Goal: Task Accomplishment & Management: Use online tool/utility

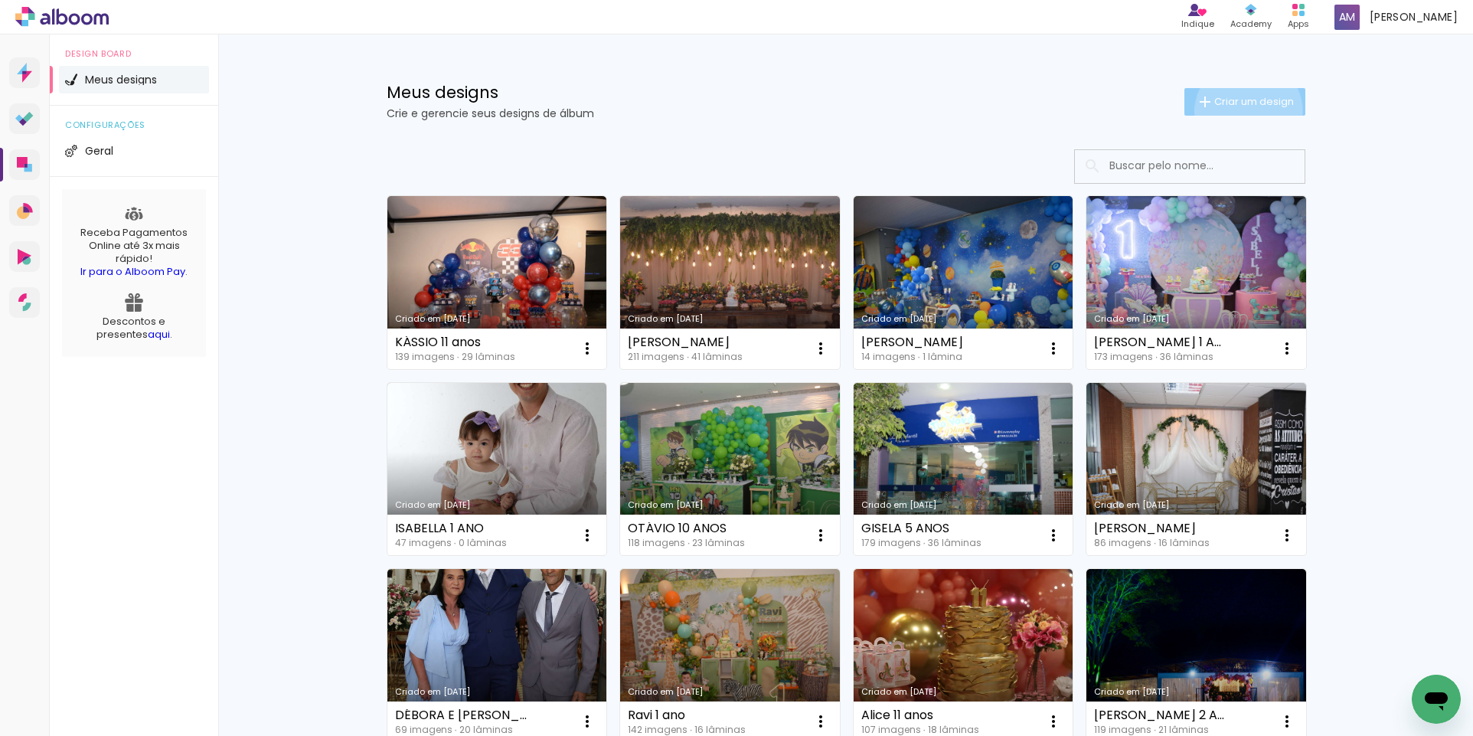
click at [1241, 111] on paper-button "Criar um design" at bounding box center [1245, 102] width 121 height 28
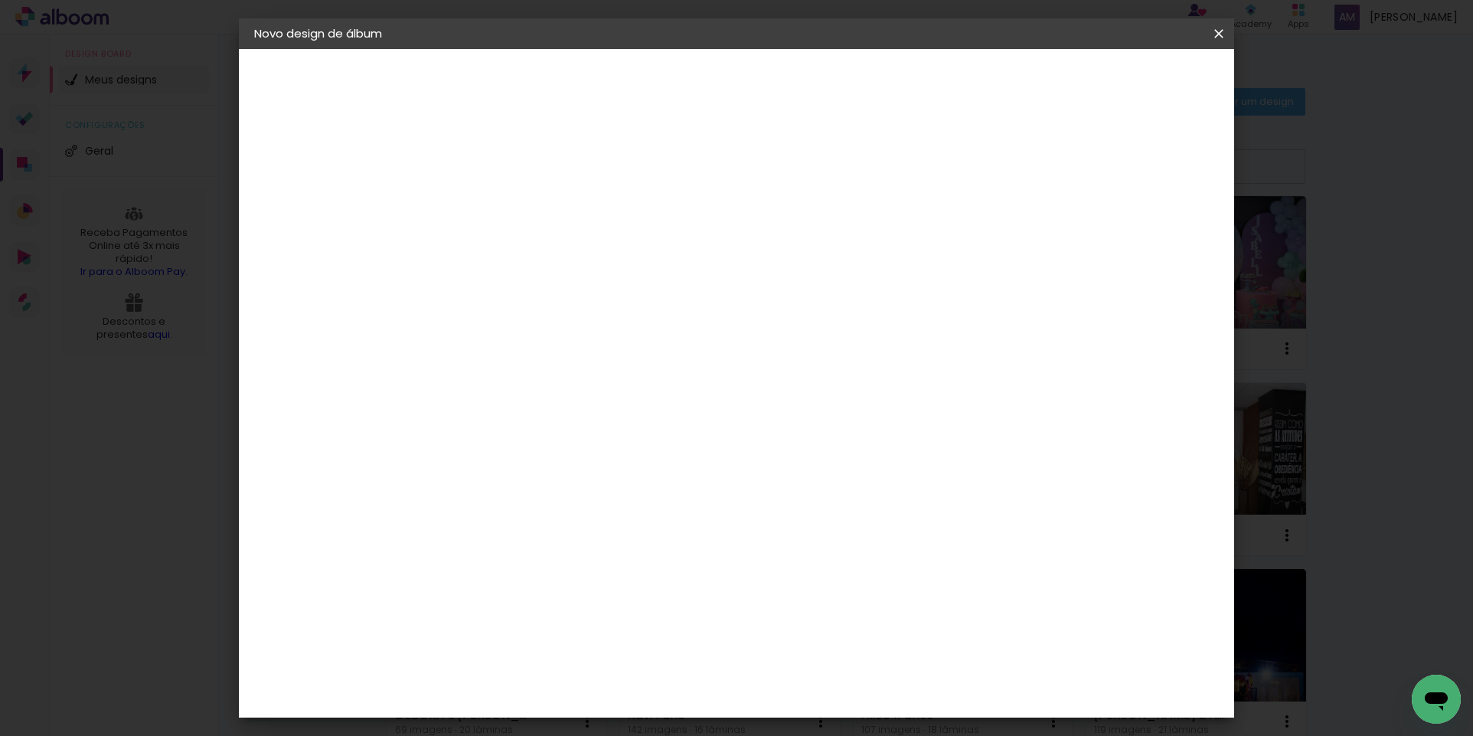
click at [505, 209] on input at bounding box center [505, 206] width 0 height 24
type input "[PERSON_NAME] 15 ANOS"
type paper-input "[PERSON_NAME] 15 ANOS"
click at [0, 0] on slot "Avançar" at bounding box center [0, 0] width 0 height 0
click at [671, 232] on iron-icon at bounding box center [661, 233] width 18 height 18
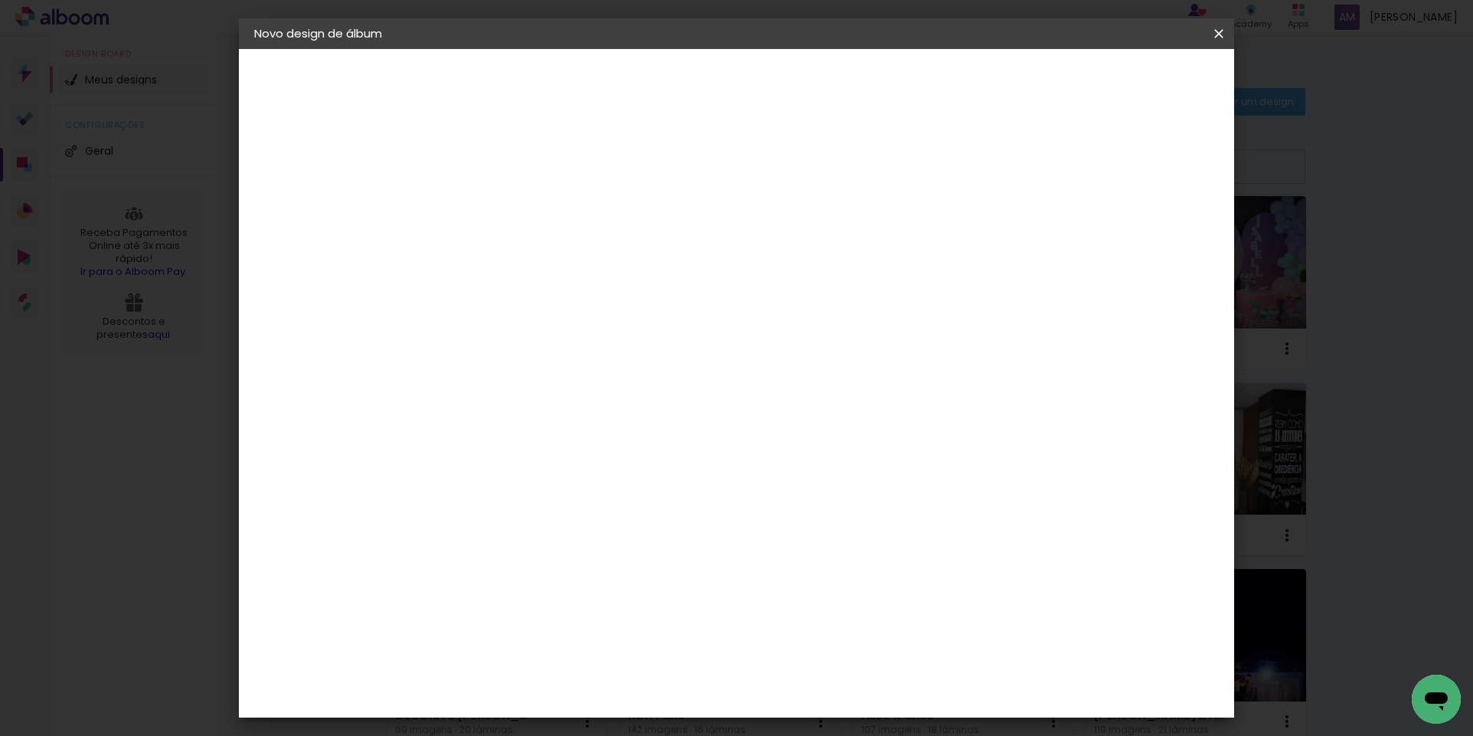
click at [0, 0] on slot "Avançar" at bounding box center [0, 0] width 0 height 0
click at [679, 240] on span "30" at bounding box center [671, 239] width 25 height 23
click at [1123, 82] on span "Iniciar design" at bounding box center [1089, 81] width 70 height 11
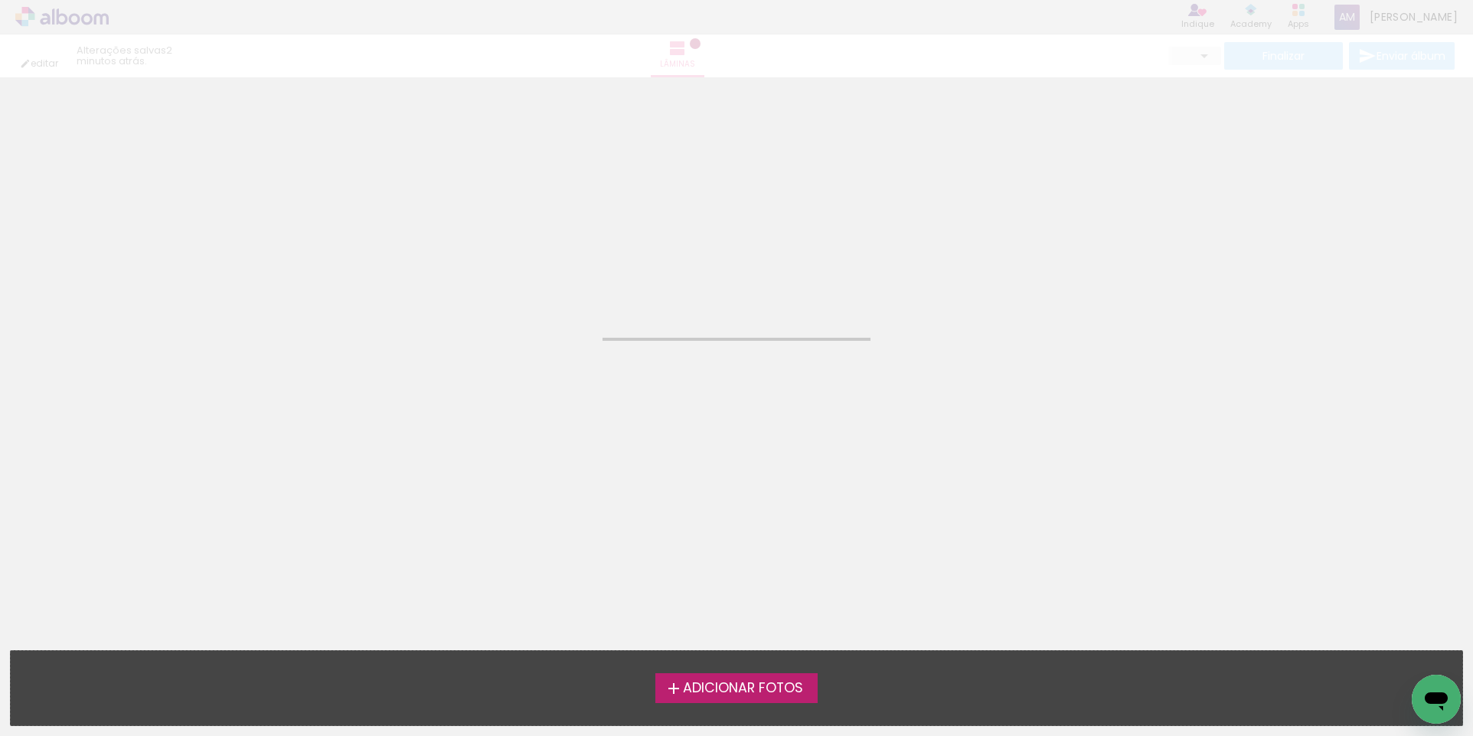
click at [760, 694] on span "Adicionar Fotos" at bounding box center [743, 689] width 120 height 14
click at [0, 0] on input "file" at bounding box center [0, 0] width 0 height 0
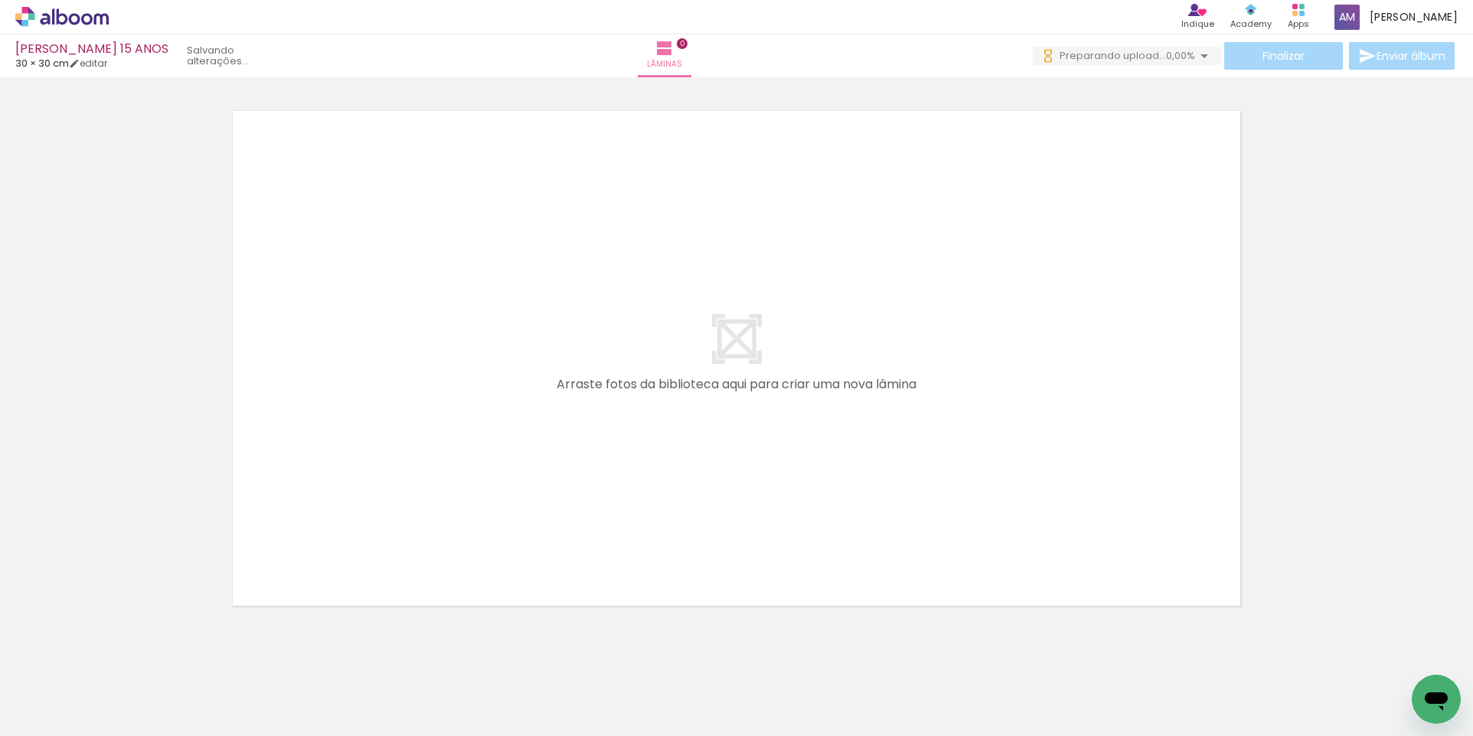
click at [1443, 421] on div at bounding box center [736, 339] width 1473 height 552
click at [1445, 513] on div at bounding box center [736, 339] width 1473 height 552
click at [1112, 508] on quentale-layouter at bounding box center [737, 358] width 1026 height 513
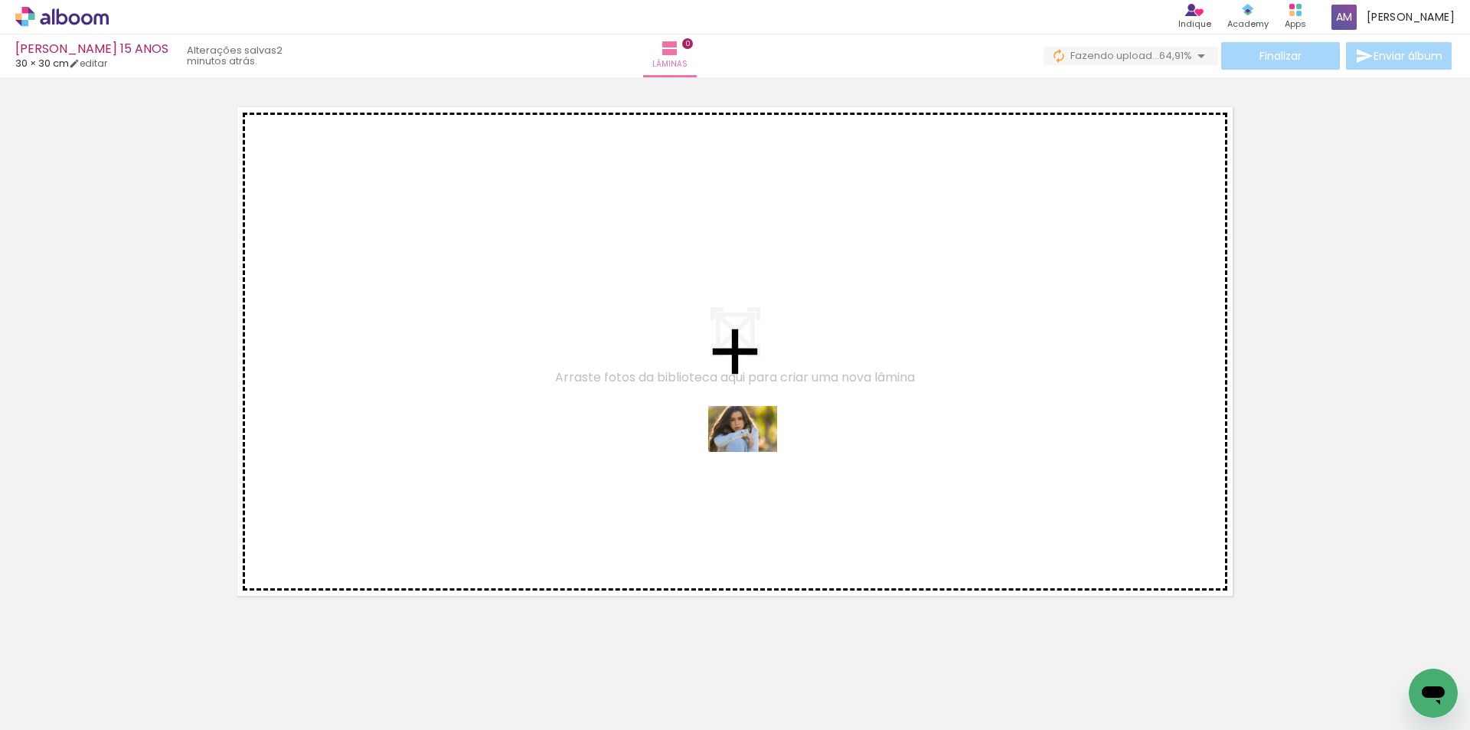
drag, startPoint x: 943, startPoint y: 685, endPoint x: 754, endPoint y: 452, distance: 299.5
click at [754, 452] on quentale-workspace at bounding box center [735, 365] width 1470 height 730
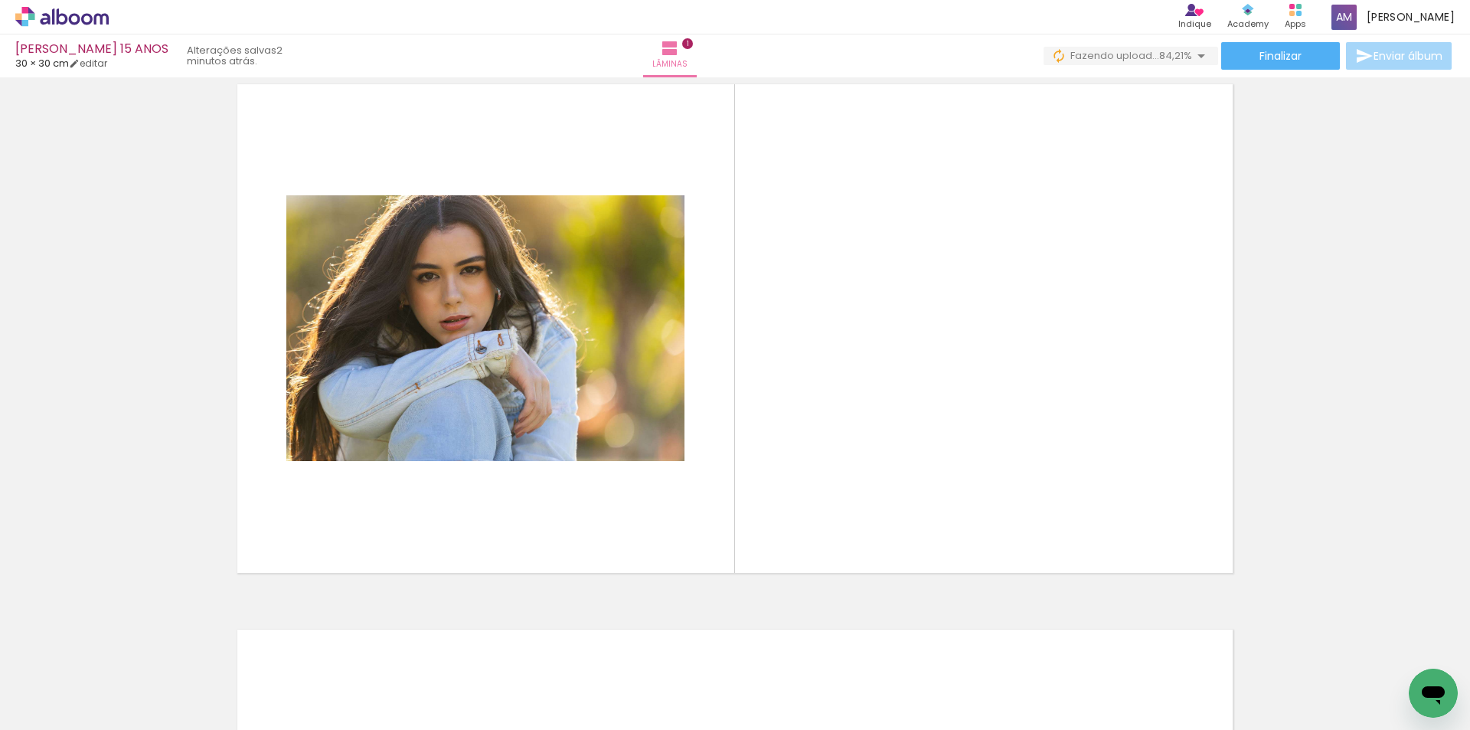
scroll to position [54, 0]
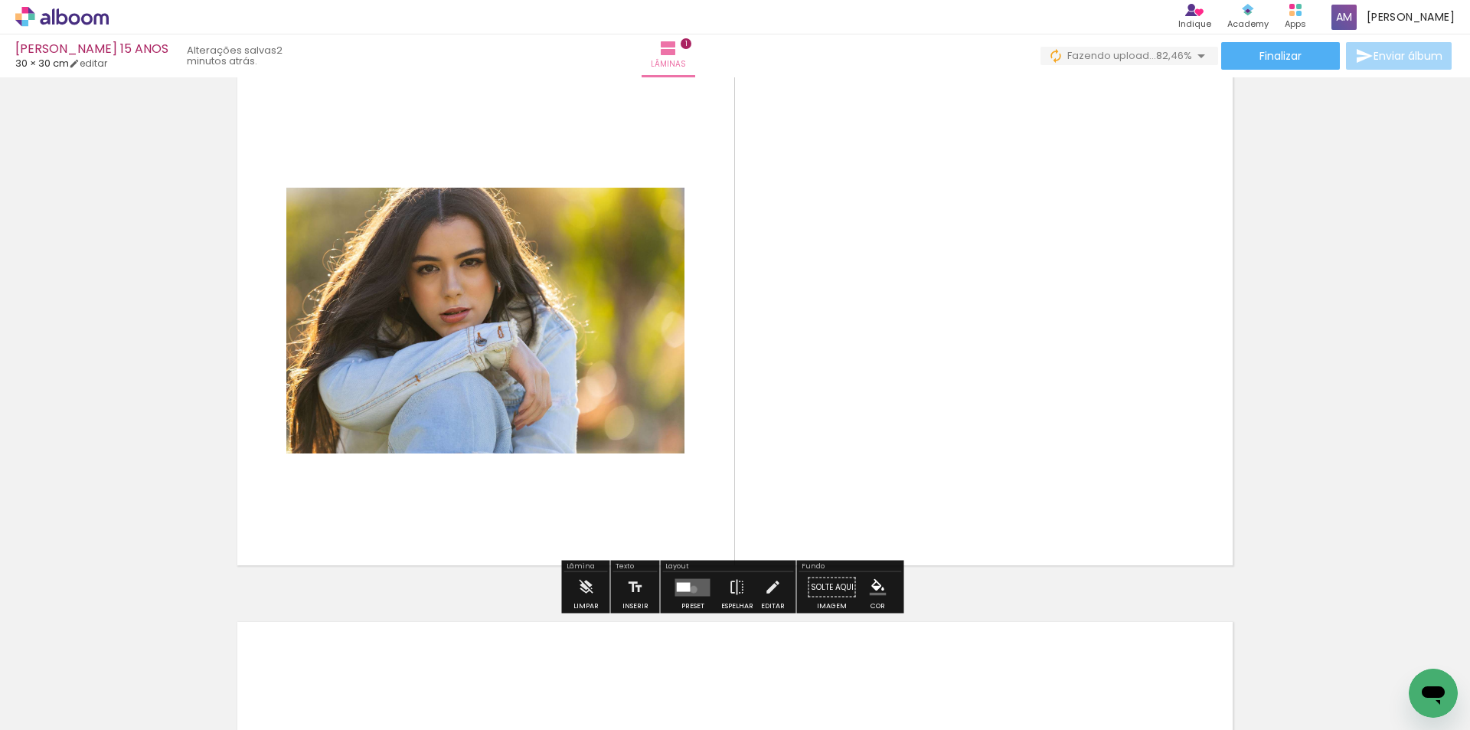
click at [688, 589] on quentale-layouter at bounding box center [692, 587] width 35 height 18
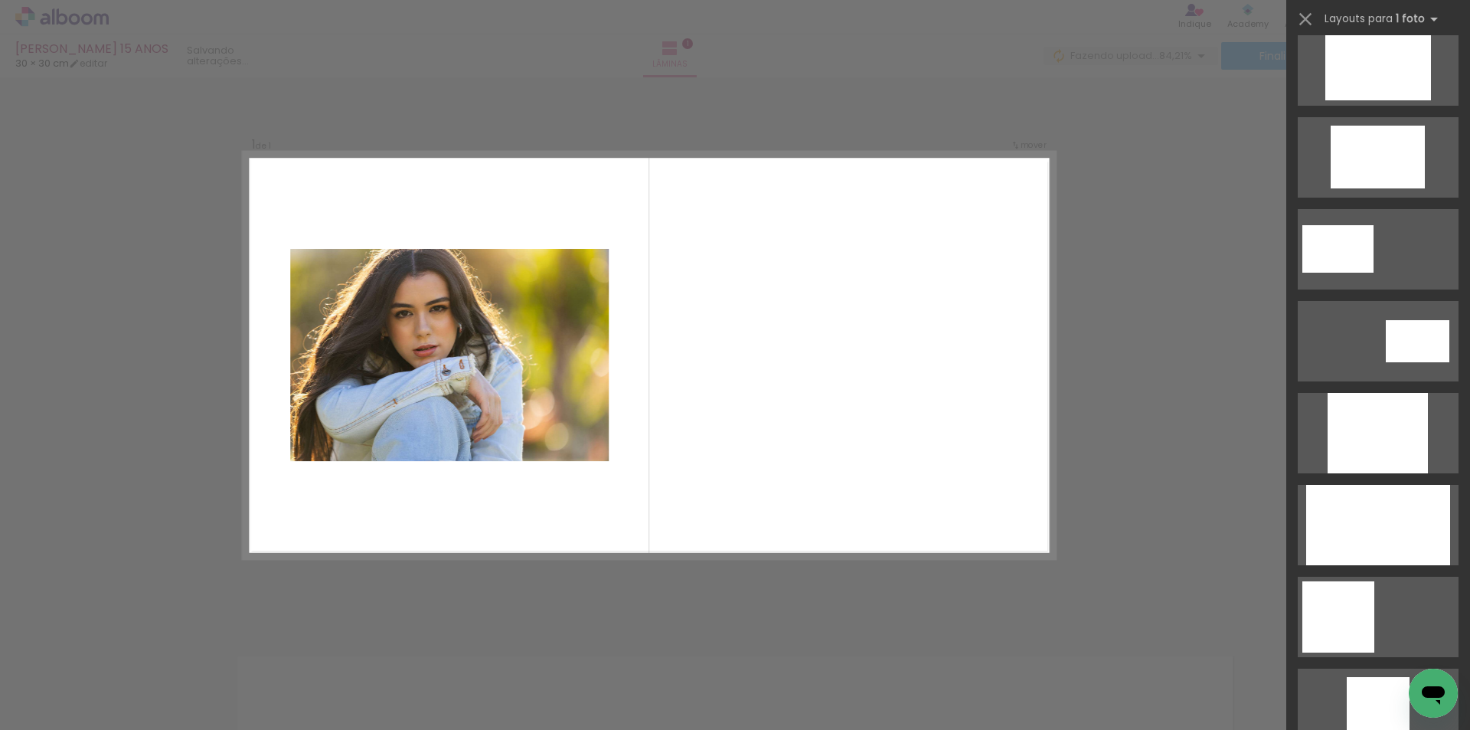
scroll to position [685, 0]
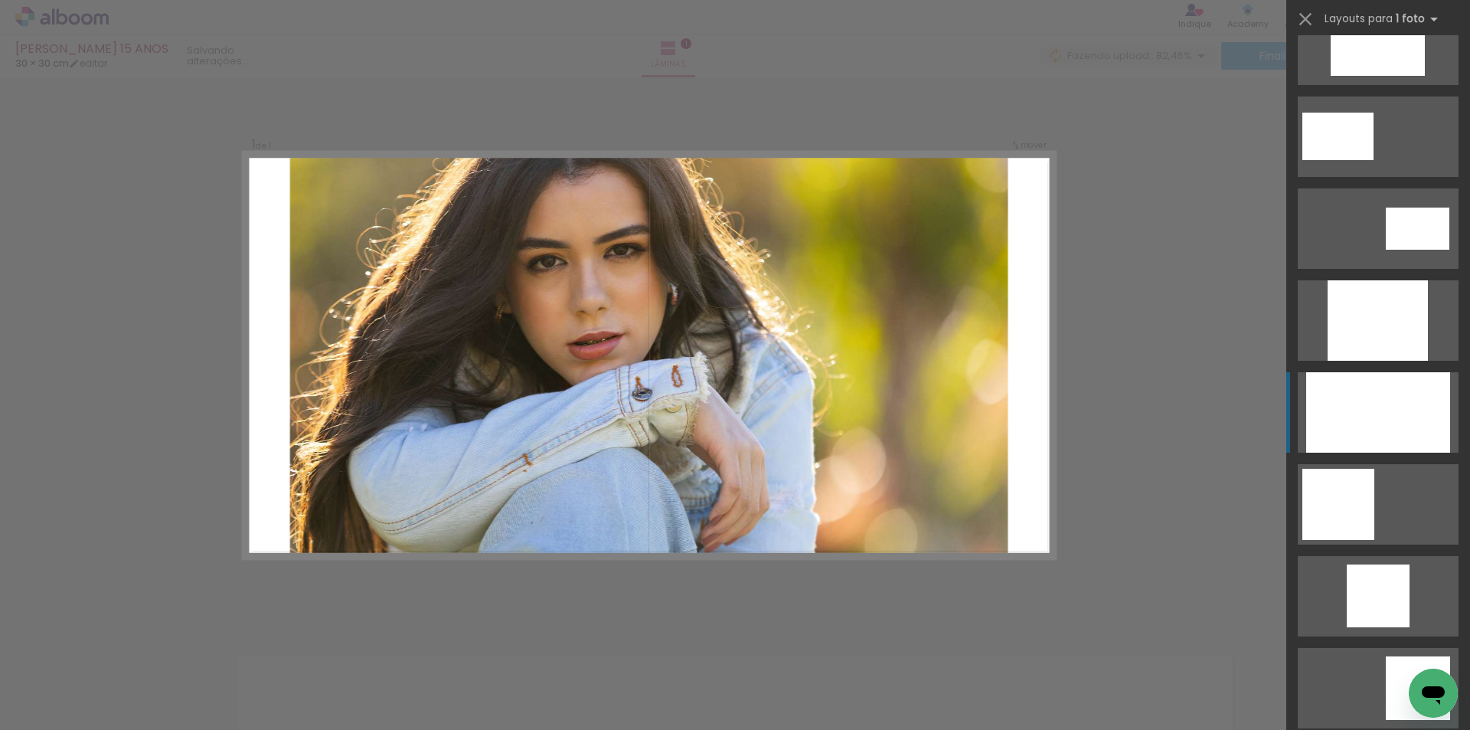
click at [1373, 436] on div at bounding box center [1378, 412] width 144 height 80
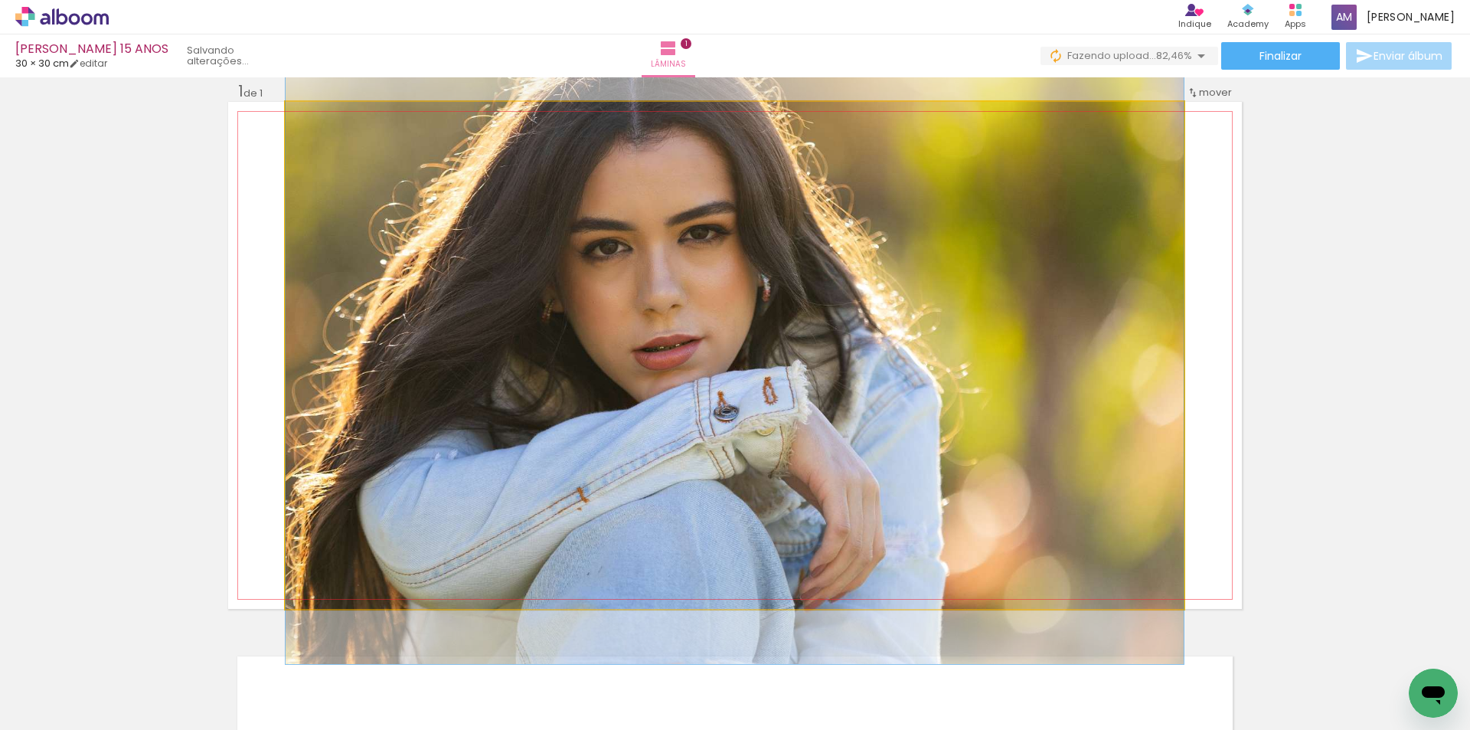
drag, startPoint x: 976, startPoint y: 463, endPoint x: 978, endPoint y: 472, distance: 9.5
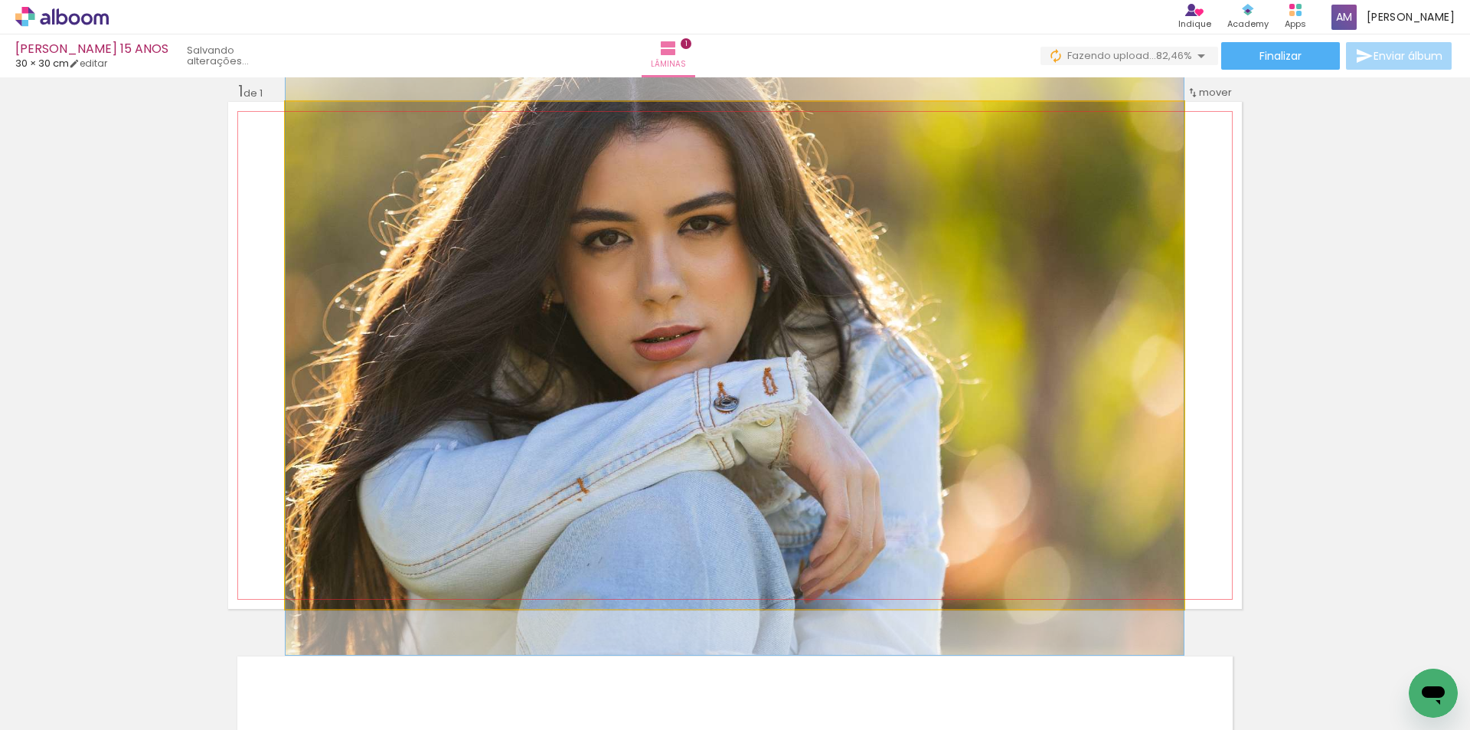
drag, startPoint x: 1131, startPoint y: 509, endPoint x: 1129, endPoint y: 500, distance: 9.5
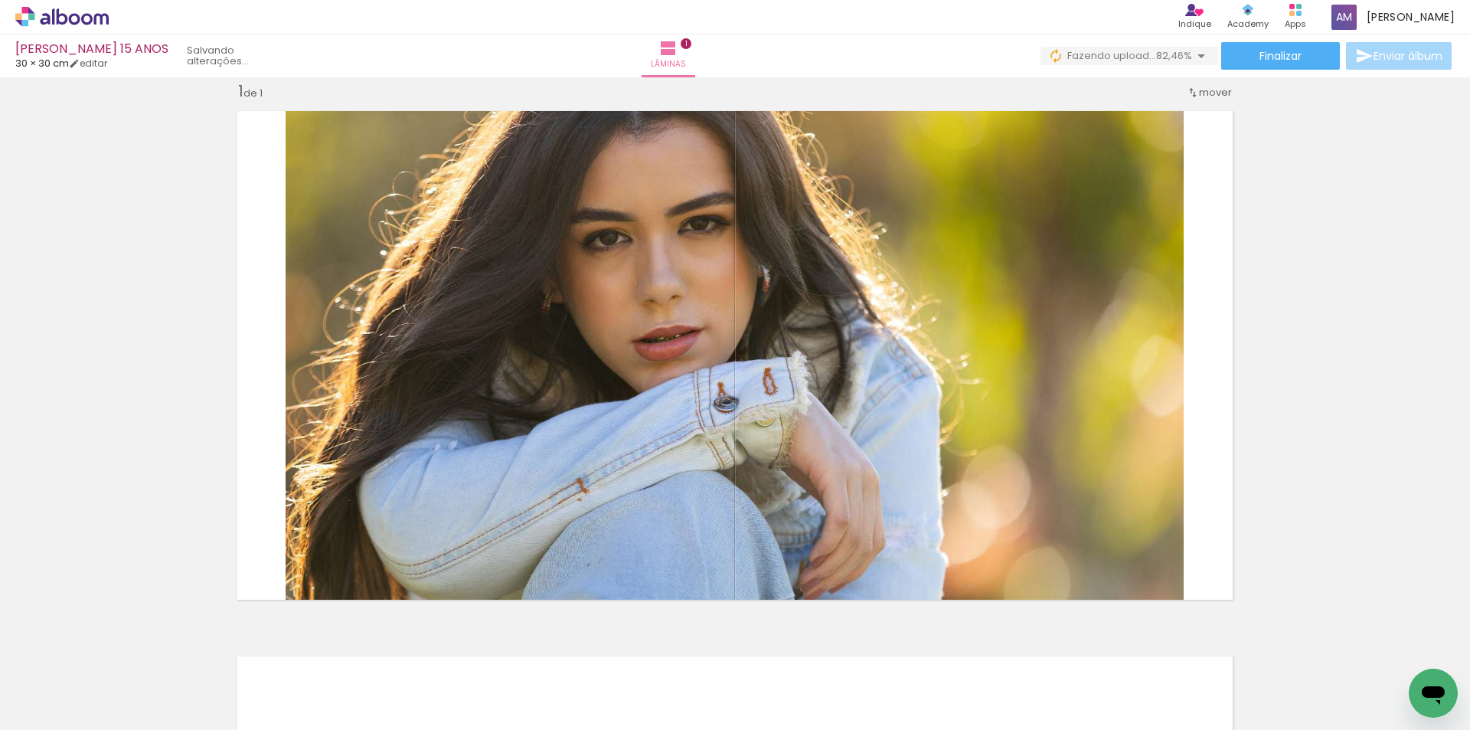
drag, startPoint x: 913, startPoint y: 646, endPoint x: 874, endPoint y: 638, distance: 39.8
click at [898, 645] on quentale-thumb at bounding box center [868, 678] width 86 height 88
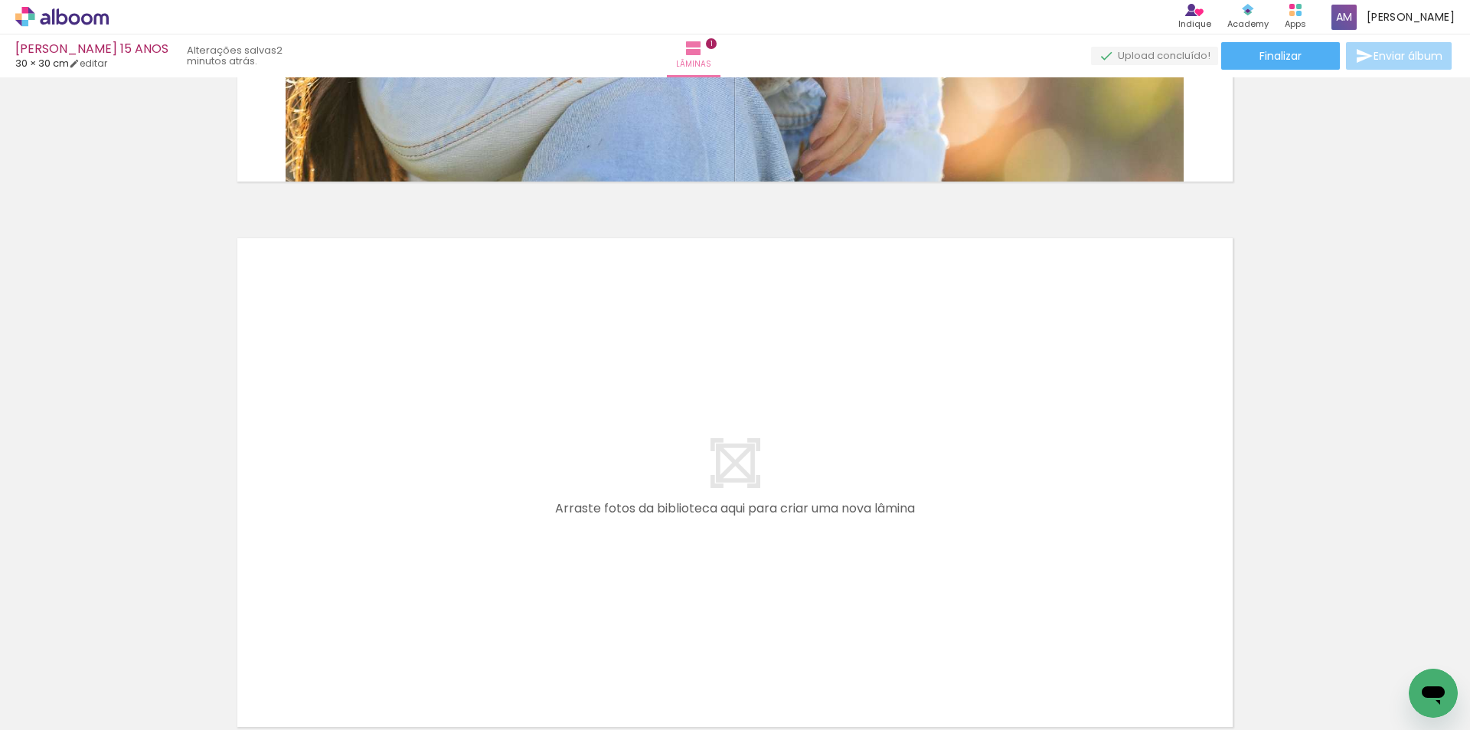
scroll to position [432, 0]
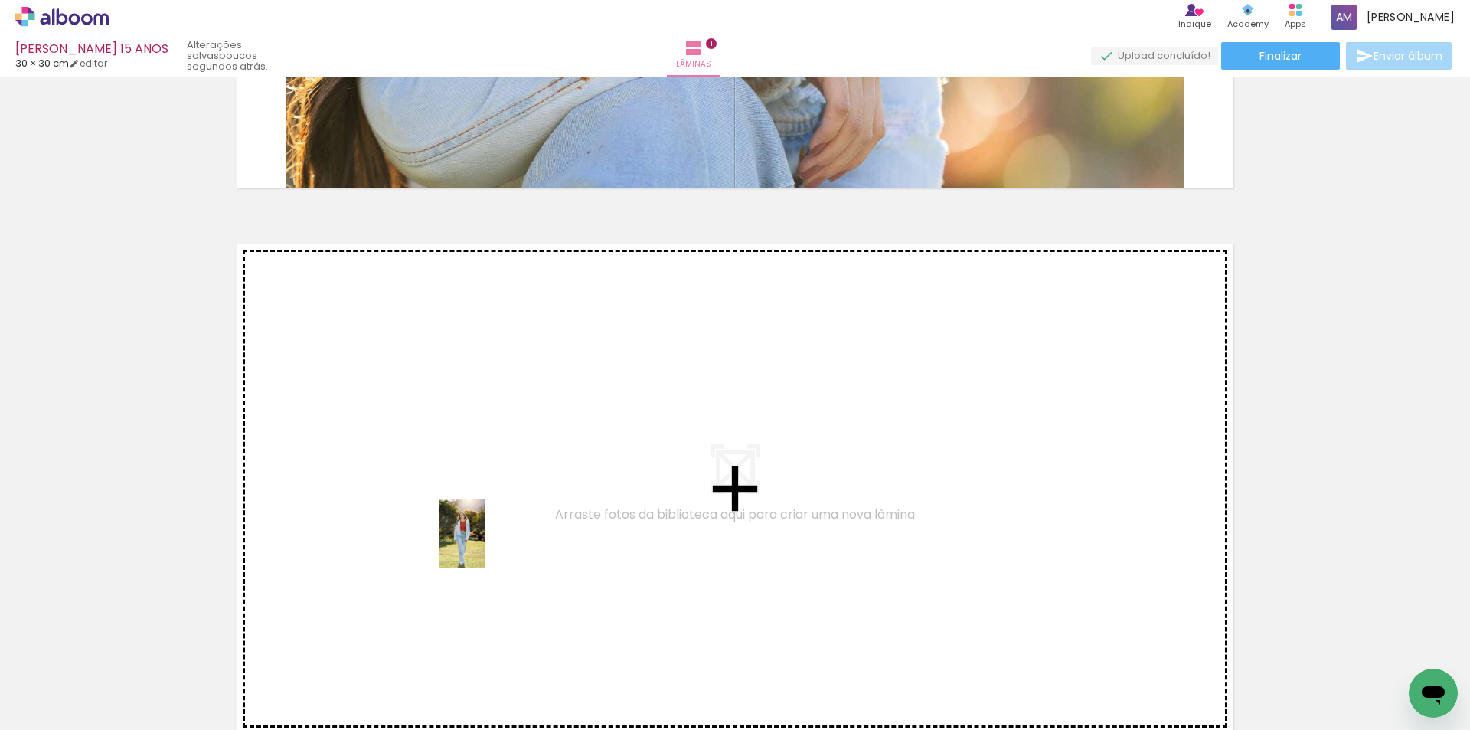
drag, startPoint x: 606, startPoint y: 696, endPoint x: 485, endPoint y: 545, distance: 193.4
click at [485, 545] on quentale-workspace at bounding box center [735, 365] width 1470 height 730
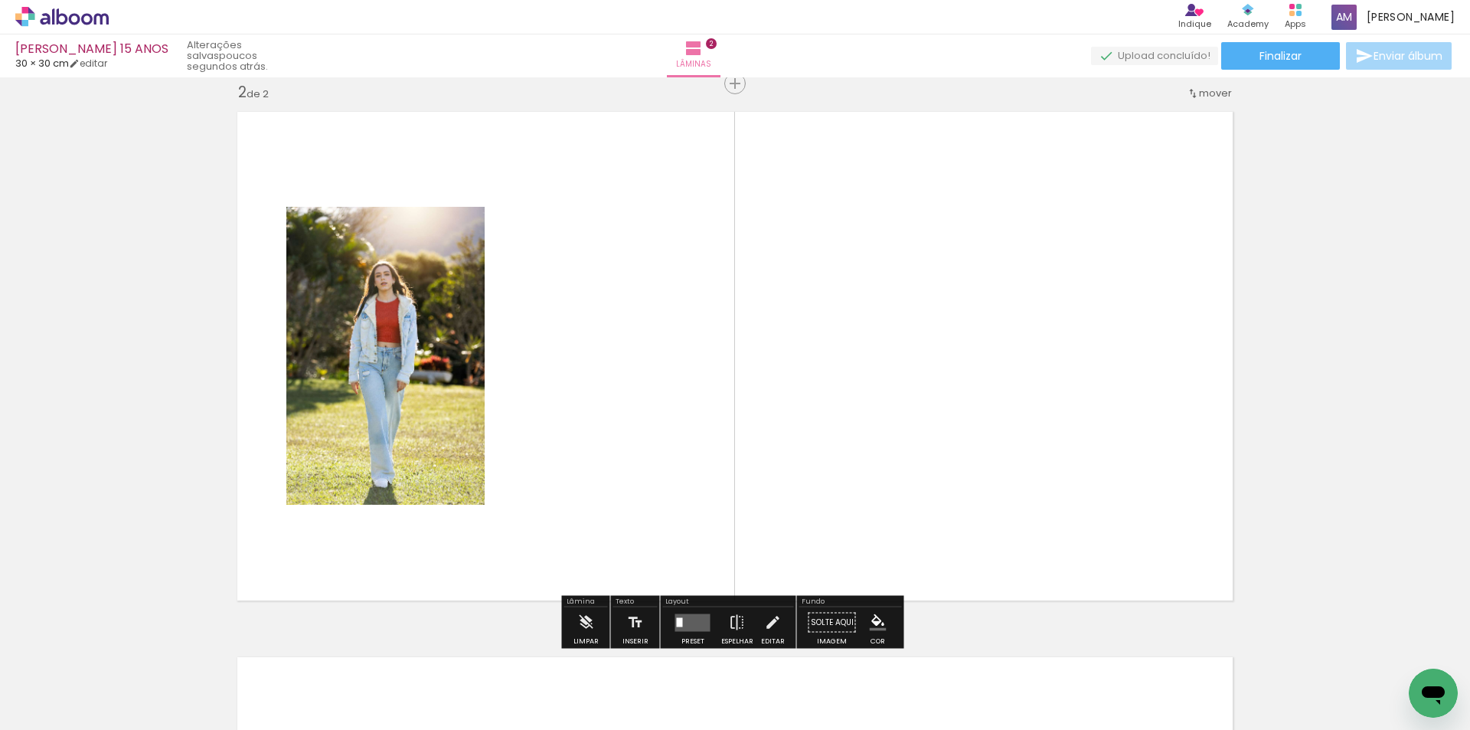
scroll to position [565, 0]
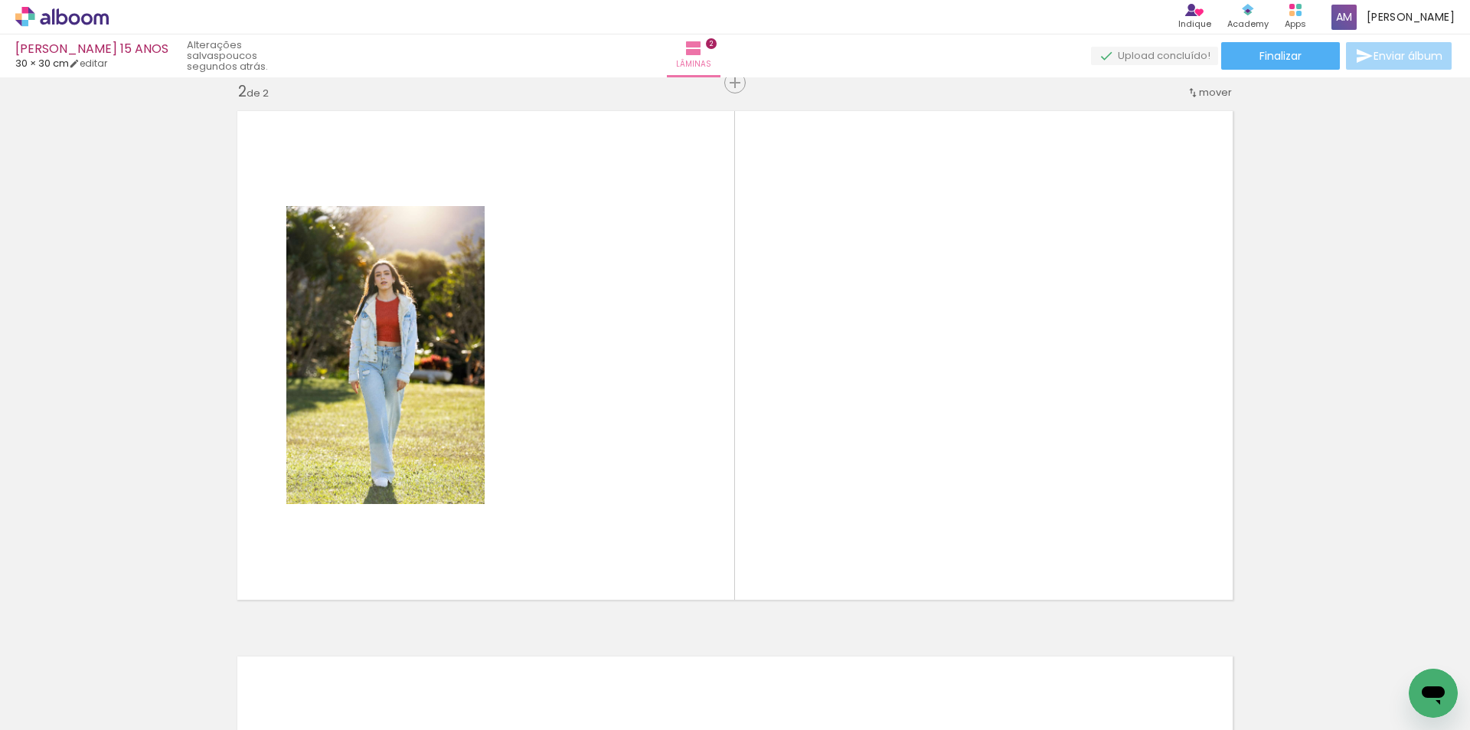
click at [705, 694] on div at bounding box center [697, 678] width 51 height 76
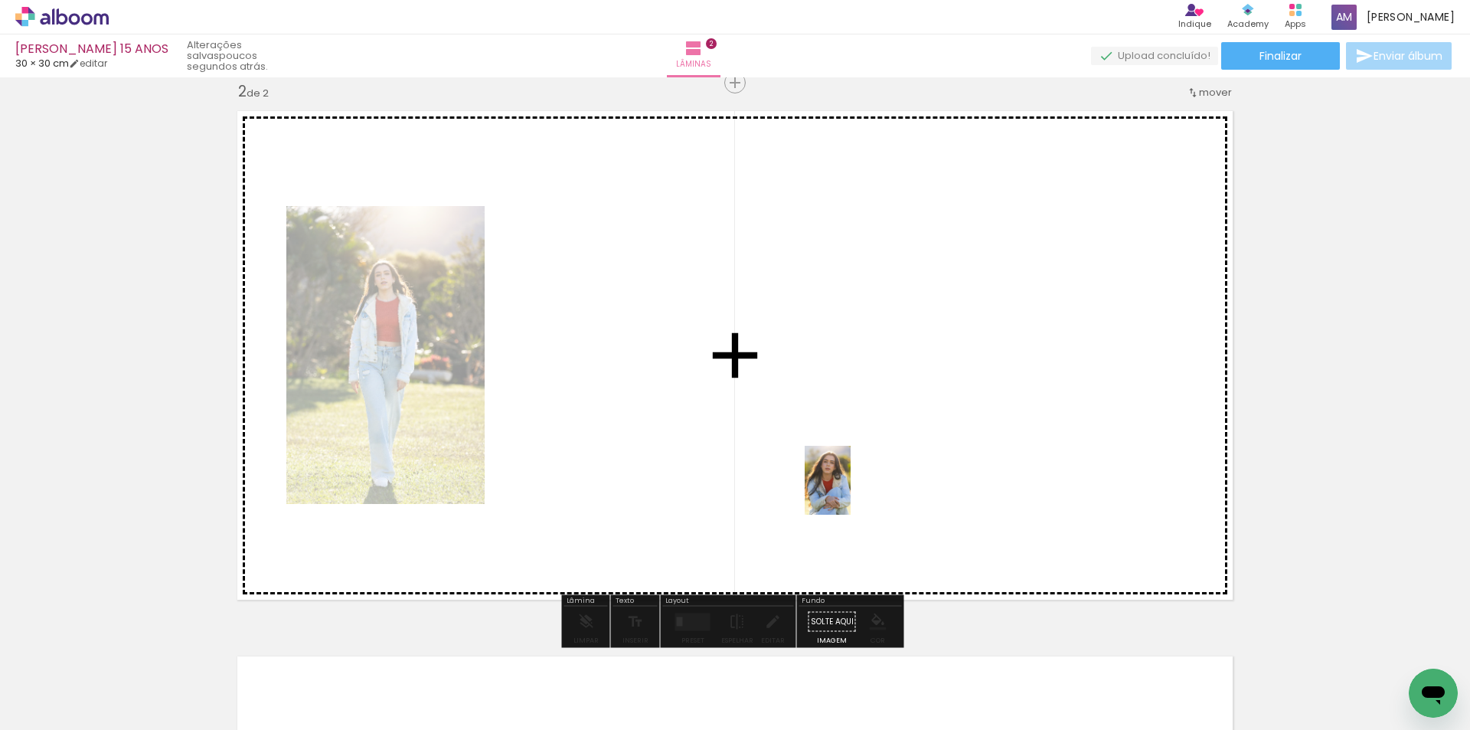
drag, startPoint x: 705, startPoint y: 698, endPoint x: 905, endPoint y: 495, distance: 284.3
click at [863, 483] on quentale-workspace at bounding box center [735, 365] width 1470 height 730
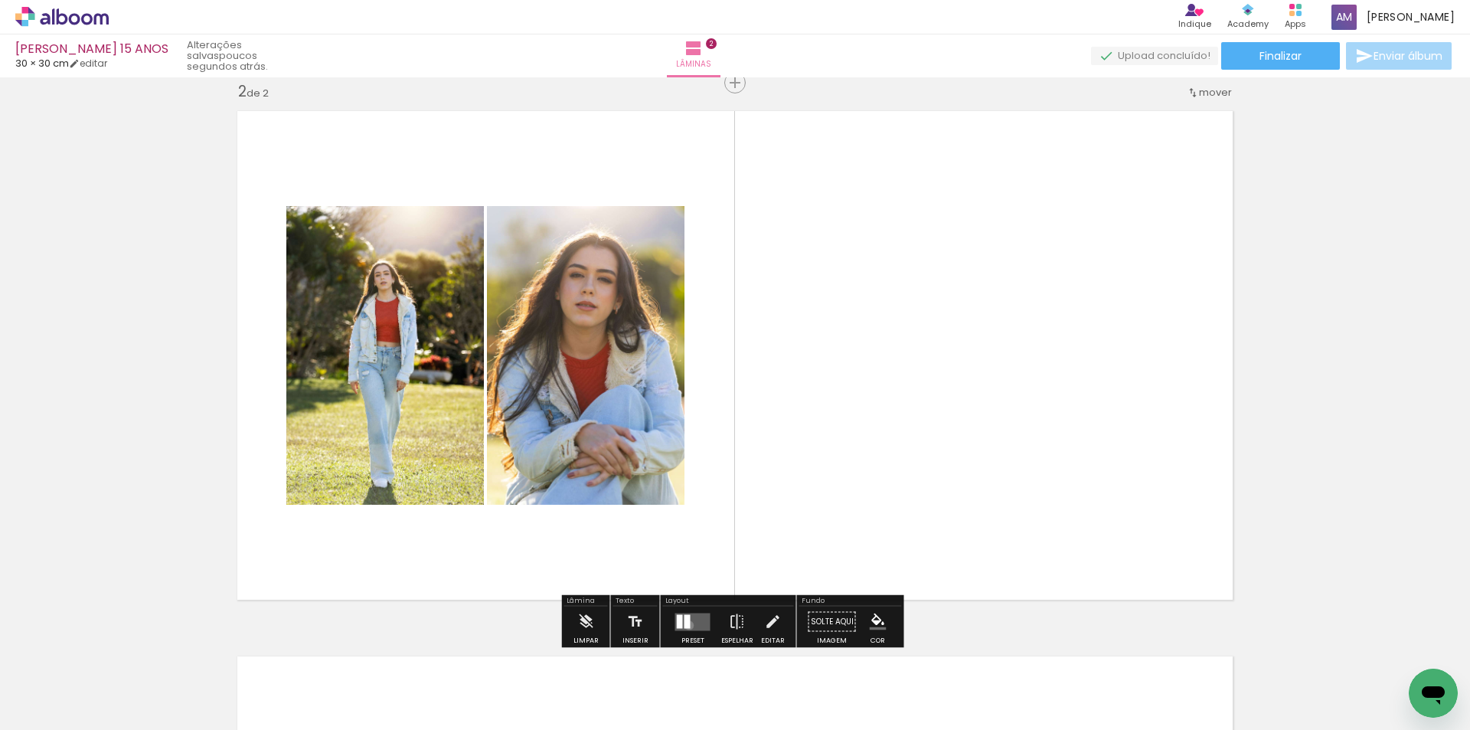
click at [685, 625] on div at bounding box center [688, 621] width 6 height 14
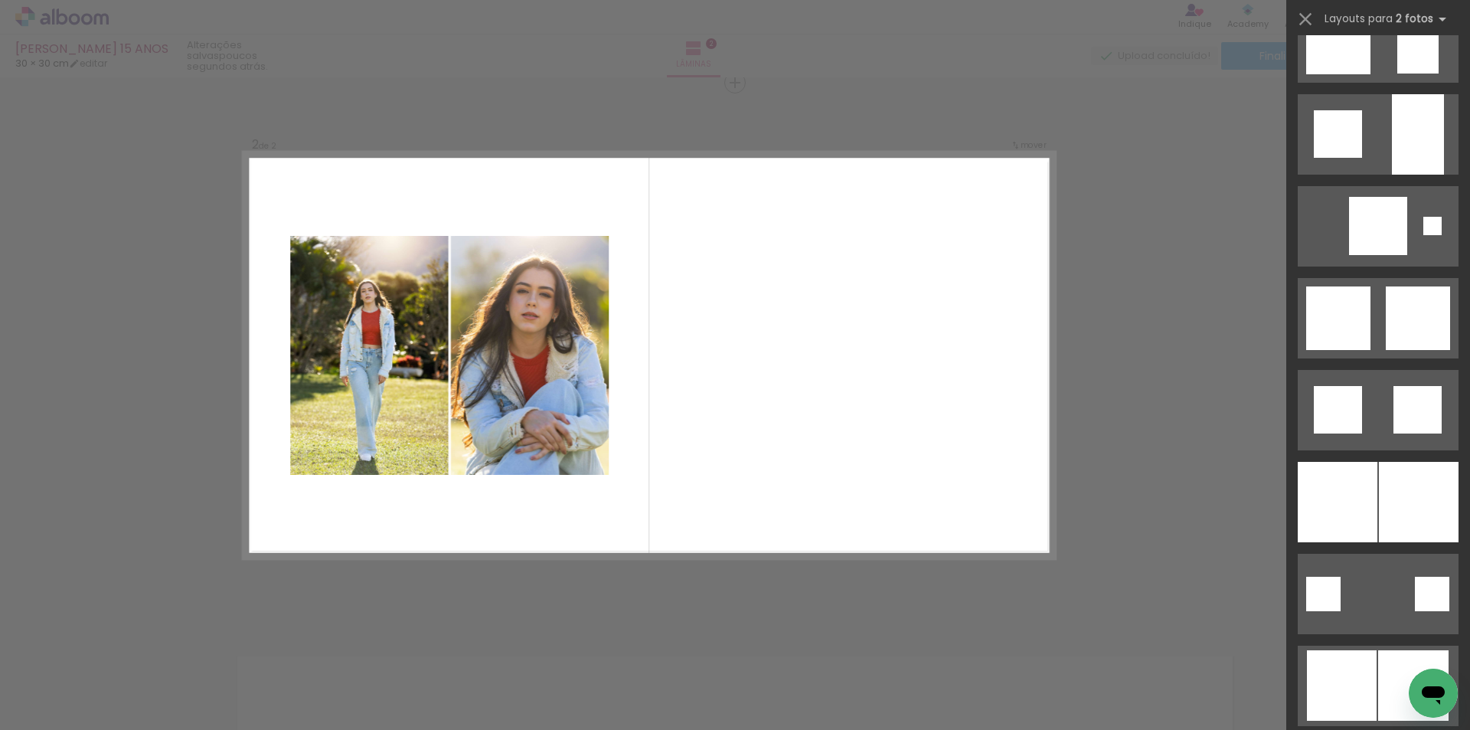
scroll to position [1502, 0]
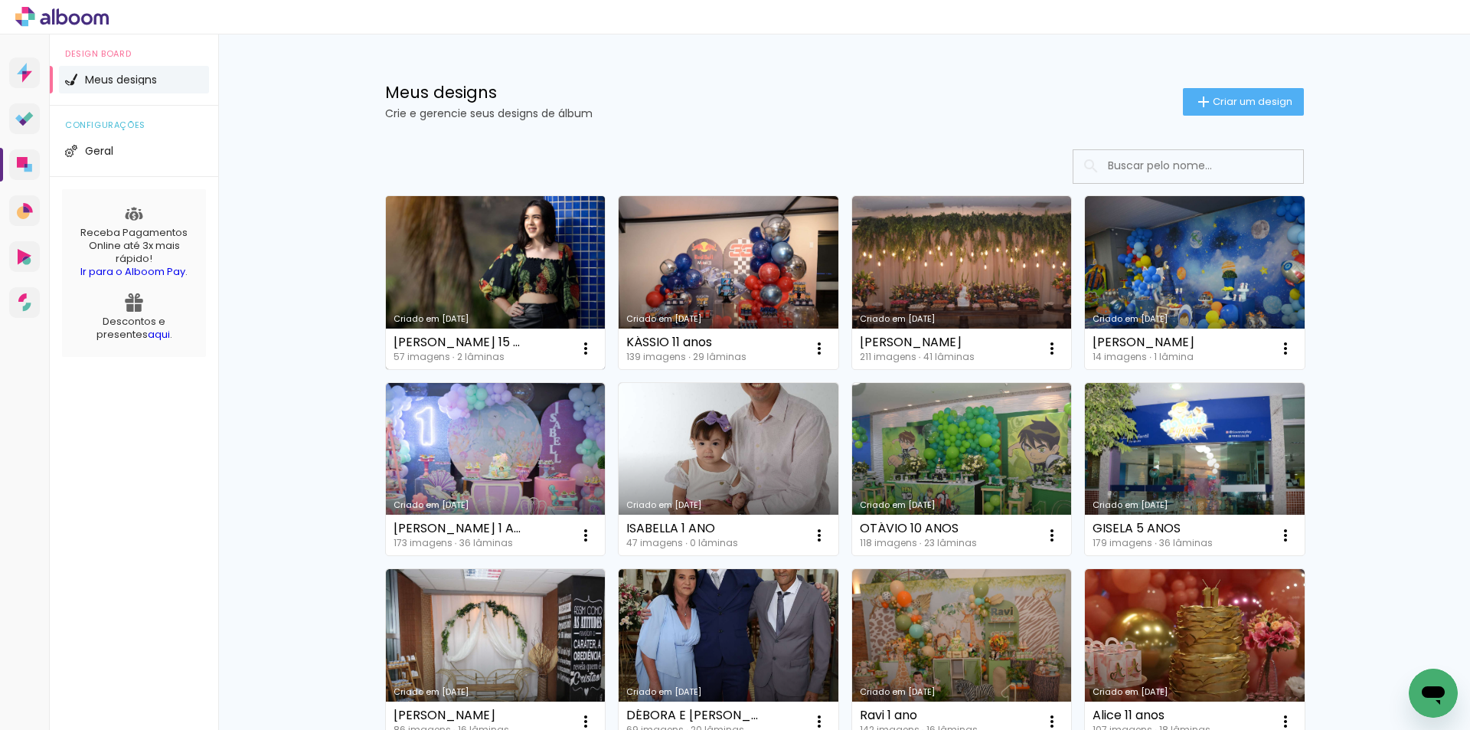
click at [533, 235] on link "Criado em [DATE]" at bounding box center [496, 282] width 220 height 173
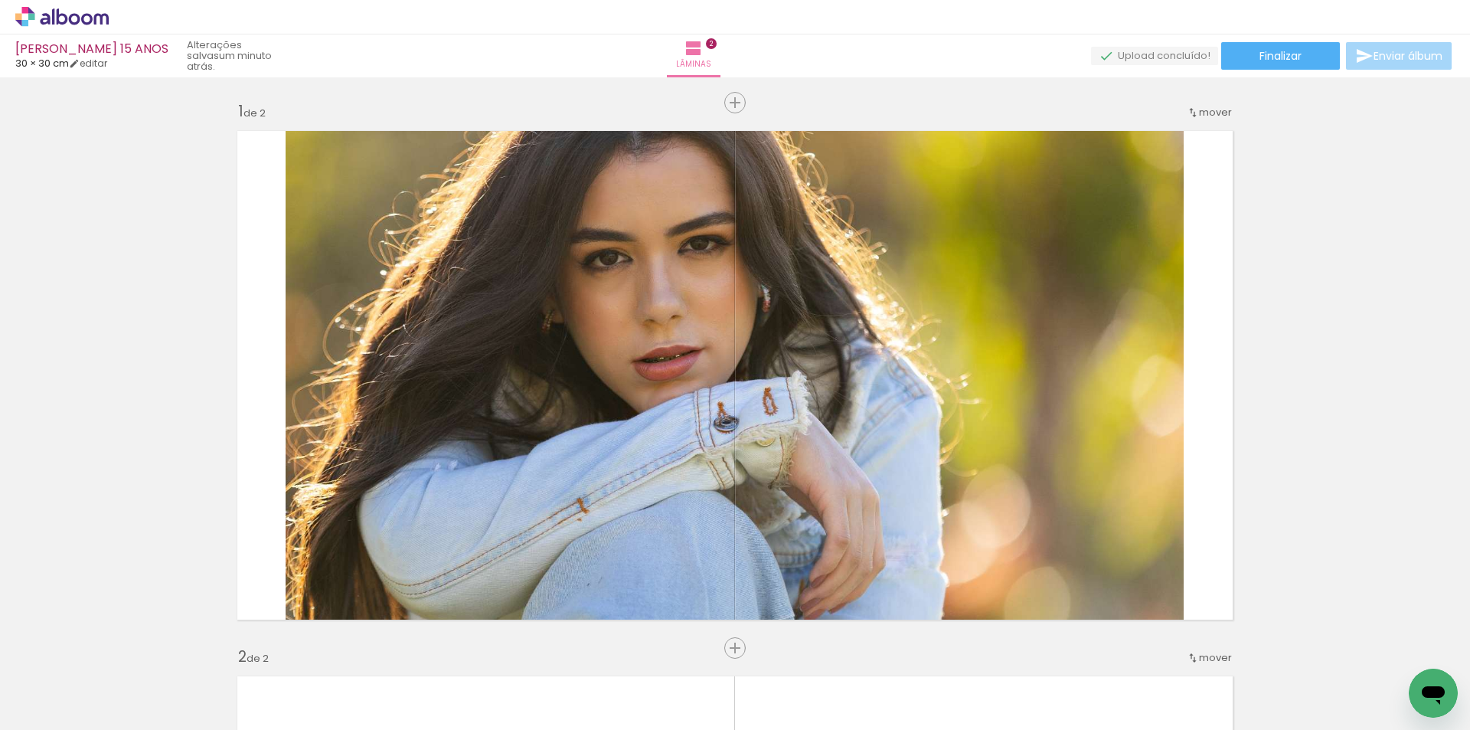
click at [47, 66] on span "30 × 30 cm" at bounding box center [42, 63] width 54 height 15
click at [27, 59] on span "30 × 30 cm" at bounding box center [42, 63] width 54 height 15
click at [103, 63] on link "editar" at bounding box center [88, 63] width 38 height 13
type input "30"
type input "60"
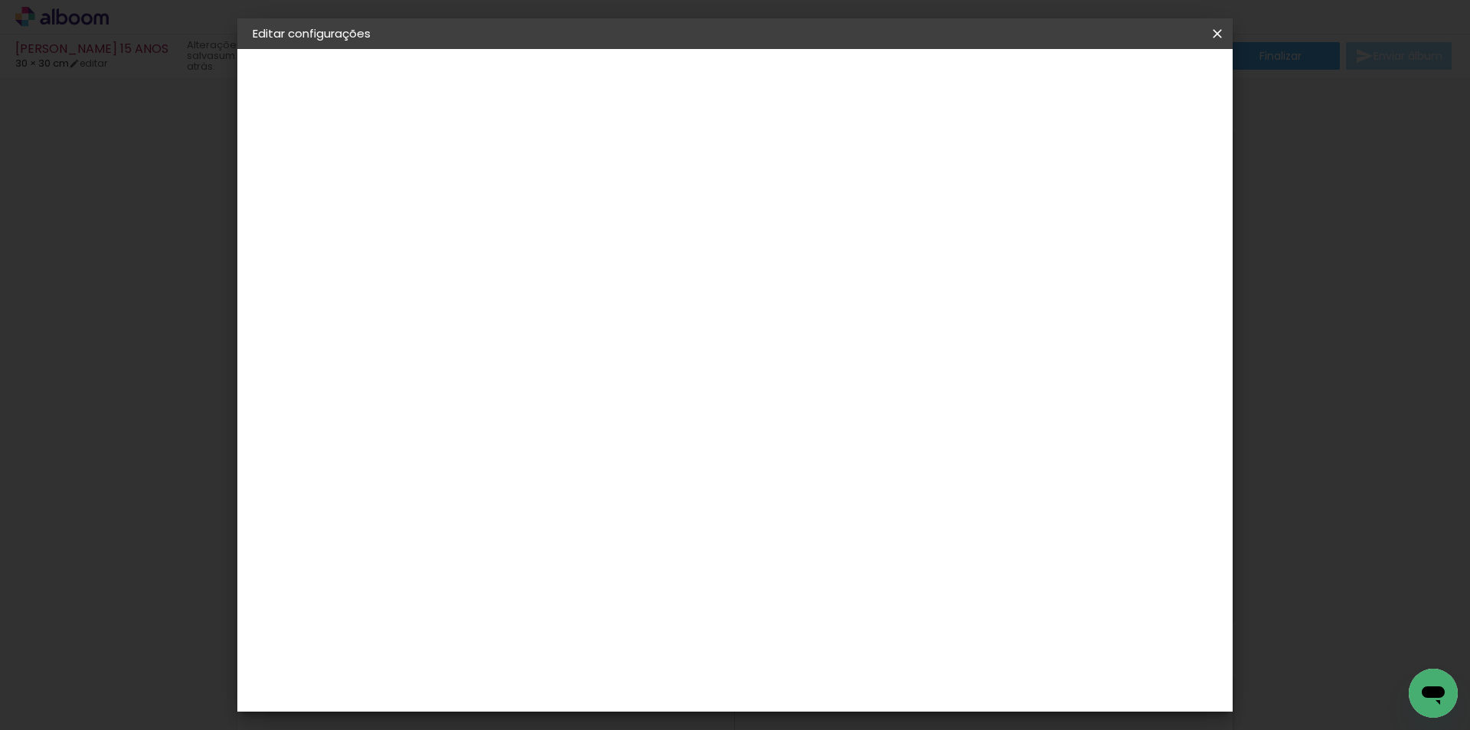
click at [470, 433] on input "30" at bounding box center [455, 434] width 40 height 23
type input "30,3"
type paper-input "30,3"
click at [682, 234] on span "cm" at bounding box center [691, 239] width 18 height 23
click at [669, 244] on span "30" at bounding box center [669, 239] width 25 height 23
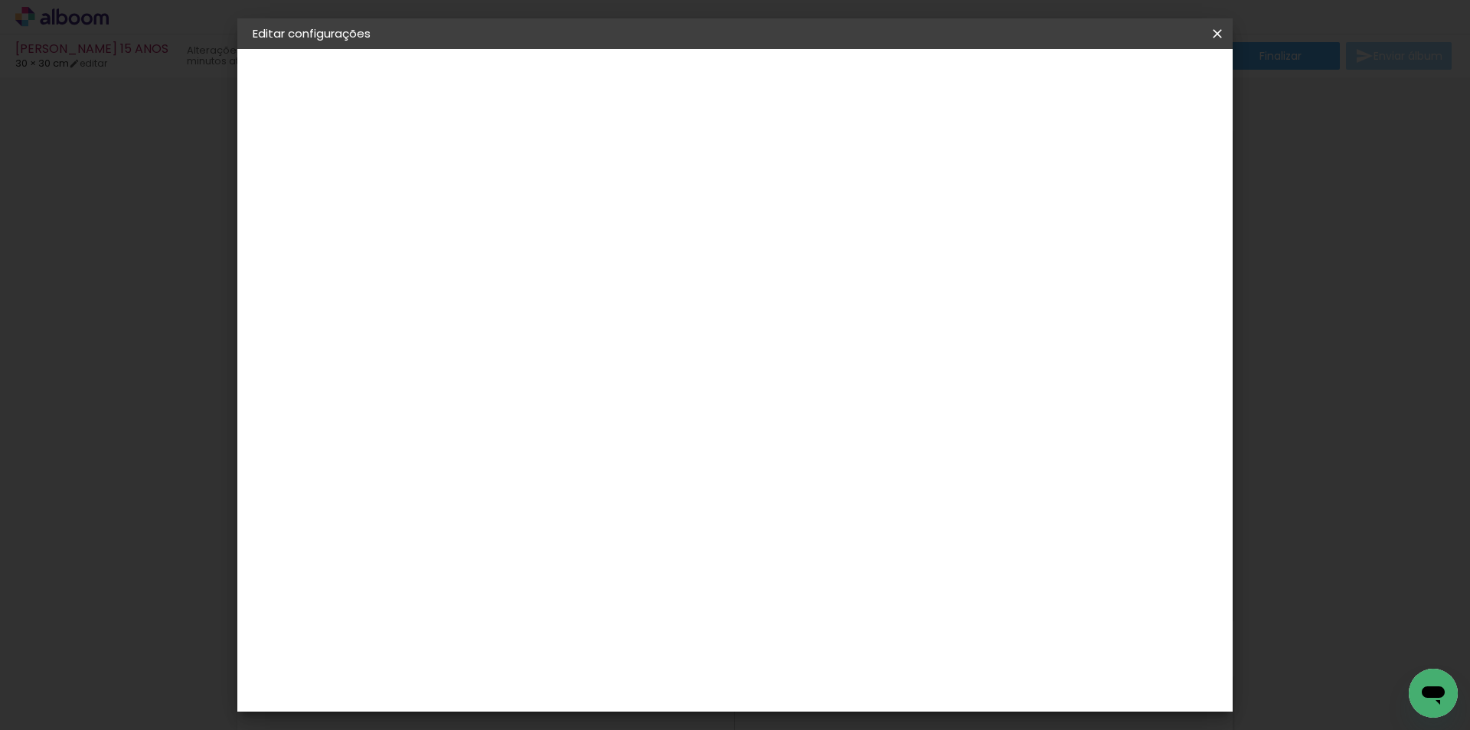
click at [823, 647] on input "60" at bounding box center [820, 641] width 40 height 23
click at [840, 639] on div "cm" at bounding box center [849, 641] width 18 height 23
type paper-input "60"
click at [840, 639] on div "cm" at bounding box center [849, 641] width 18 height 23
click at [838, 638] on input "60" at bounding box center [820, 641] width 40 height 23
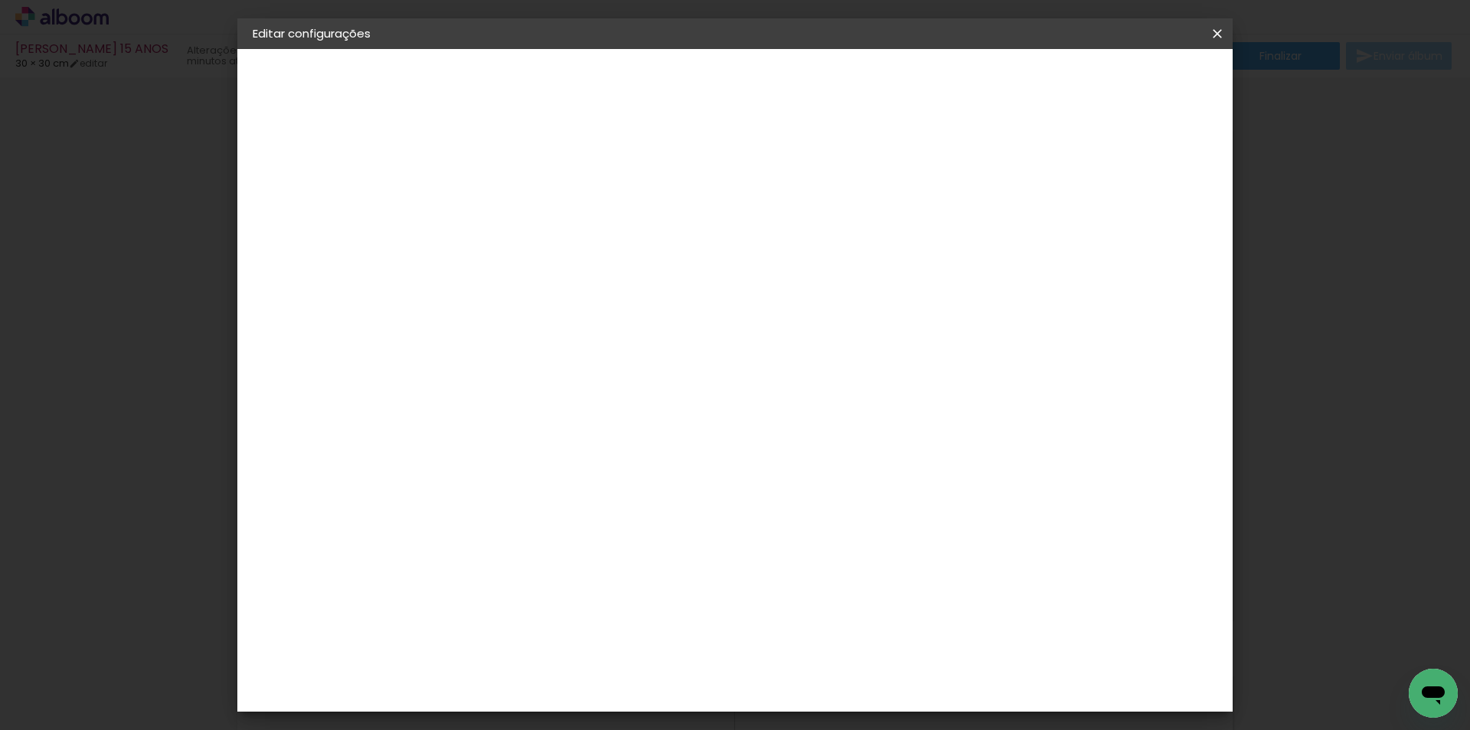
type input "61"
type paper-input "61"
click at [0, 0] on slot "Mostrar sangria" at bounding box center [0, 0] width 0 height 0
type paper-checkbox "on"
click at [1122, 83] on span "Salvar configurações" at bounding box center [1065, 81] width 113 height 11
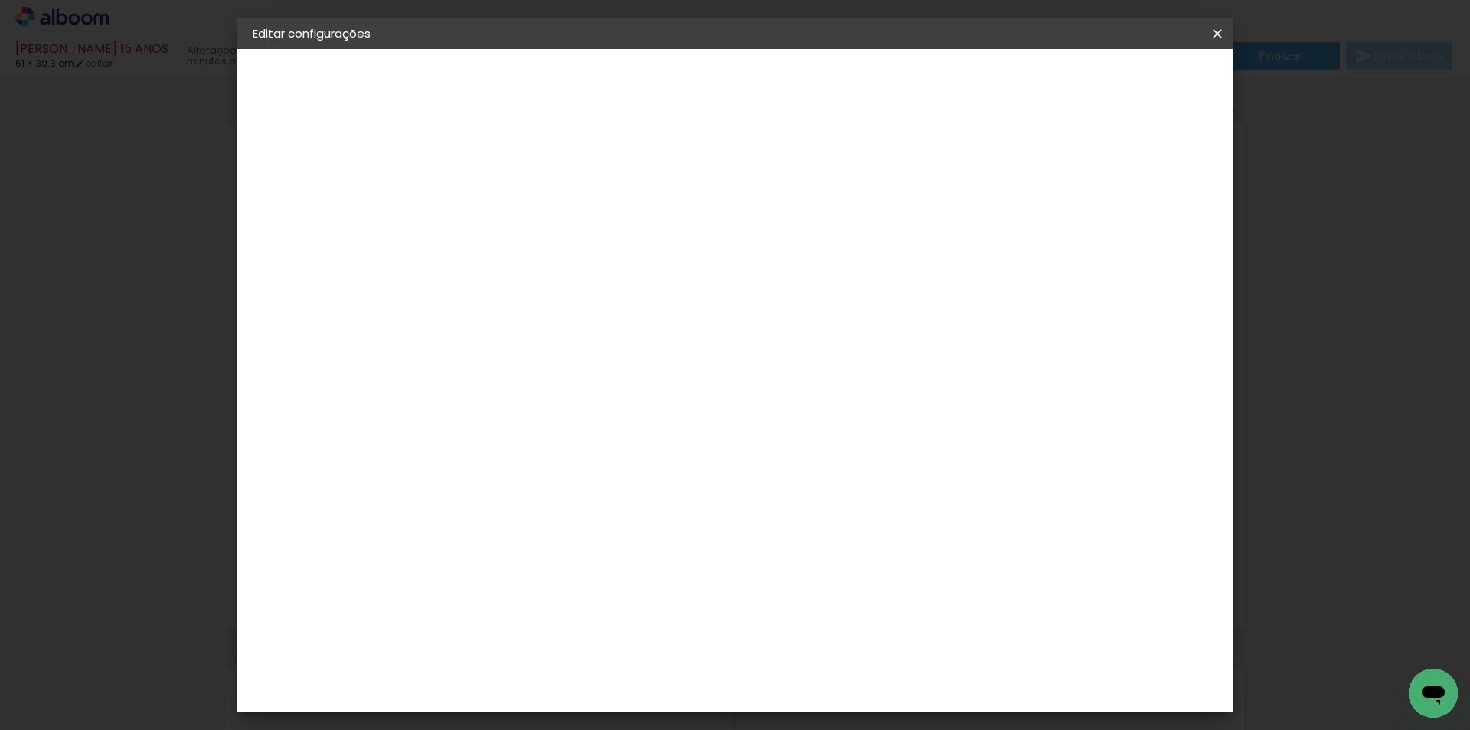
click at [685, 233] on span "30.5" at bounding box center [669, 239] width 38 height 23
click at [459, 433] on input "30,3" at bounding box center [455, 434] width 40 height 23
type input "20,3"
type paper-input "20,3"
click at [1126, 517] on div "cm" at bounding box center [828, 539] width 601 height 54
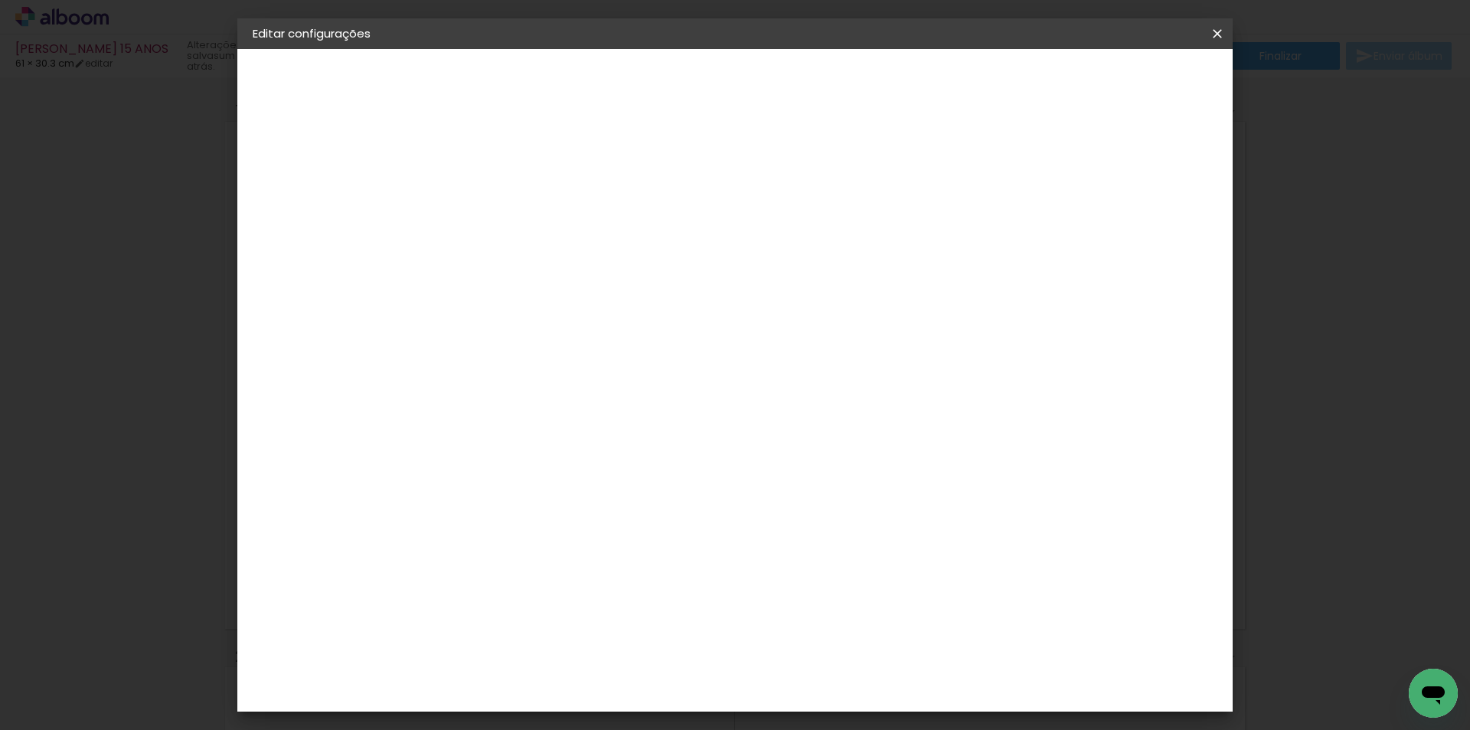
click at [1122, 84] on span "Salvar configurações" at bounding box center [1065, 81] width 113 height 11
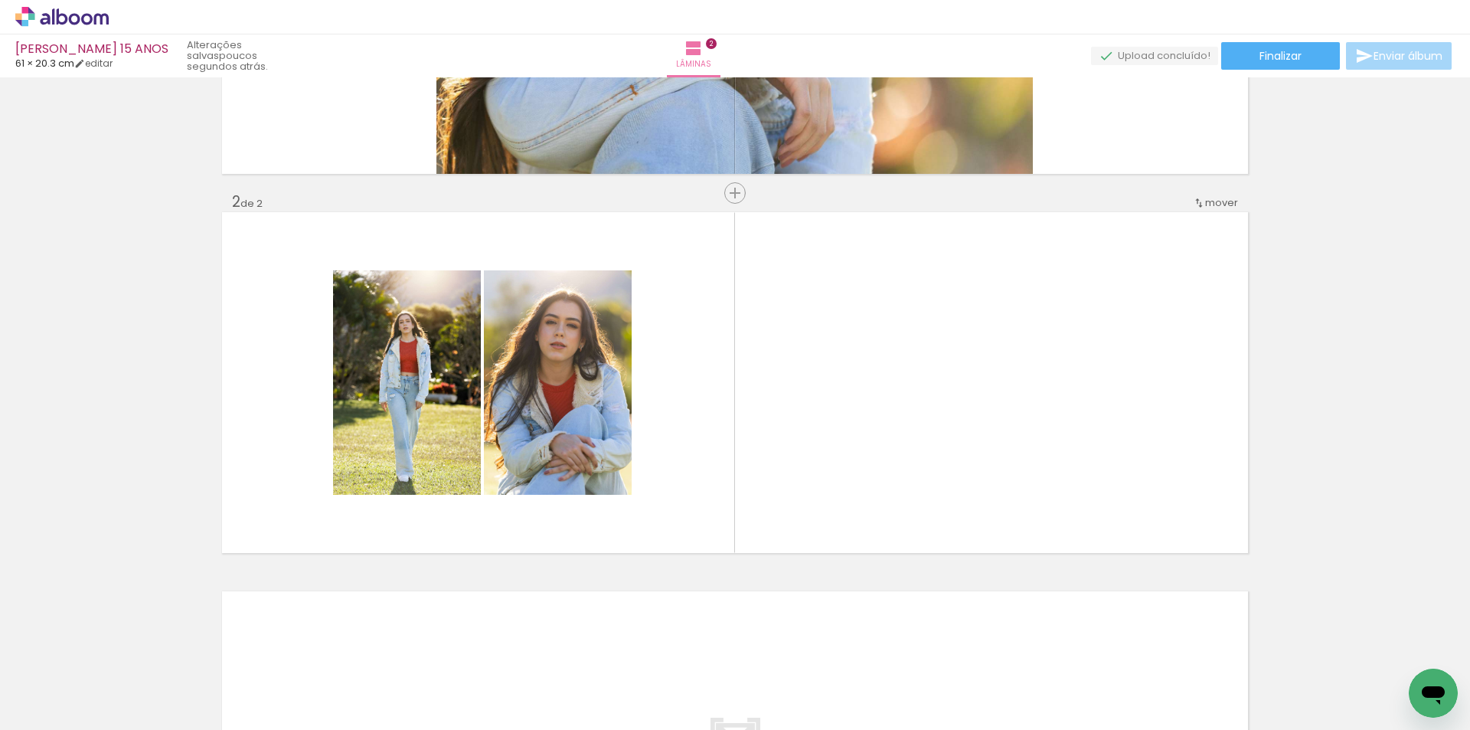
scroll to position [0, 813]
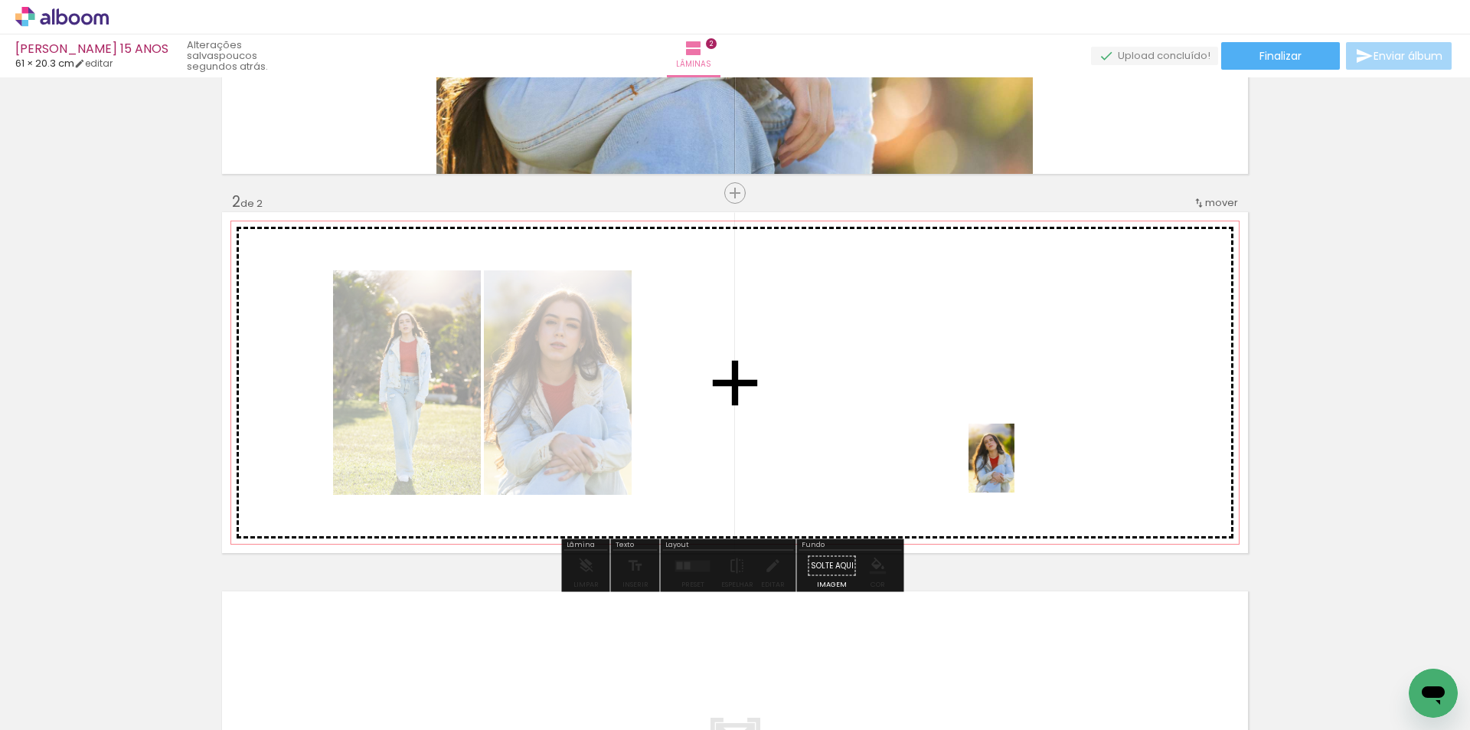
drag, startPoint x: 1057, startPoint y: 698, endPoint x: 1010, endPoint y: 476, distance: 226.9
click at [1010, 476] on quentale-workspace at bounding box center [735, 365] width 1470 height 730
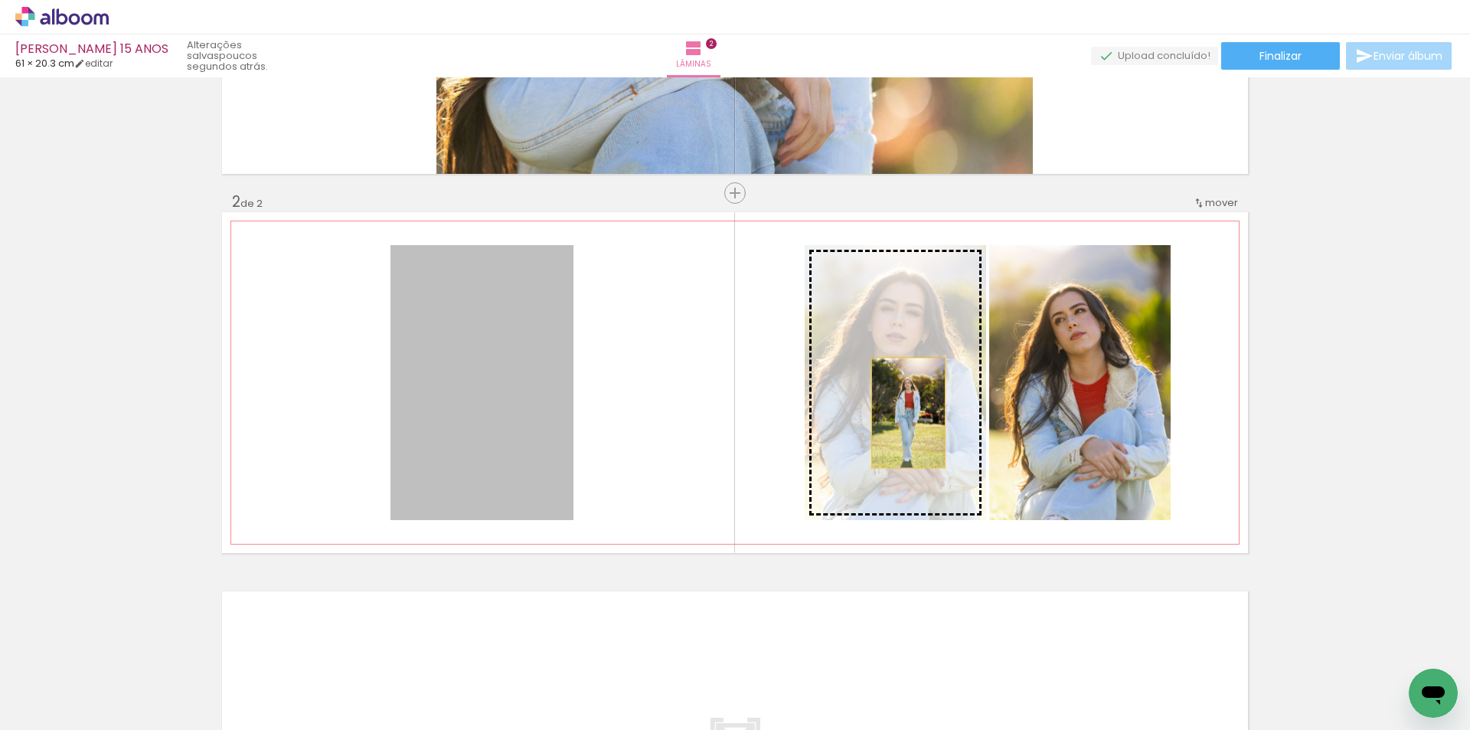
drag, startPoint x: 464, startPoint y: 391, endPoint x: 903, endPoint y: 413, distance: 439.3
click at [0, 0] on slot at bounding box center [0, 0] width 0 height 0
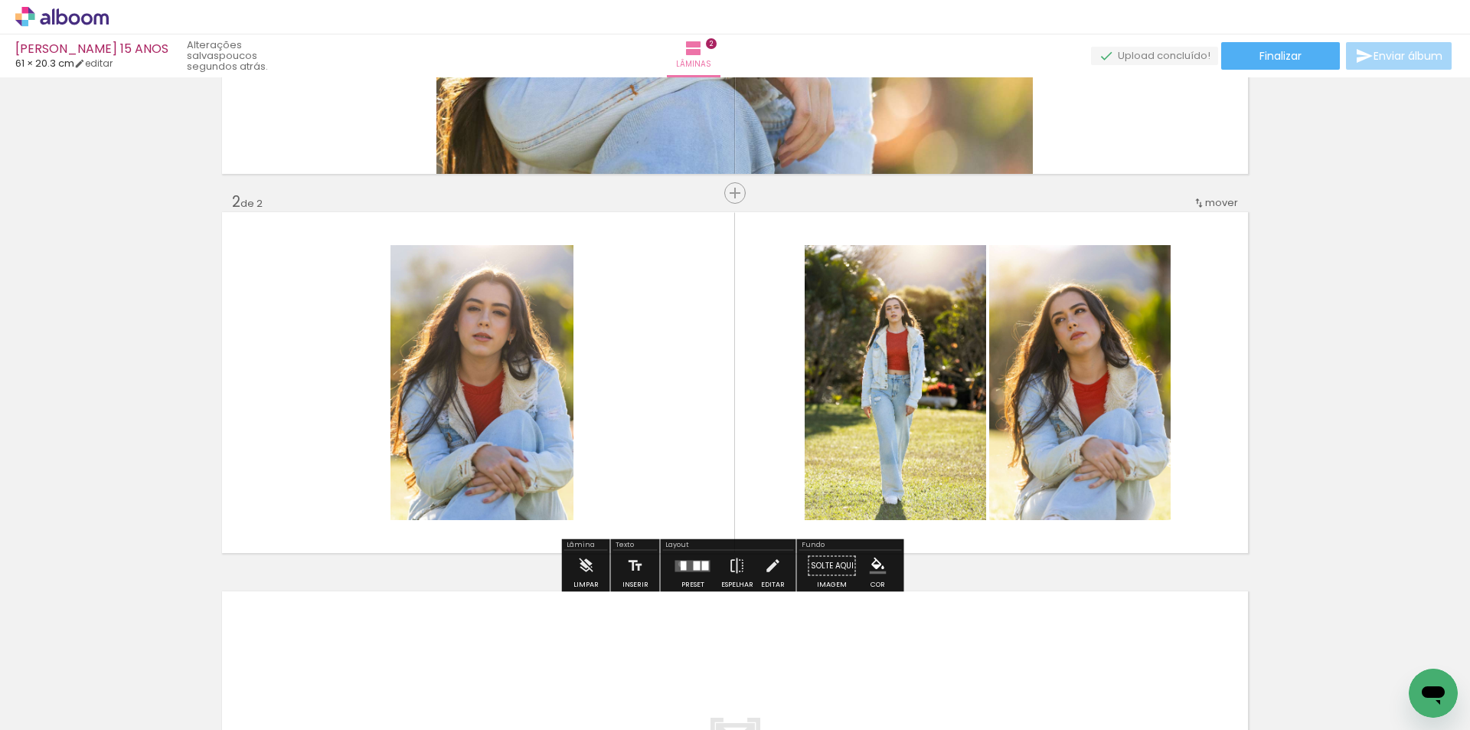
click at [681, 564] on div at bounding box center [684, 565] width 6 height 9
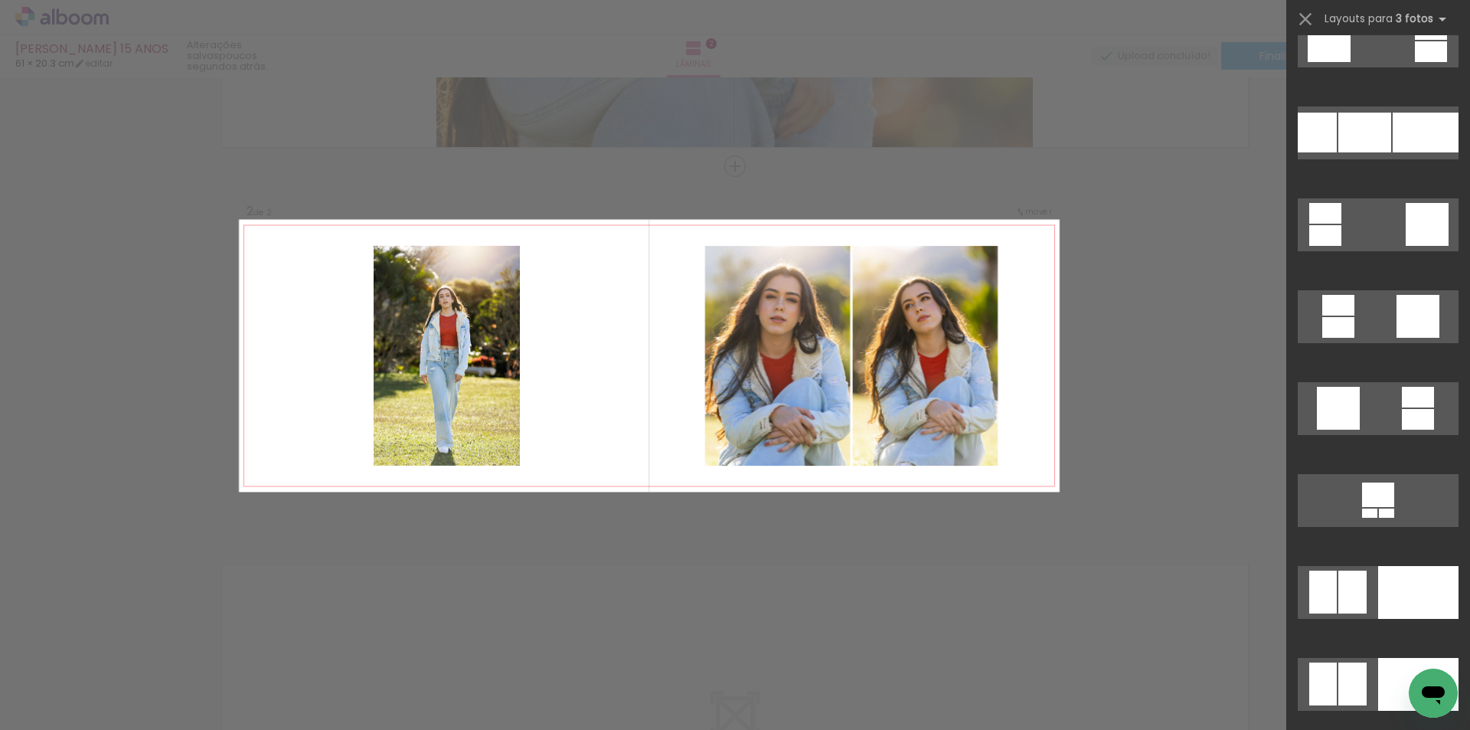
scroll to position [10186, 0]
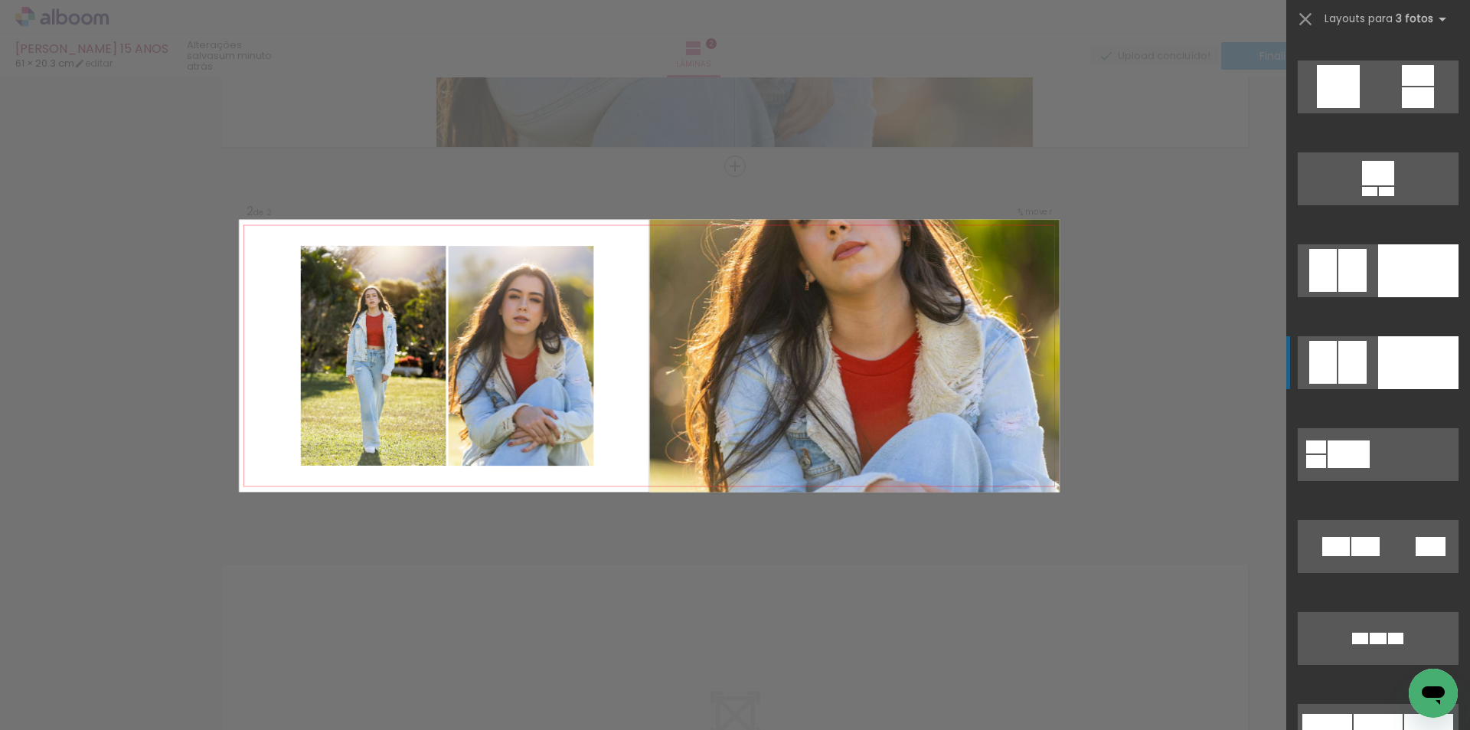
click at [1412, 359] on div at bounding box center [1418, 362] width 80 height 53
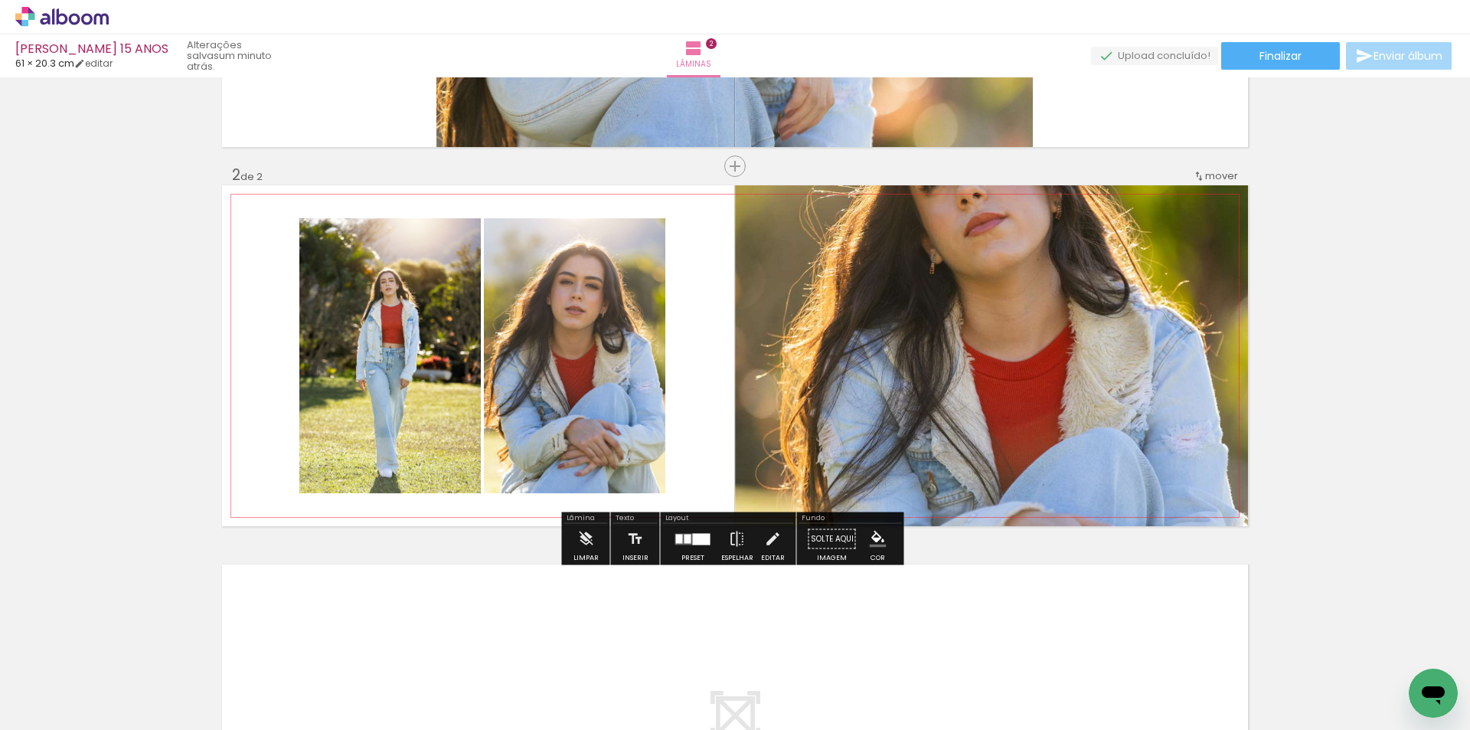
drag, startPoint x: 670, startPoint y: 456, endPoint x: 689, endPoint y: 491, distance: 39.4
click at [688, 497] on quentale-layouter at bounding box center [735, 355] width 1026 height 341
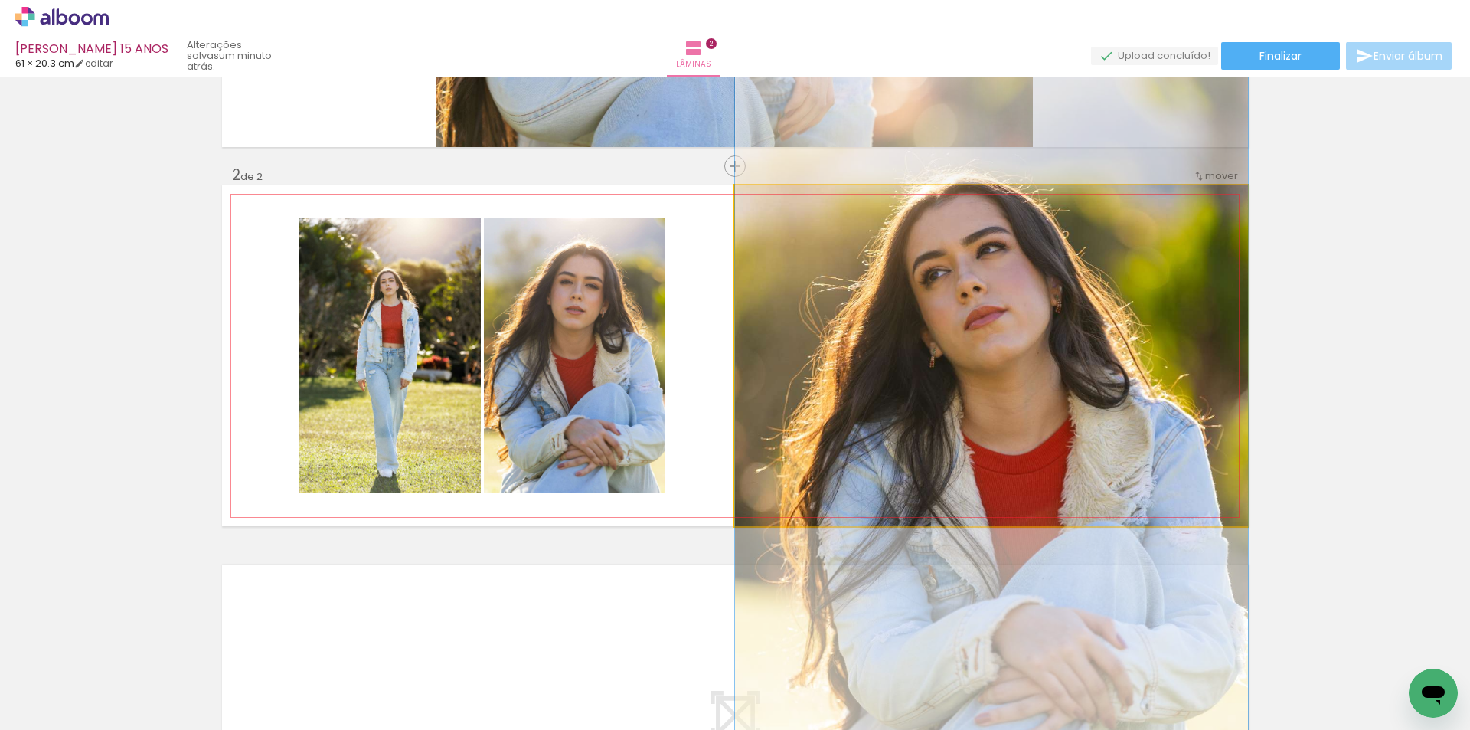
drag, startPoint x: 981, startPoint y: 397, endPoint x: 982, endPoint y: 490, distance: 93.4
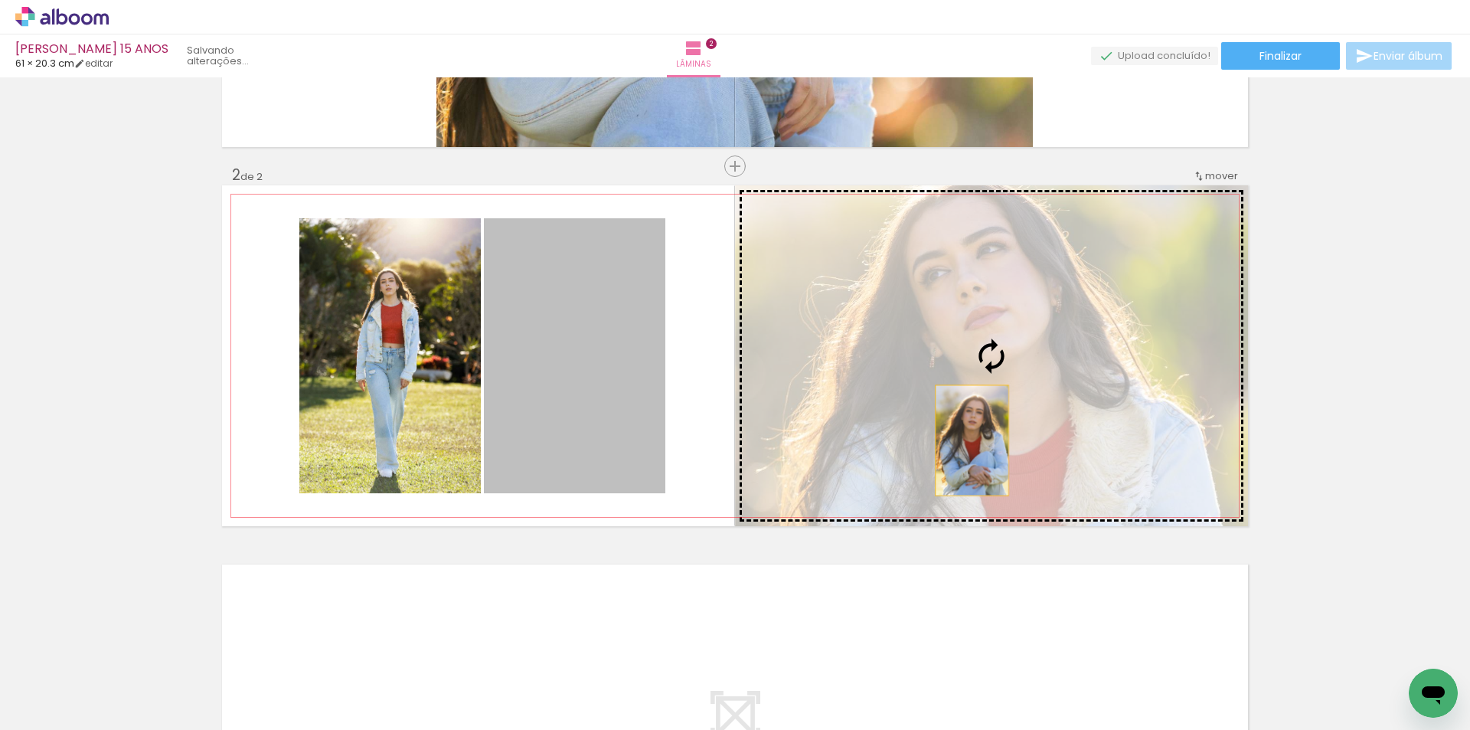
drag, startPoint x: 614, startPoint y: 425, endPoint x: 984, endPoint y: 440, distance: 370.2
click at [0, 0] on slot at bounding box center [0, 0] width 0 height 0
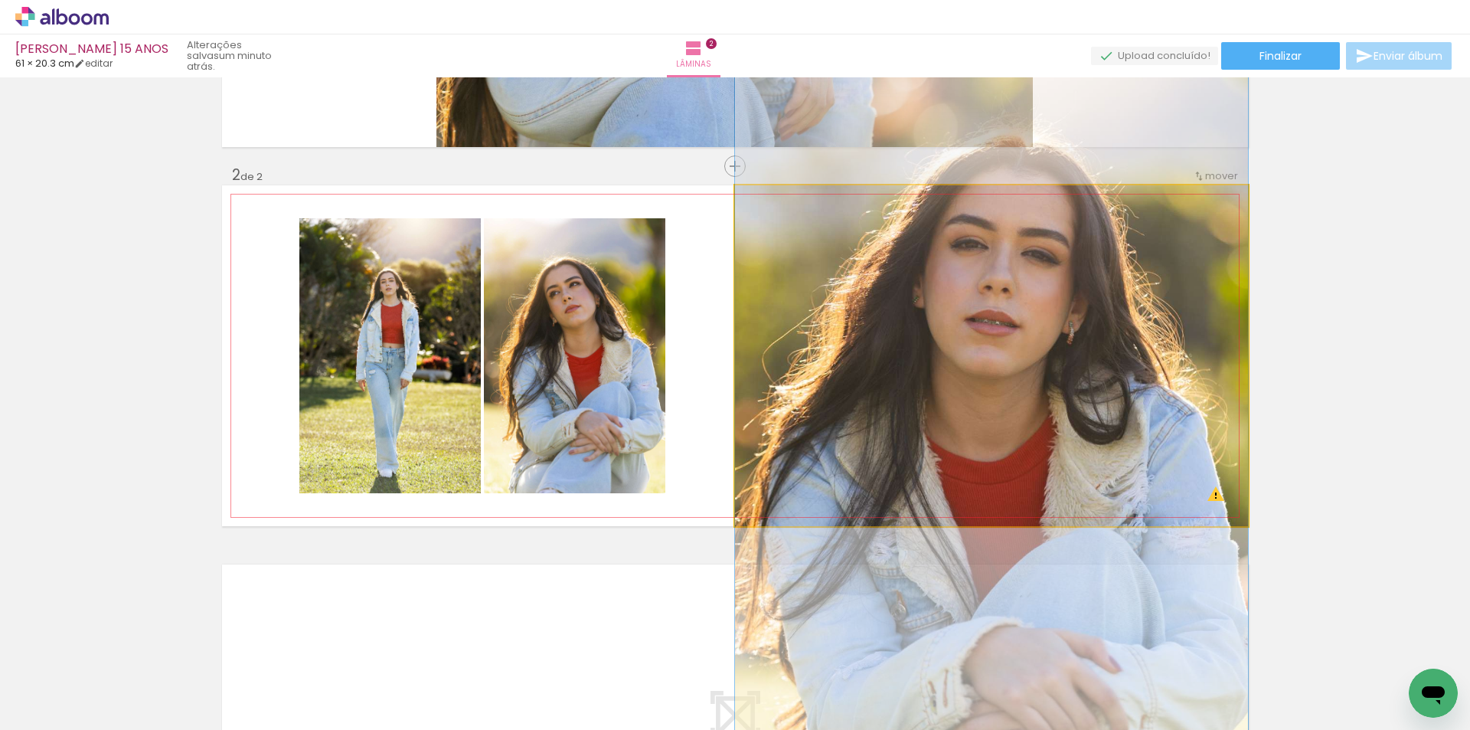
drag, startPoint x: 1034, startPoint y: 371, endPoint x: 1034, endPoint y: 466, distance: 95.0
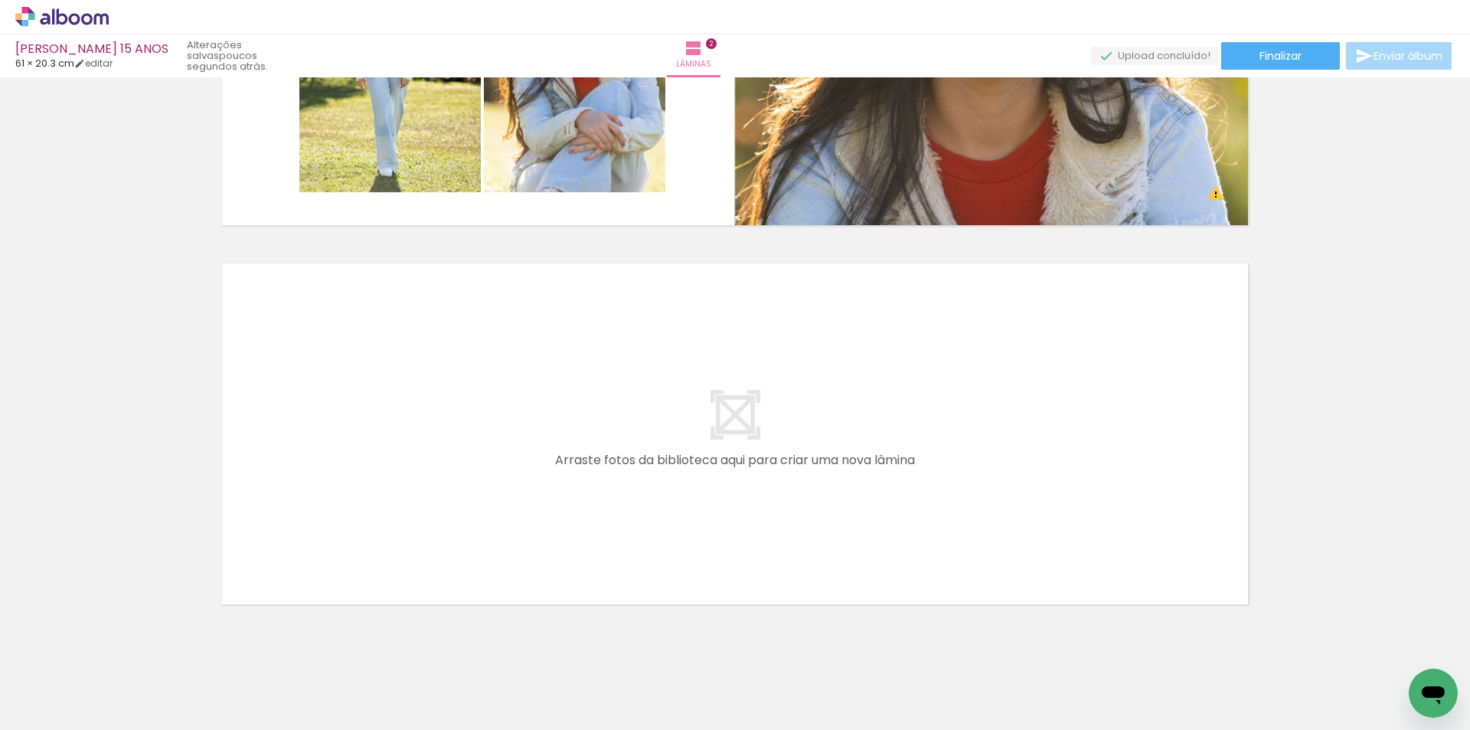
scroll to position [632, 0]
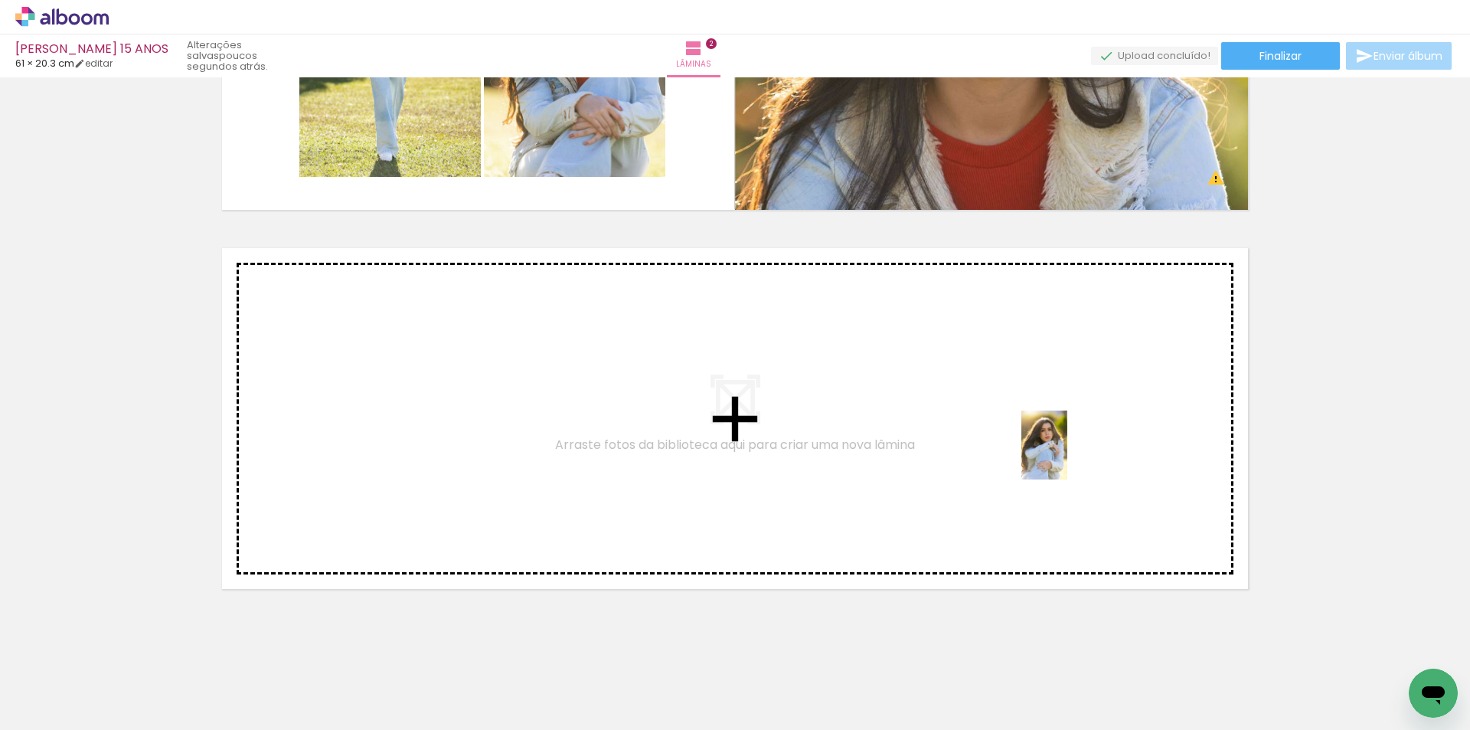
drag, startPoint x: 1325, startPoint y: 685, endPoint x: 1067, endPoint y: 457, distance: 344.0
click at [1067, 457] on quentale-workspace at bounding box center [735, 365] width 1470 height 730
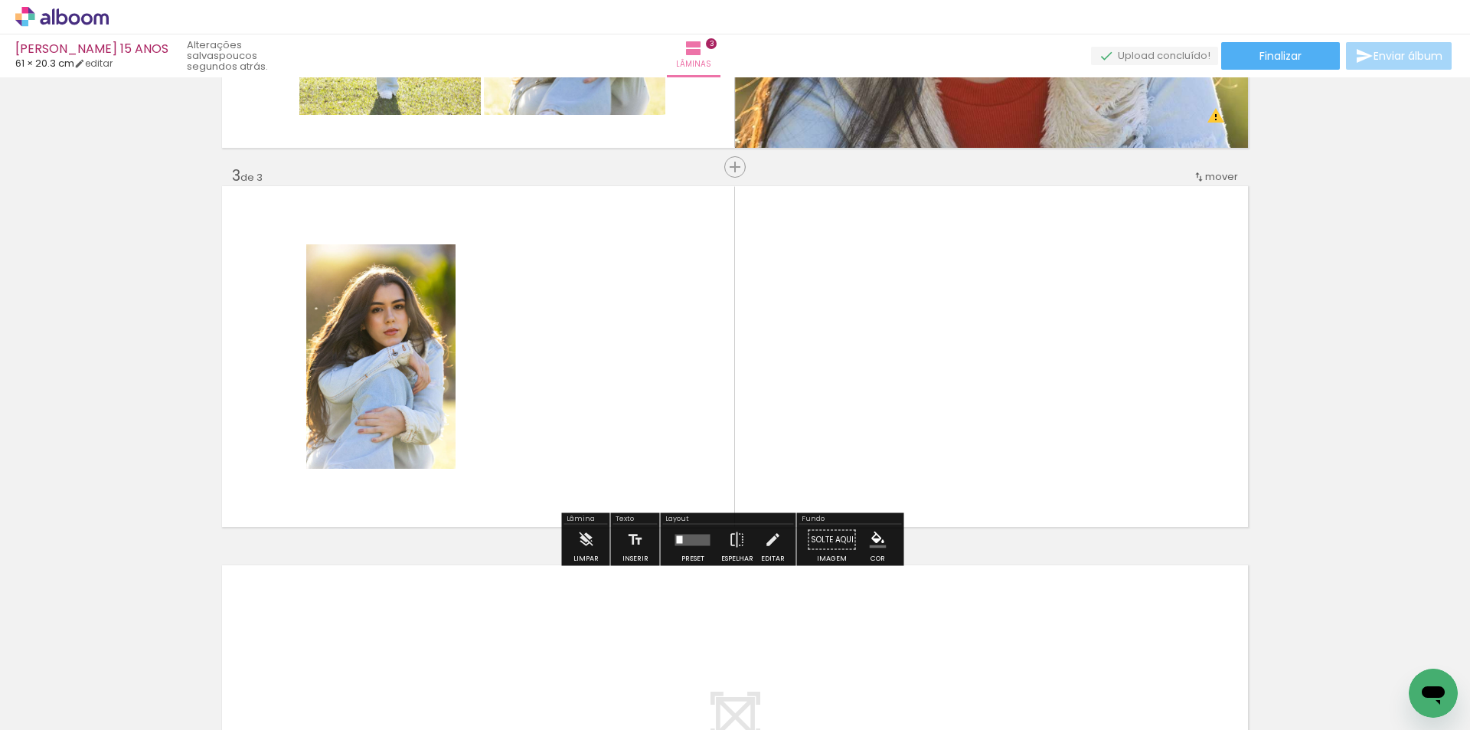
scroll to position [695, 0]
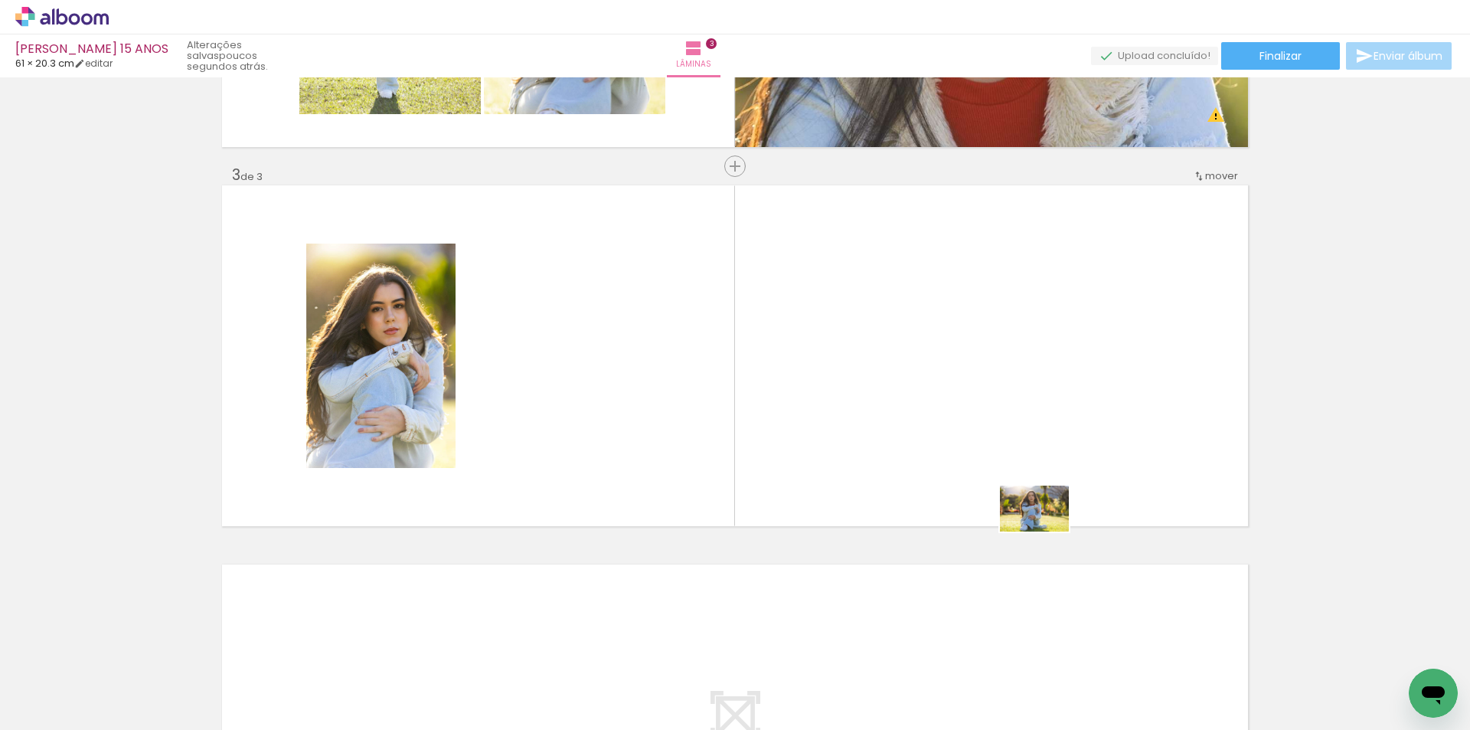
drag, startPoint x: 1141, startPoint y: 685, endPoint x: 1046, endPoint y: 531, distance: 180.2
click at [1046, 531] on quentale-workspace at bounding box center [735, 365] width 1470 height 730
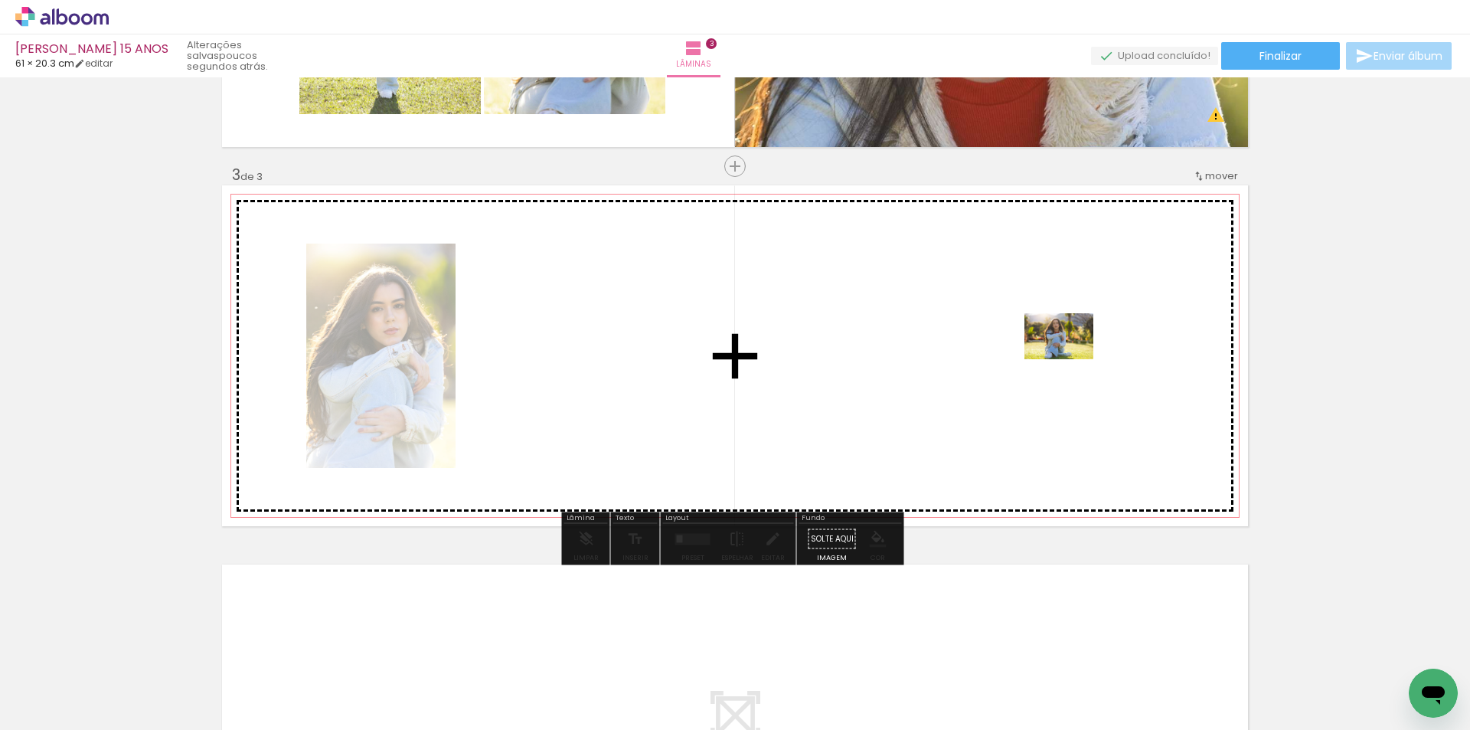
drag, startPoint x: 1159, startPoint y: 693, endPoint x: 1071, endPoint y: 359, distance: 345.3
click at [1071, 359] on quentale-workspace at bounding box center [735, 365] width 1470 height 730
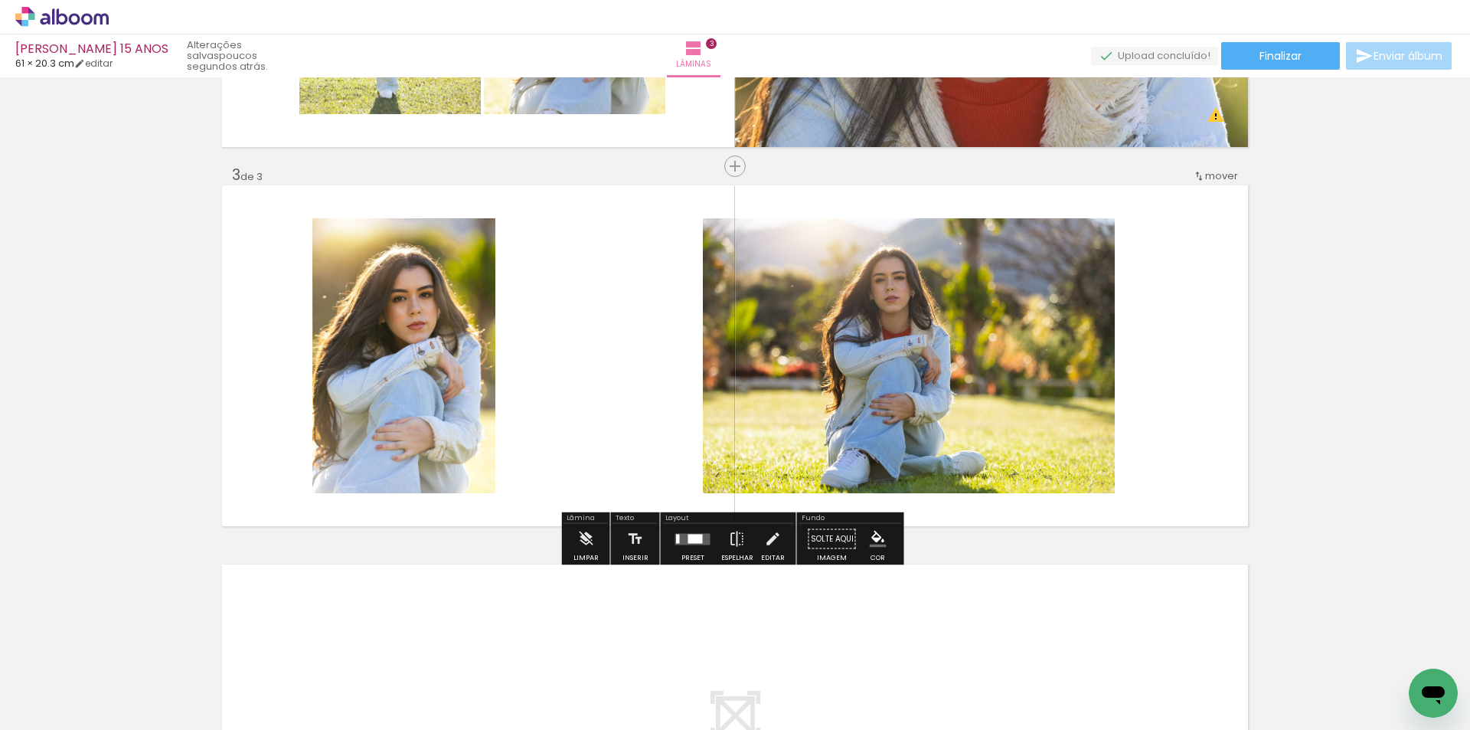
click at [688, 536] on div at bounding box center [695, 538] width 15 height 9
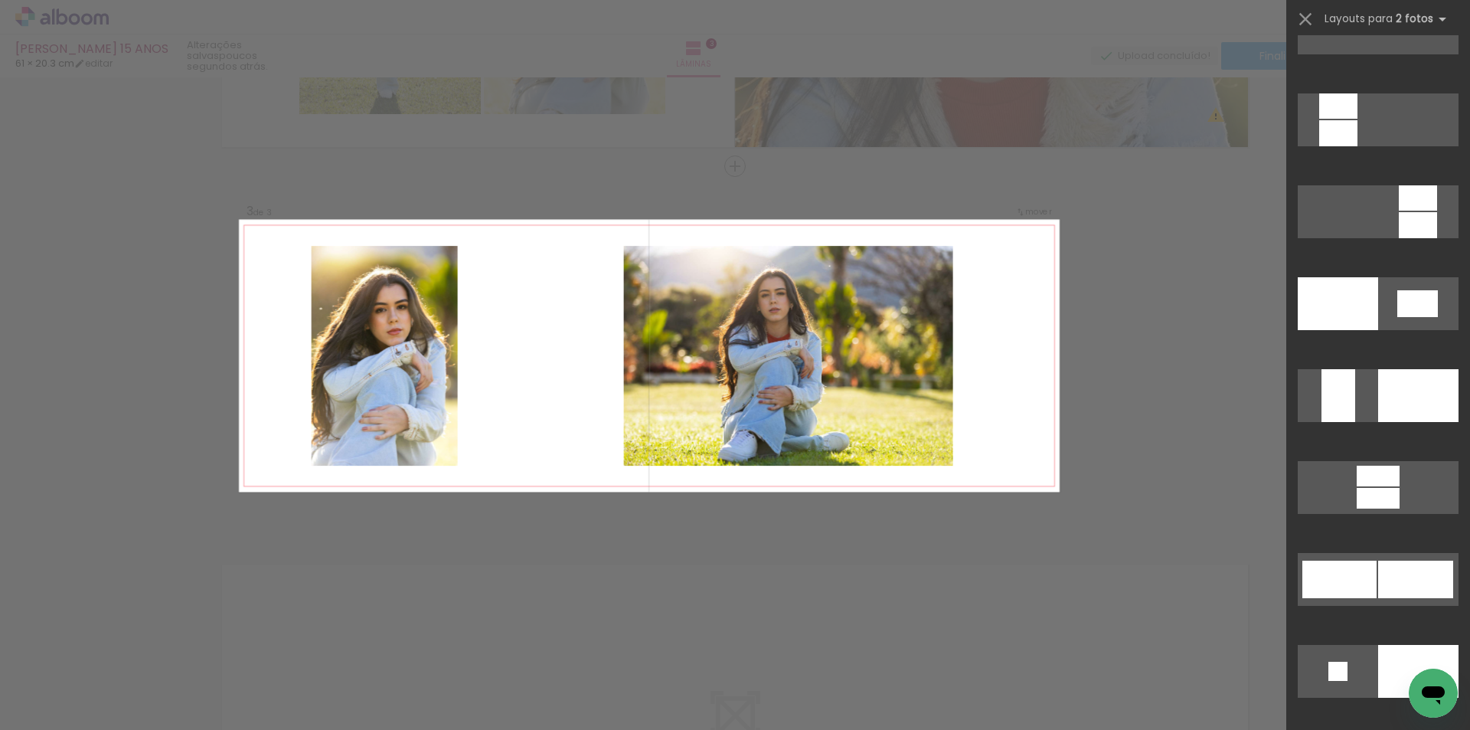
scroll to position [5670, 0]
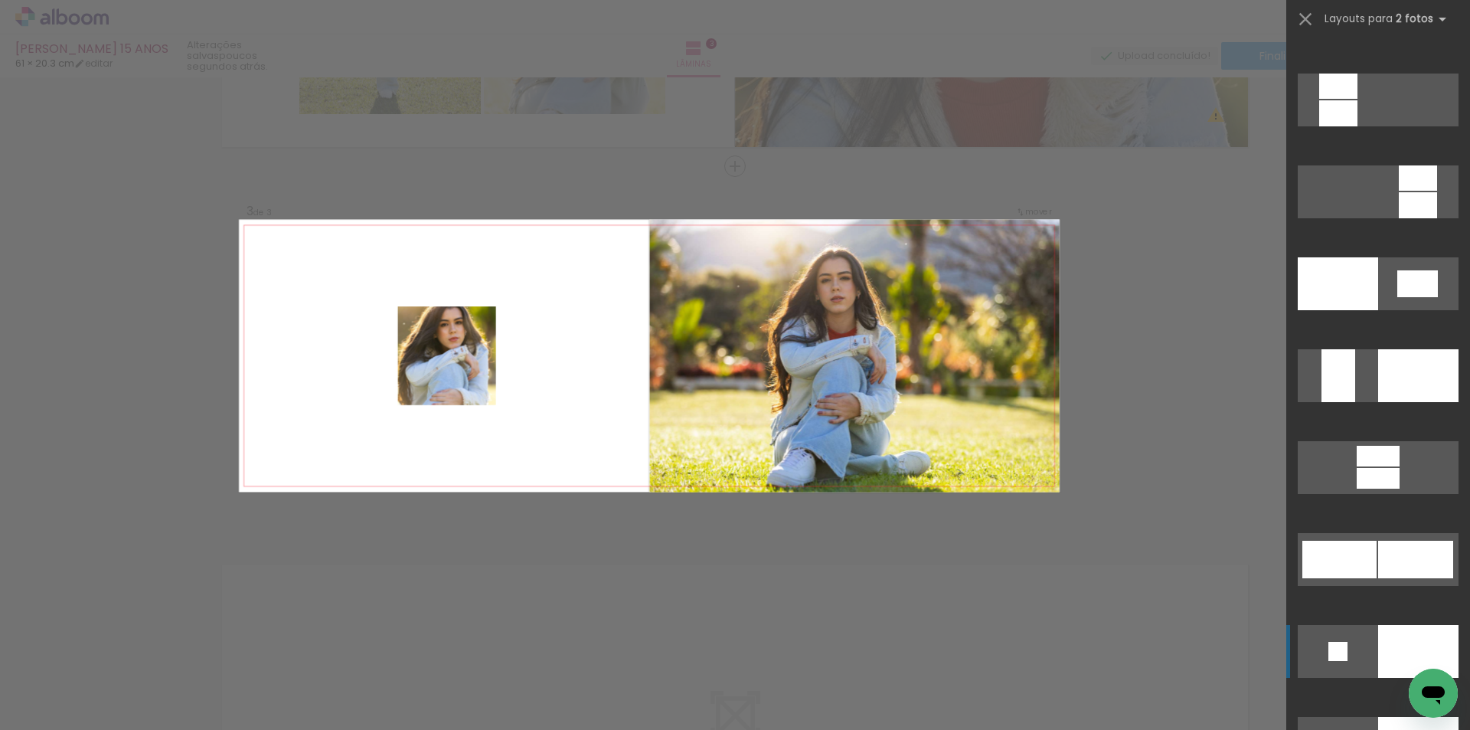
click at [1391, 648] on div at bounding box center [1418, 651] width 80 height 53
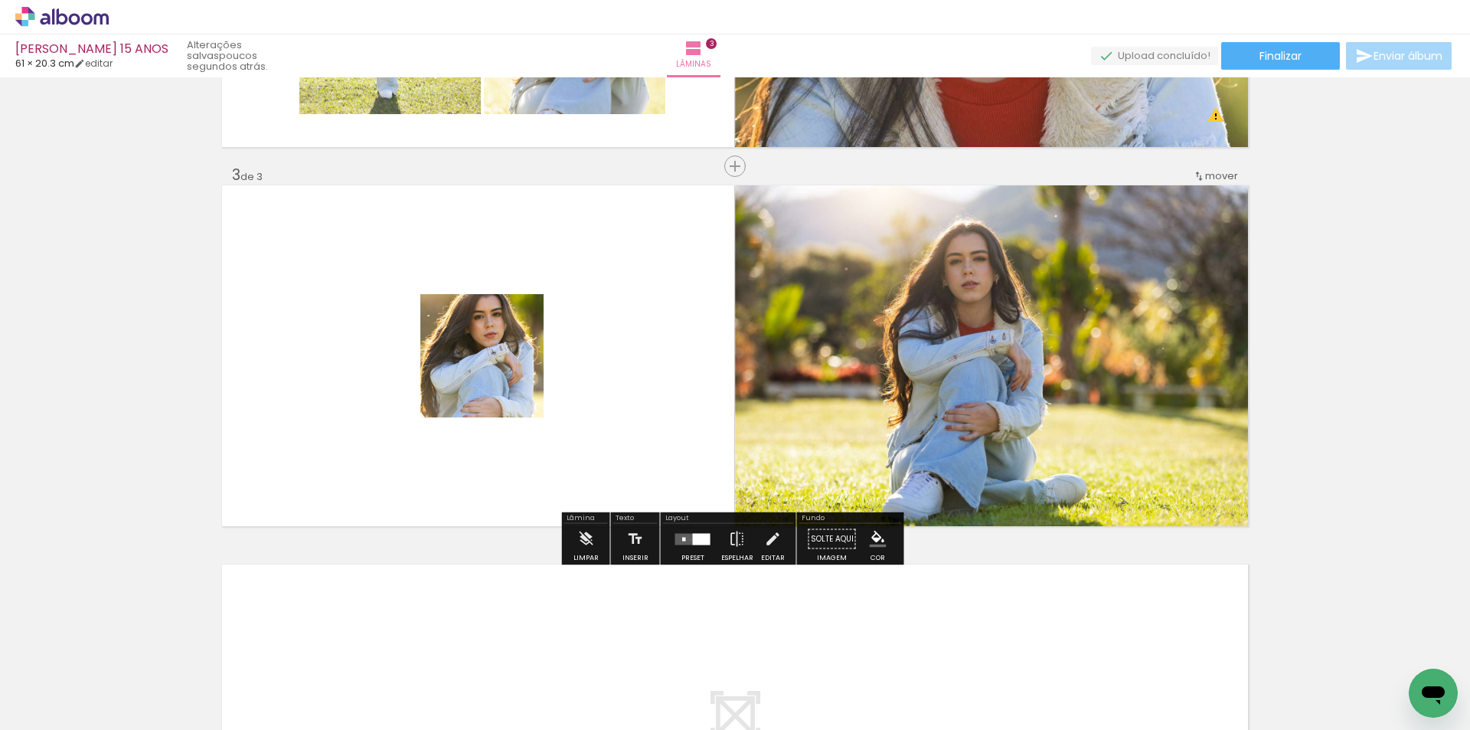
click at [685, 539] on quentale-layouter at bounding box center [692, 538] width 35 height 11
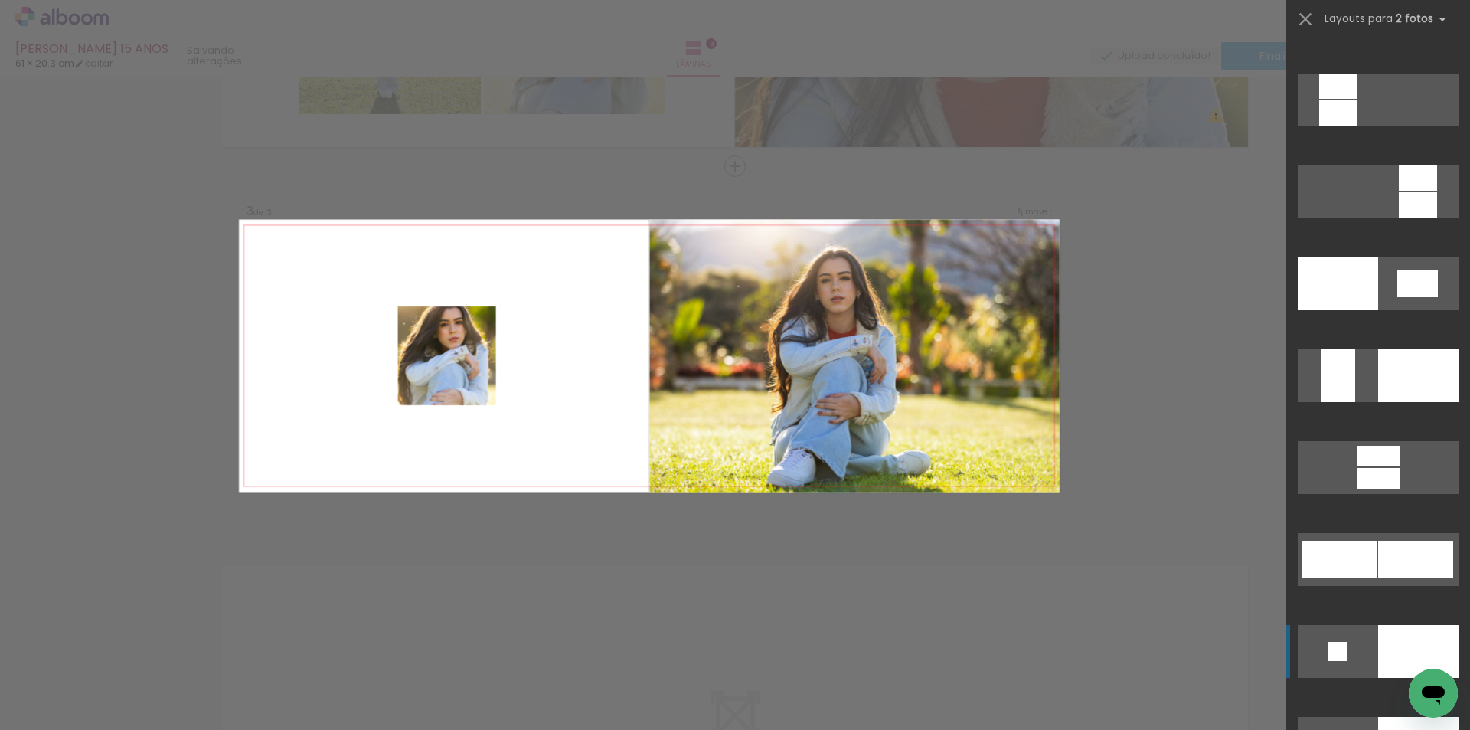
scroll to position [6157, 0]
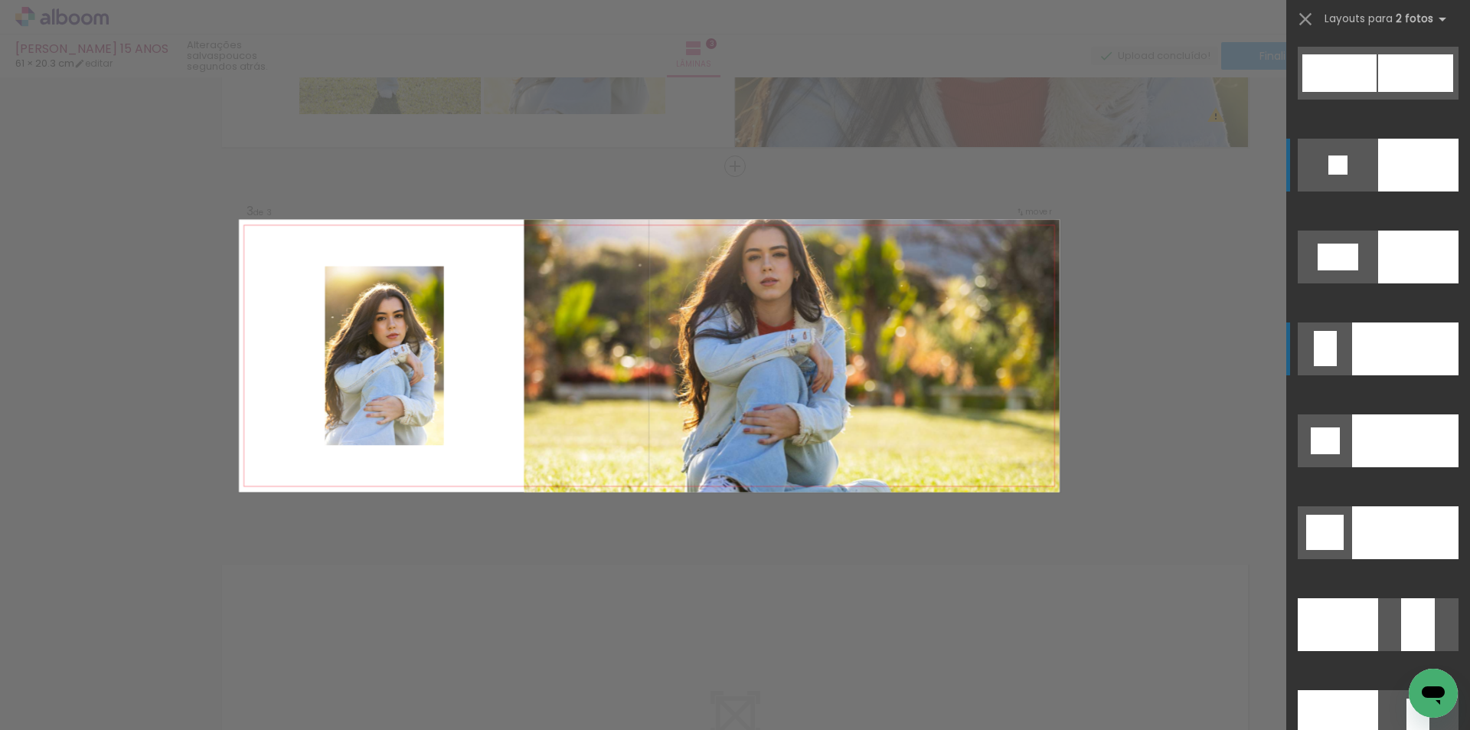
click at [1408, 345] on div at bounding box center [1405, 348] width 106 height 53
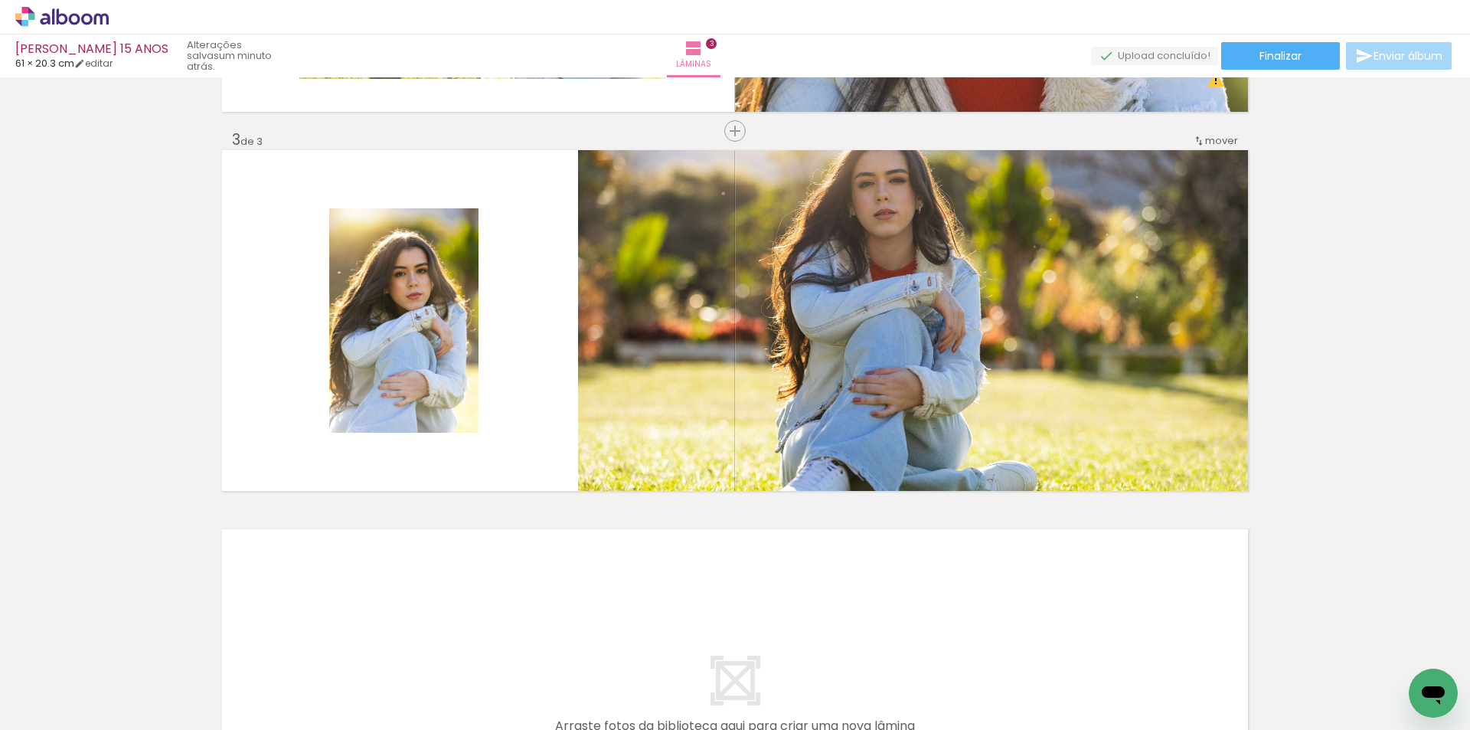
scroll to position [744, 0]
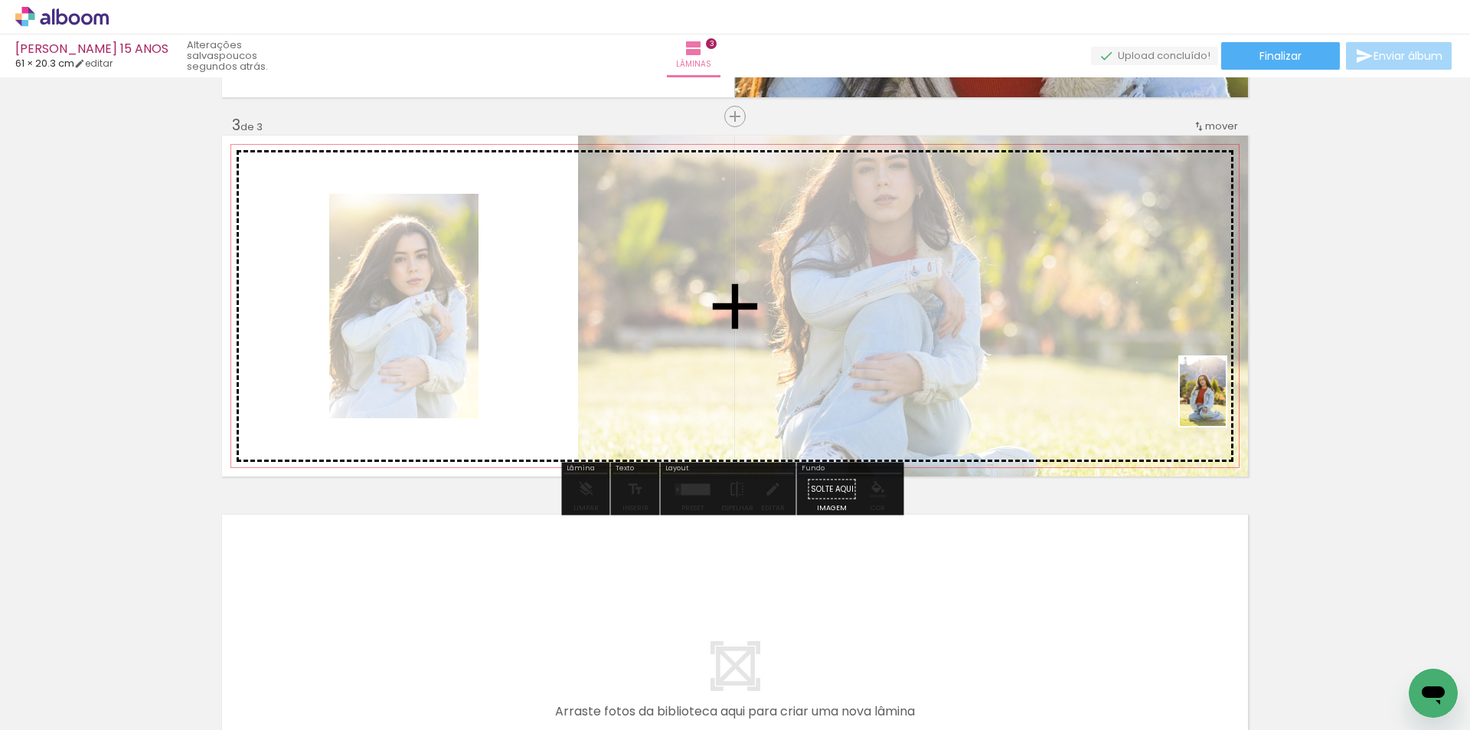
drag, startPoint x: 1397, startPoint y: 679, endPoint x: 1226, endPoint y: 402, distance: 325.6
click at [1226, 402] on quentale-workspace at bounding box center [735, 365] width 1470 height 730
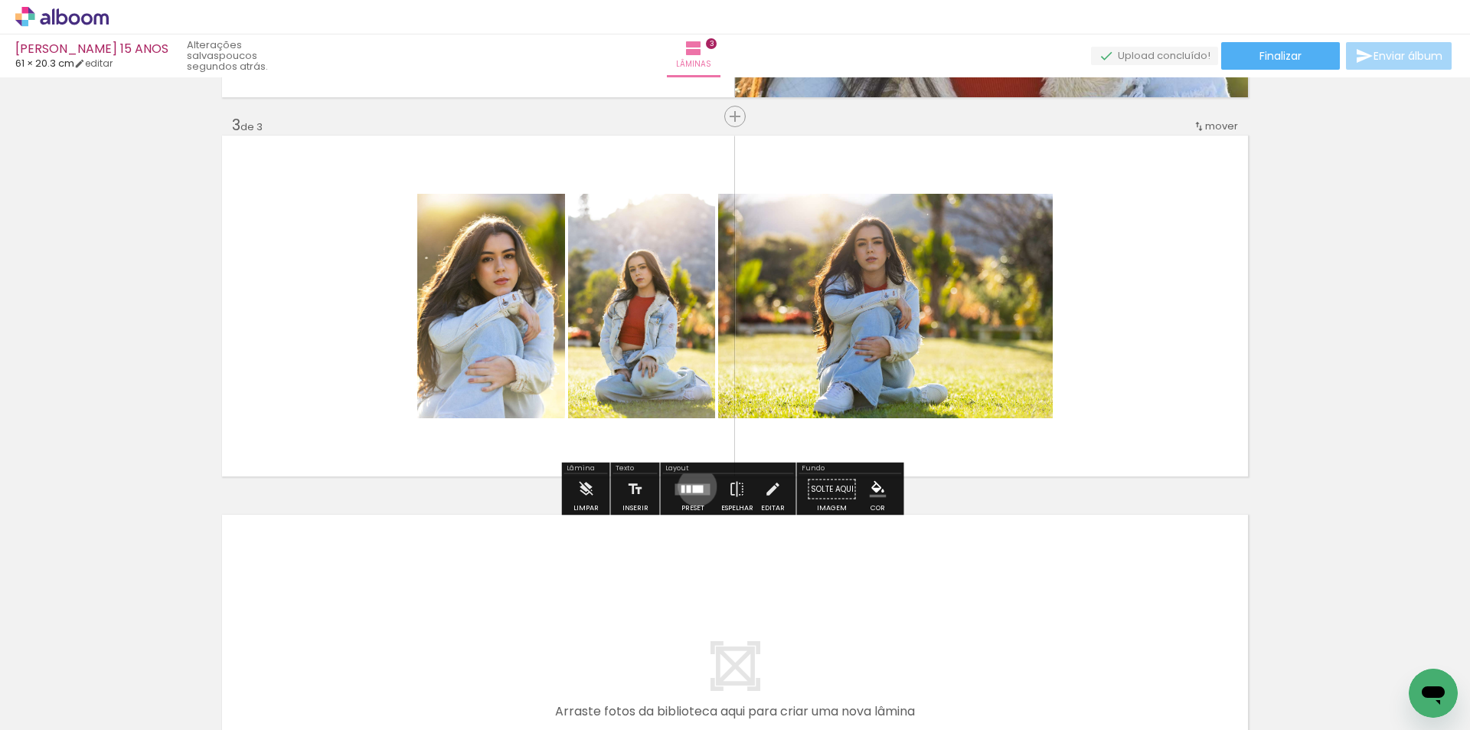
click at [693, 486] on div at bounding box center [698, 489] width 11 height 8
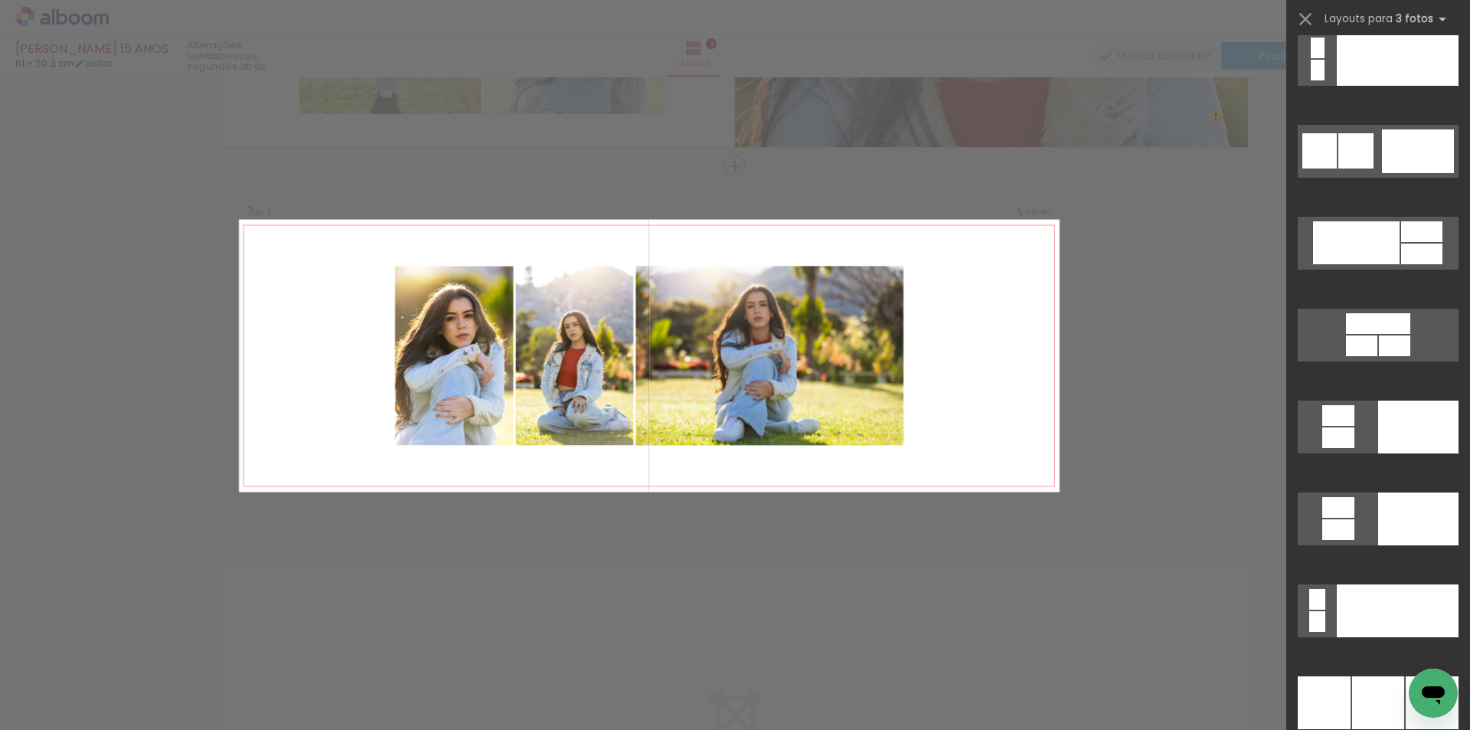
scroll to position [15199, 0]
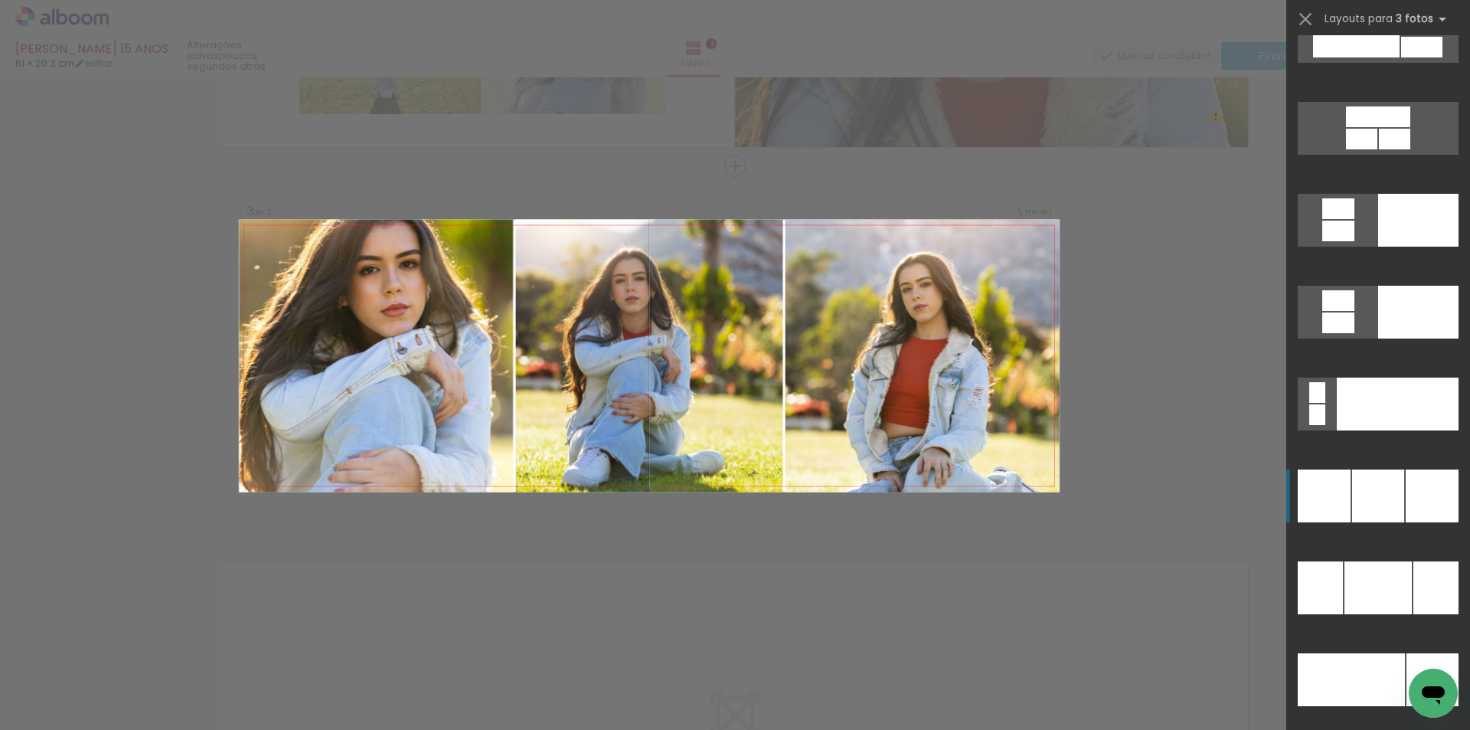
click at [1363, 494] on div at bounding box center [1378, 495] width 52 height 53
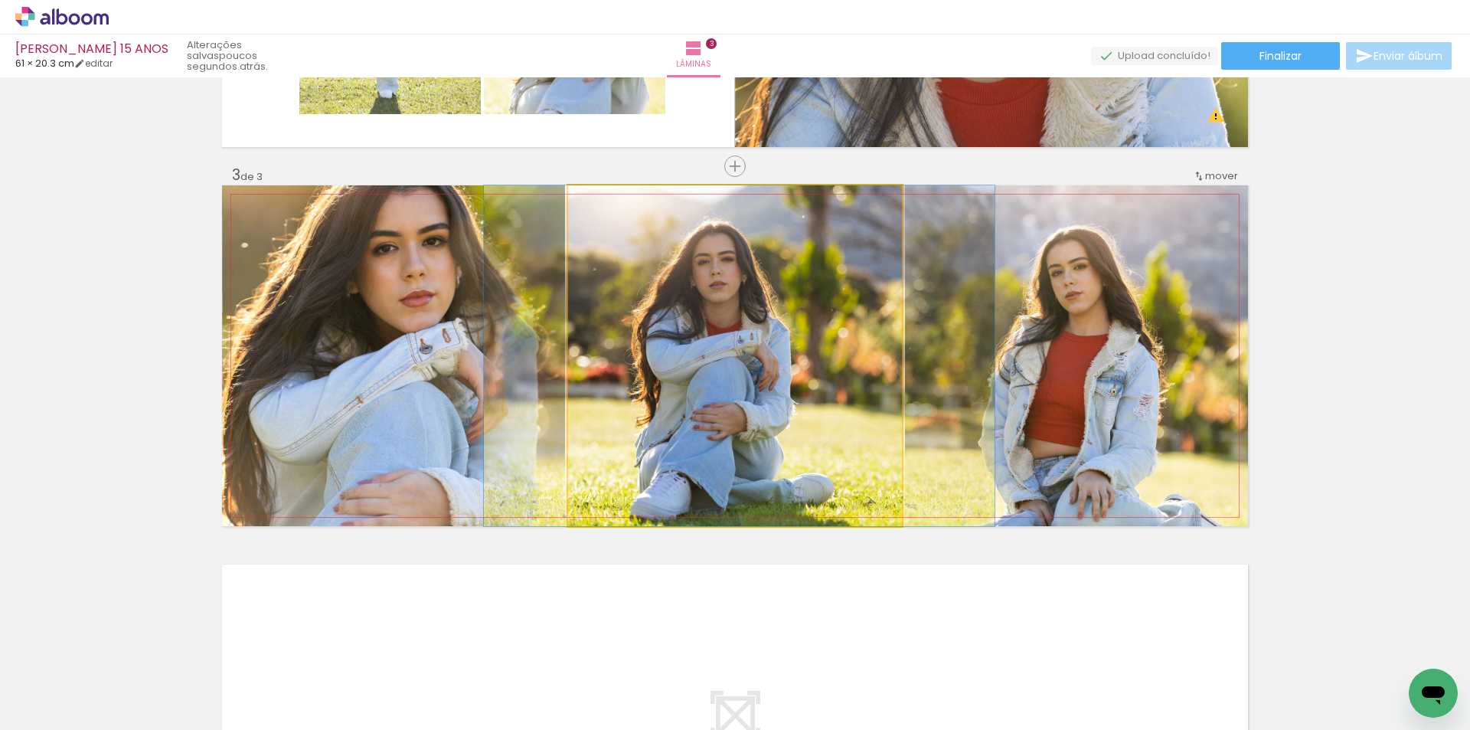
drag, startPoint x: 855, startPoint y: 460, endPoint x: 859, endPoint y: 427, distance: 33.2
click at [851, 420] on quentale-photo at bounding box center [735, 355] width 334 height 341
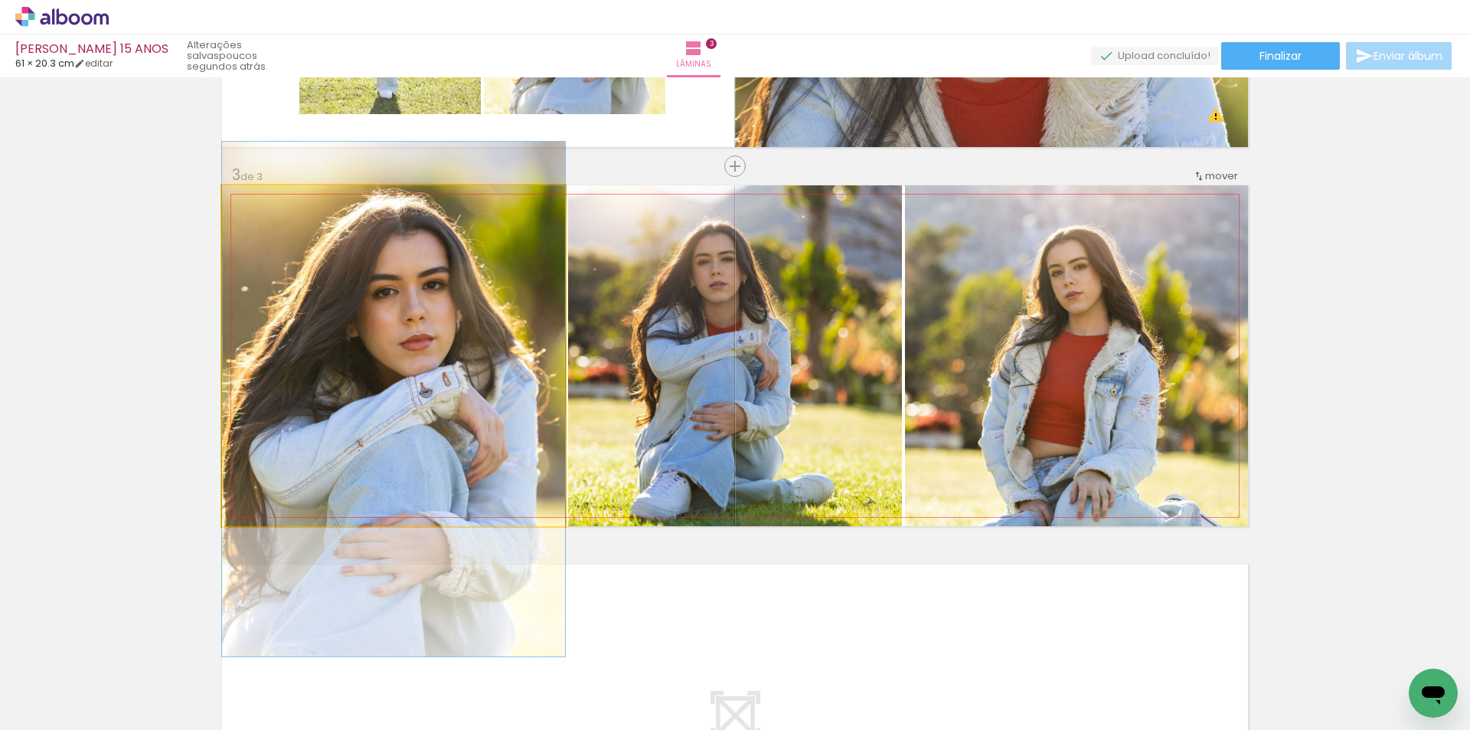
drag, startPoint x: 451, startPoint y: 331, endPoint x: 454, endPoint y: 374, distance: 43.8
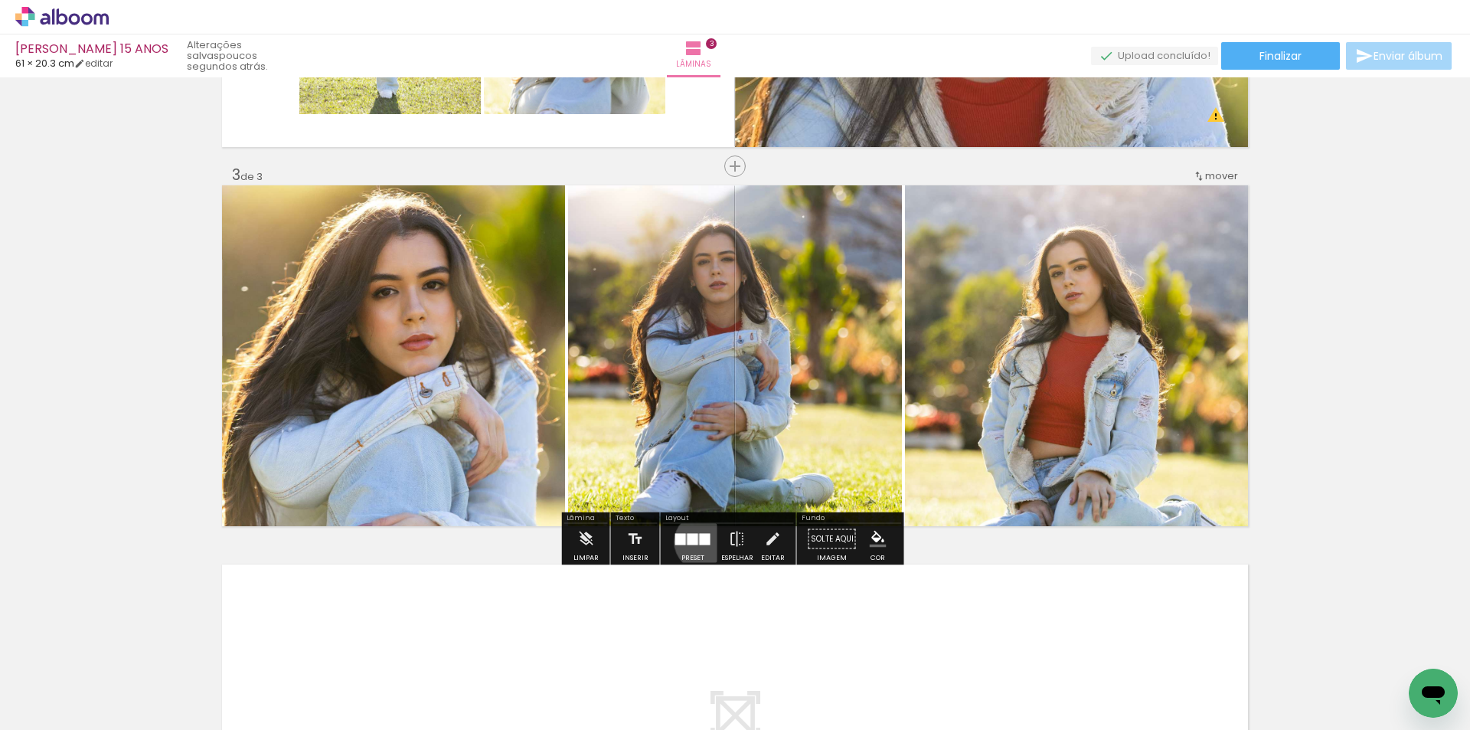
click at [700, 541] on div at bounding box center [705, 538] width 11 height 11
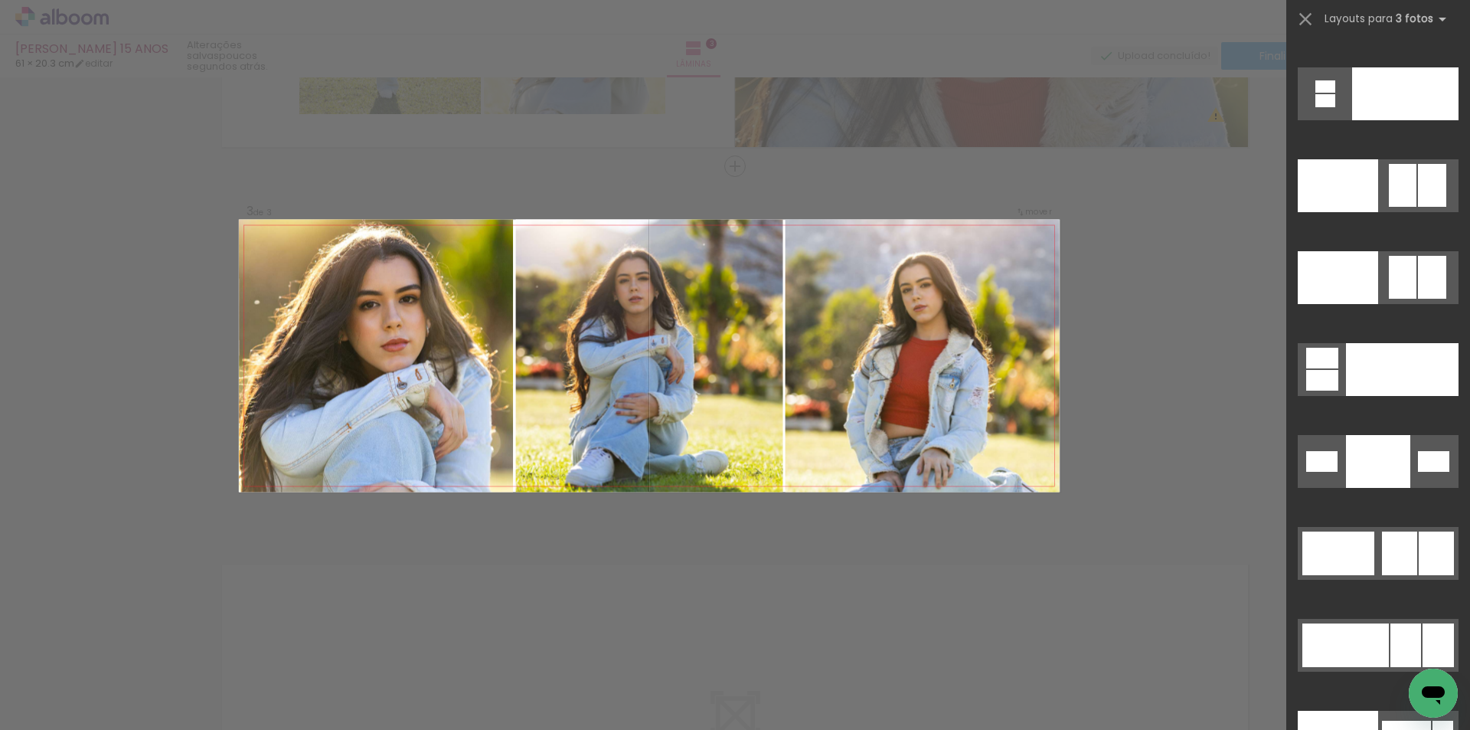
scroll to position [17508, 0]
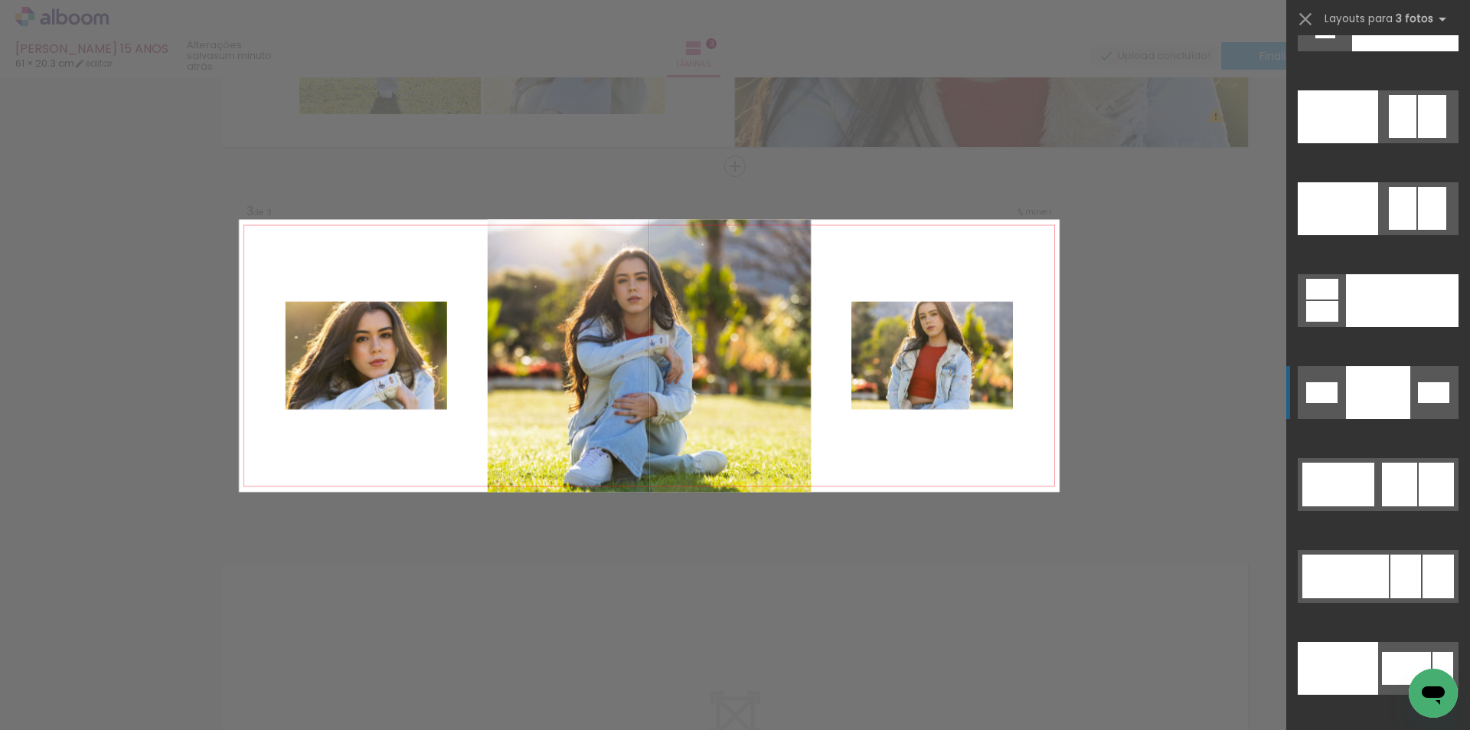
click at [1368, 389] on div at bounding box center [1378, 392] width 64 height 53
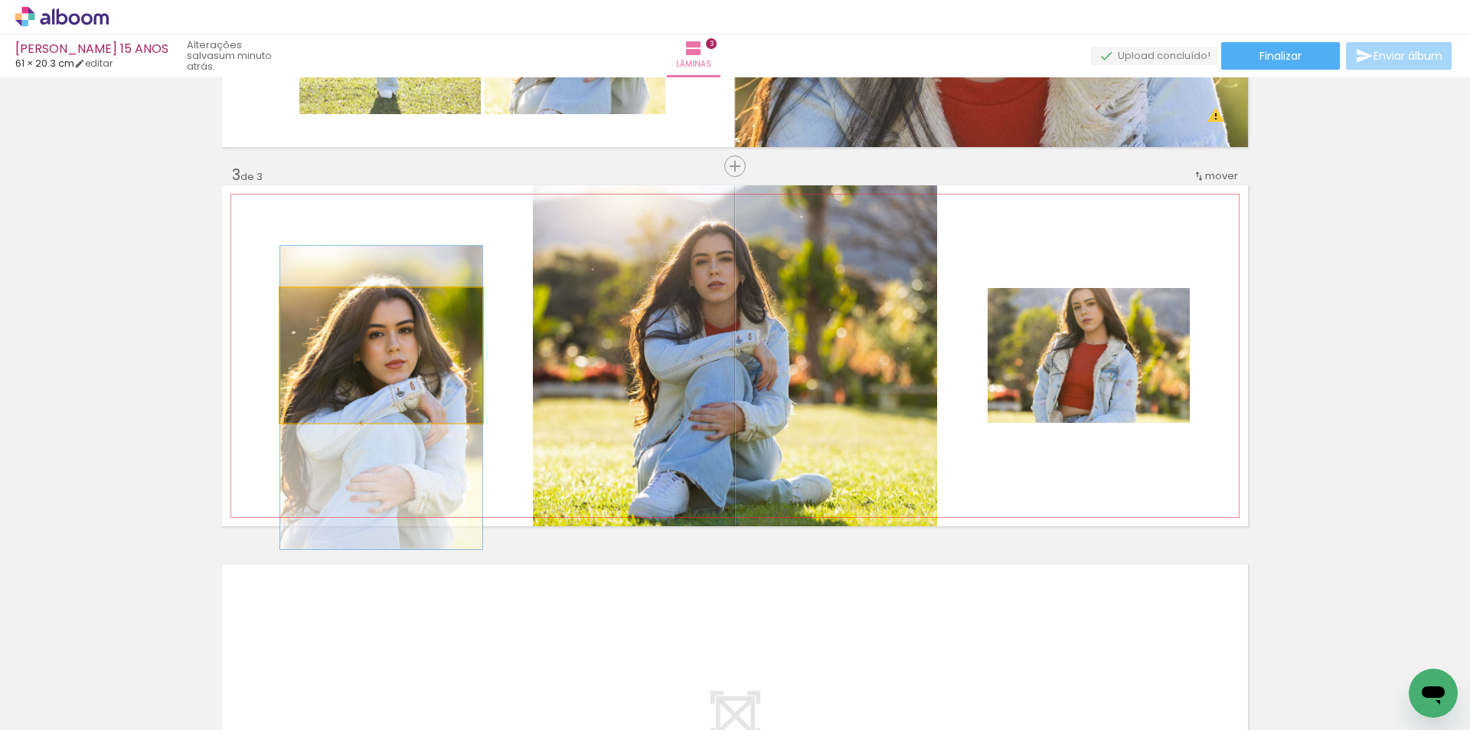
click at [404, 391] on quentale-photo at bounding box center [381, 355] width 202 height 135
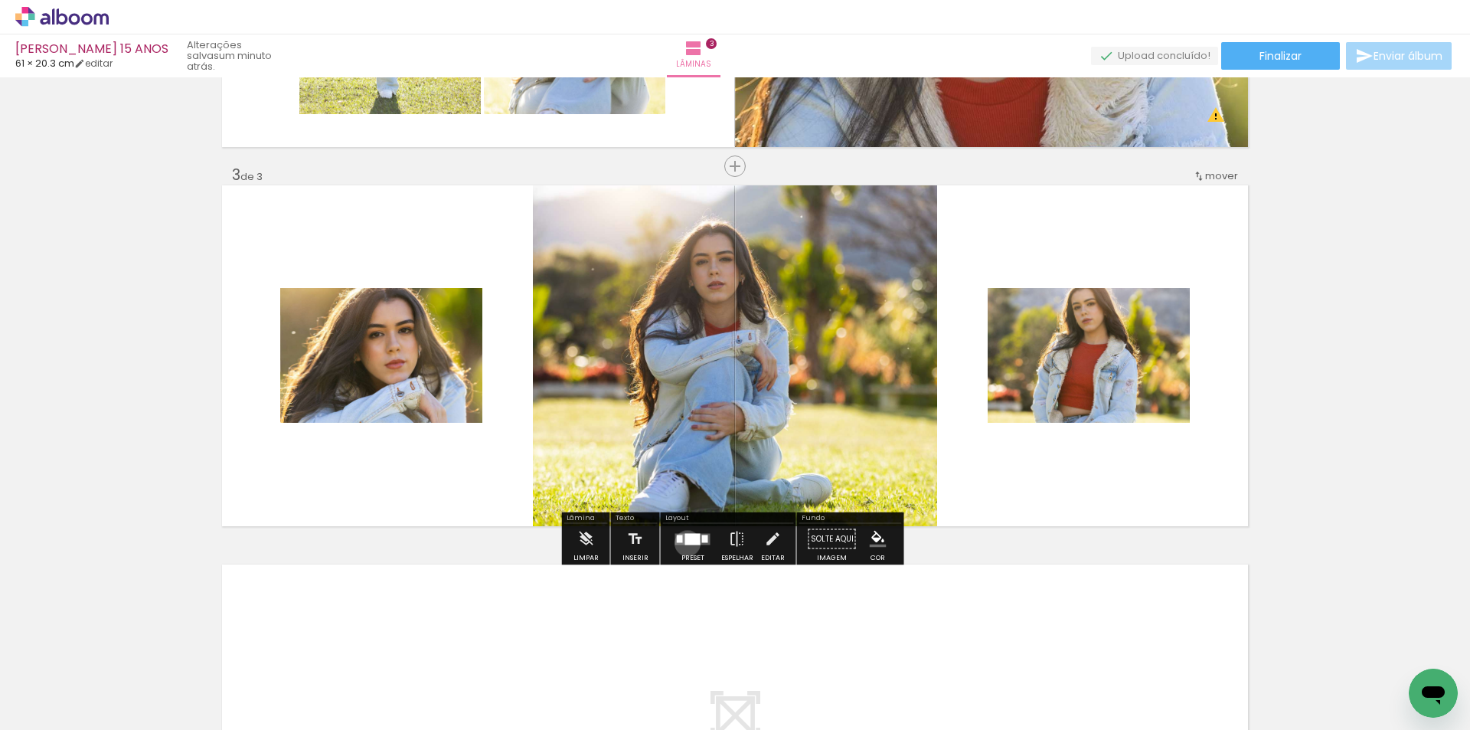
click at [685, 543] on div at bounding box center [692, 538] width 15 height 11
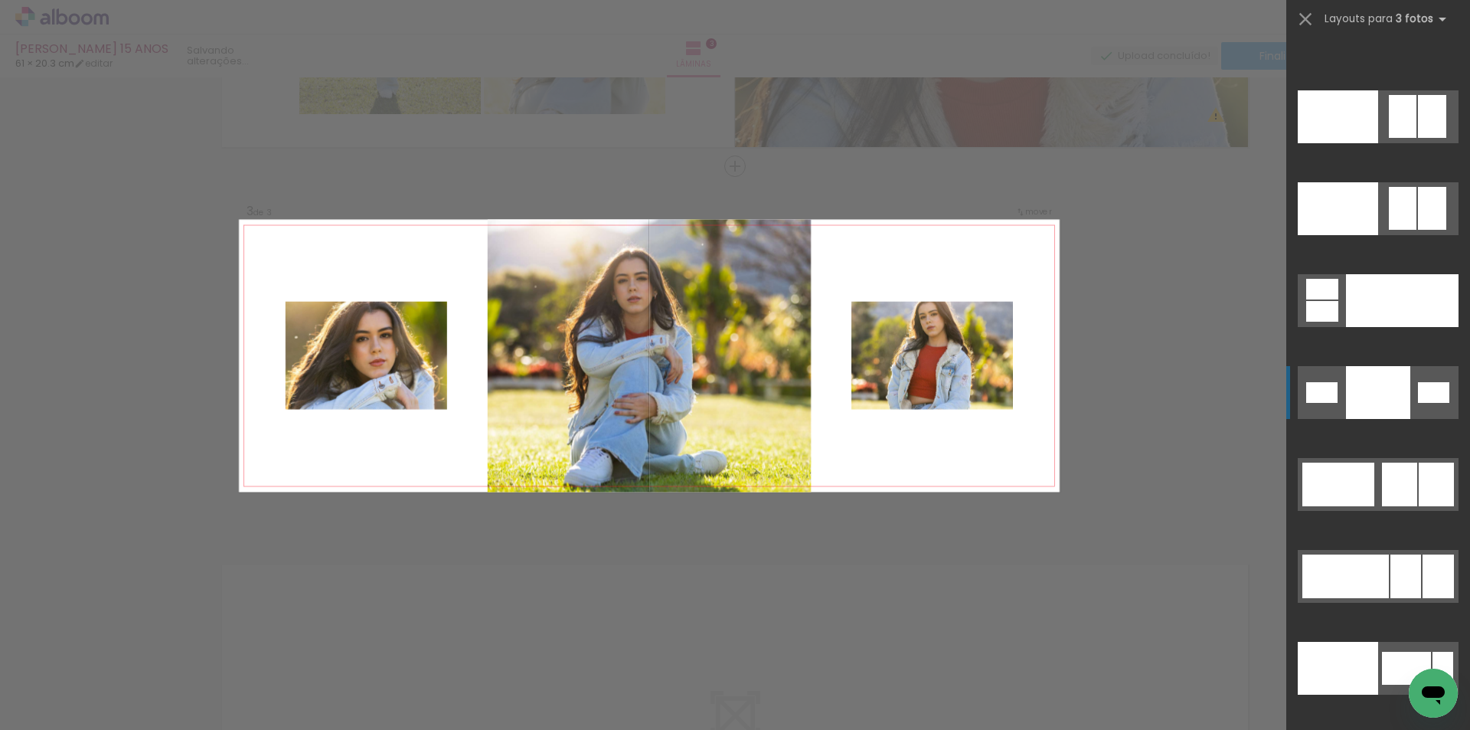
scroll to position [17827, 0]
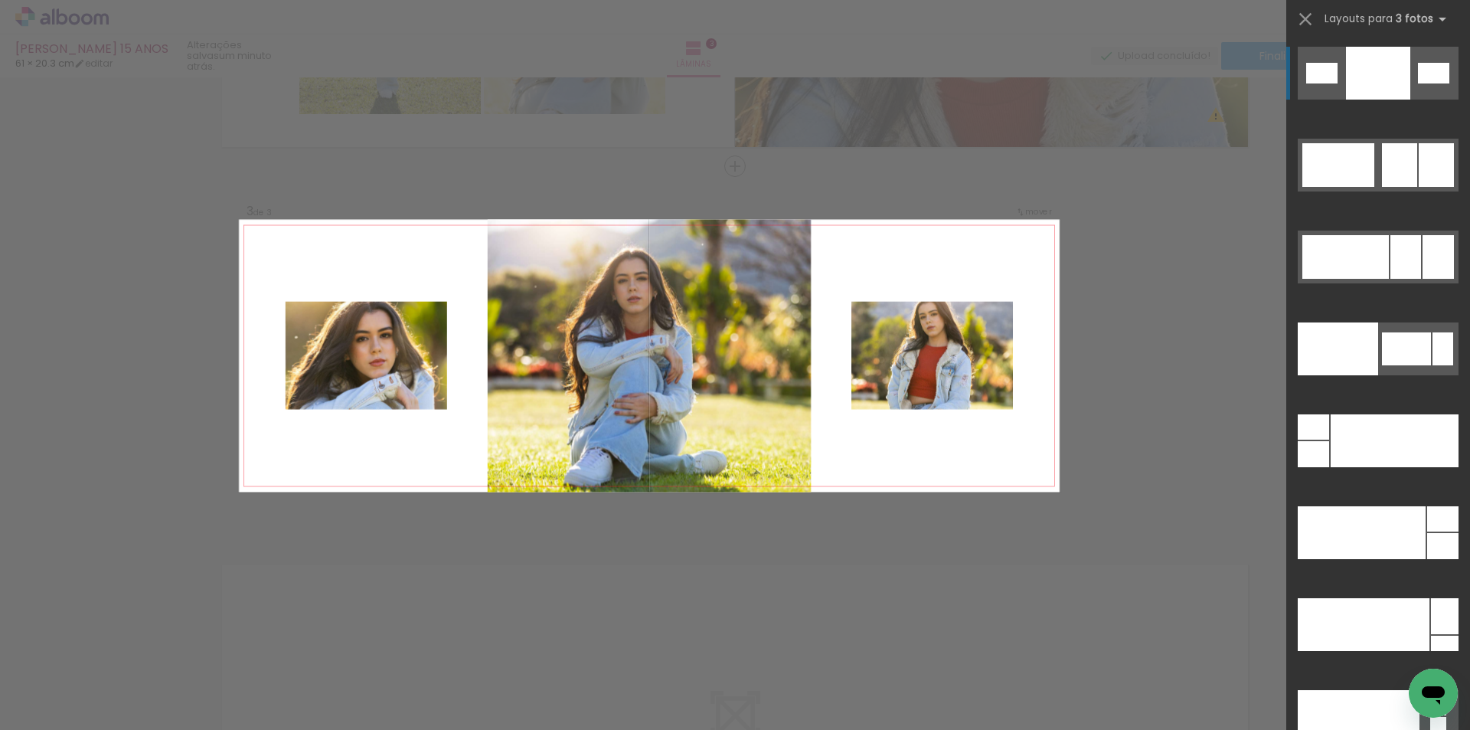
click at [1192, 283] on div "Confirmar Cancelar" at bounding box center [735, 159] width 1470 height 1553
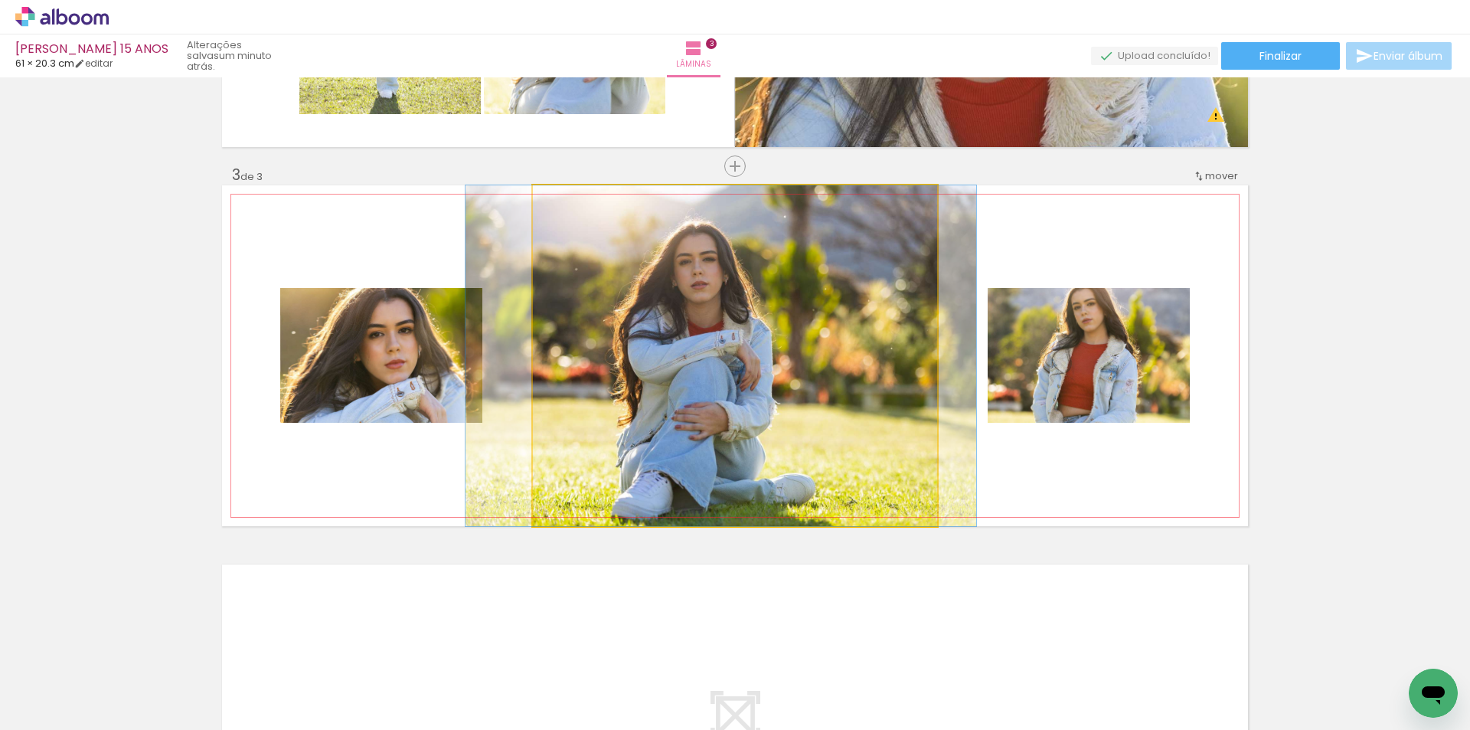
drag, startPoint x: 701, startPoint y: 442, endPoint x: 684, endPoint y: 434, distance: 18.5
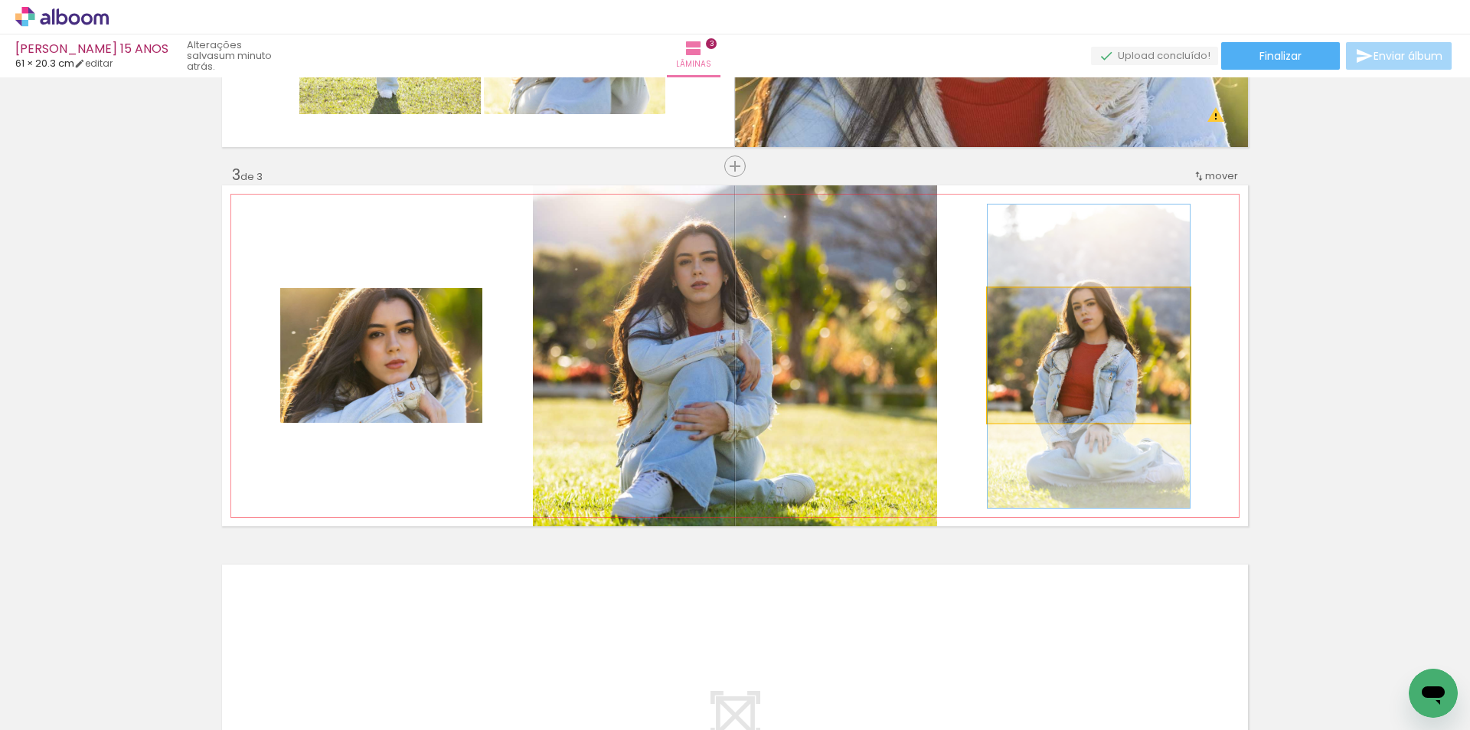
click at [1031, 378] on quentale-photo at bounding box center [1089, 355] width 202 height 135
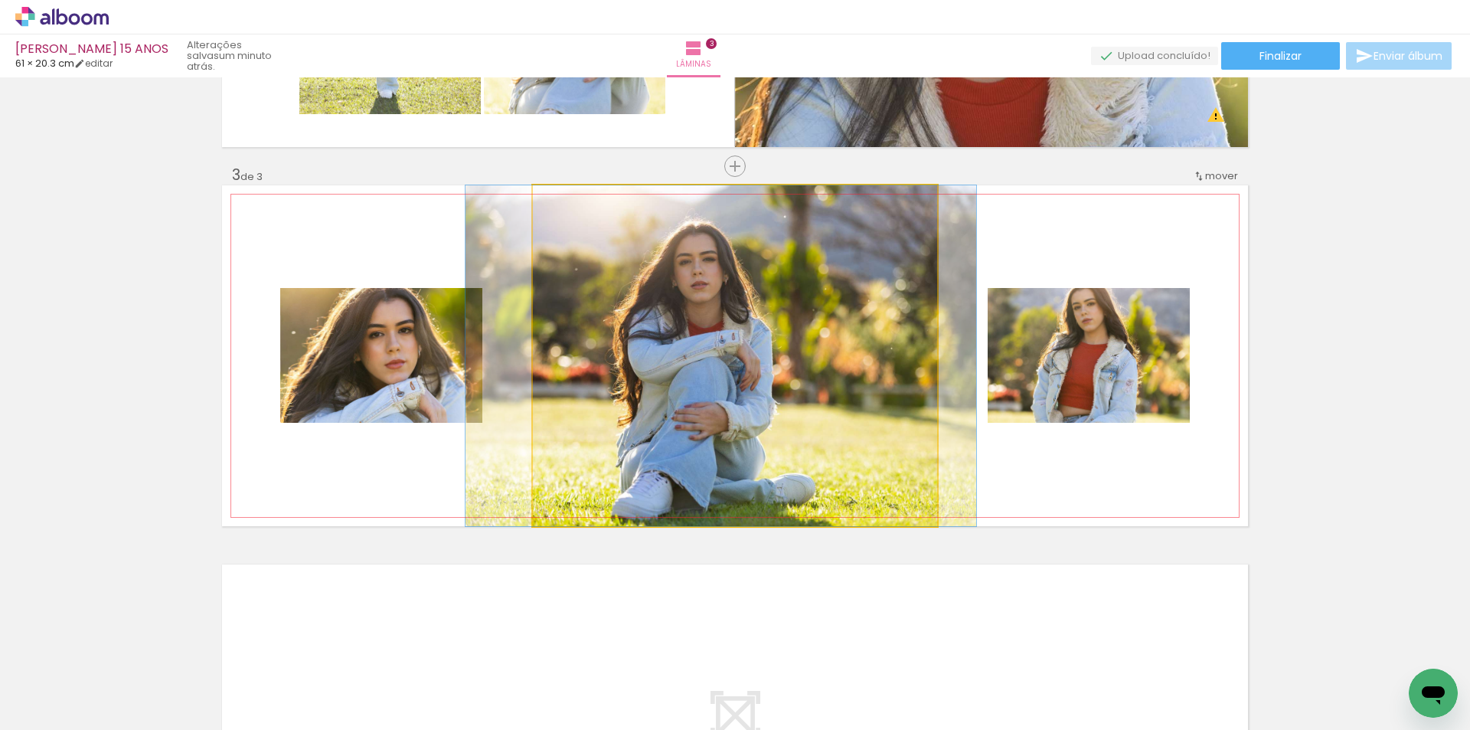
click at [744, 475] on quentale-photo at bounding box center [735, 355] width 404 height 341
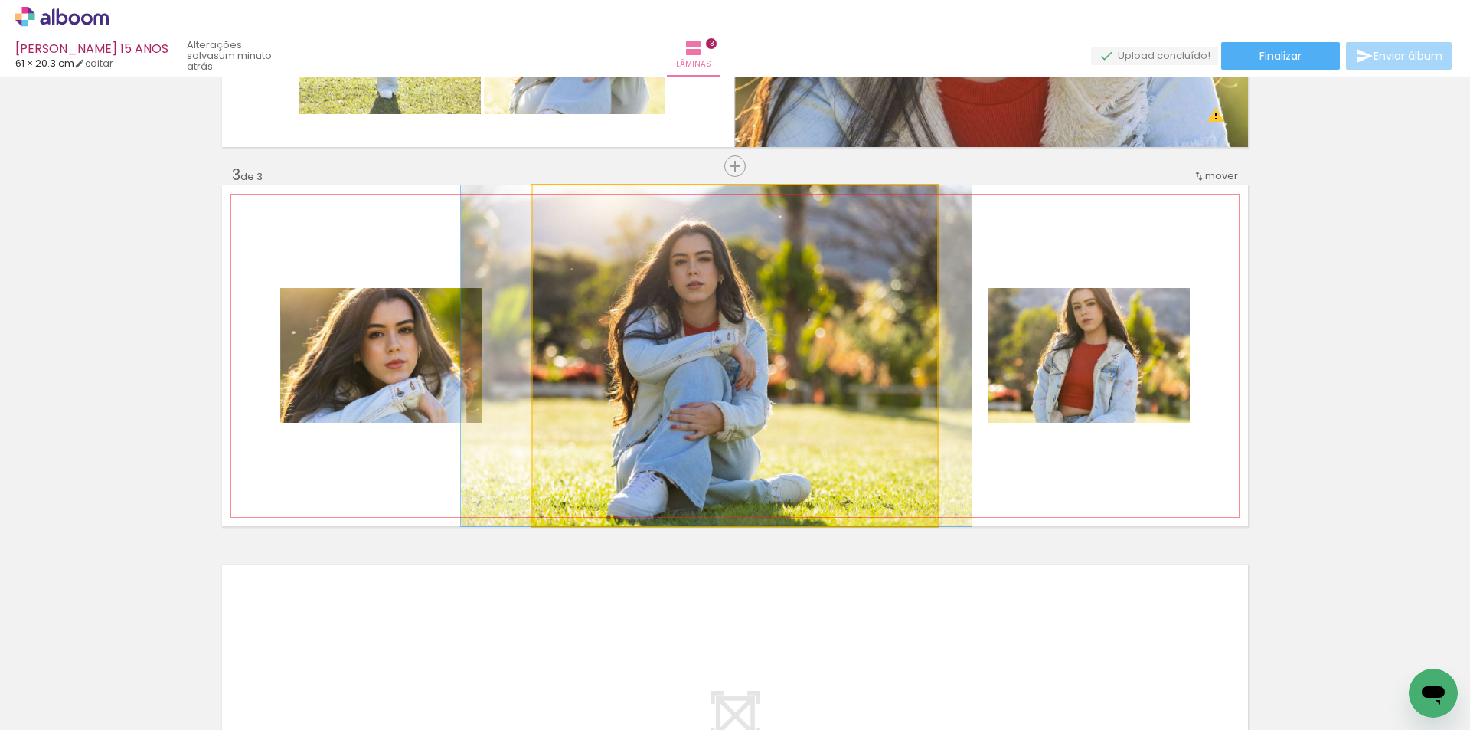
drag, startPoint x: 757, startPoint y: 462, endPoint x: 753, endPoint y: 444, distance: 18.2
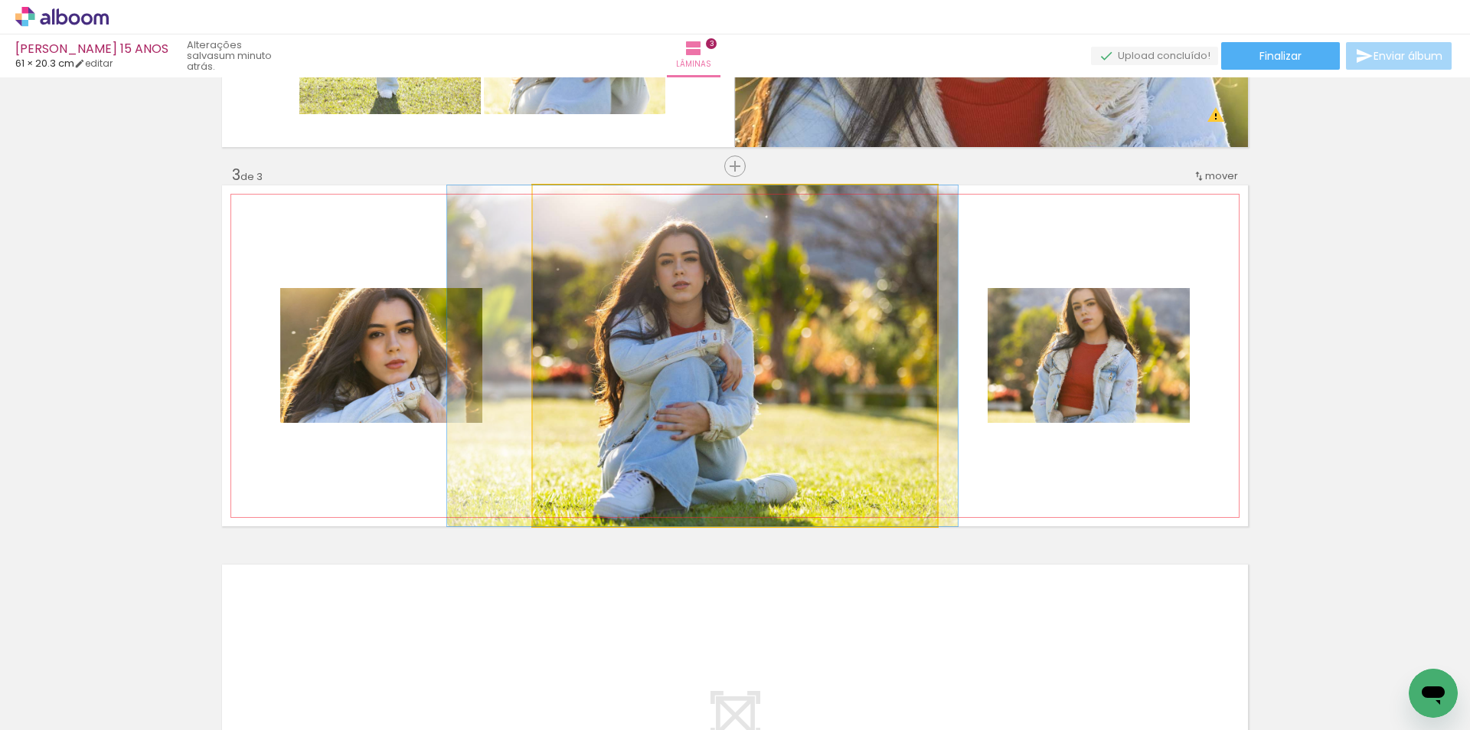
drag, startPoint x: 753, startPoint y: 444, endPoint x: 739, endPoint y: 452, distance: 15.8
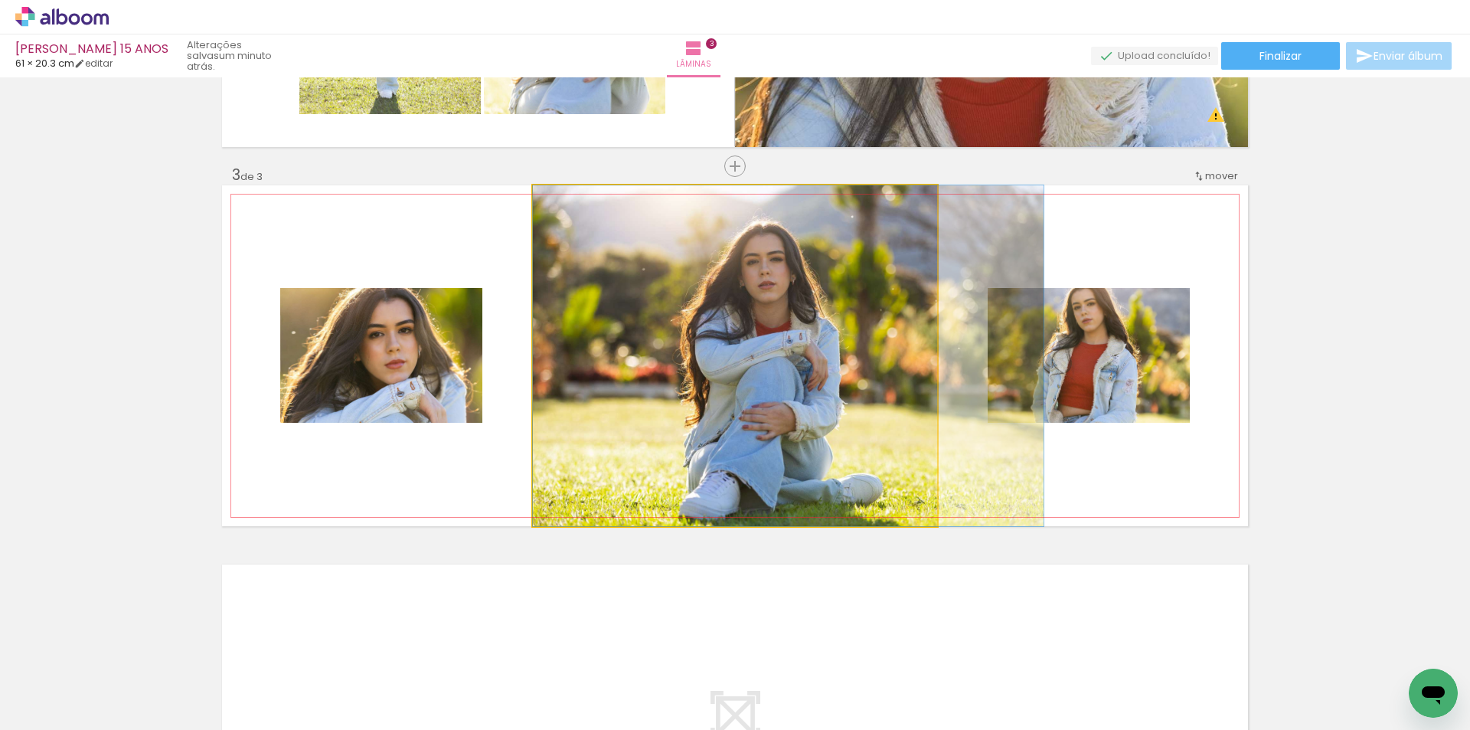
drag, startPoint x: 733, startPoint y: 400, endPoint x: 827, endPoint y: 430, distance: 98.6
drag, startPoint x: 727, startPoint y: 389, endPoint x: 742, endPoint y: 393, distance: 15.0
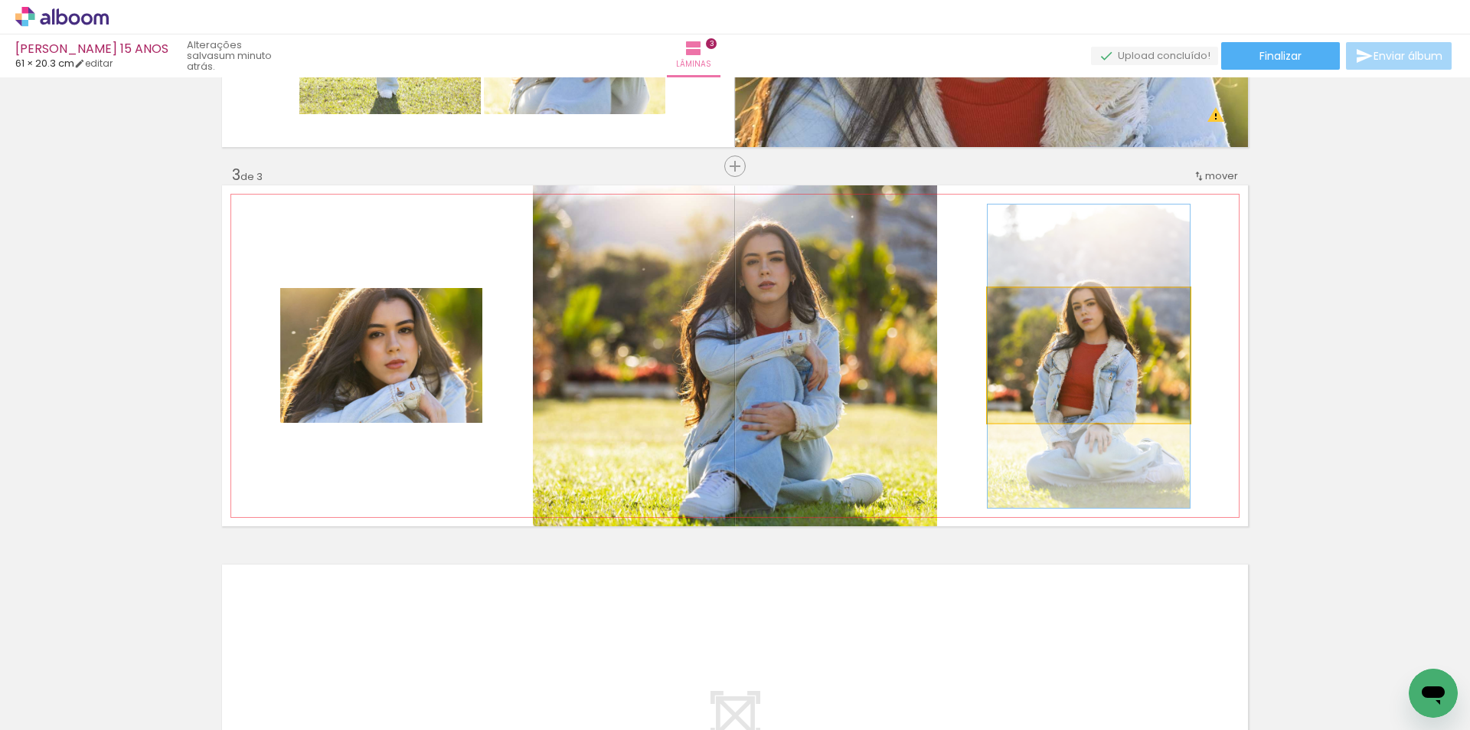
click at [1091, 382] on quentale-photo at bounding box center [1089, 355] width 202 height 135
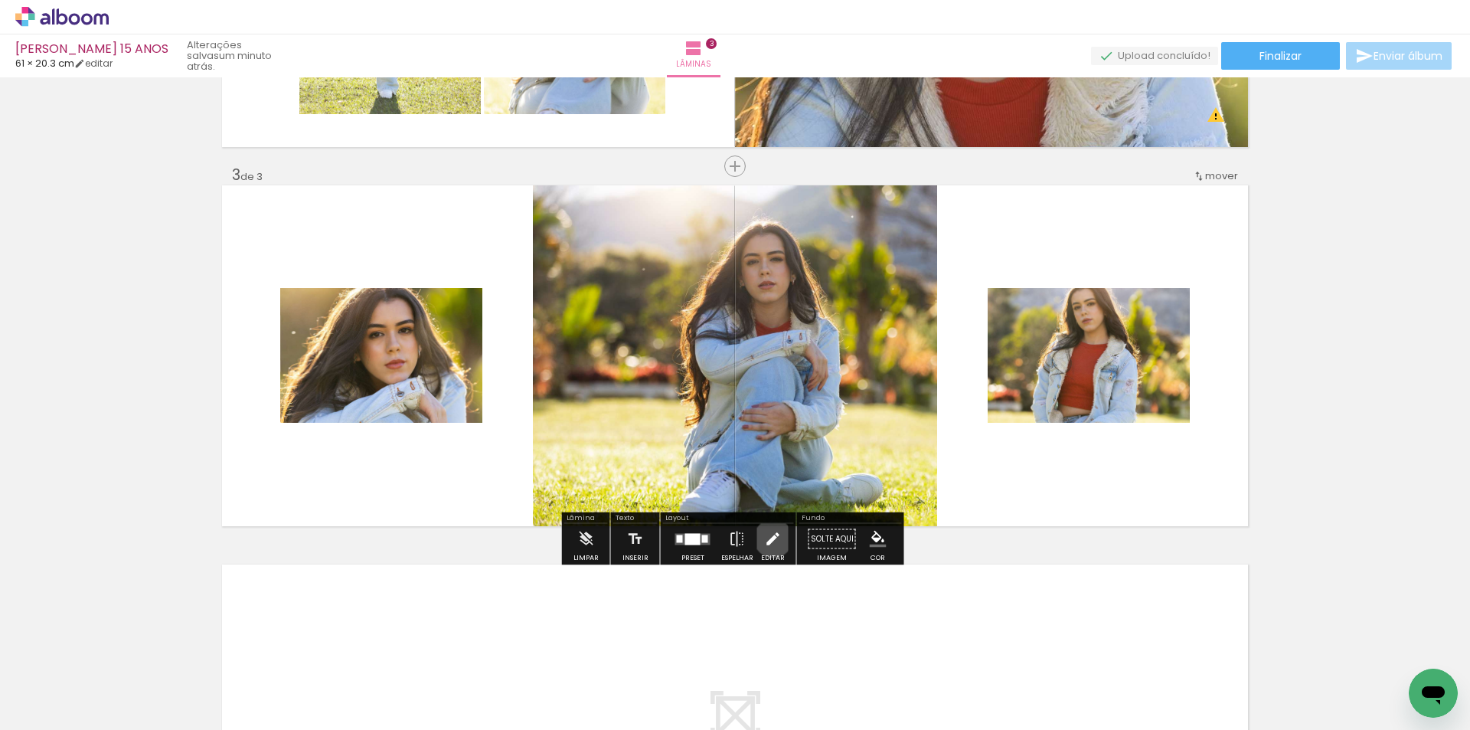
click at [767, 538] on iron-icon at bounding box center [772, 539] width 17 height 31
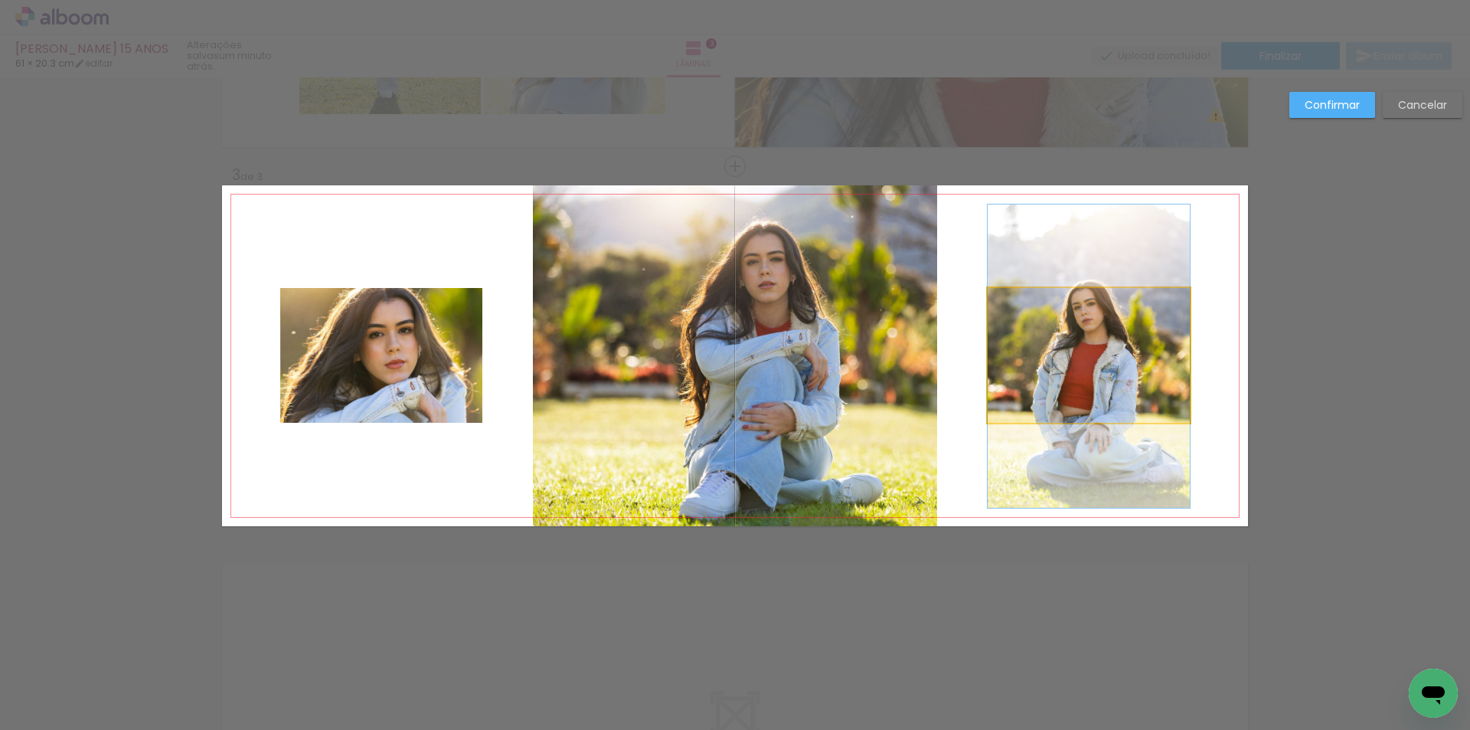
click at [1075, 378] on quentale-photo at bounding box center [1089, 355] width 202 height 135
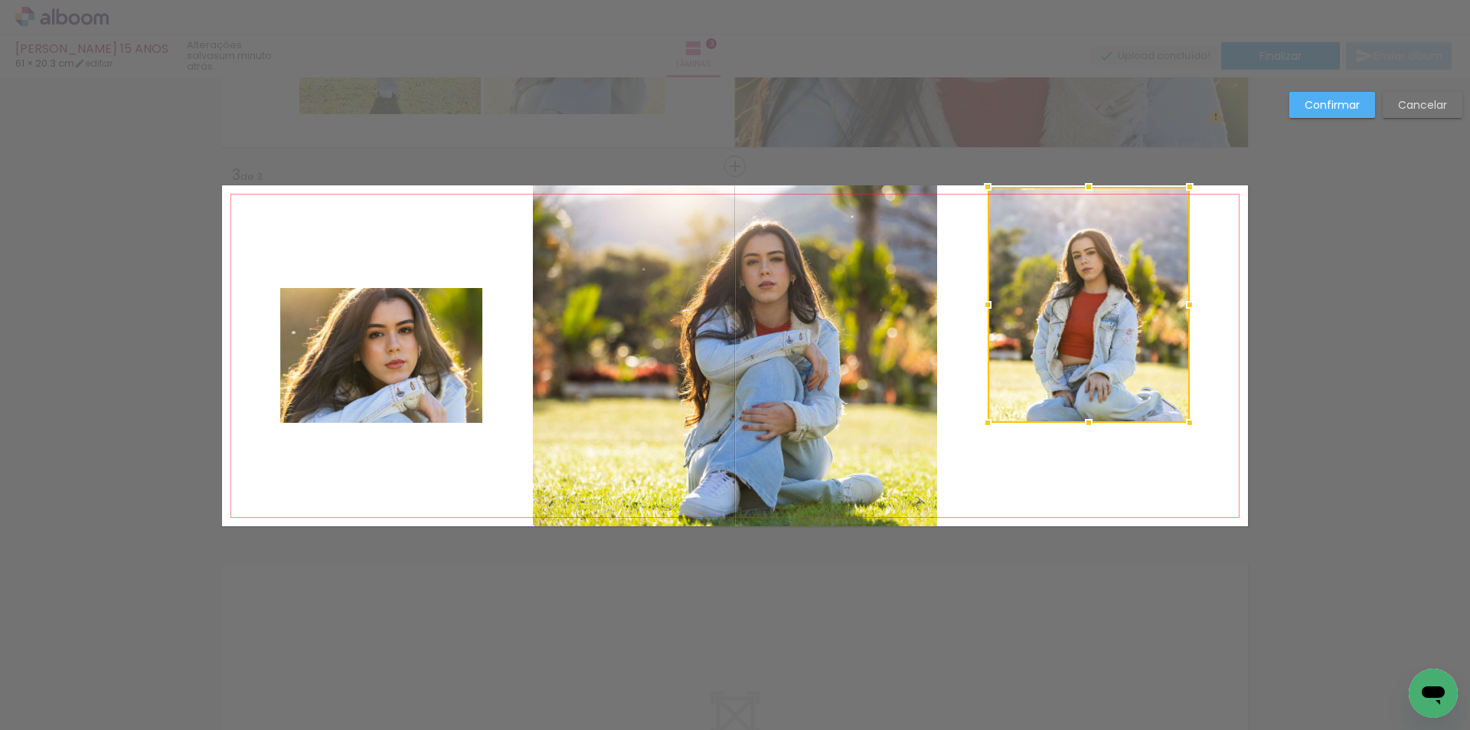
drag, startPoint x: 1084, startPoint y: 286, endPoint x: 1098, endPoint y: 189, distance: 98.3
click at [1098, 189] on div at bounding box center [1089, 187] width 31 height 31
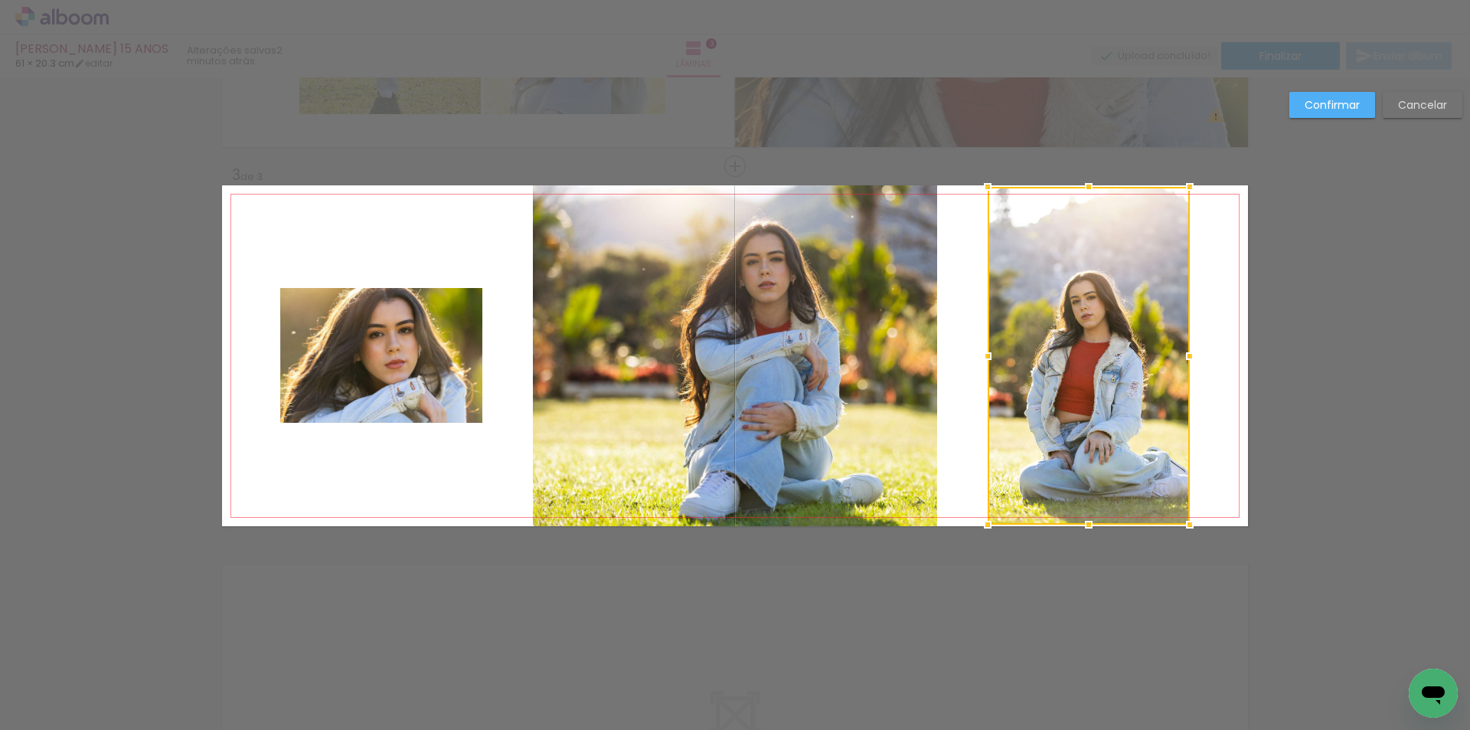
drag, startPoint x: 1085, startPoint y: 428, endPoint x: 1103, endPoint y: 521, distance: 95.1
click at [1103, 521] on div at bounding box center [1089, 356] width 202 height 338
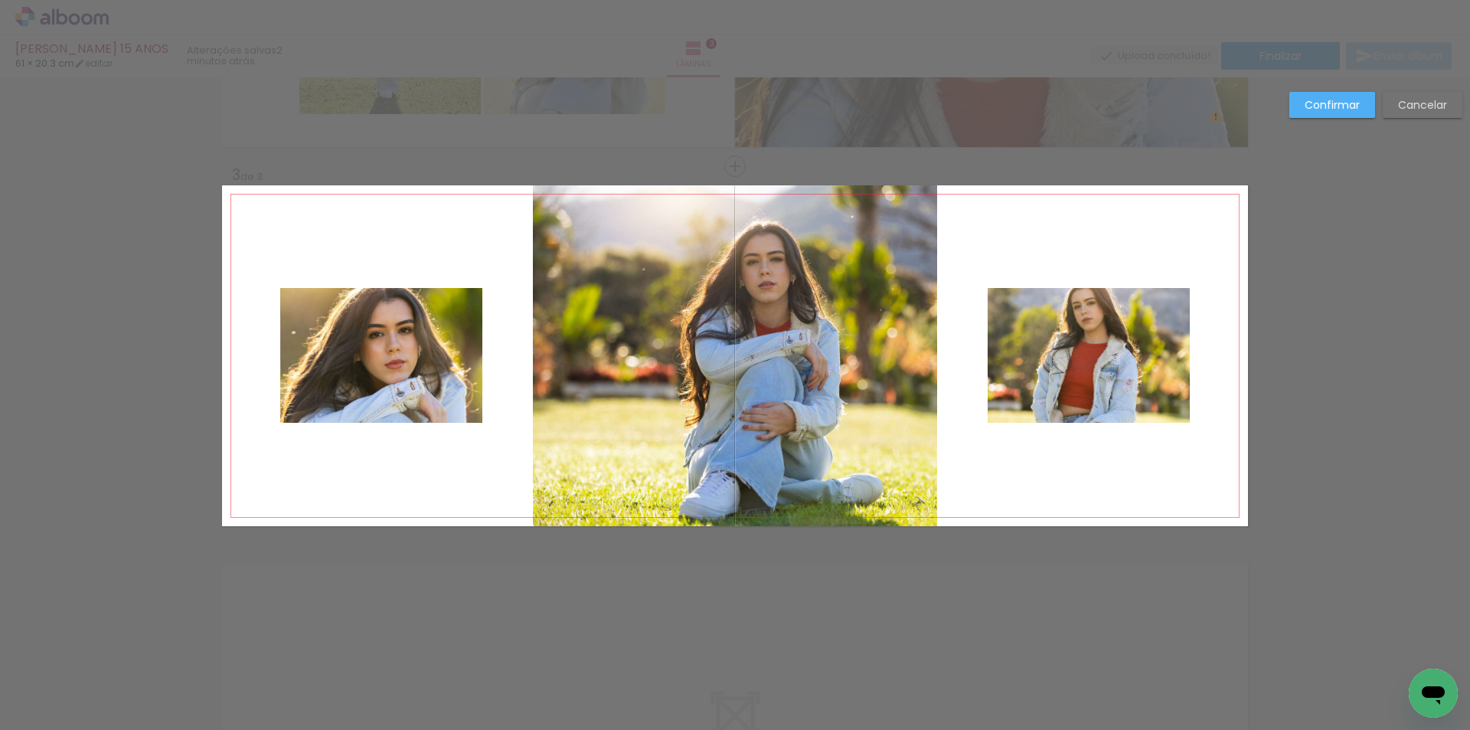
click at [1074, 377] on quentale-photo at bounding box center [1089, 355] width 202 height 135
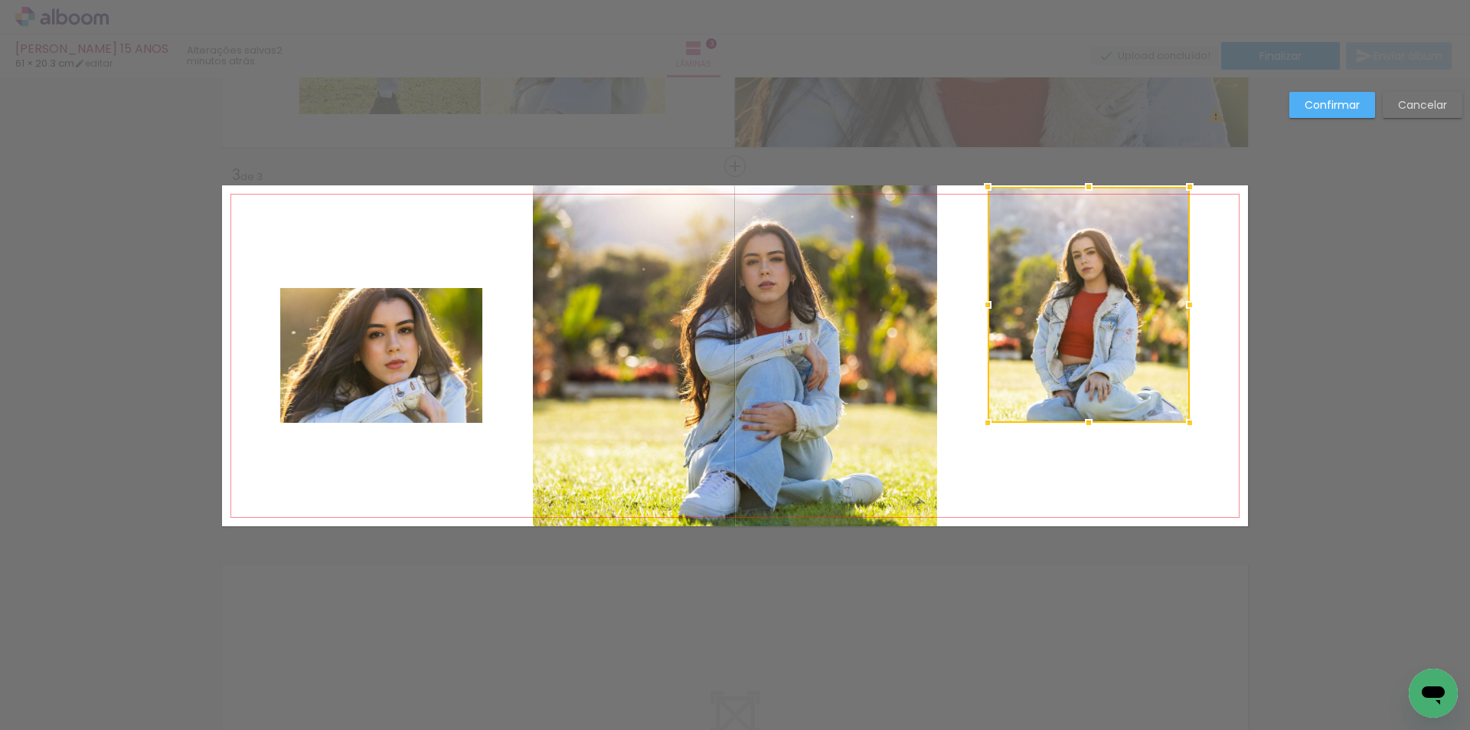
drag, startPoint x: 1087, startPoint y: 291, endPoint x: 1091, endPoint y: 195, distance: 96.6
click at [1091, 195] on div at bounding box center [1089, 187] width 31 height 31
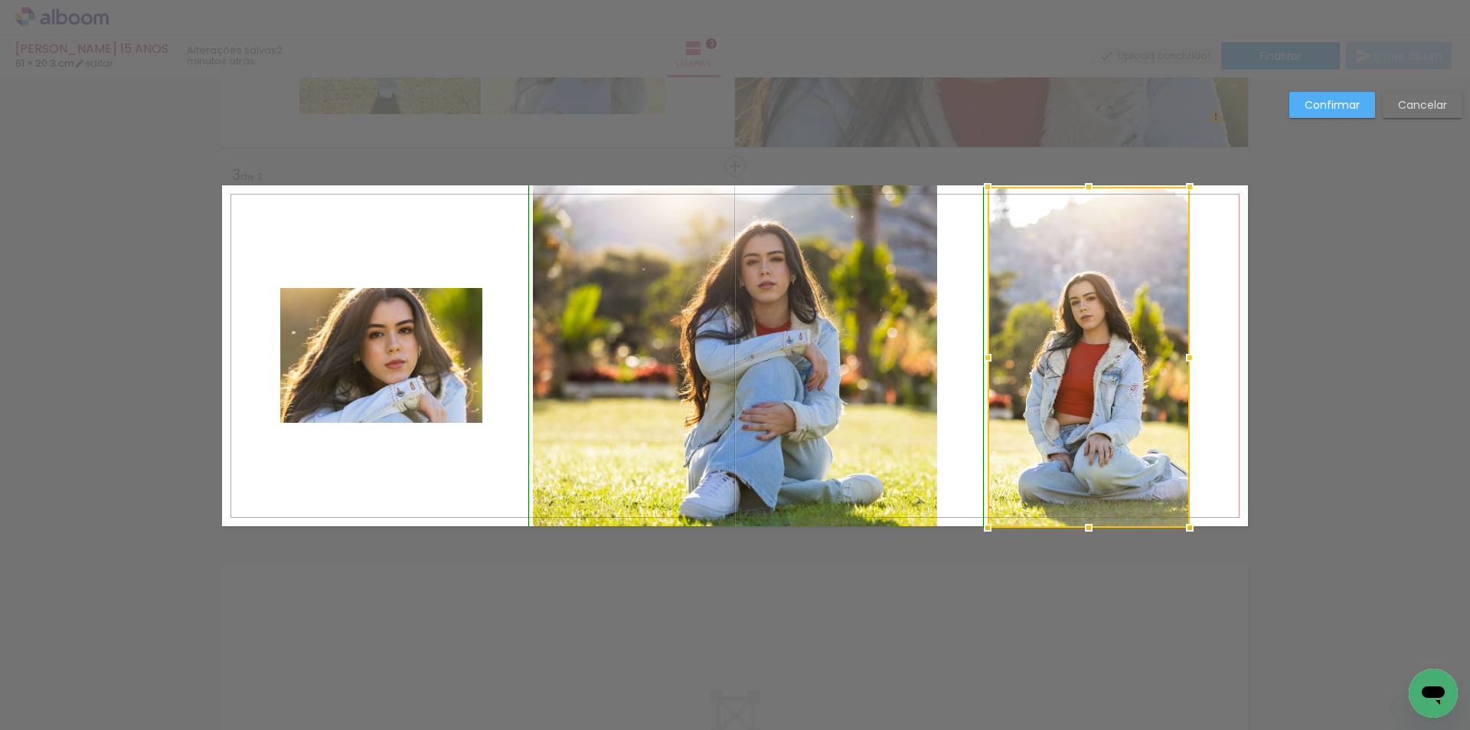
drag, startPoint x: 1089, startPoint y: 425, endPoint x: 1108, endPoint y: 518, distance: 94.6
click at [1108, 518] on div at bounding box center [1089, 357] width 202 height 341
click at [230, 387] on quentale-layouter at bounding box center [735, 355] width 1026 height 341
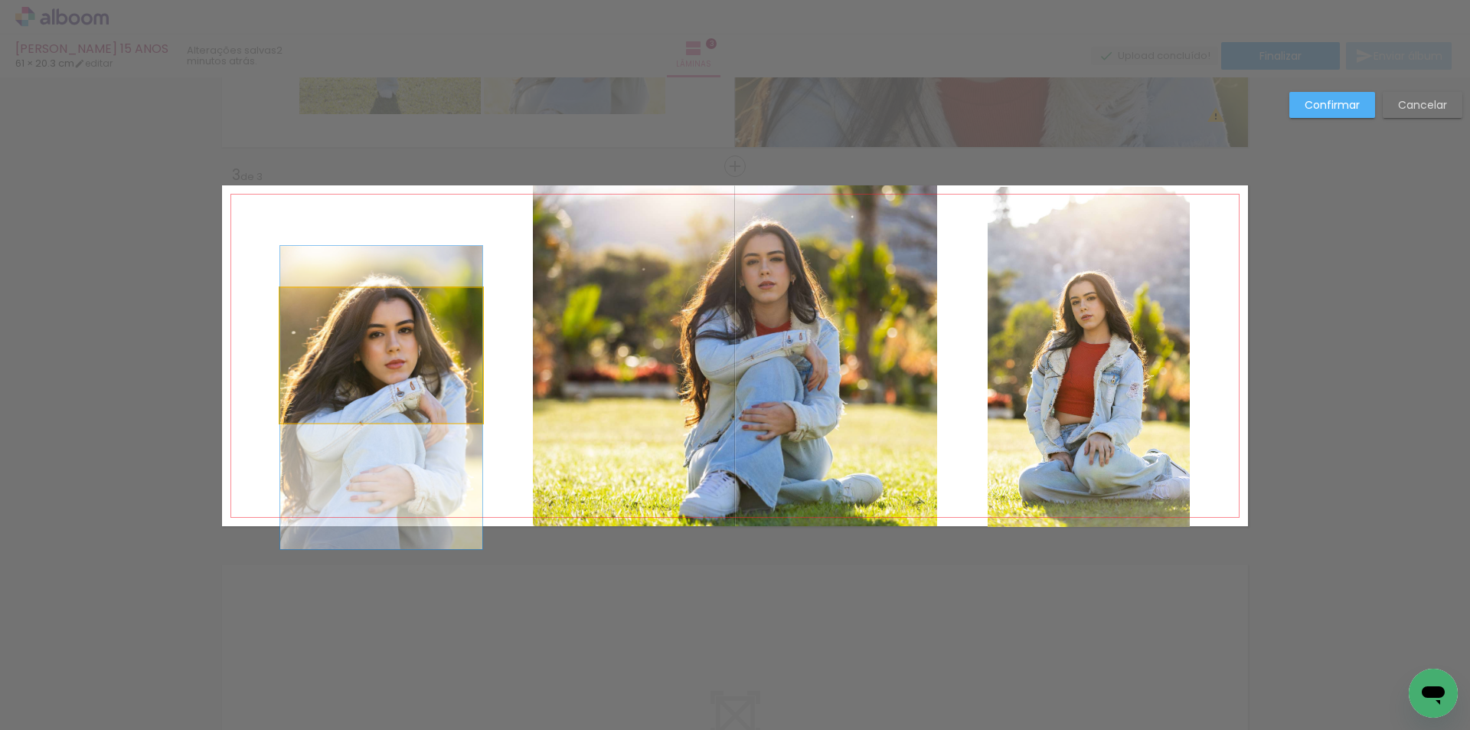
click at [346, 386] on quentale-photo at bounding box center [381, 355] width 202 height 135
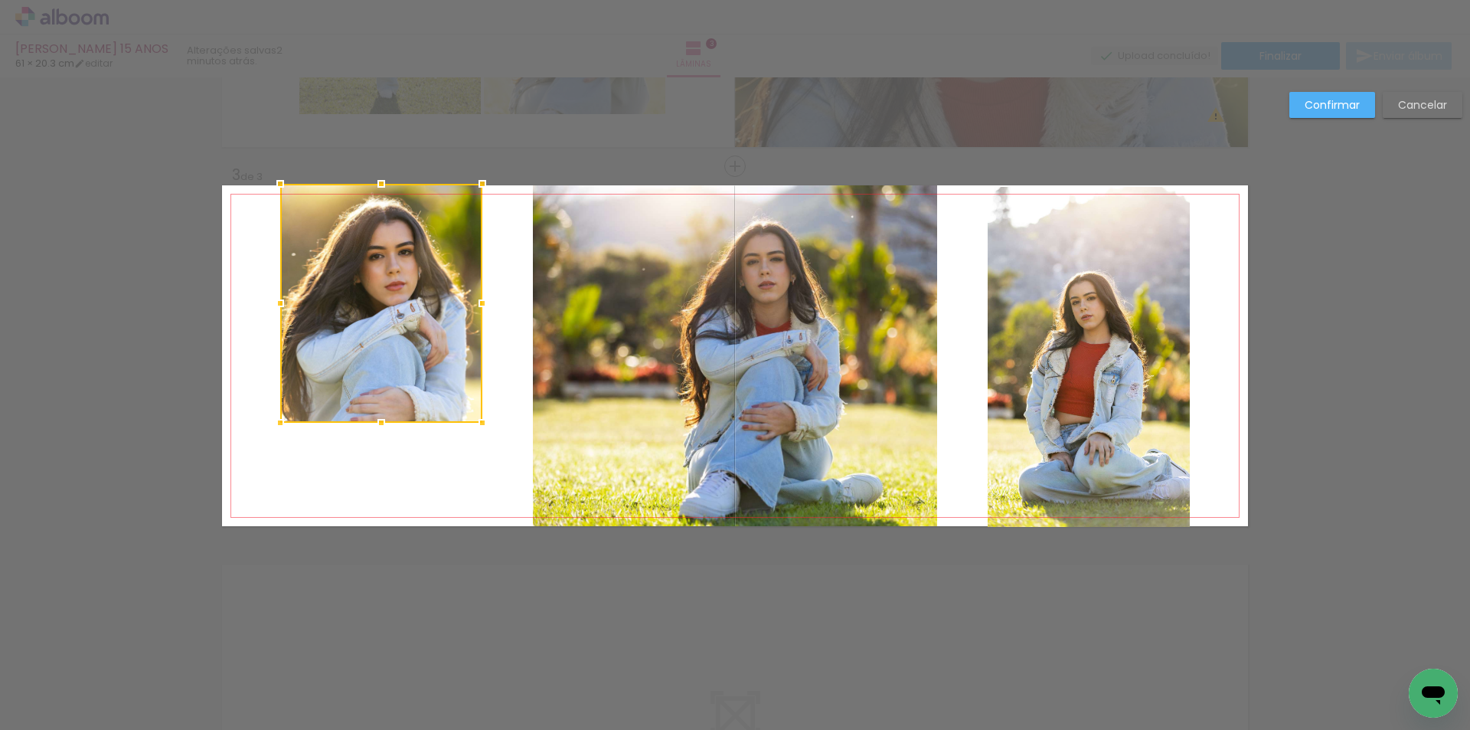
drag, startPoint x: 371, startPoint y: 286, endPoint x: 339, endPoint y: 227, distance: 66.8
click at [374, 190] on div at bounding box center [381, 183] width 31 height 31
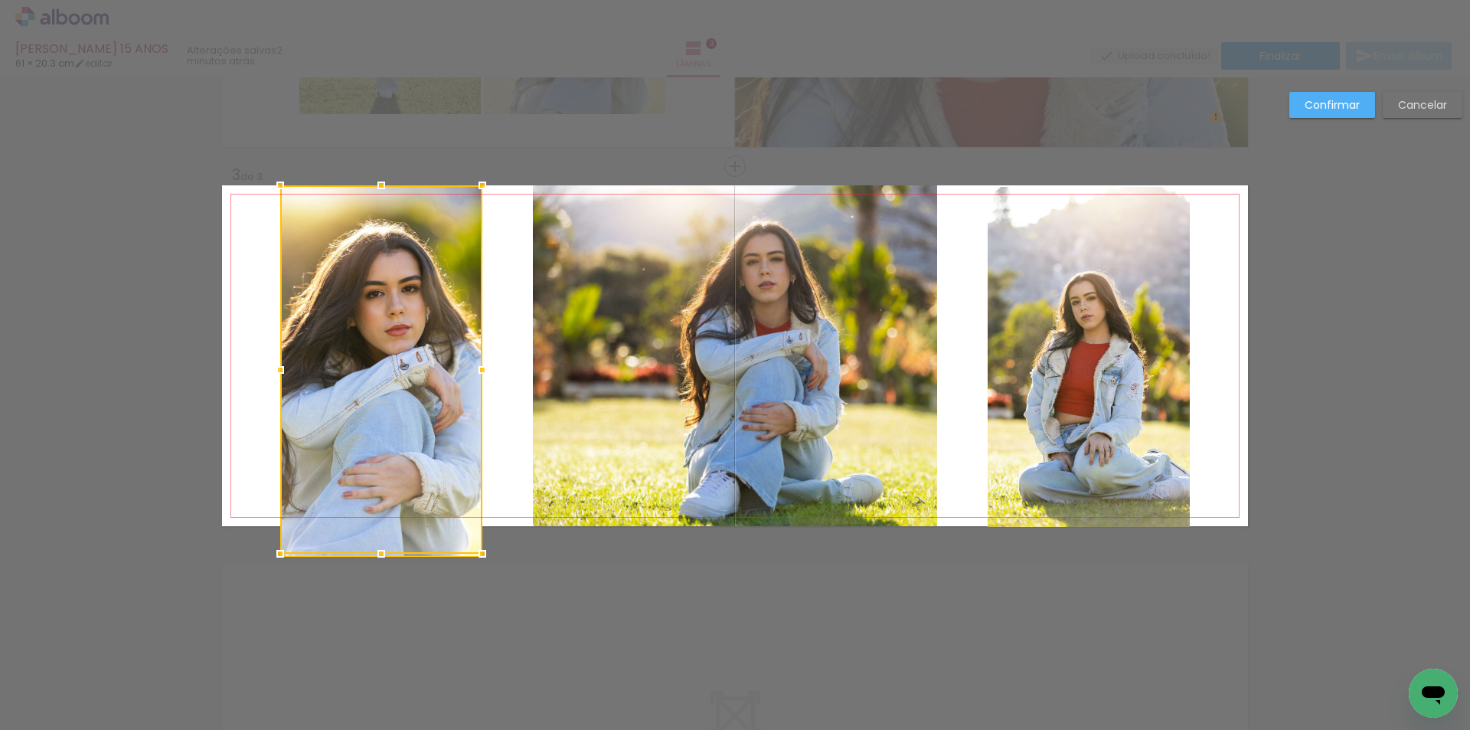
drag, startPoint x: 372, startPoint y: 449, endPoint x: 359, endPoint y: 441, distance: 15.1
click at [359, 441] on div at bounding box center [381, 369] width 202 height 368
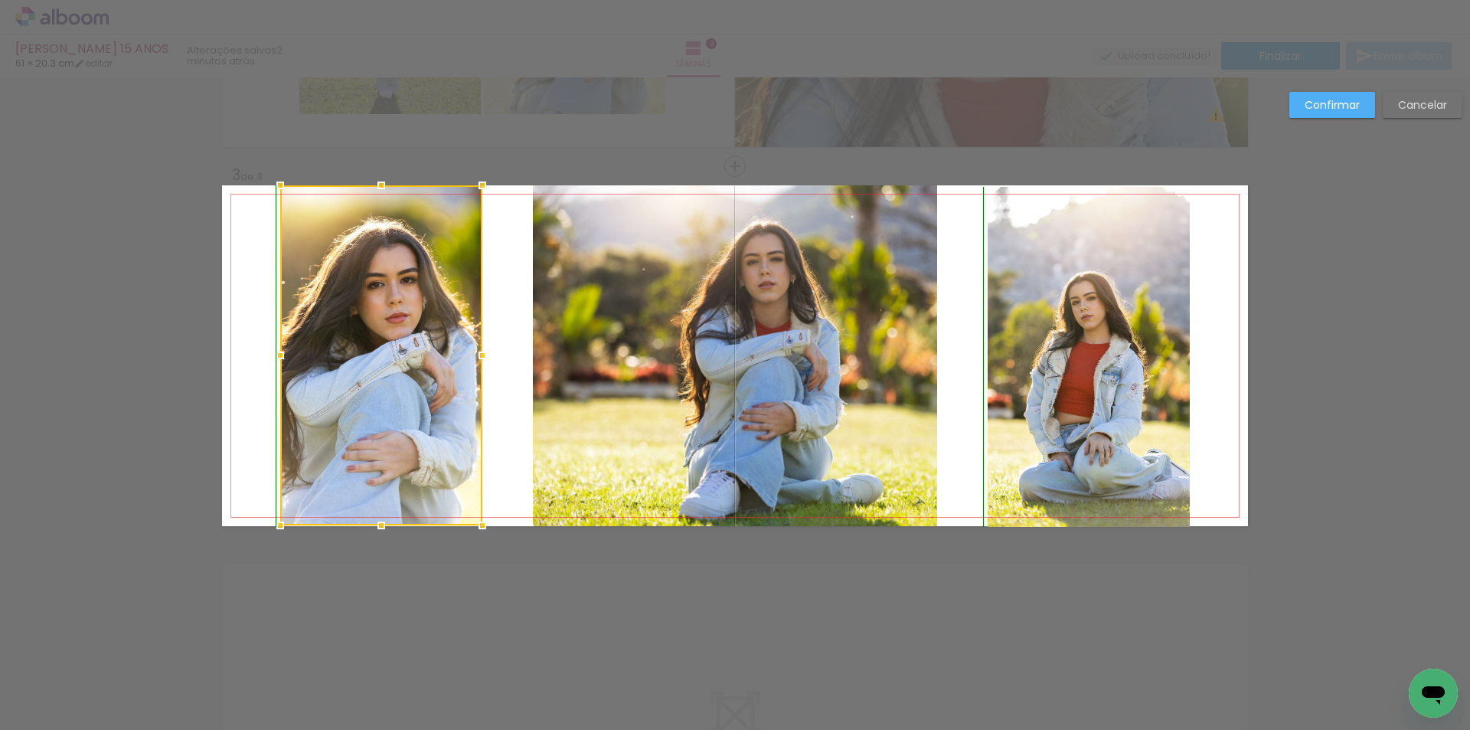
drag, startPoint x: 374, startPoint y: 527, endPoint x: 374, endPoint y: 518, distance: 8.4
click at [374, 518] on div at bounding box center [381, 525] width 31 height 31
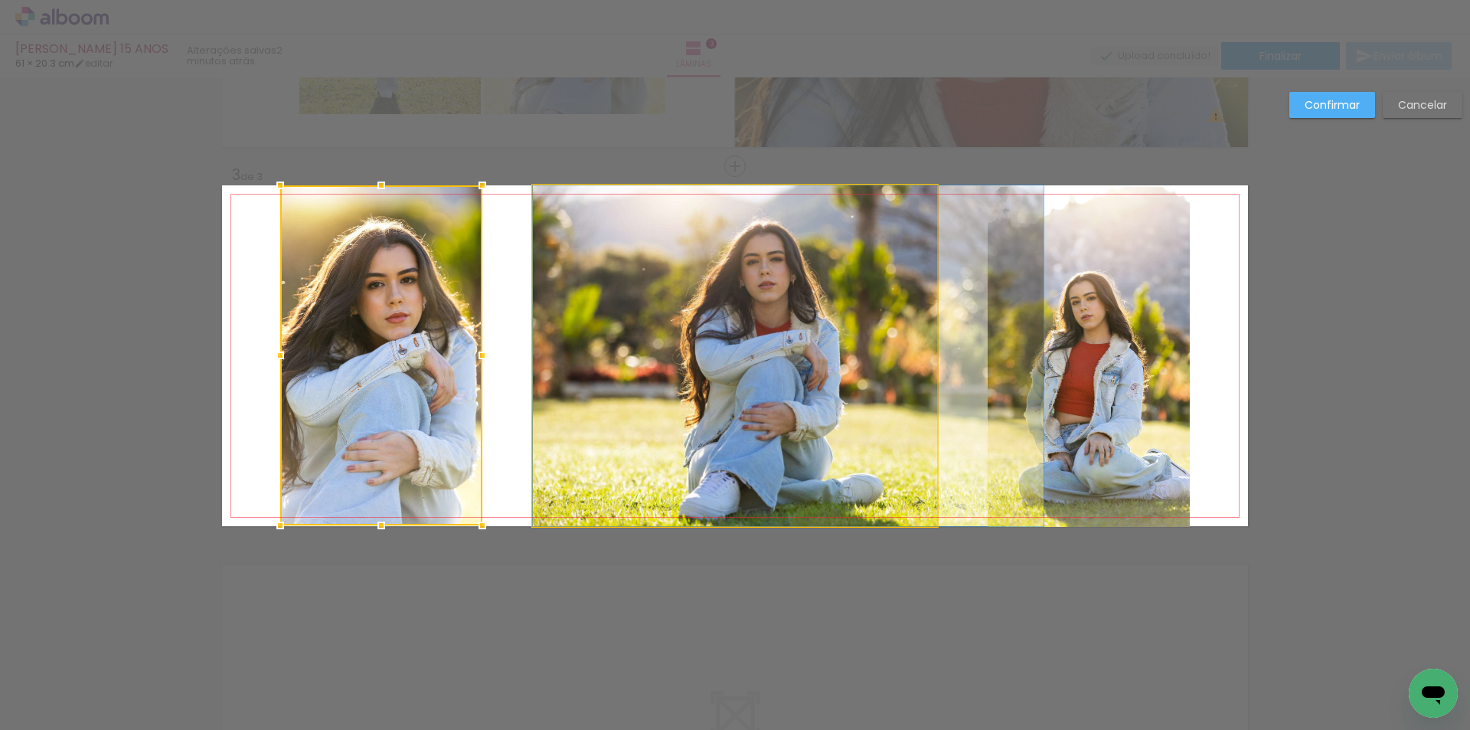
click at [797, 408] on quentale-photo at bounding box center [735, 355] width 404 height 341
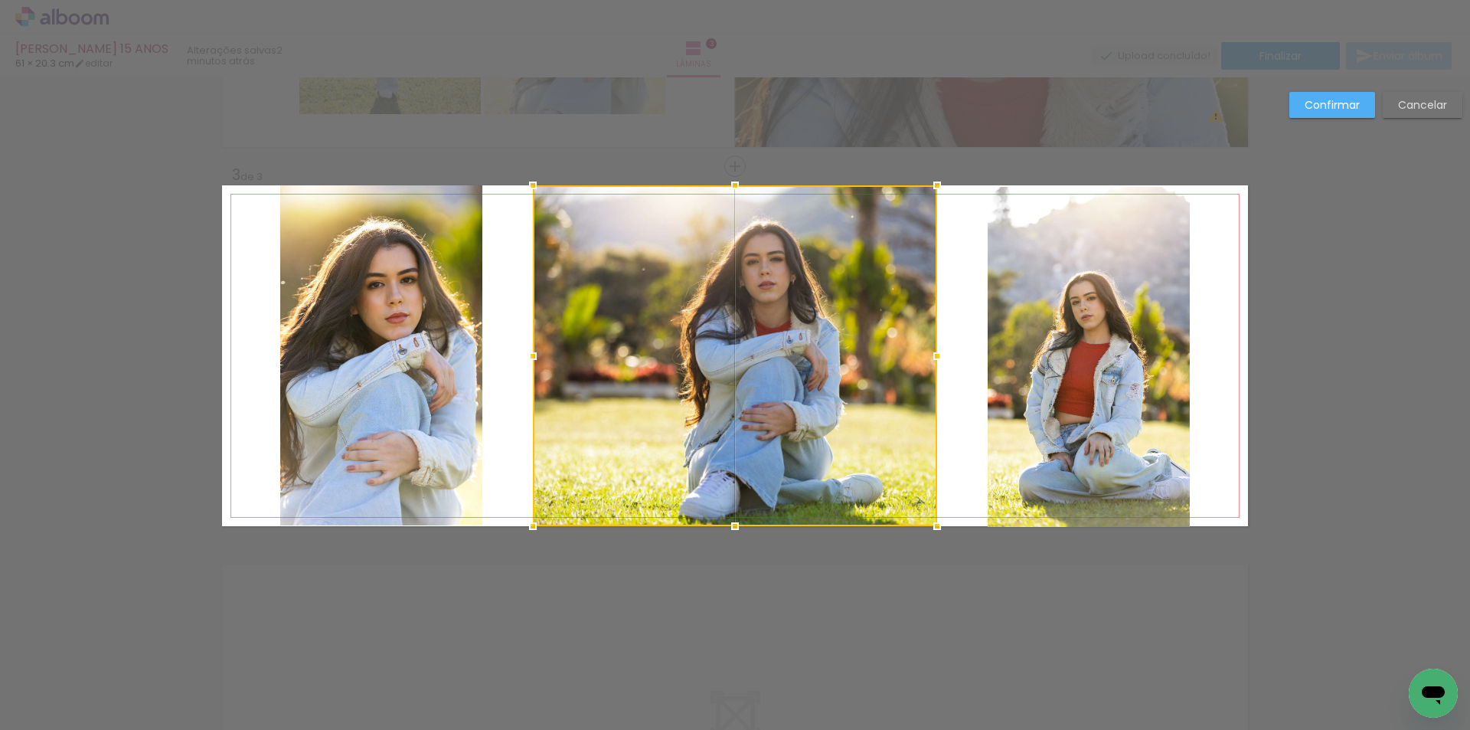
drag, startPoint x: 817, startPoint y: 403, endPoint x: 685, endPoint y: 399, distance: 132.5
click at [749, 404] on div at bounding box center [735, 355] width 404 height 341
drag, startPoint x: 718, startPoint y: 381, endPoint x: 786, endPoint y: 381, distance: 67.4
click at [786, 381] on div at bounding box center [734, 355] width 404 height 341
click at [0, 0] on slot "Confirmar" at bounding box center [0, 0] width 0 height 0
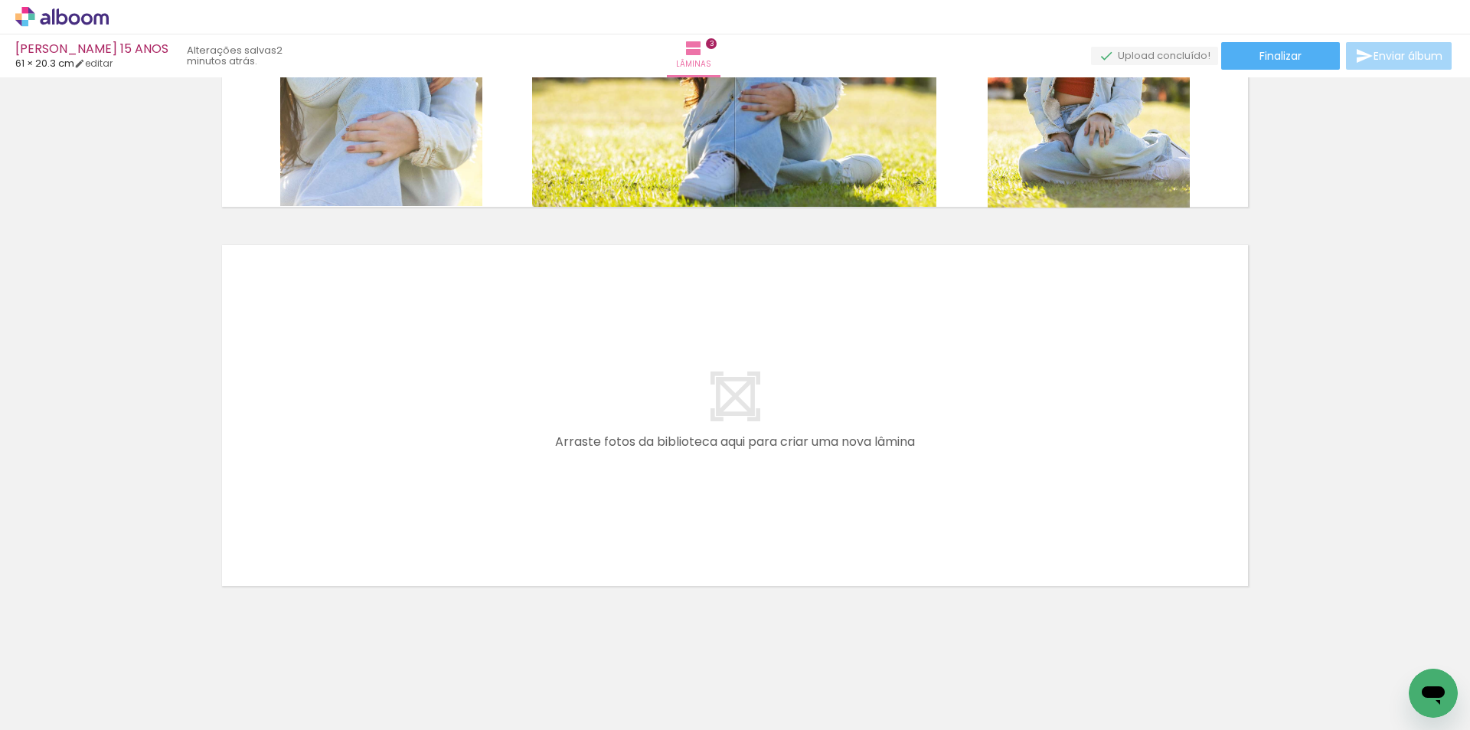
scroll to position [0, 1361]
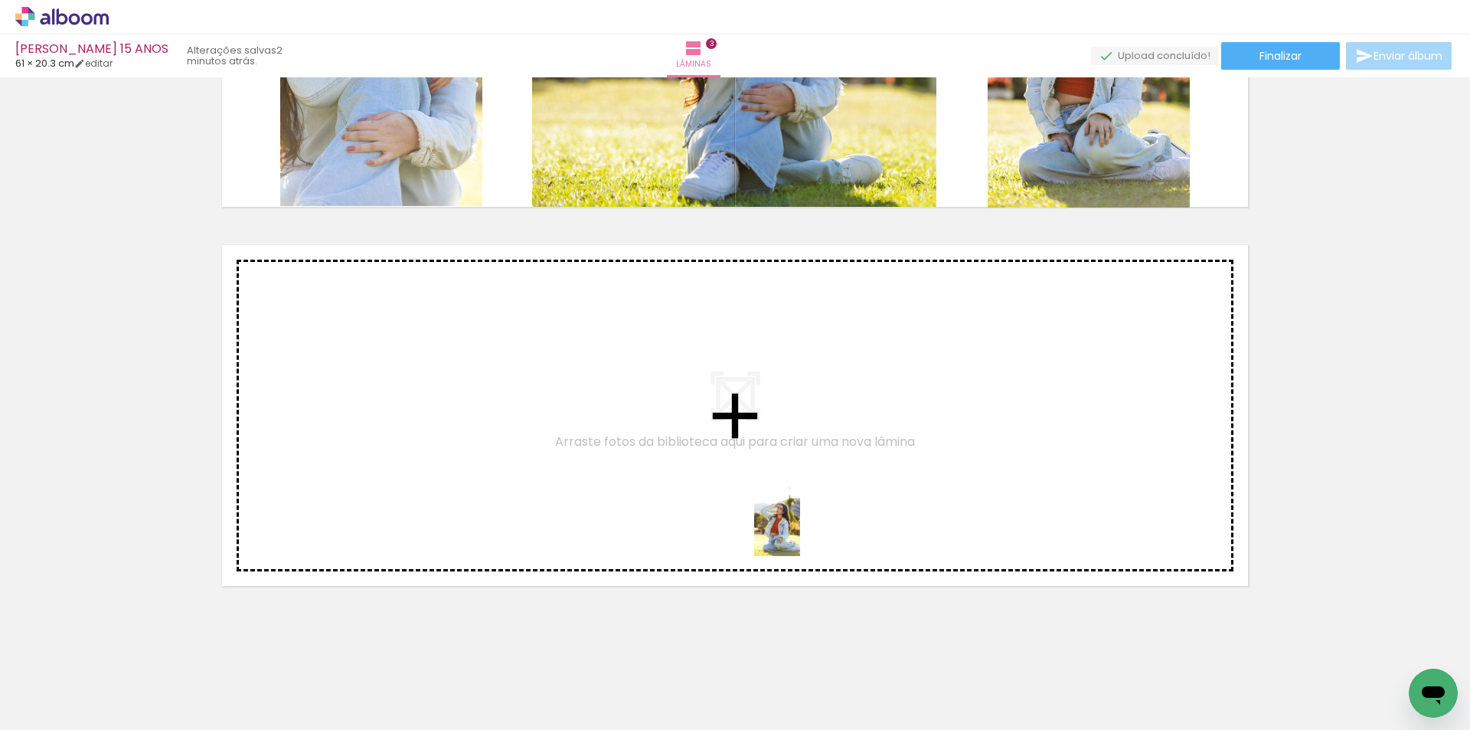
drag, startPoint x: 954, startPoint y: 697, endPoint x: 800, endPoint y: 533, distance: 224.8
click at [800, 533] on quentale-workspace at bounding box center [735, 365] width 1470 height 730
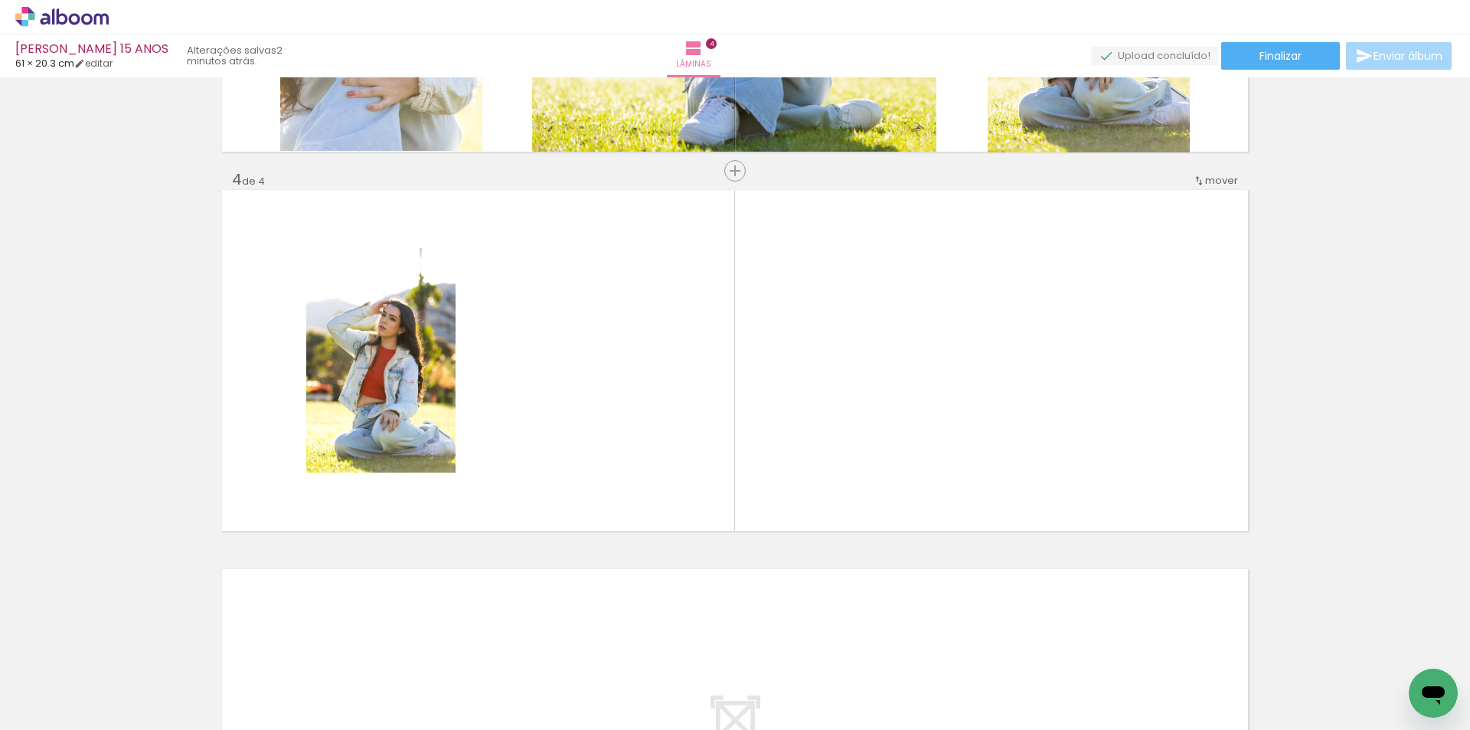
scroll to position [1074, 0]
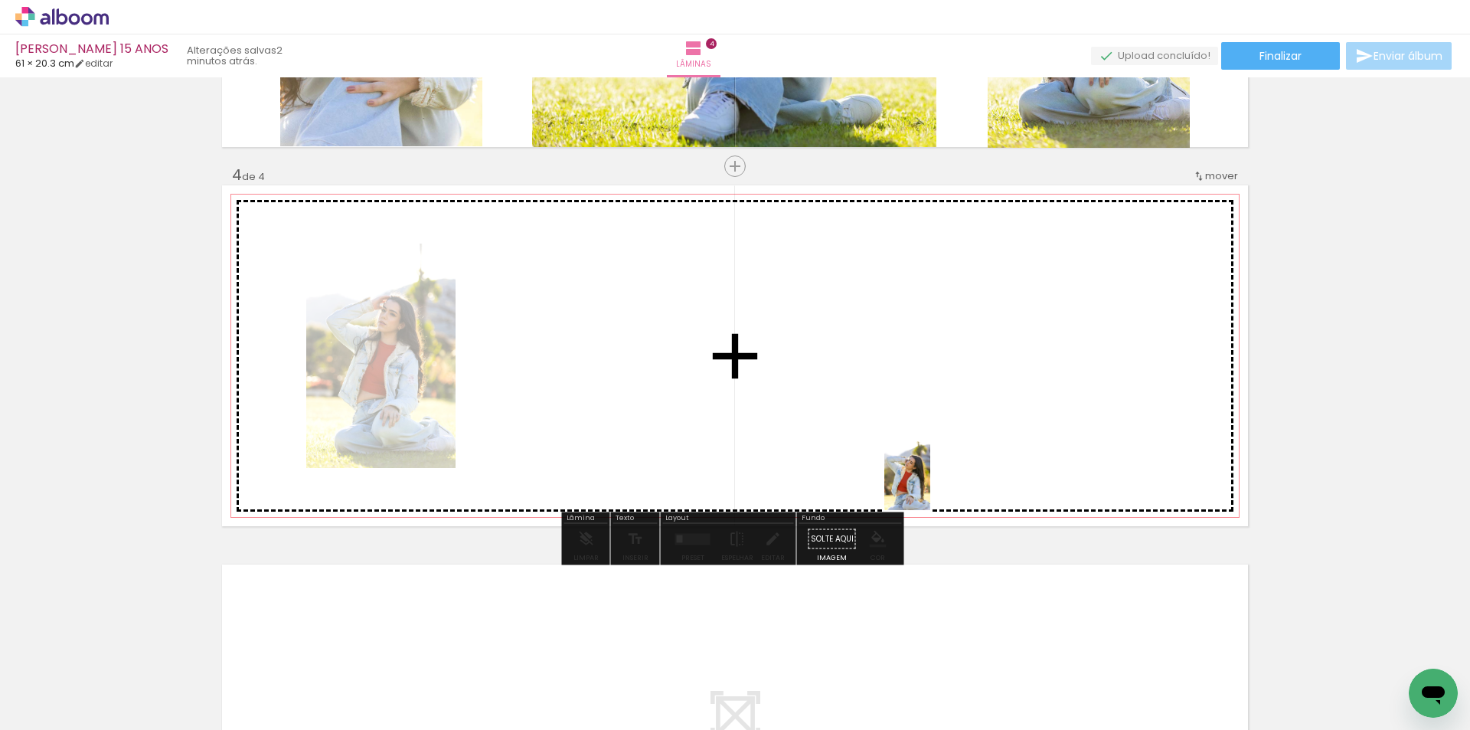
drag, startPoint x: 1031, startPoint y: 692, endPoint x: 930, endPoint y: 487, distance: 228.4
click at [930, 487] on quentale-workspace at bounding box center [735, 365] width 1470 height 730
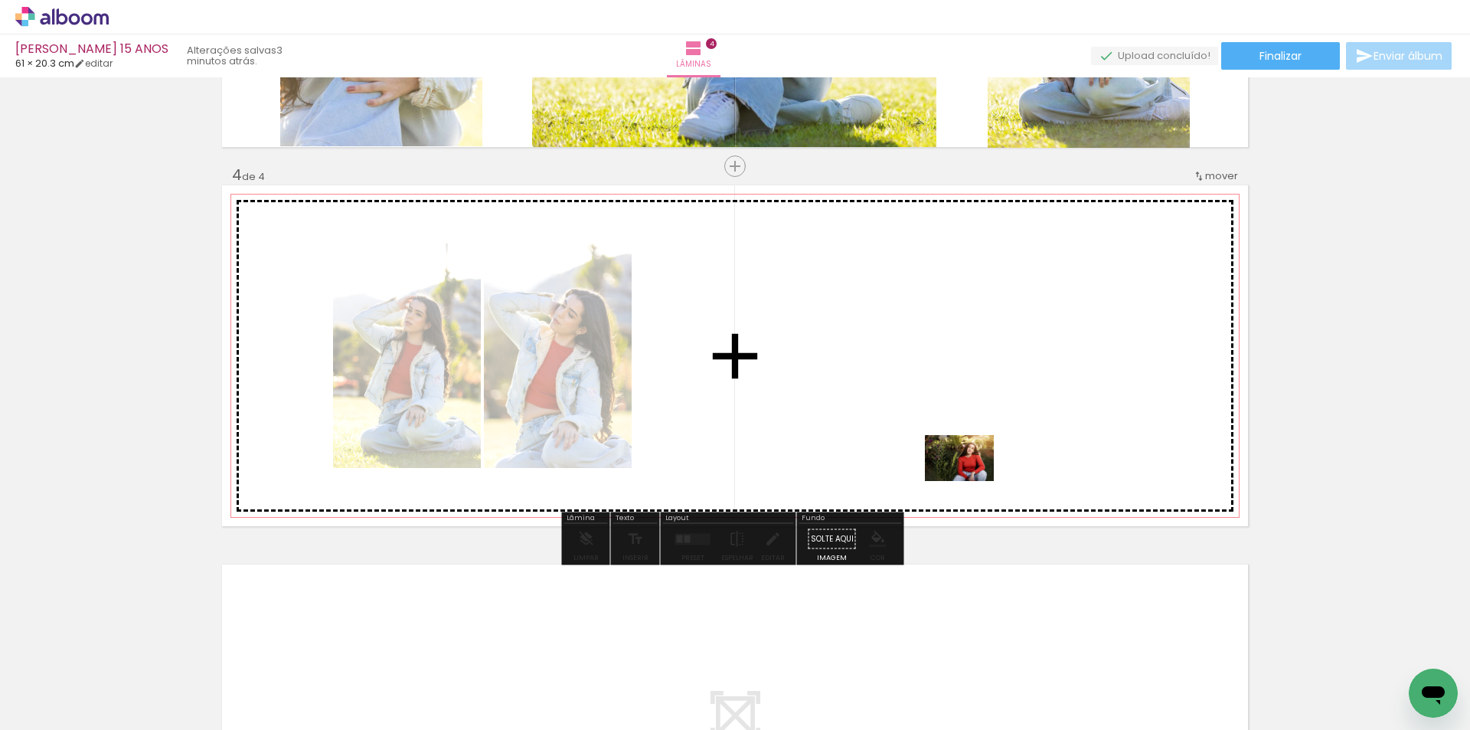
drag, startPoint x: 1199, startPoint y: 690, endPoint x: 971, endPoint y: 481, distance: 309.5
click at [971, 481] on quentale-workspace at bounding box center [735, 365] width 1470 height 730
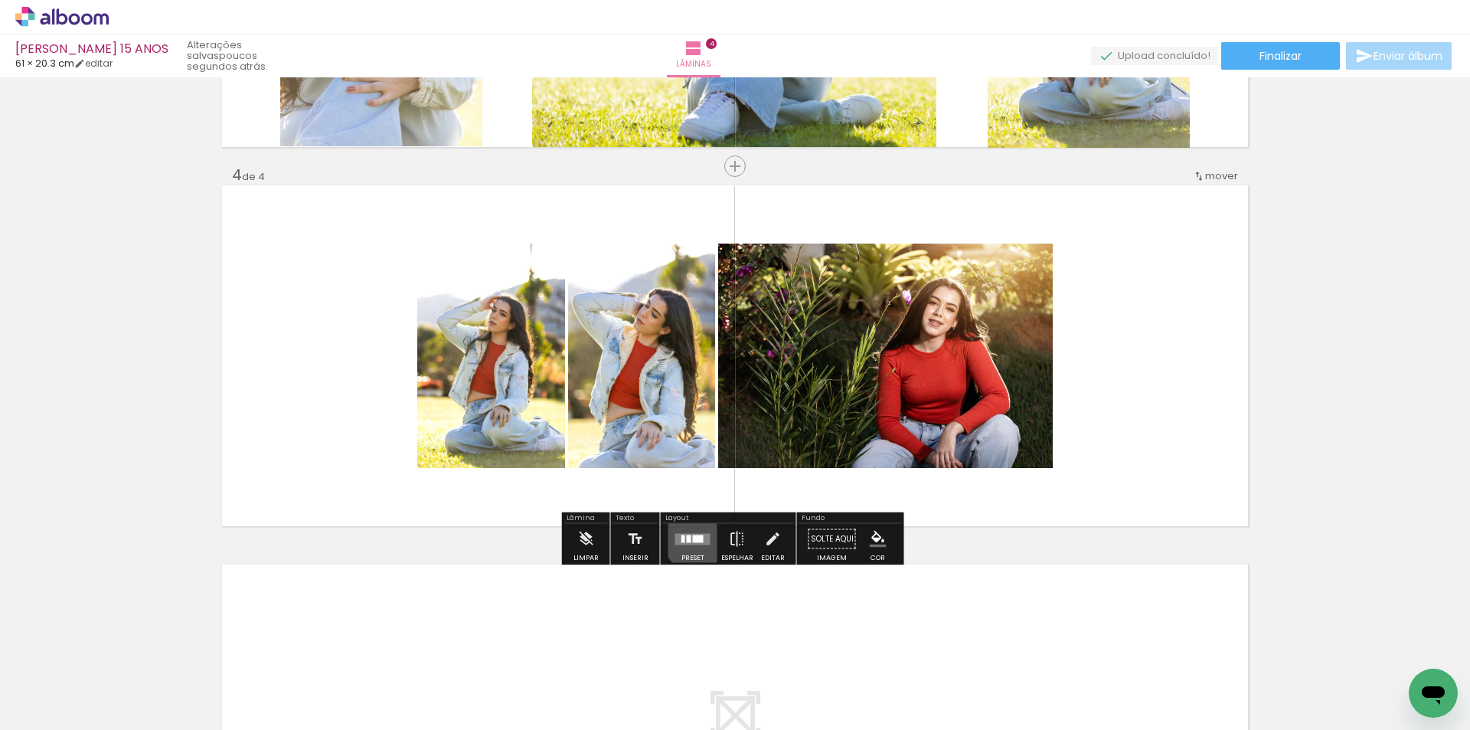
click at [693, 539] on div at bounding box center [698, 539] width 11 height 8
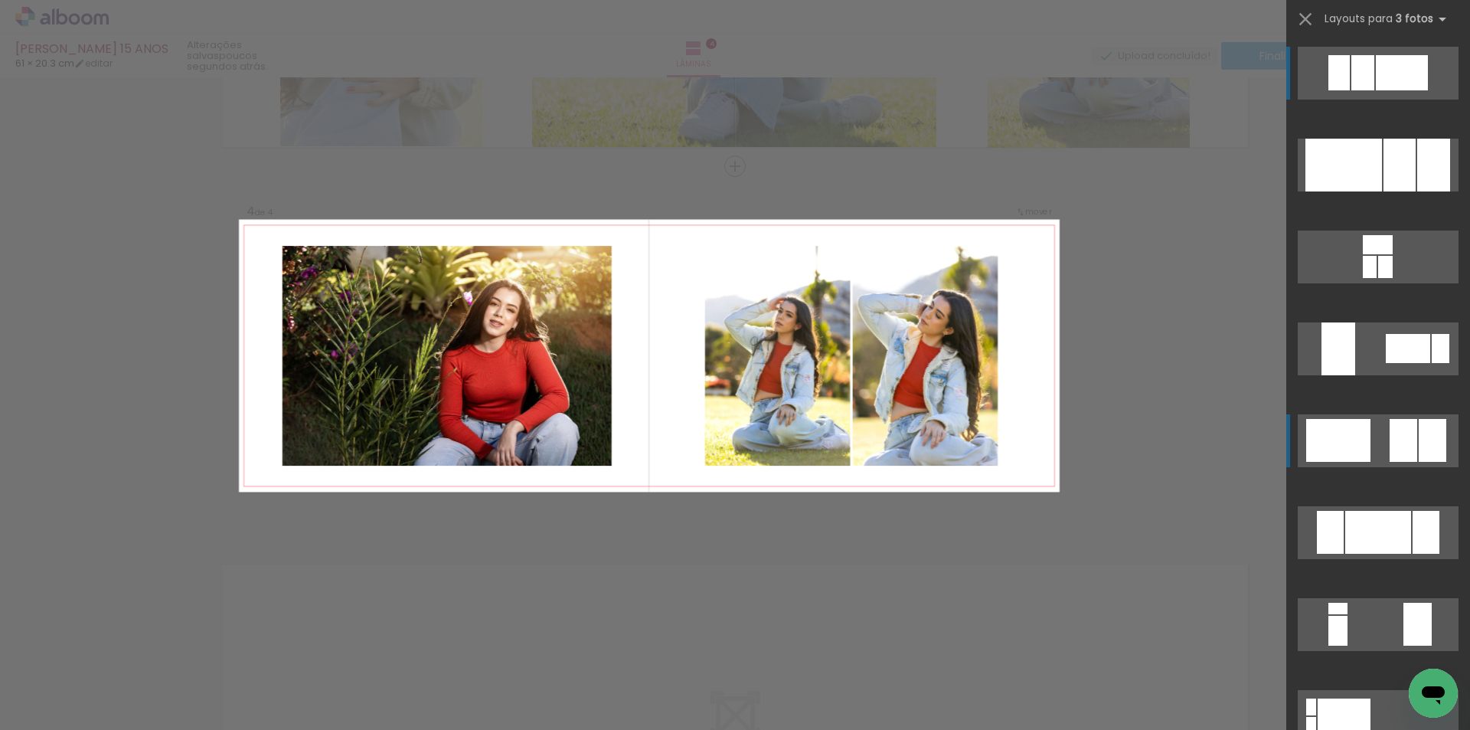
click at [1419, 439] on div at bounding box center [1433, 440] width 28 height 43
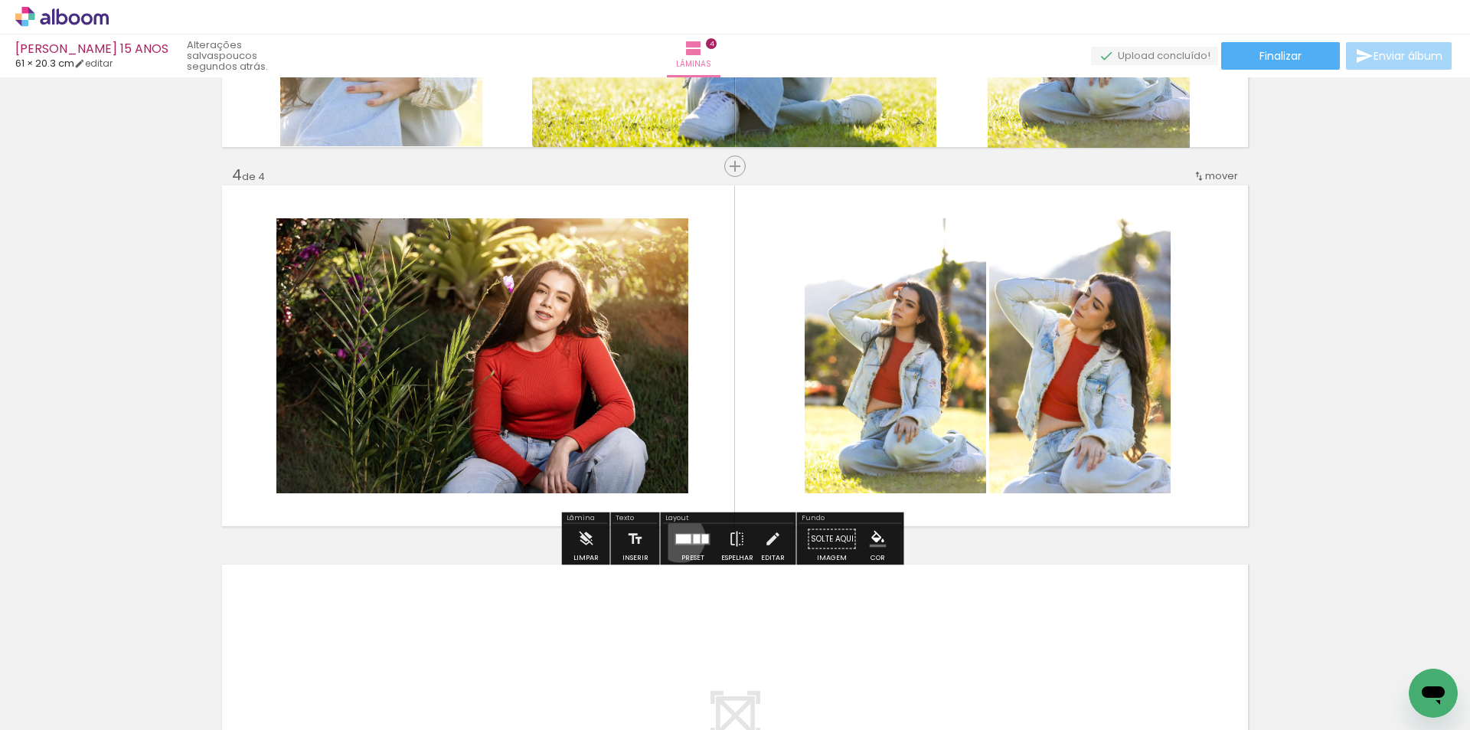
click at [676, 538] on div at bounding box center [683, 538] width 15 height 9
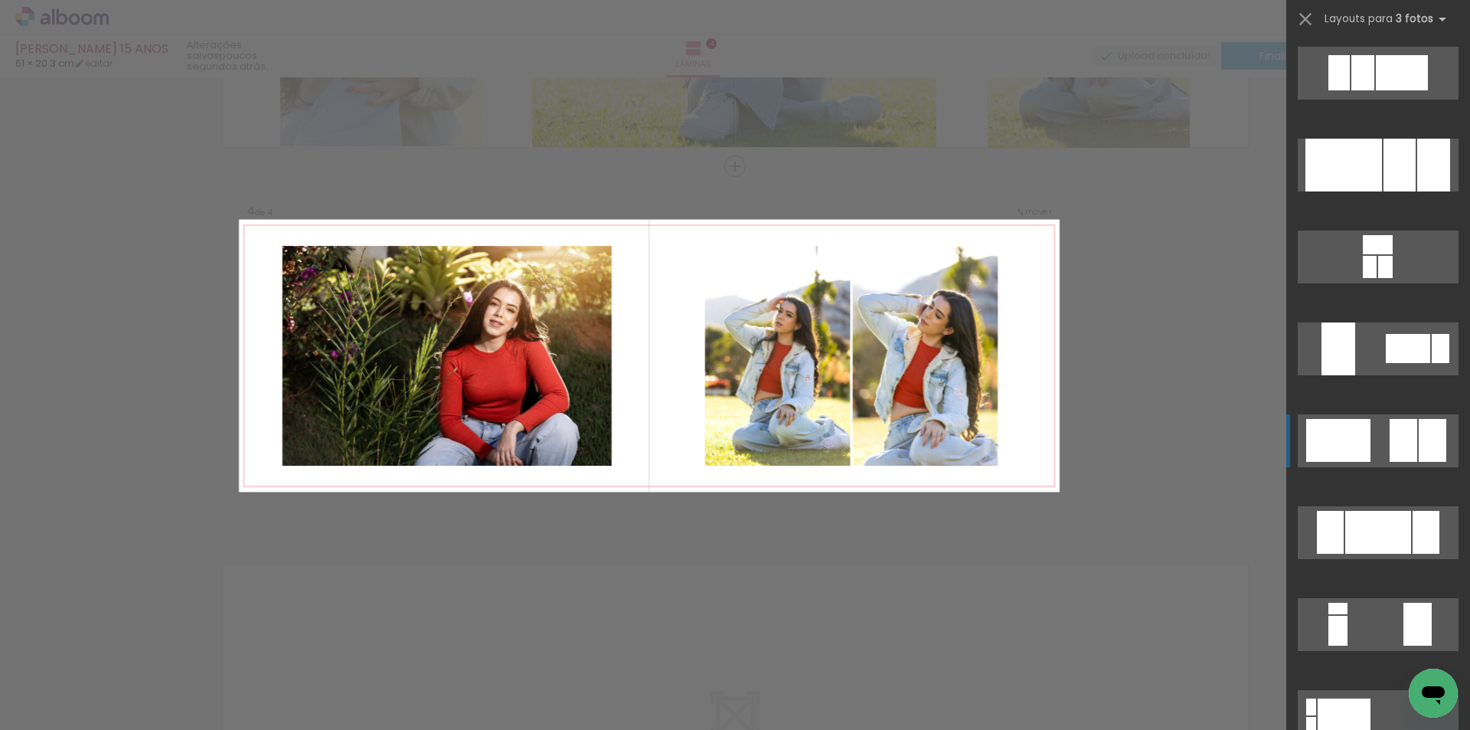
scroll to position [91, 0]
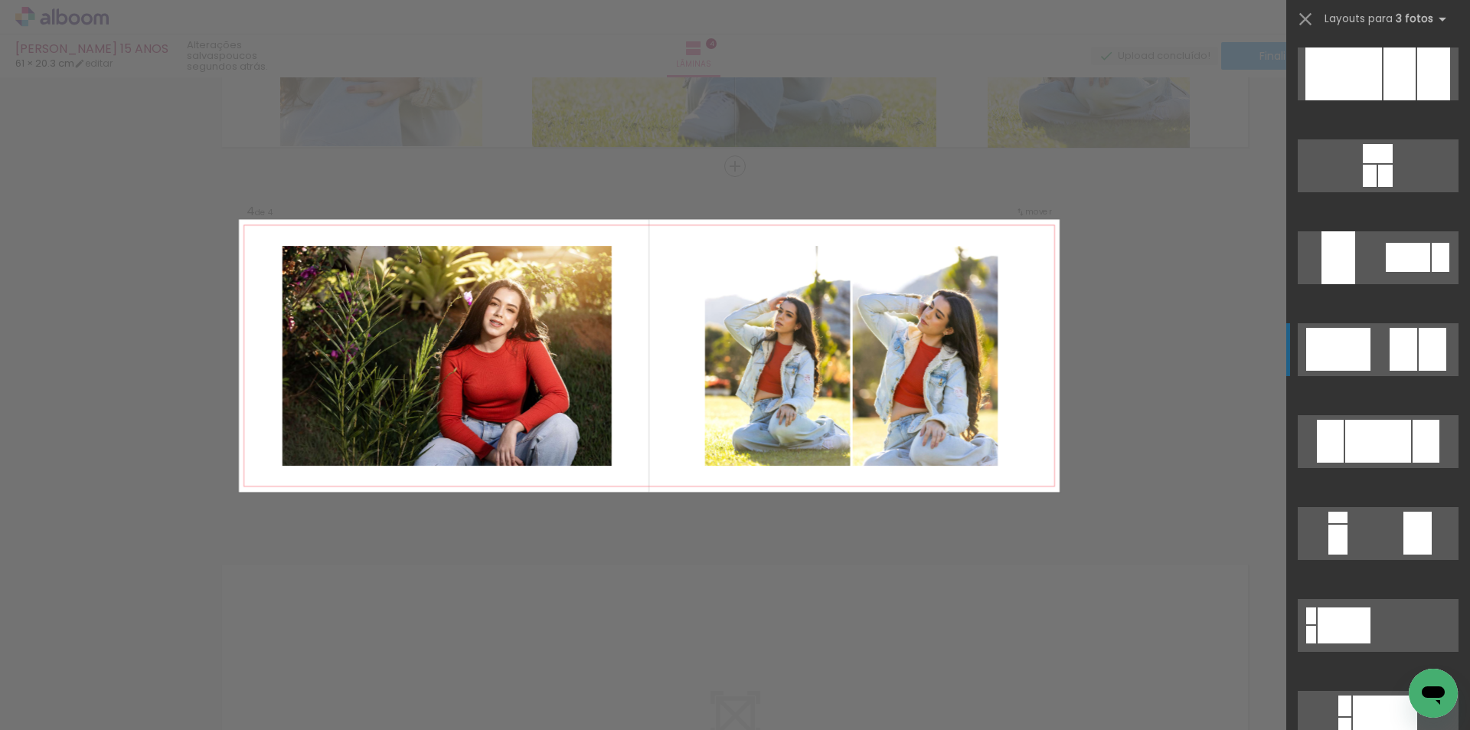
click at [1420, 356] on div at bounding box center [1433, 349] width 28 height 43
click at [1419, 347] on div at bounding box center [1433, 349] width 28 height 43
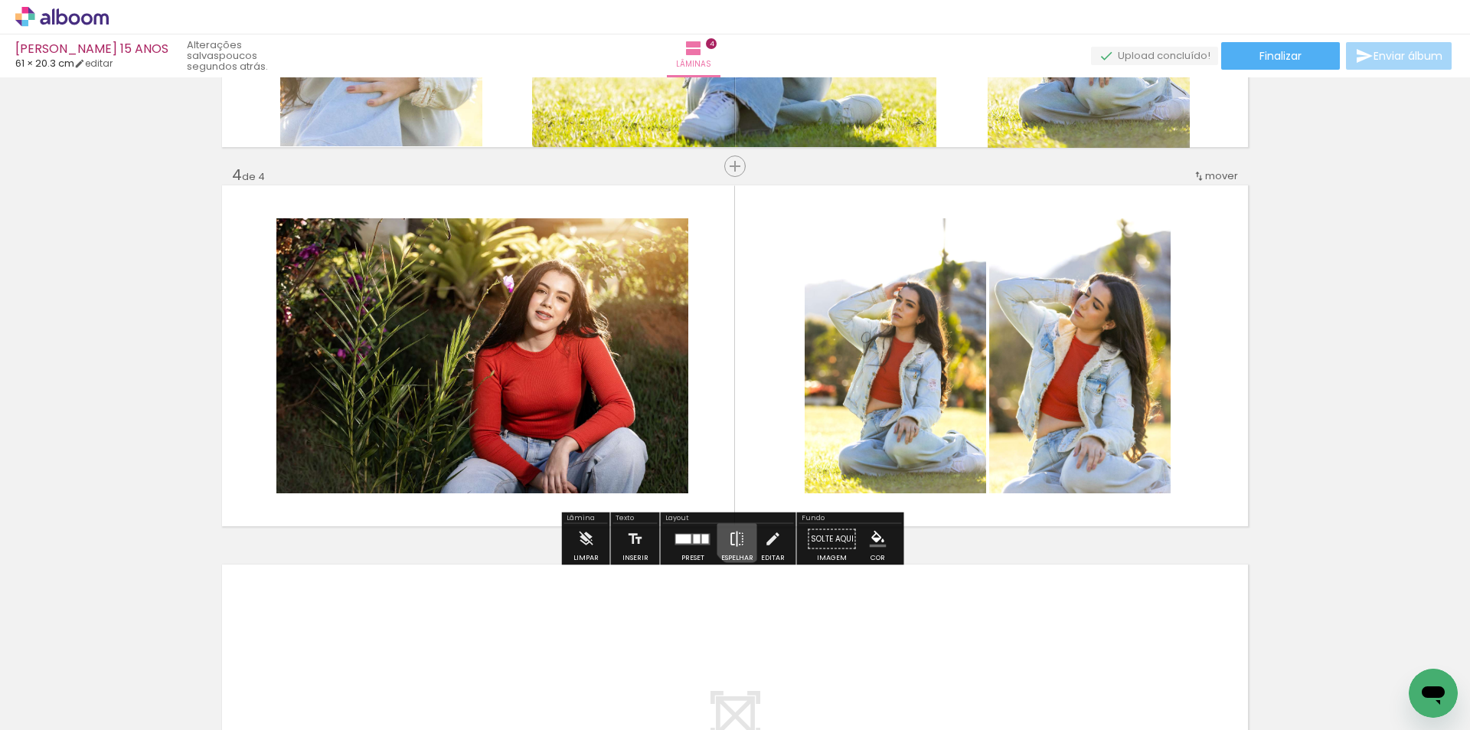
click at [734, 538] on iron-icon at bounding box center [737, 539] width 17 height 31
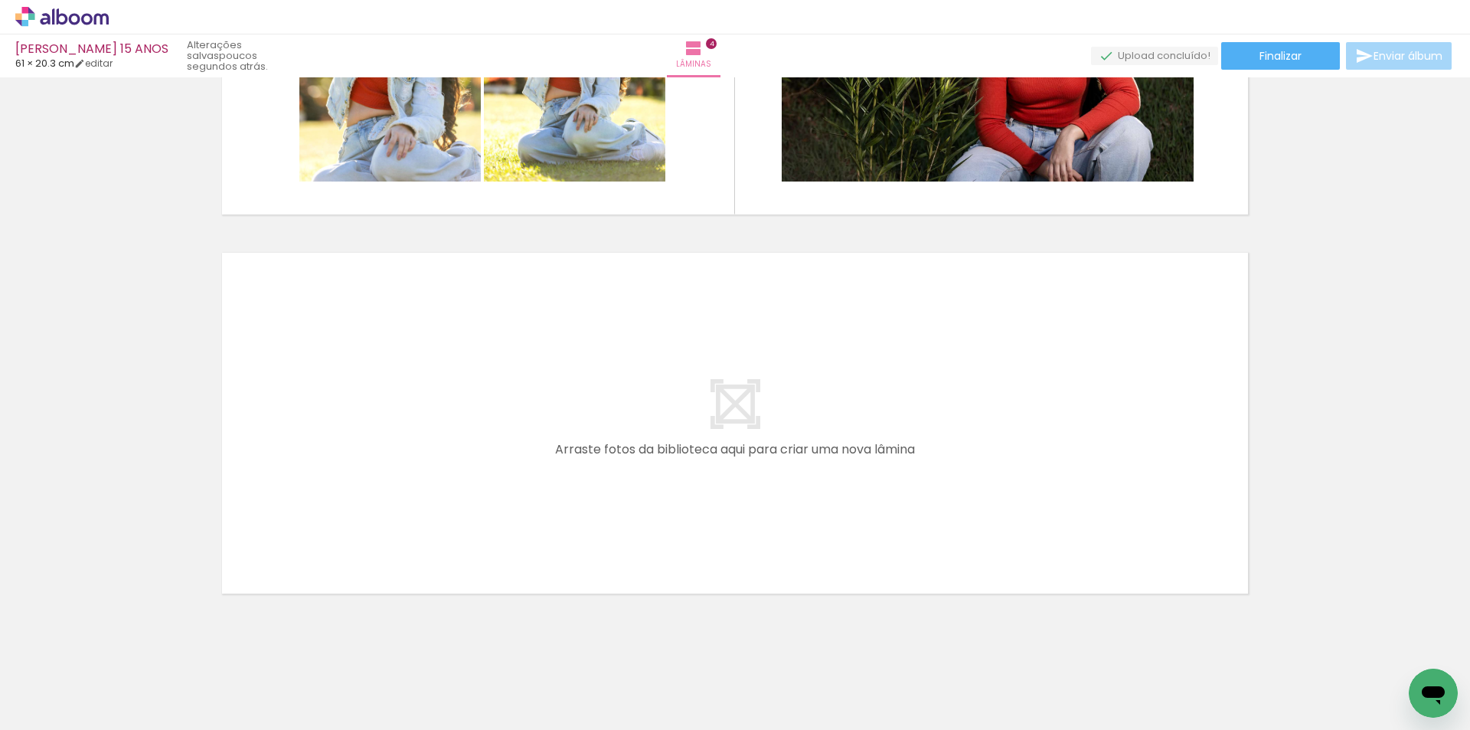
scroll to position [1388, 0]
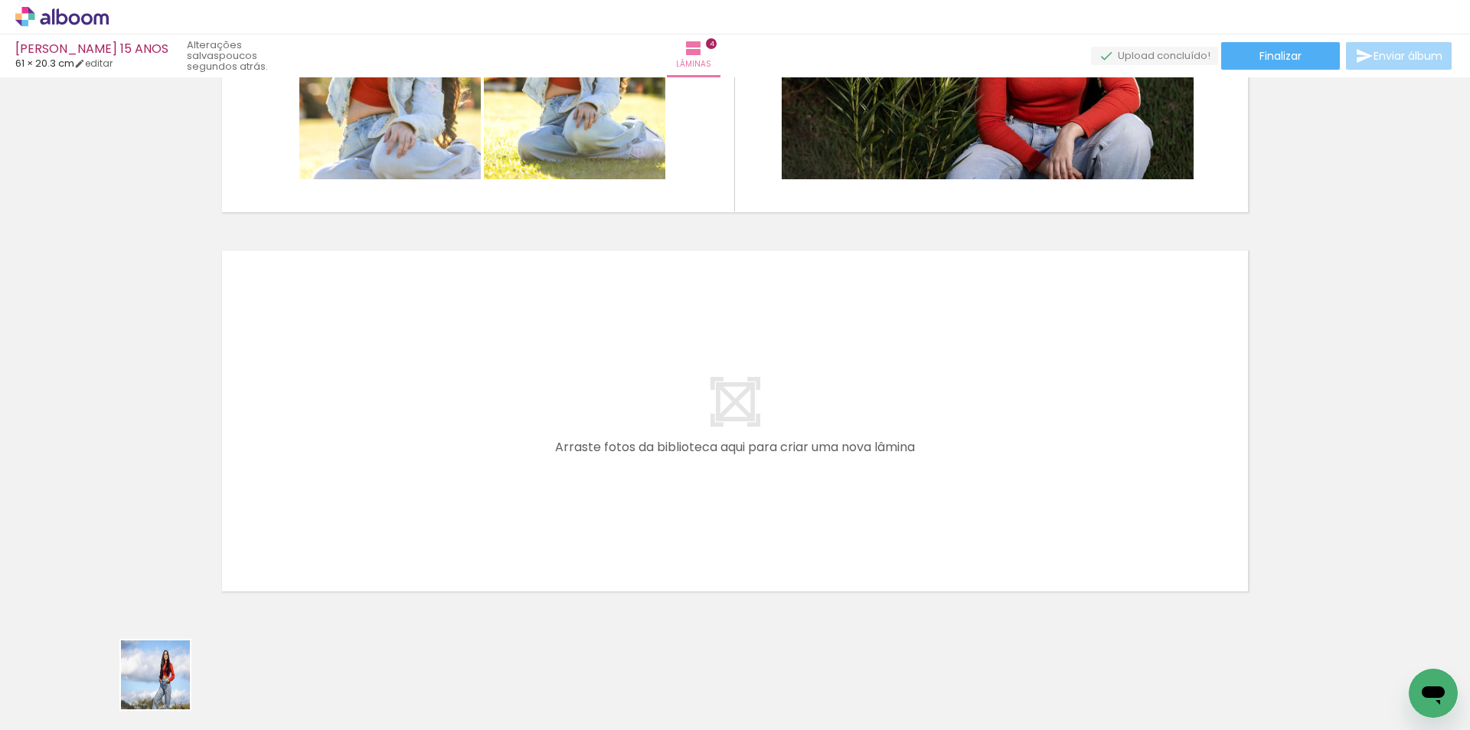
click at [167, 686] on div at bounding box center [165, 678] width 76 height 51
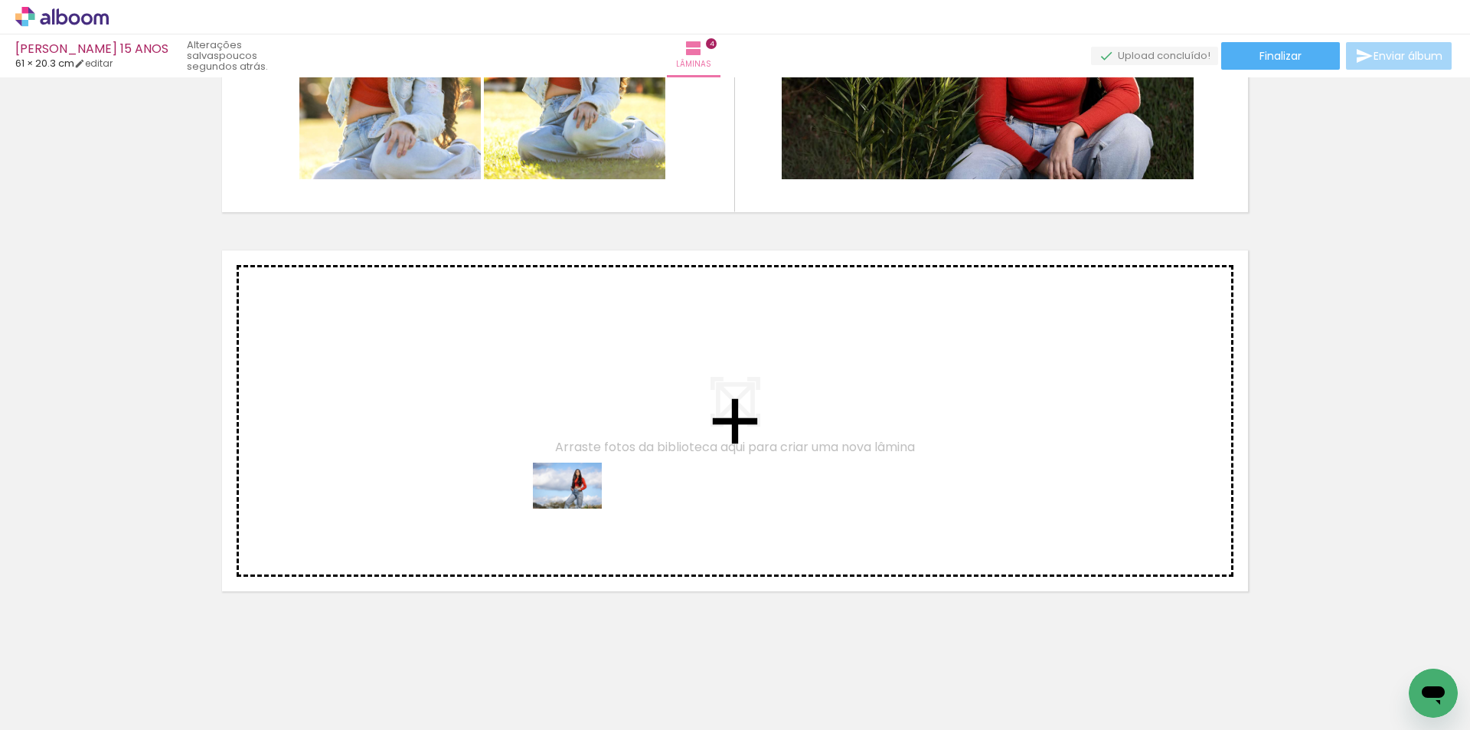
drag, startPoint x: 180, startPoint y: 689, endPoint x: 579, endPoint y: 508, distance: 438.0
click at [579, 508] on quentale-workspace at bounding box center [735, 365] width 1470 height 730
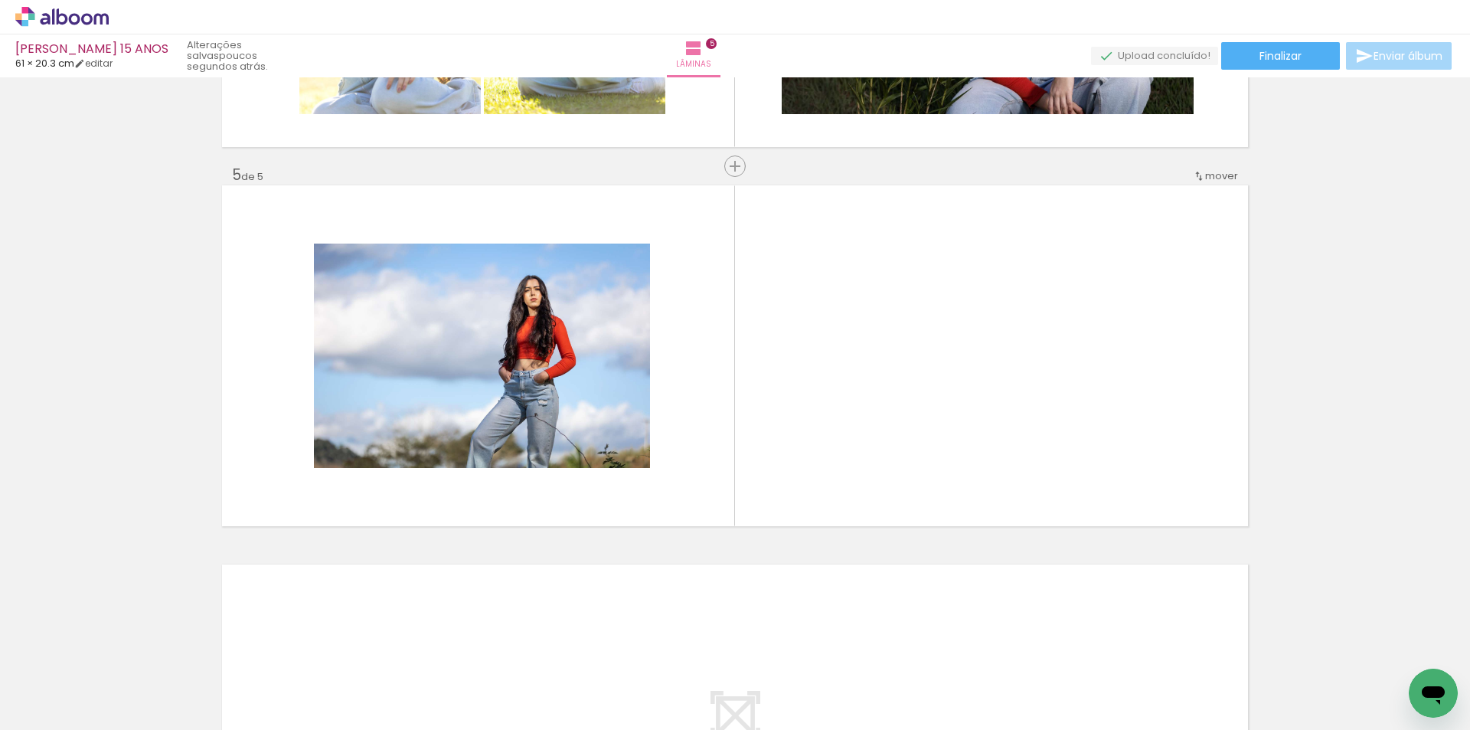
scroll to position [0, 1209]
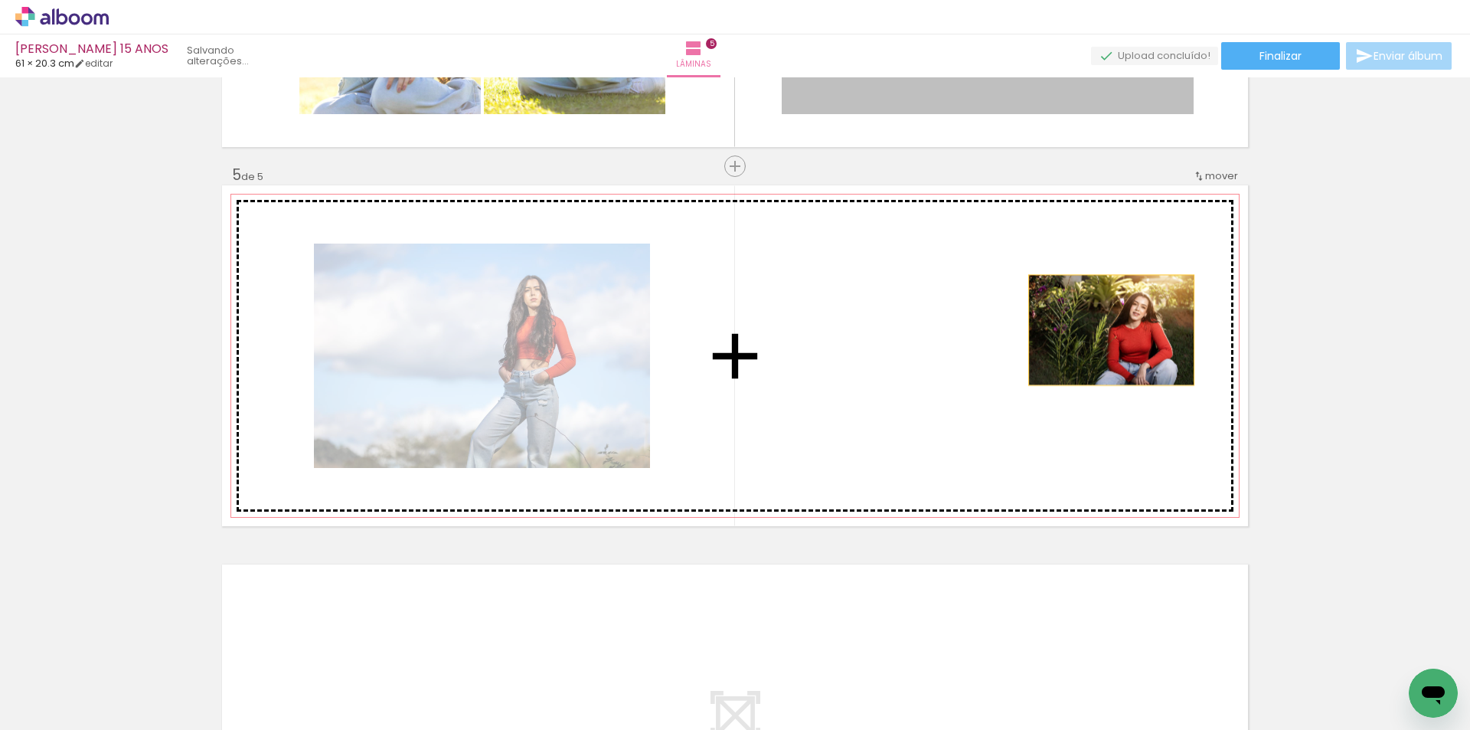
drag, startPoint x: 1104, startPoint y: 106, endPoint x: 1092, endPoint y: 335, distance: 229.3
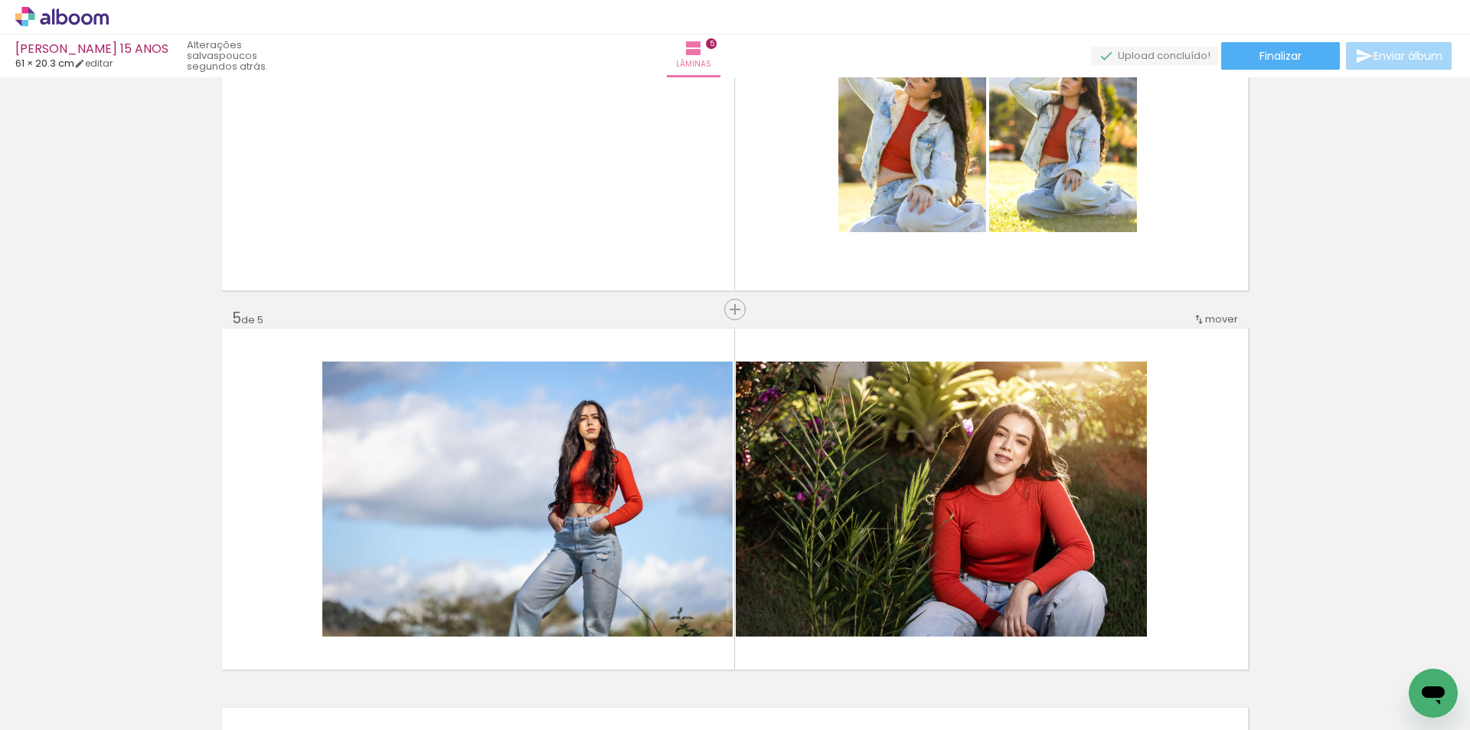
scroll to position [1301, 0]
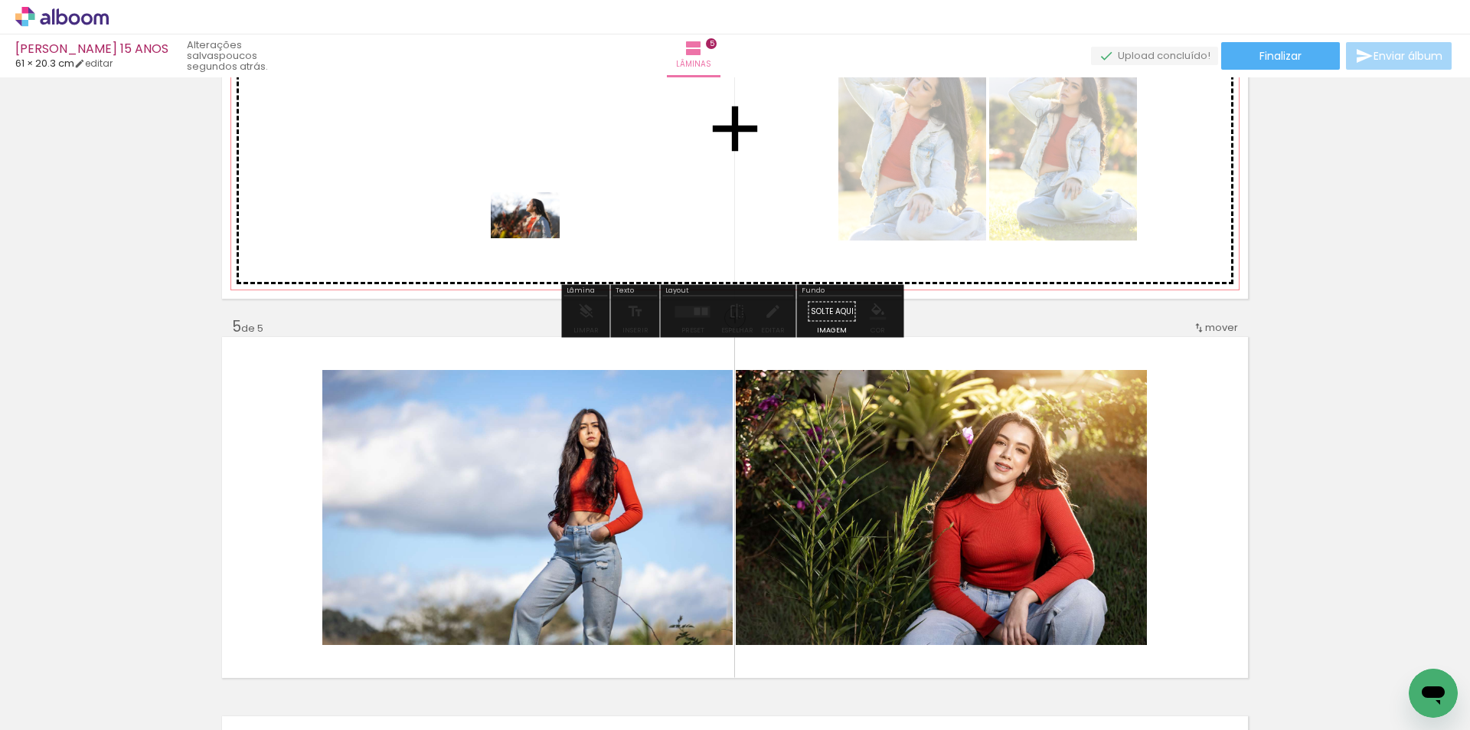
drag, startPoint x: 427, startPoint y: 697, endPoint x: 537, endPoint y: 238, distance: 471.6
click at [537, 238] on quentale-workspace at bounding box center [735, 365] width 1470 height 730
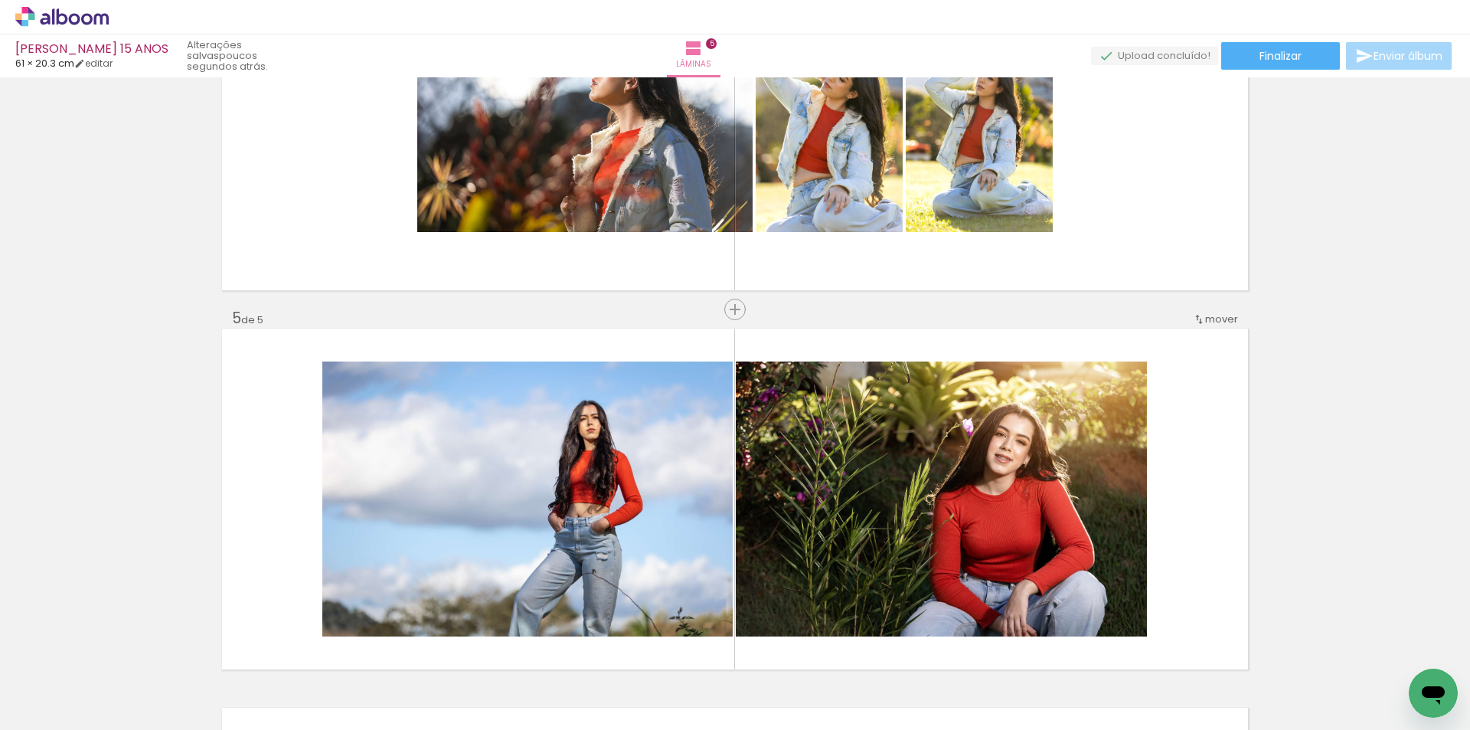
scroll to position [1295, 0]
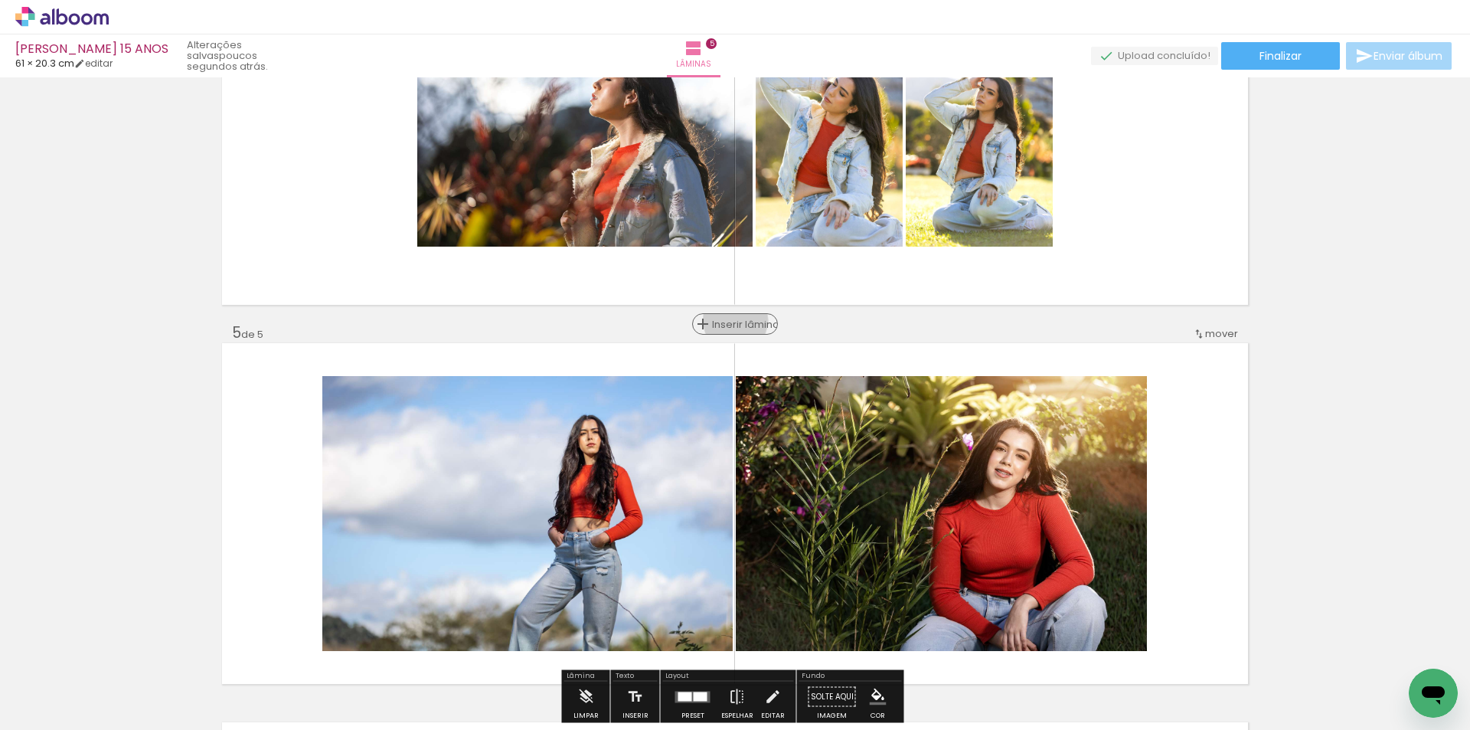
click at [730, 320] on span "Inserir lâmina" at bounding box center [742, 324] width 60 height 10
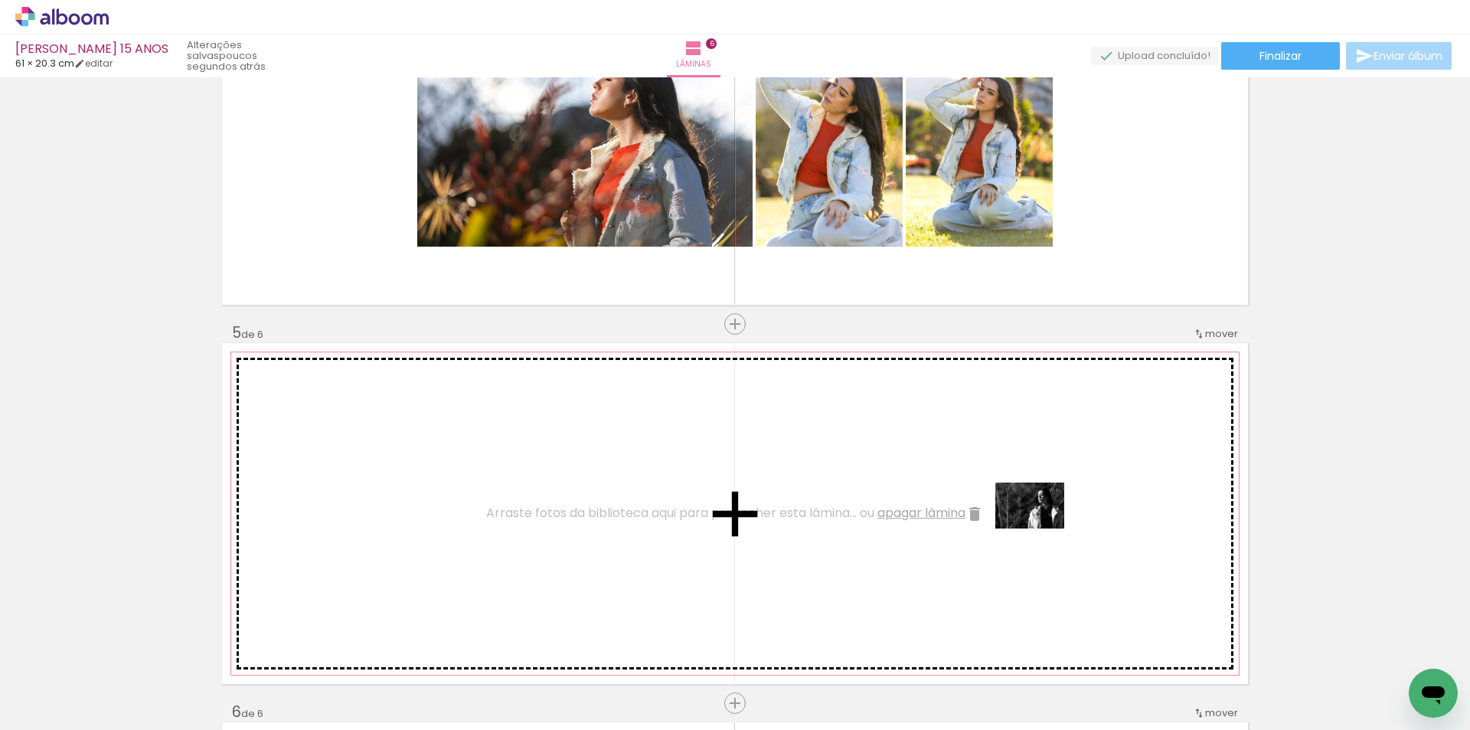
drag, startPoint x: 1286, startPoint y: 690, endPoint x: 1047, endPoint y: 587, distance: 260.0
click at [1029, 530] on quentale-workspace at bounding box center [735, 365] width 1470 height 730
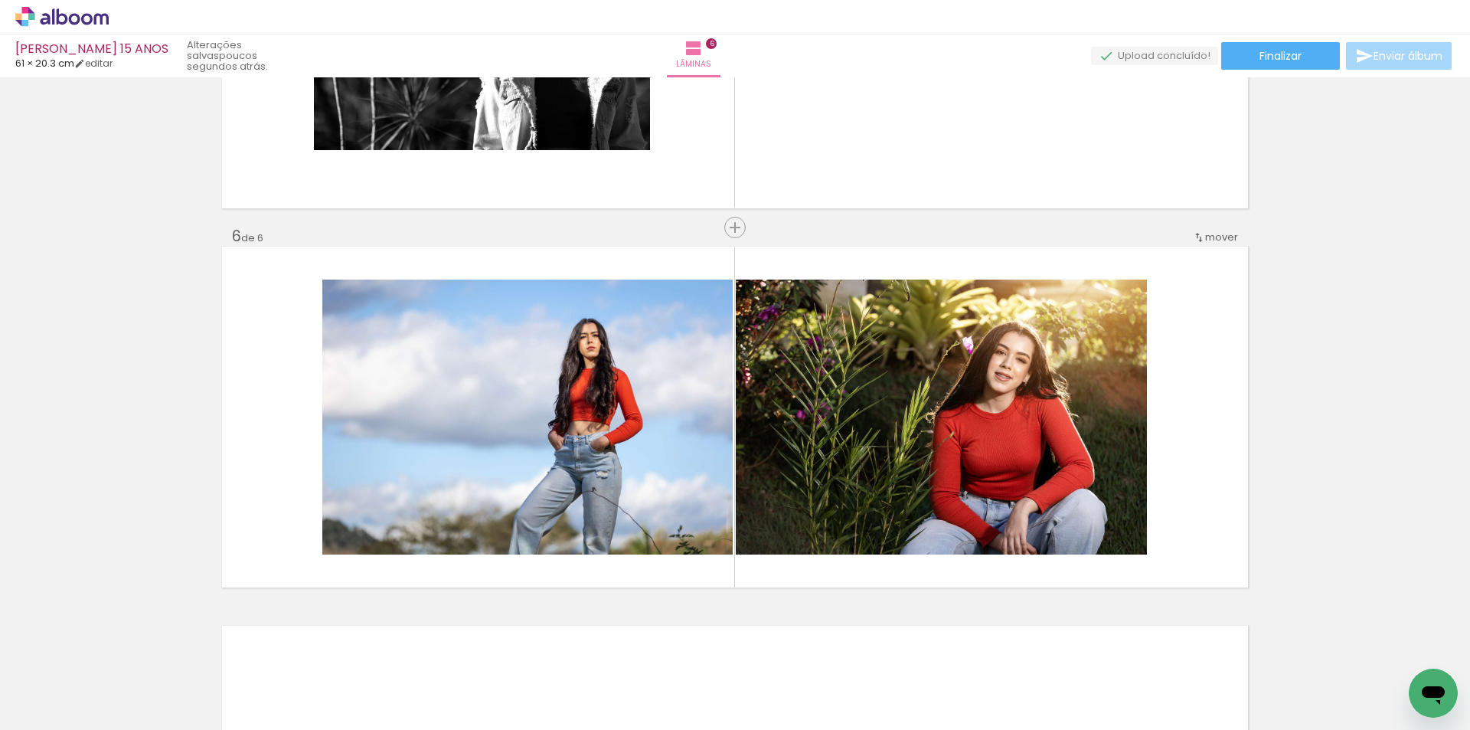
scroll to position [1750, 0]
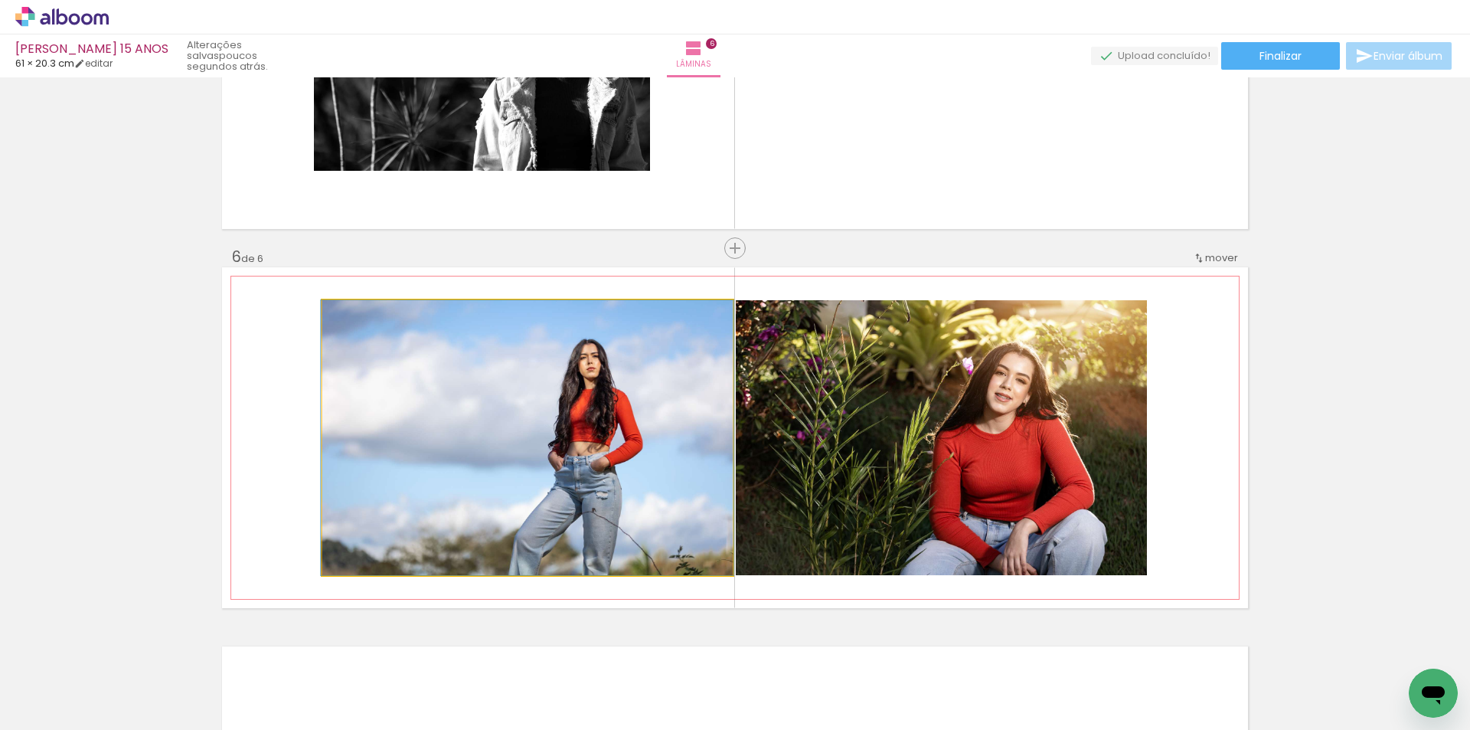
click at [610, 562] on quentale-photo at bounding box center [527, 437] width 410 height 275
click at [618, 469] on quentale-photo at bounding box center [527, 437] width 410 height 275
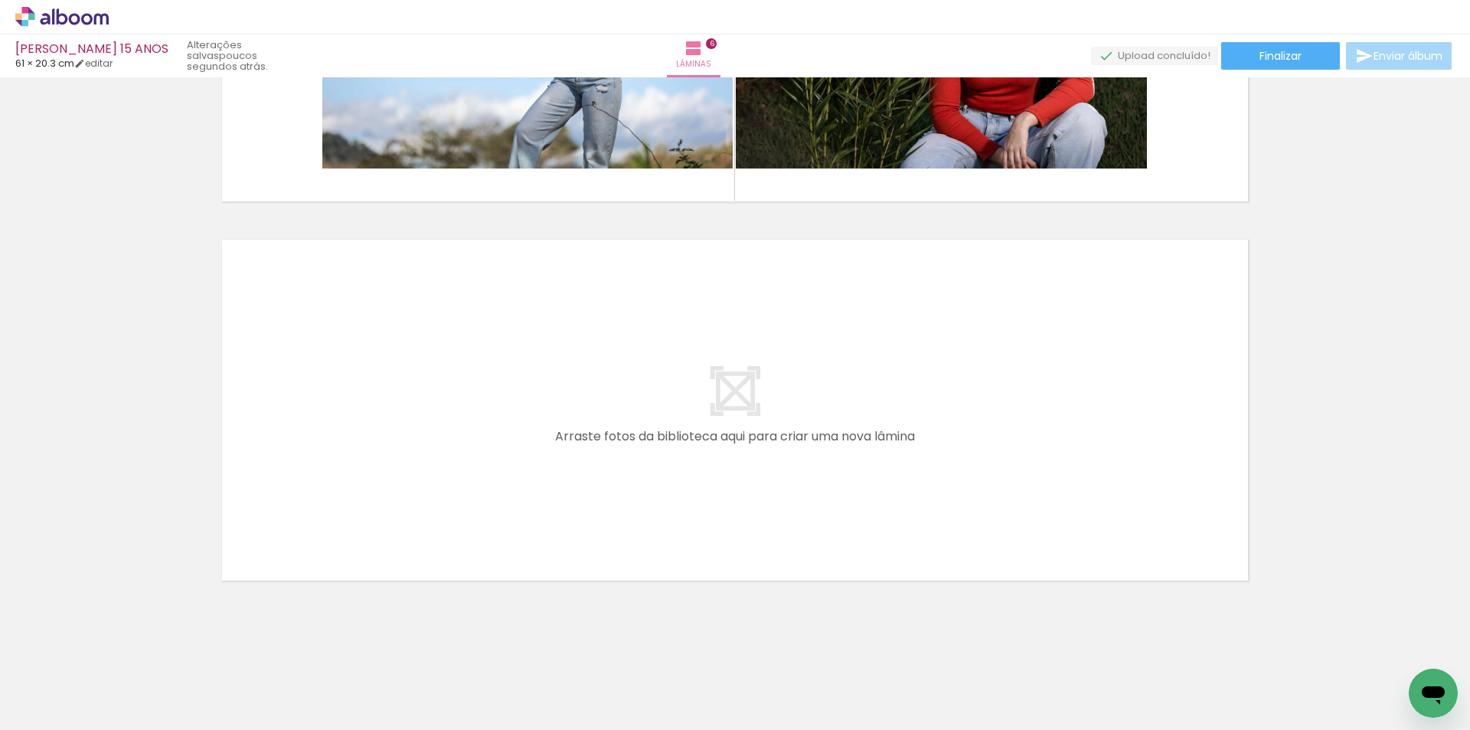
scroll to position [0, 1762]
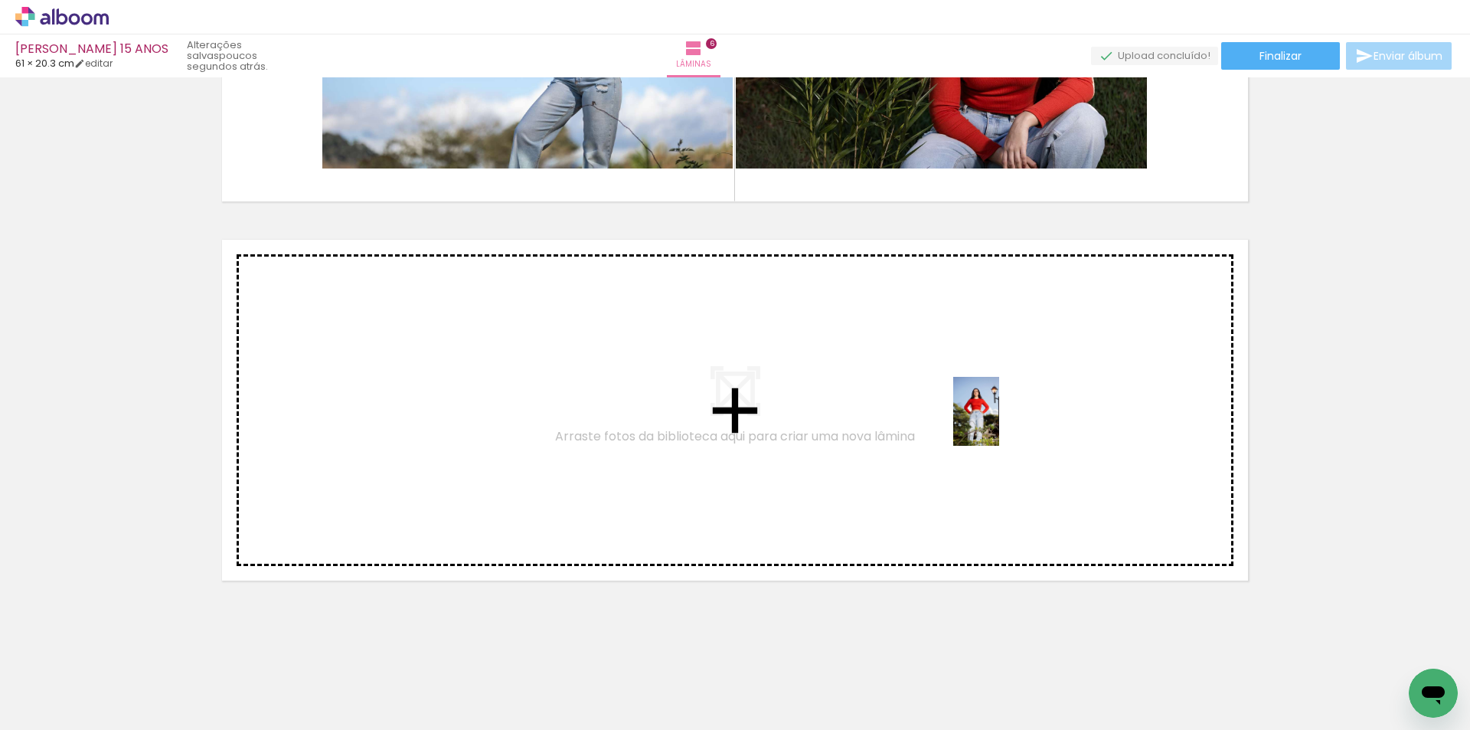
drag, startPoint x: 976, startPoint y: 680, endPoint x: 943, endPoint y: 653, distance: 43.1
click at [999, 429] on quentale-workspace at bounding box center [735, 365] width 1470 height 730
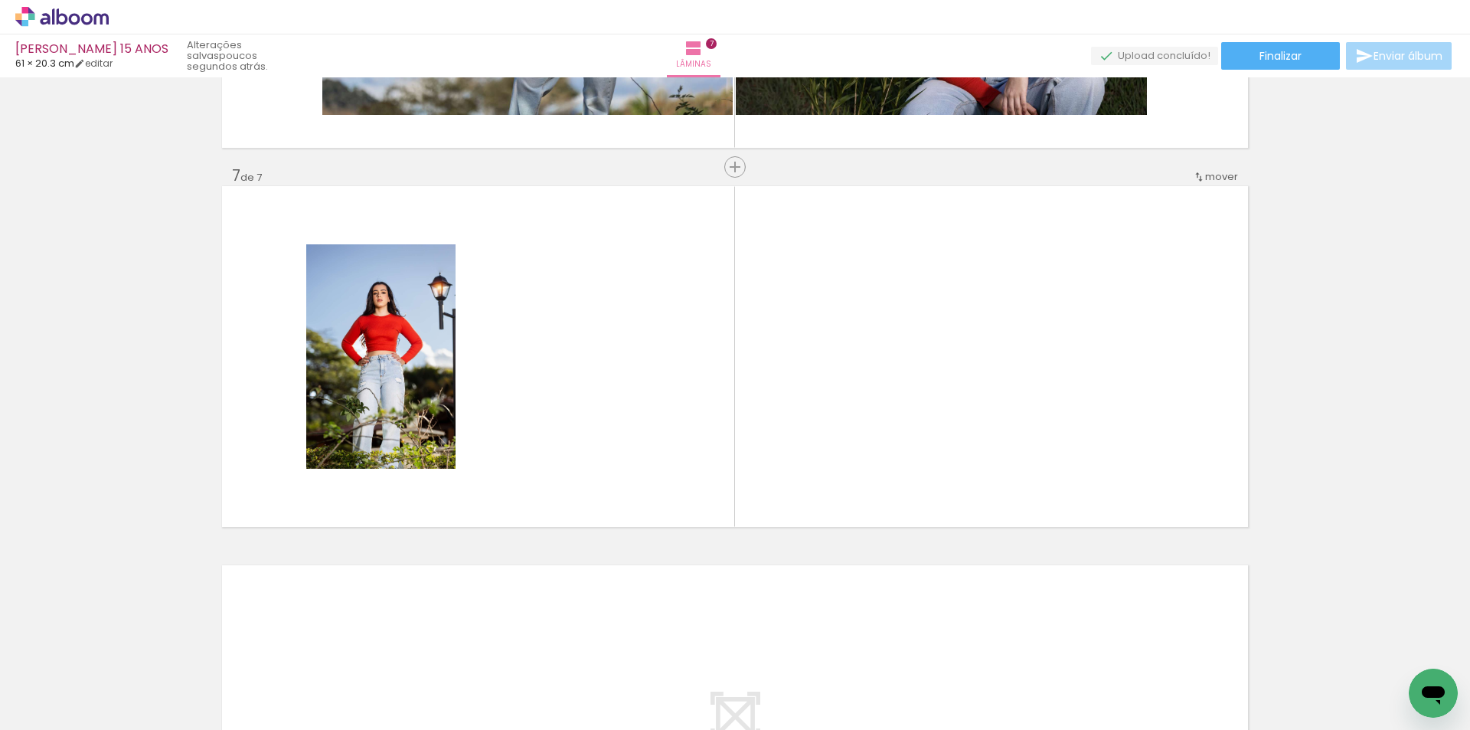
scroll to position [2211, 0]
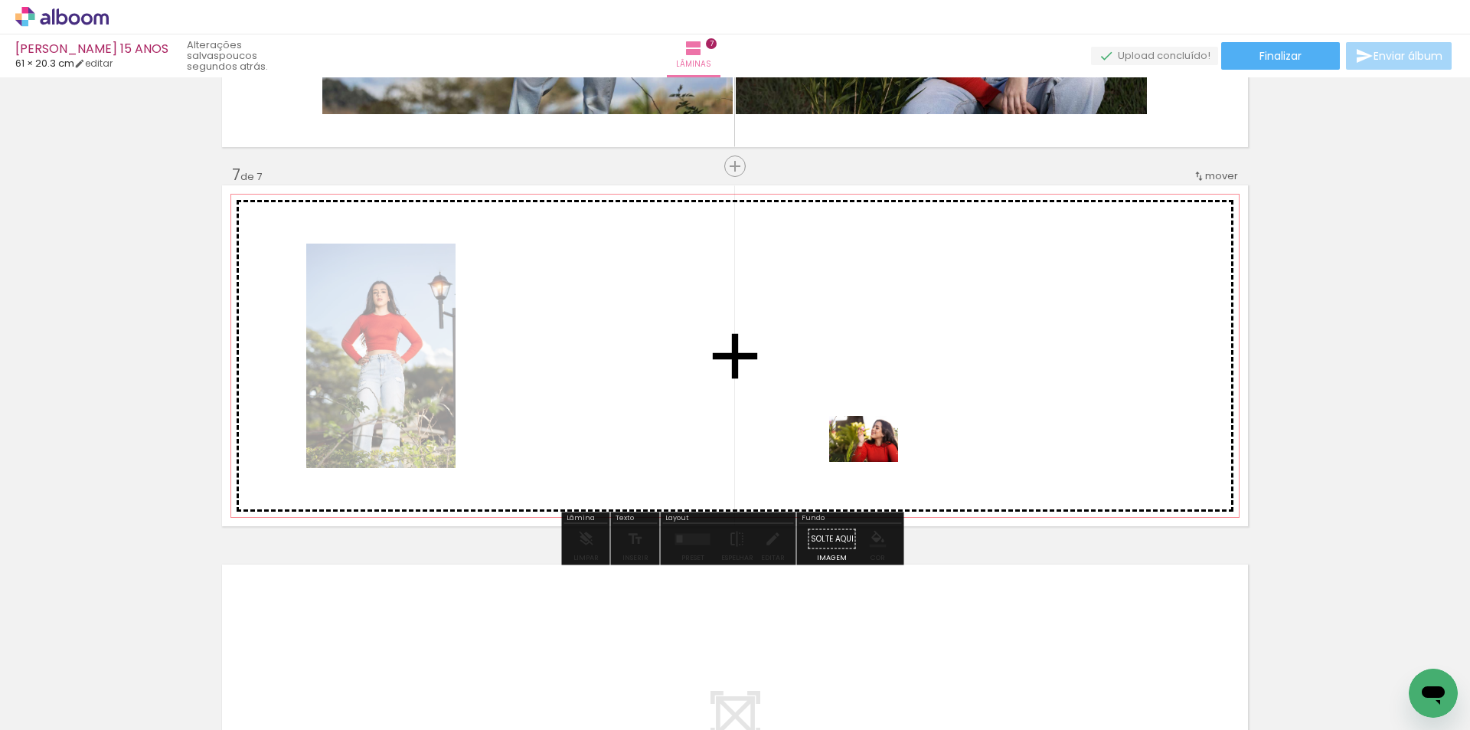
drag, startPoint x: 893, startPoint y: 681, endPoint x: 875, endPoint y: 462, distance: 219.7
click at [875, 462] on quentale-workspace at bounding box center [735, 365] width 1470 height 730
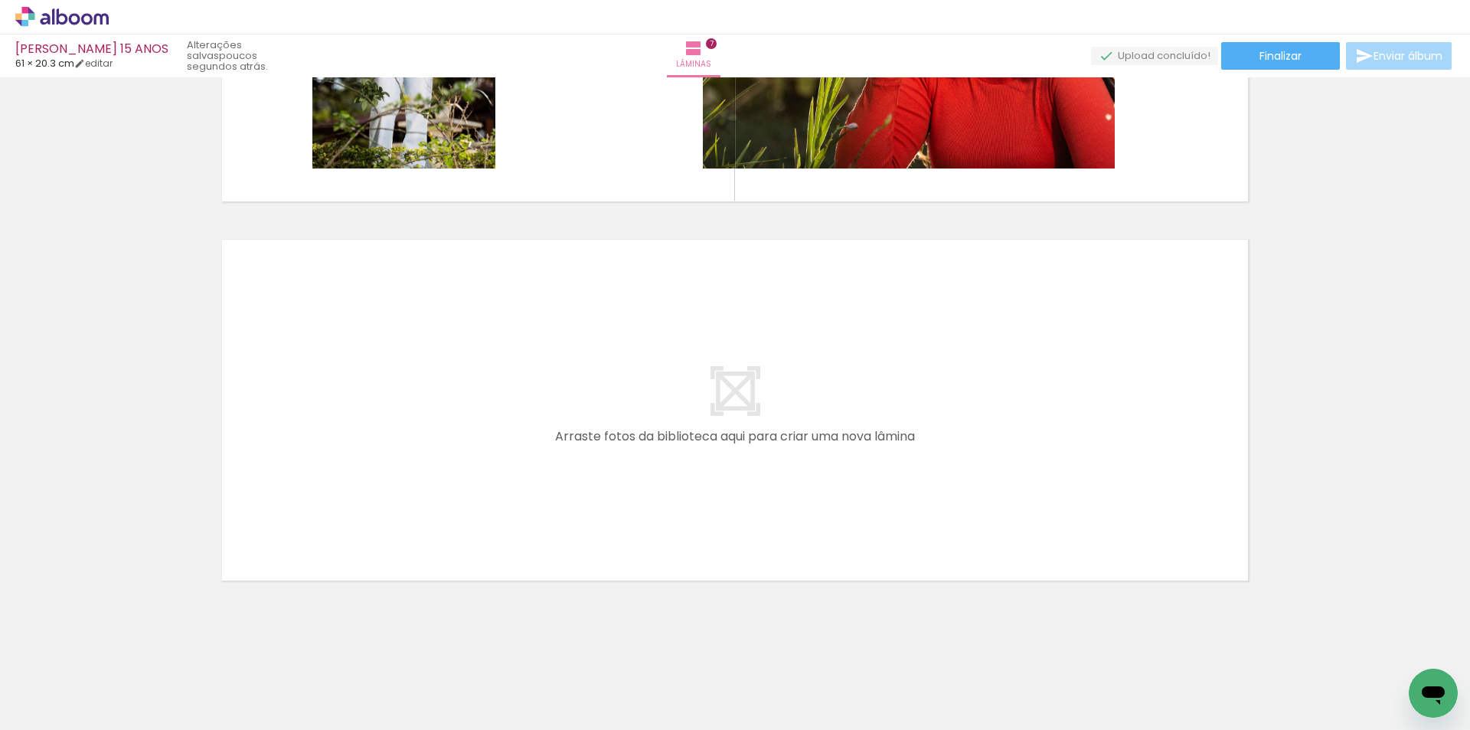
scroll to position [0, 1879]
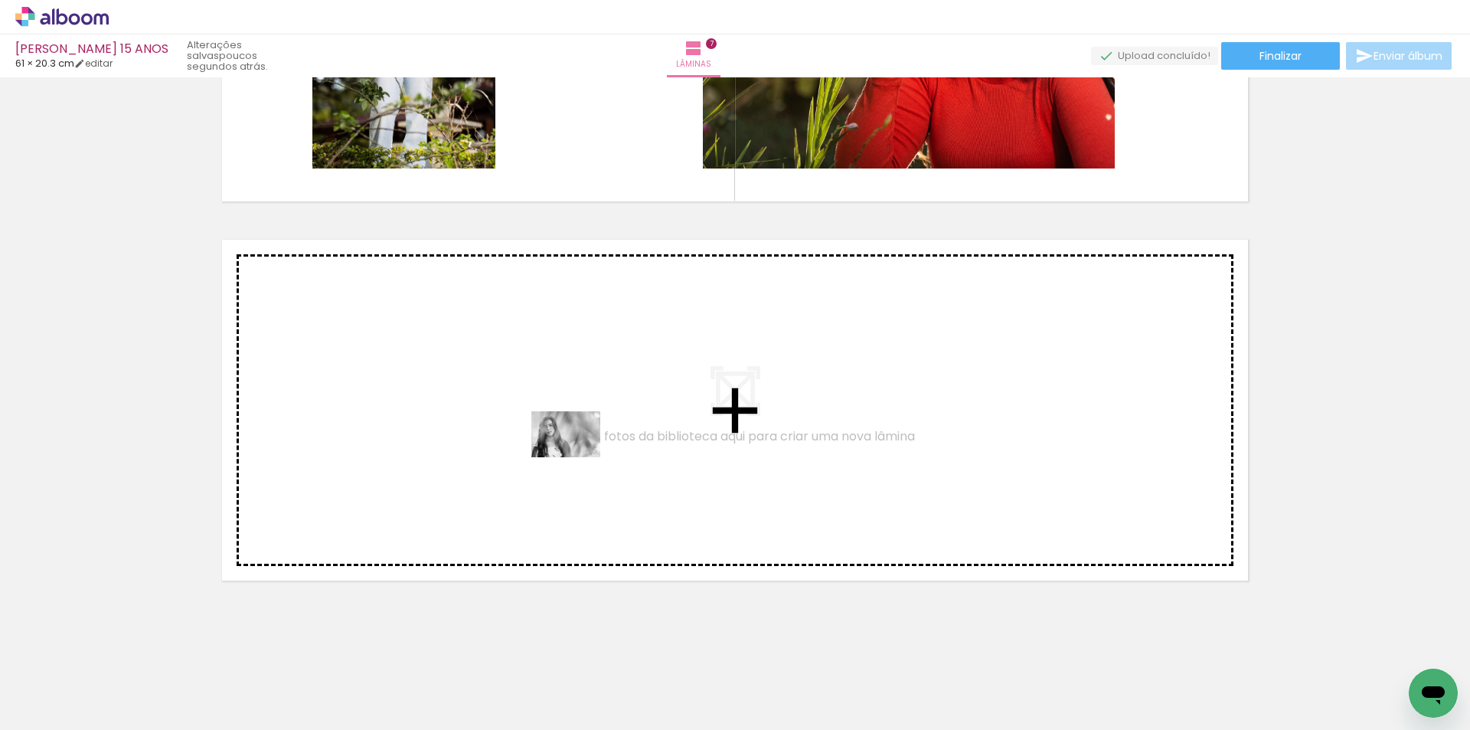
drag, startPoint x: 936, startPoint y: 689, endPoint x: 577, endPoint y: 457, distance: 426.9
click at [577, 457] on quentale-workspace at bounding box center [735, 365] width 1470 height 730
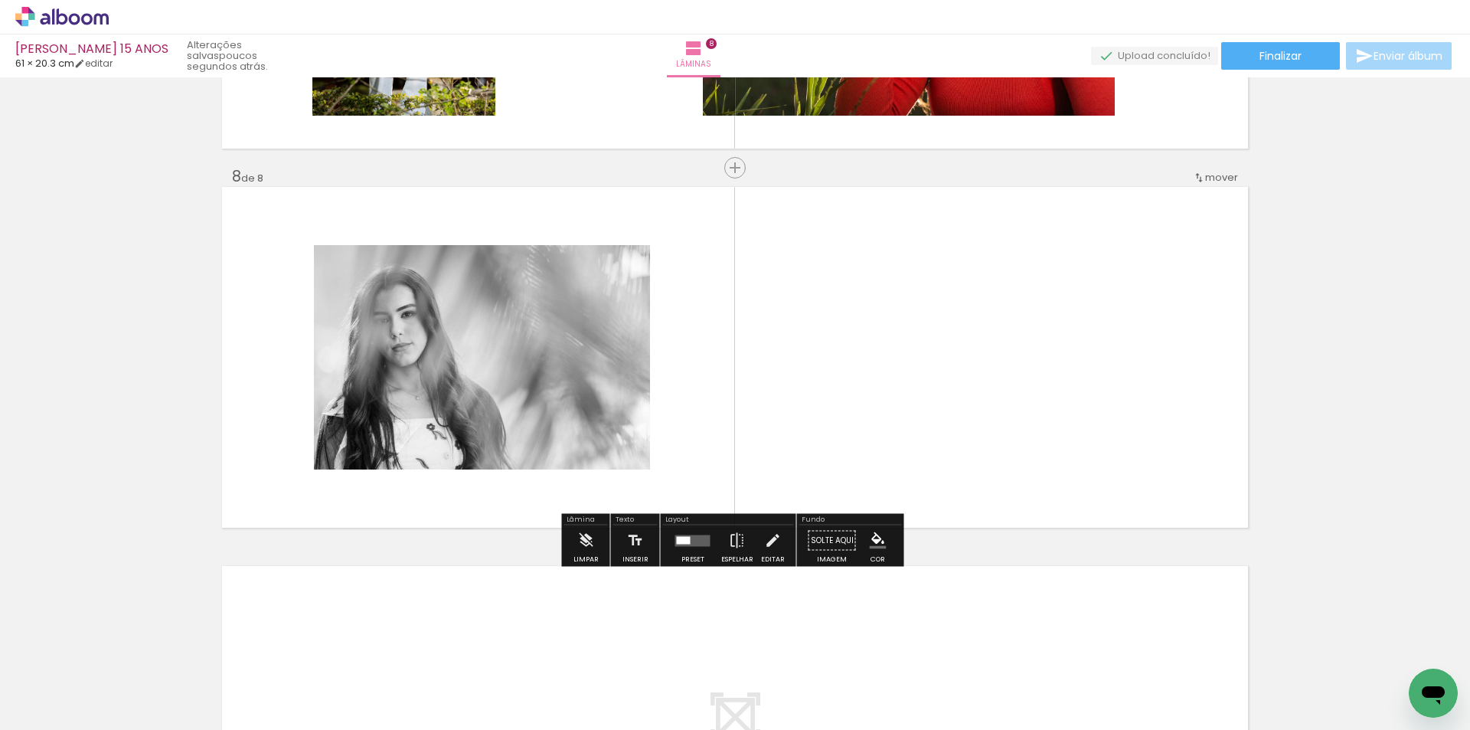
scroll to position [2590, 0]
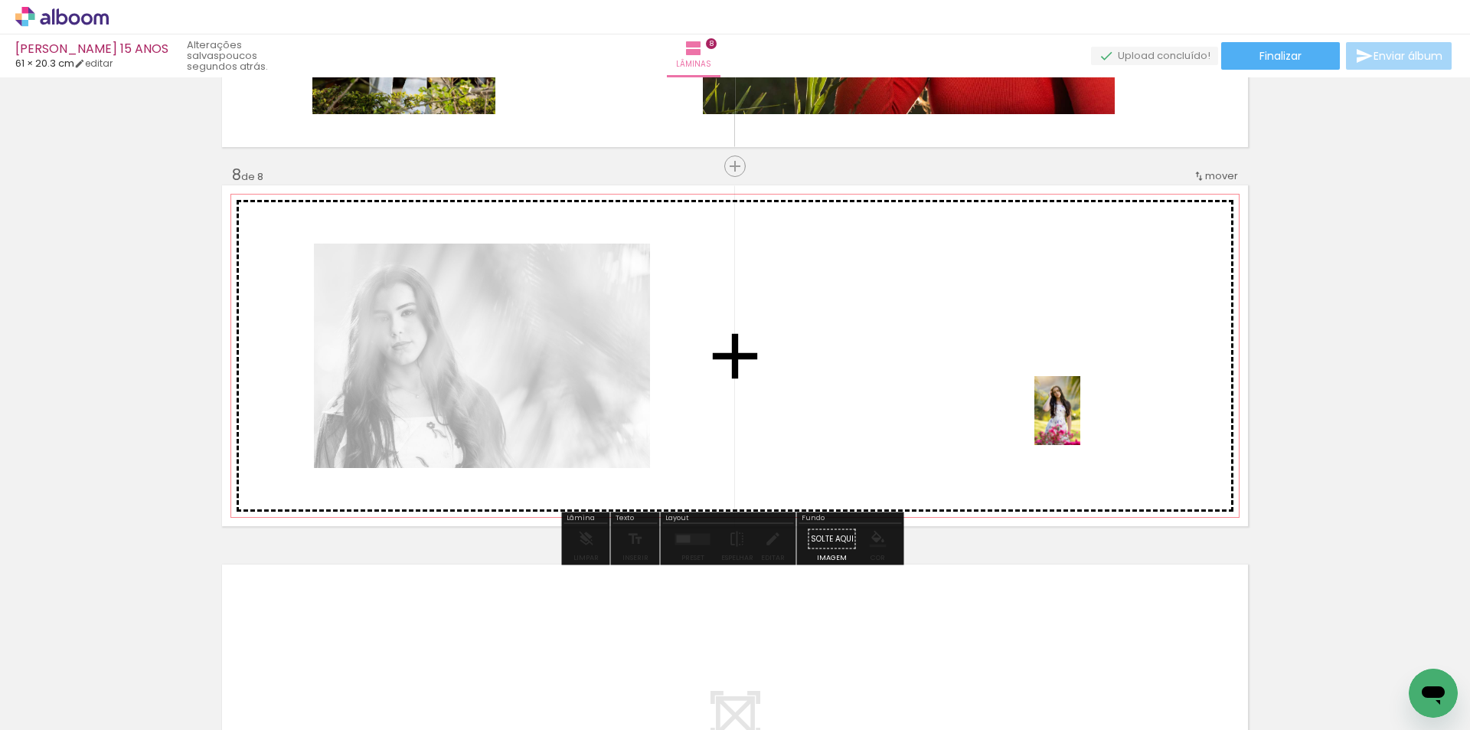
drag, startPoint x: 1022, startPoint y: 694, endPoint x: 1088, endPoint y: 440, distance: 262.1
click at [1081, 420] on quentale-workspace at bounding box center [735, 365] width 1470 height 730
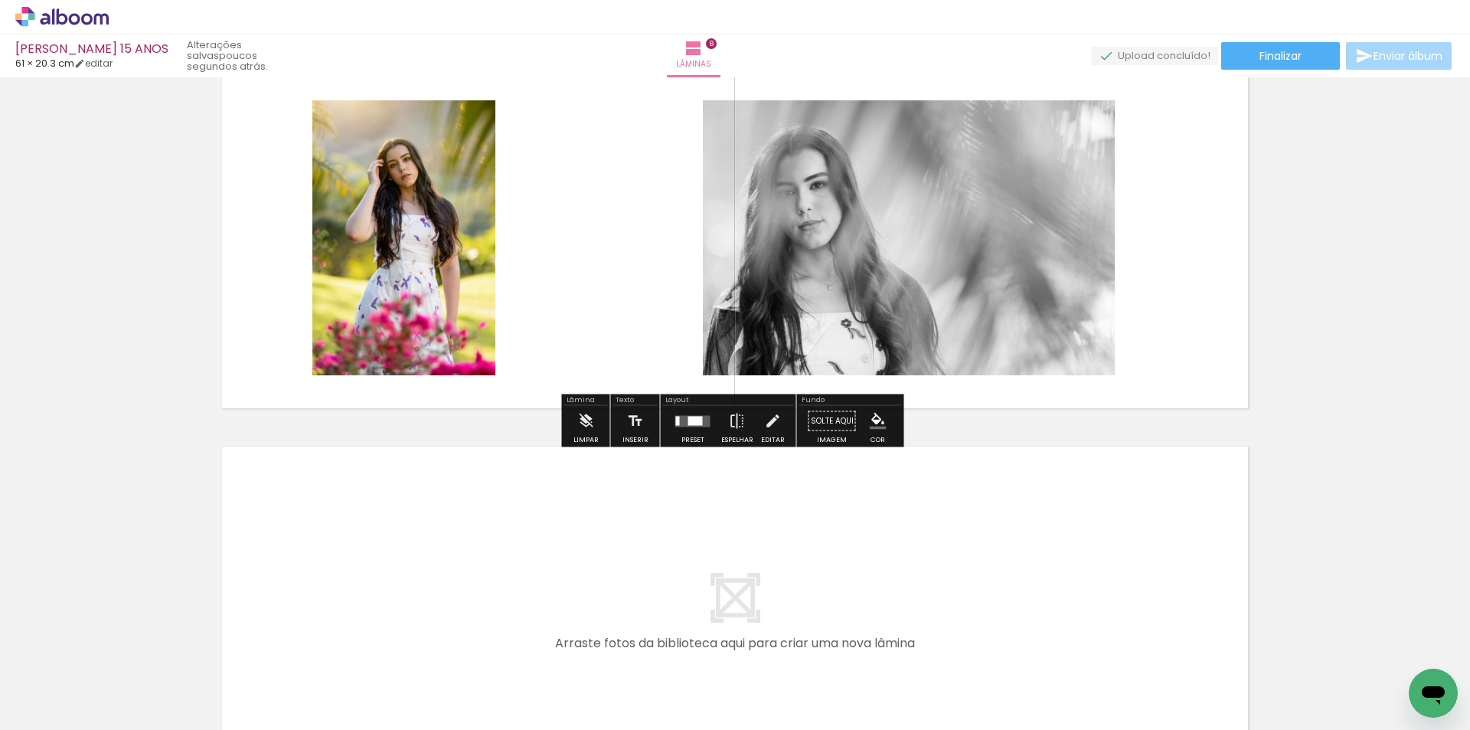
scroll to position [2915, 0]
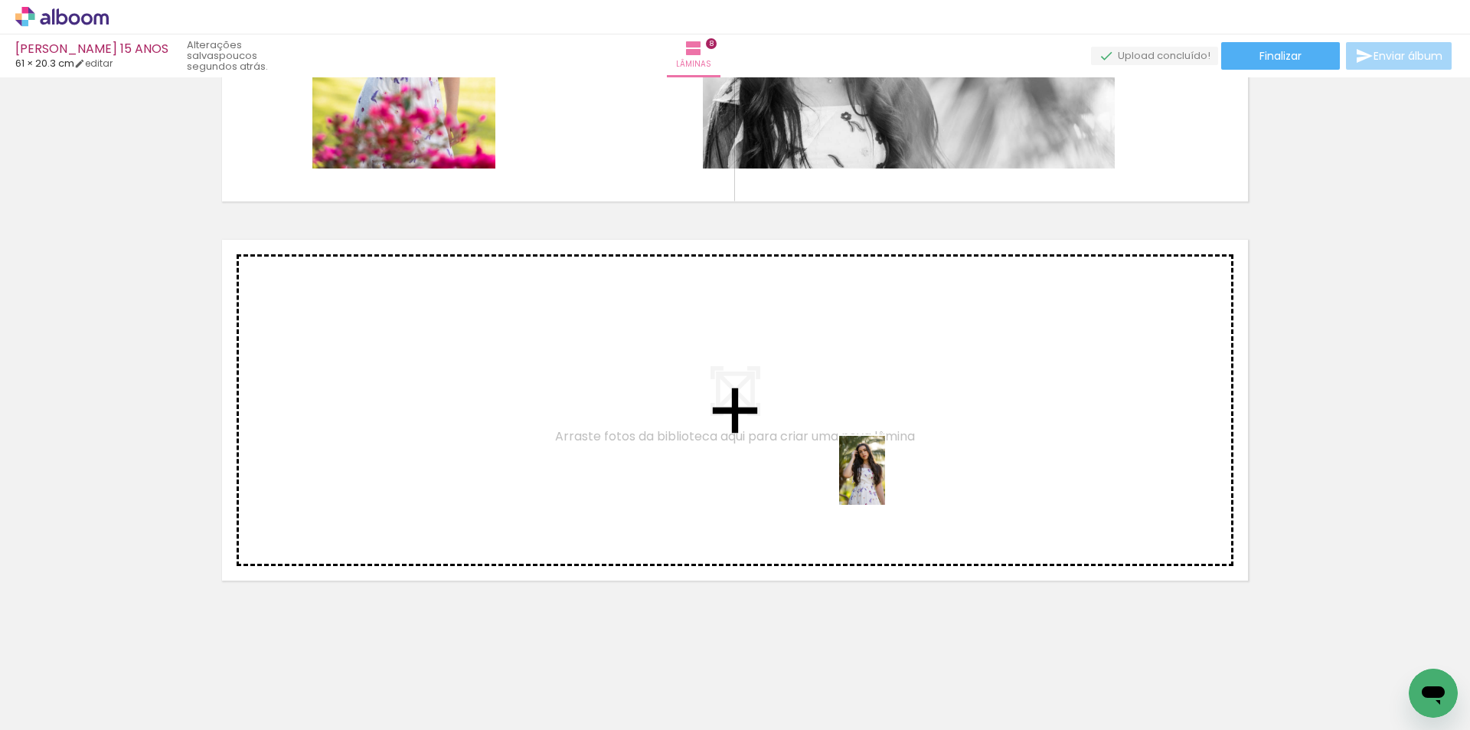
drag, startPoint x: 1116, startPoint y: 688, endPoint x: 1078, endPoint y: 713, distance: 44.8
click at [884, 487] on quentale-workspace at bounding box center [735, 365] width 1470 height 730
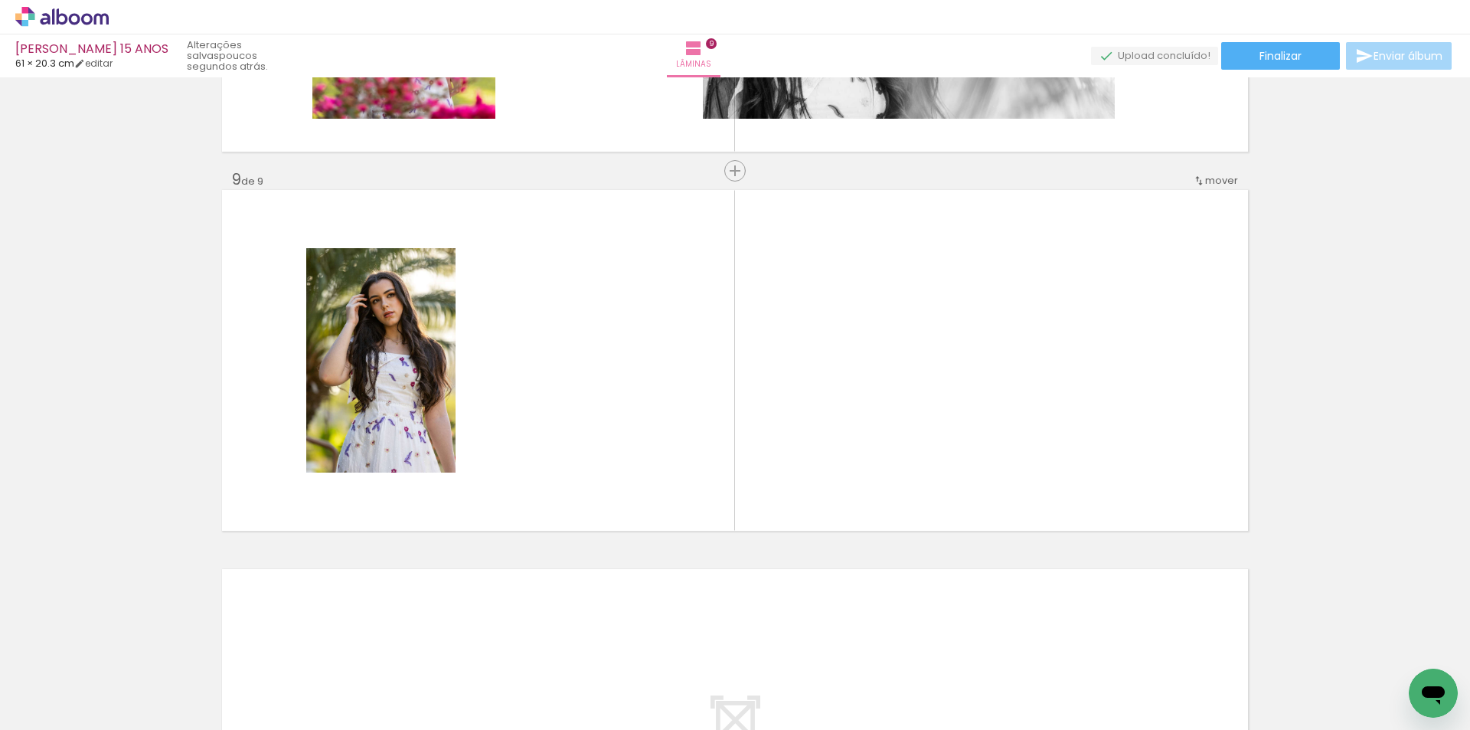
scroll to position [2969, 0]
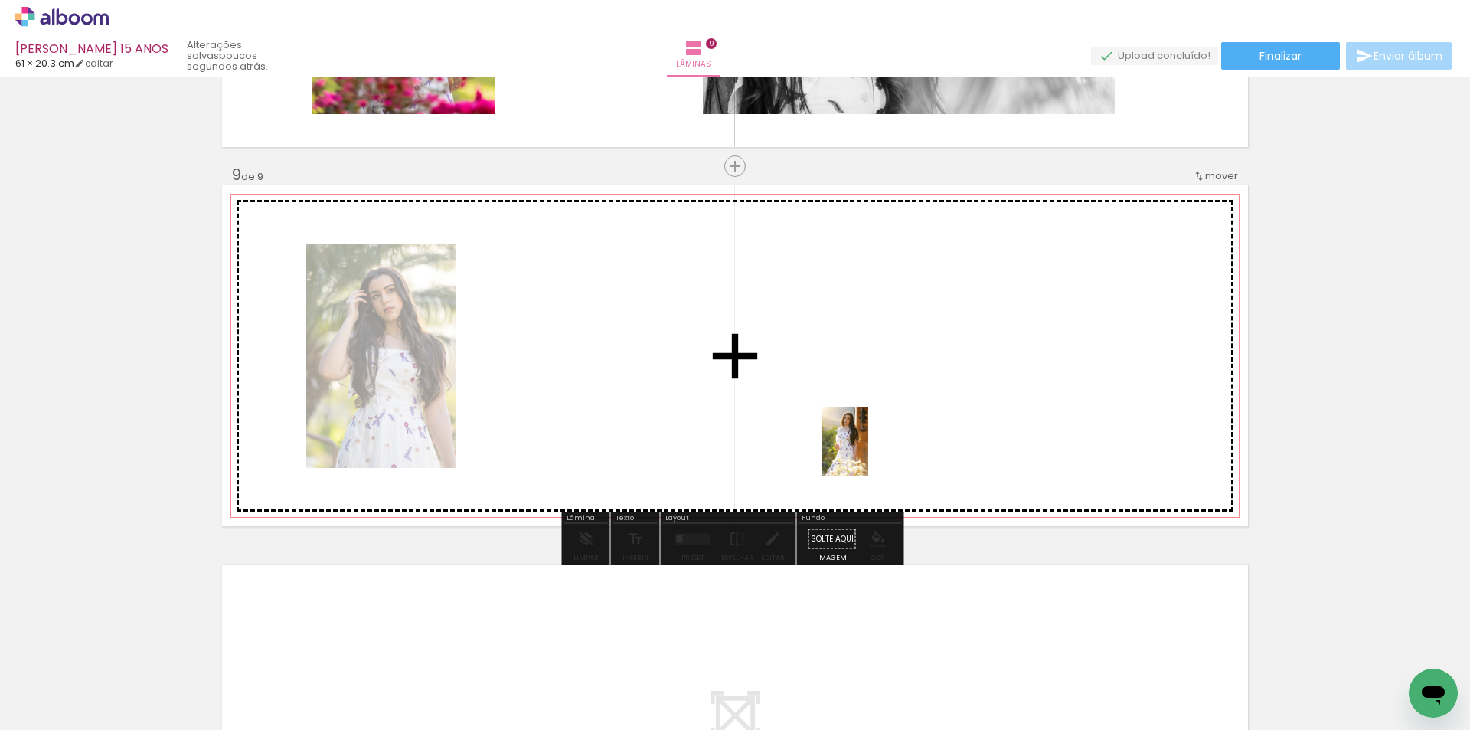
drag, startPoint x: 1186, startPoint y: 666, endPoint x: 868, endPoint y: 453, distance: 382.9
click at [868, 453] on quentale-workspace at bounding box center [735, 365] width 1470 height 730
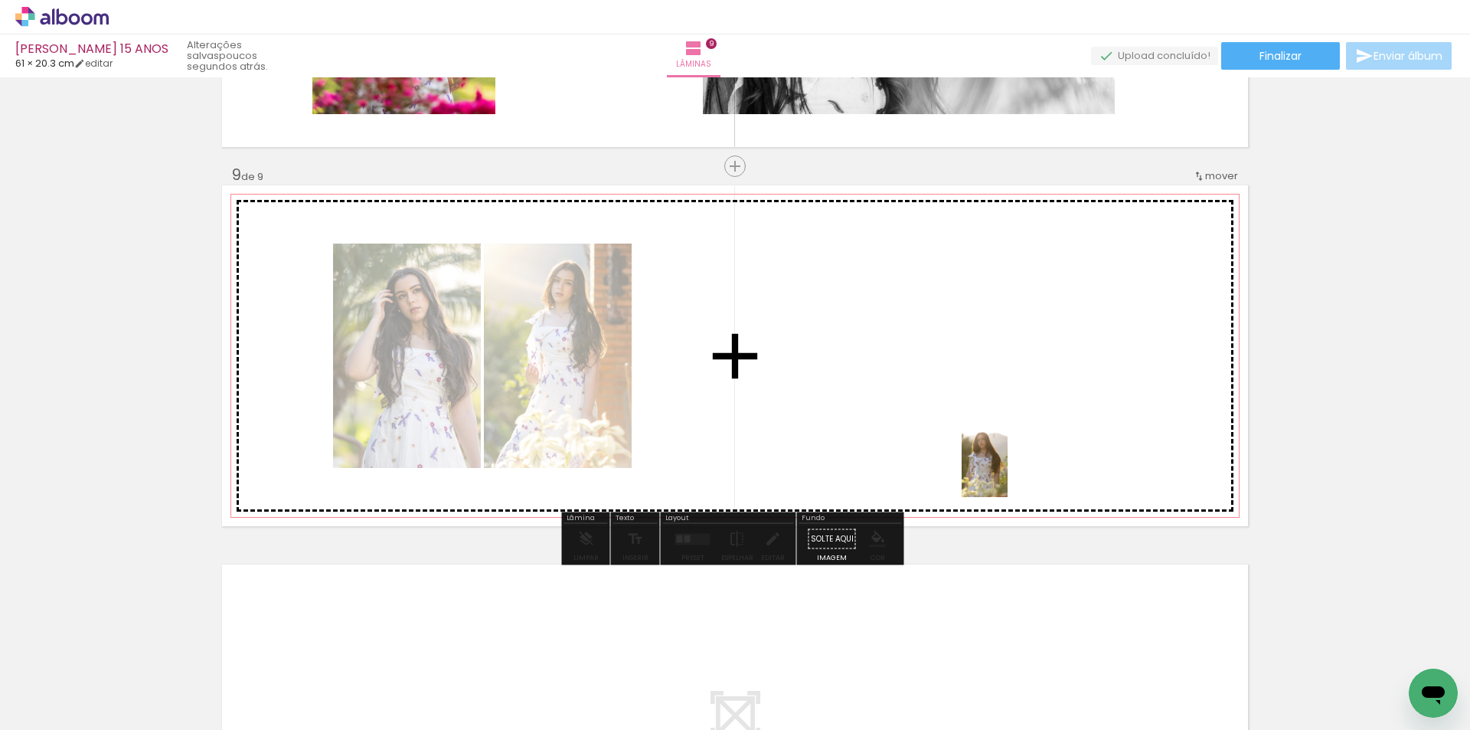
drag, startPoint x: 1231, startPoint y: 641, endPoint x: 1005, endPoint y: 469, distance: 283.6
click at [1005, 469] on quentale-workspace at bounding box center [735, 365] width 1470 height 730
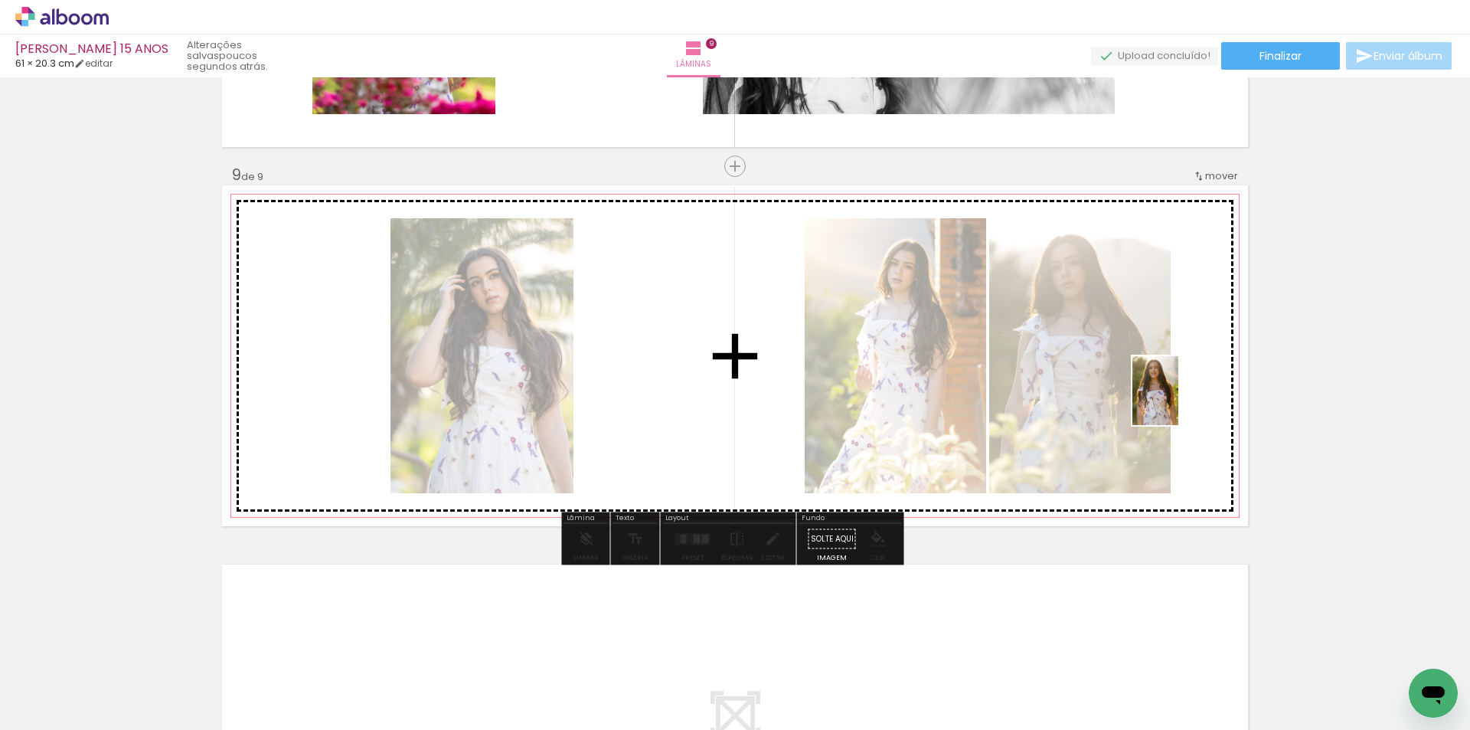
drag, startPoint x: 1465, startPoint y: 678, endPoint x: 1152, endPoint y: 402, distance: 417.2
click at [1176, 402] on quentale-workspace at bounding box center [735, 365] width 1470 height 730
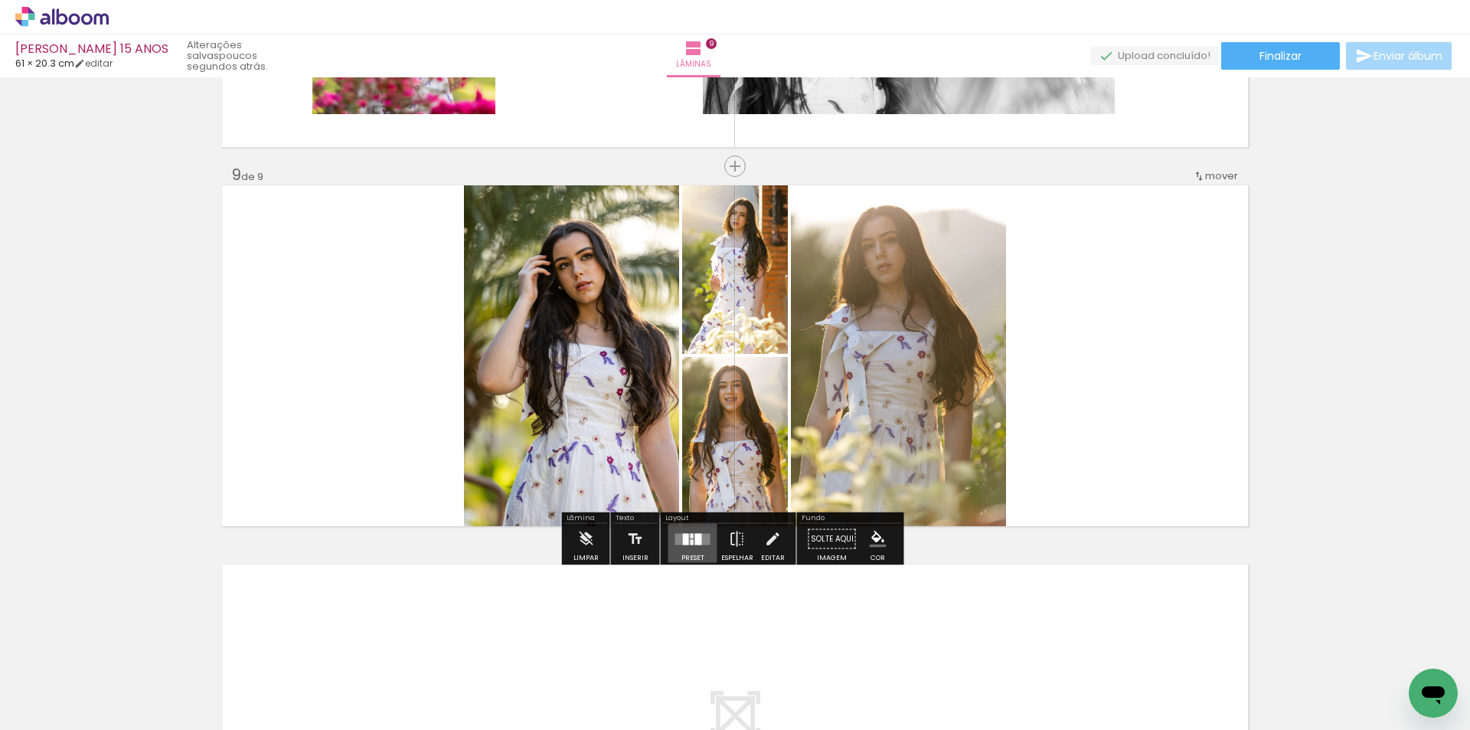
click at [691, 540] on div at bounding box center [692, 541] width 3 height 5
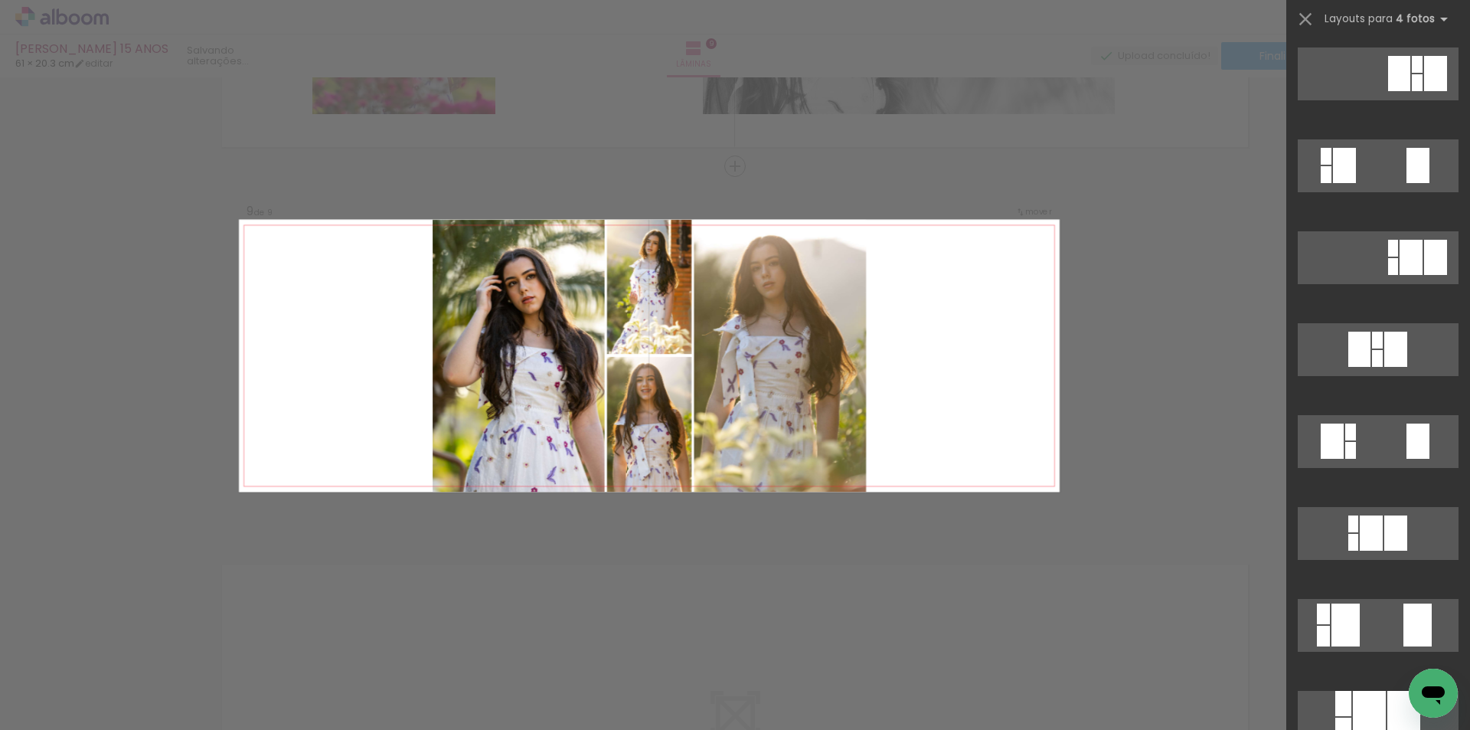
scroll to position [0, 0]
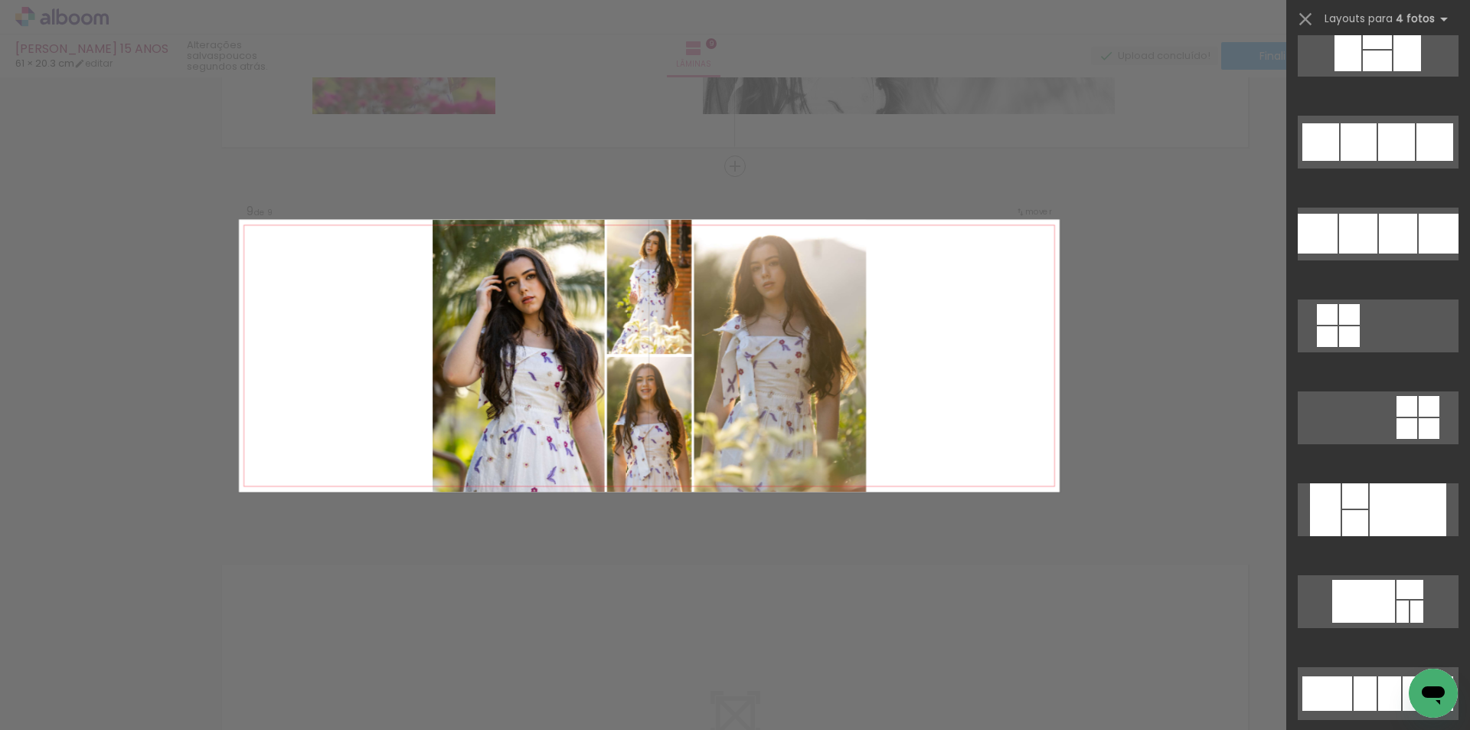
scroll to position [10826, 0]
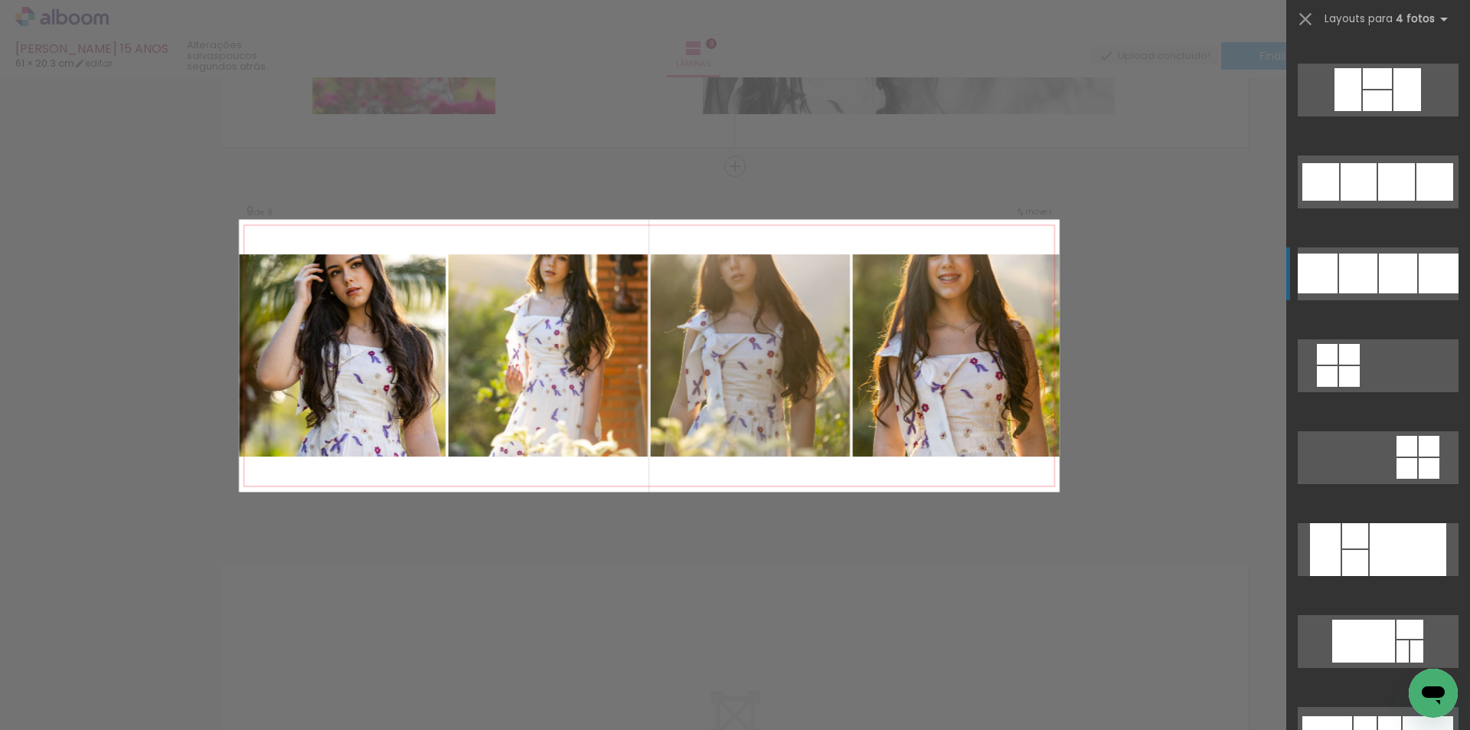
click at [1390, 276] on div at bounding box center [1398, 273] width 38 height 40
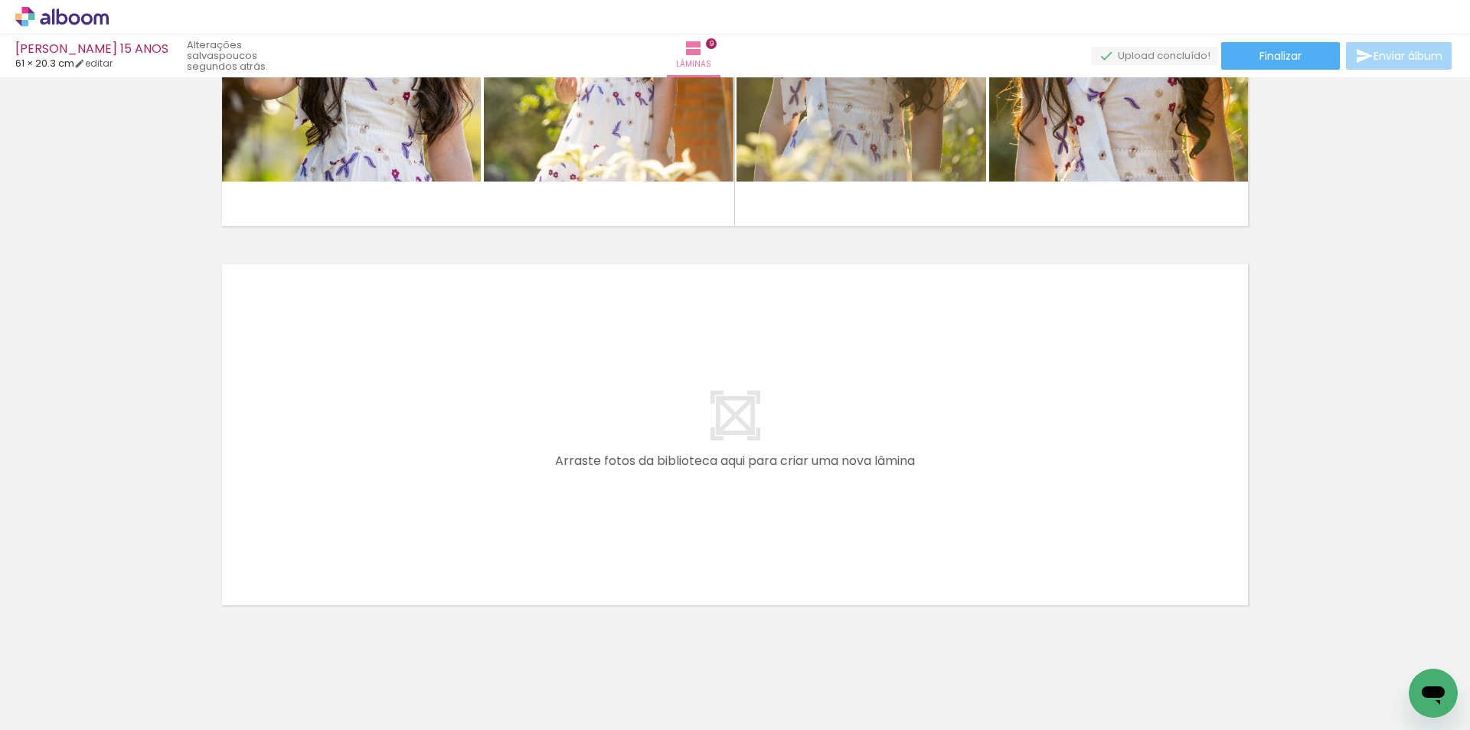
scroll to position [3294, 0]
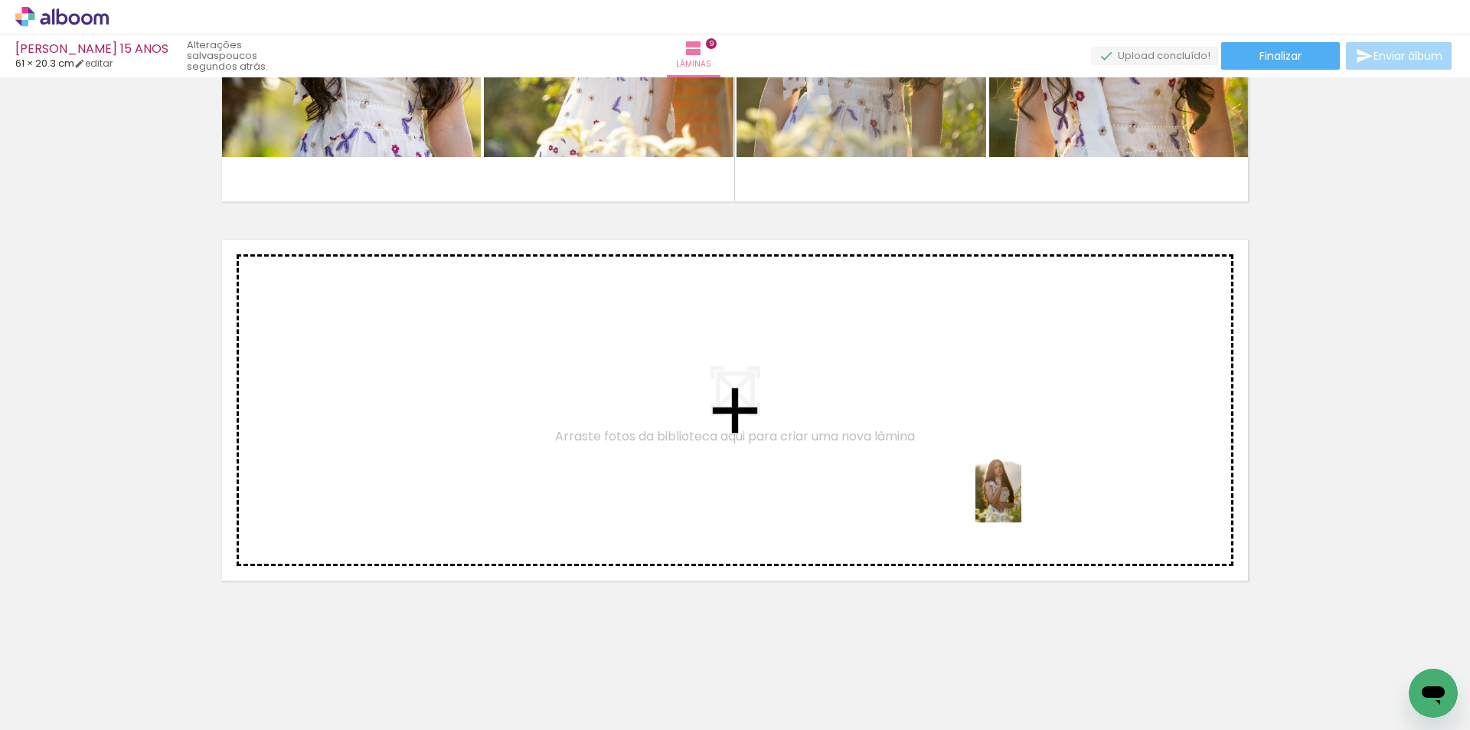
drag, startPoint x: 1369, startPoint y: 699, endPoint x: 1019, endPoint y: 500, distance: 402.6
click at [1019, 500] on quentale-workspace at bounding box center [735, 365] width 1470 height 730
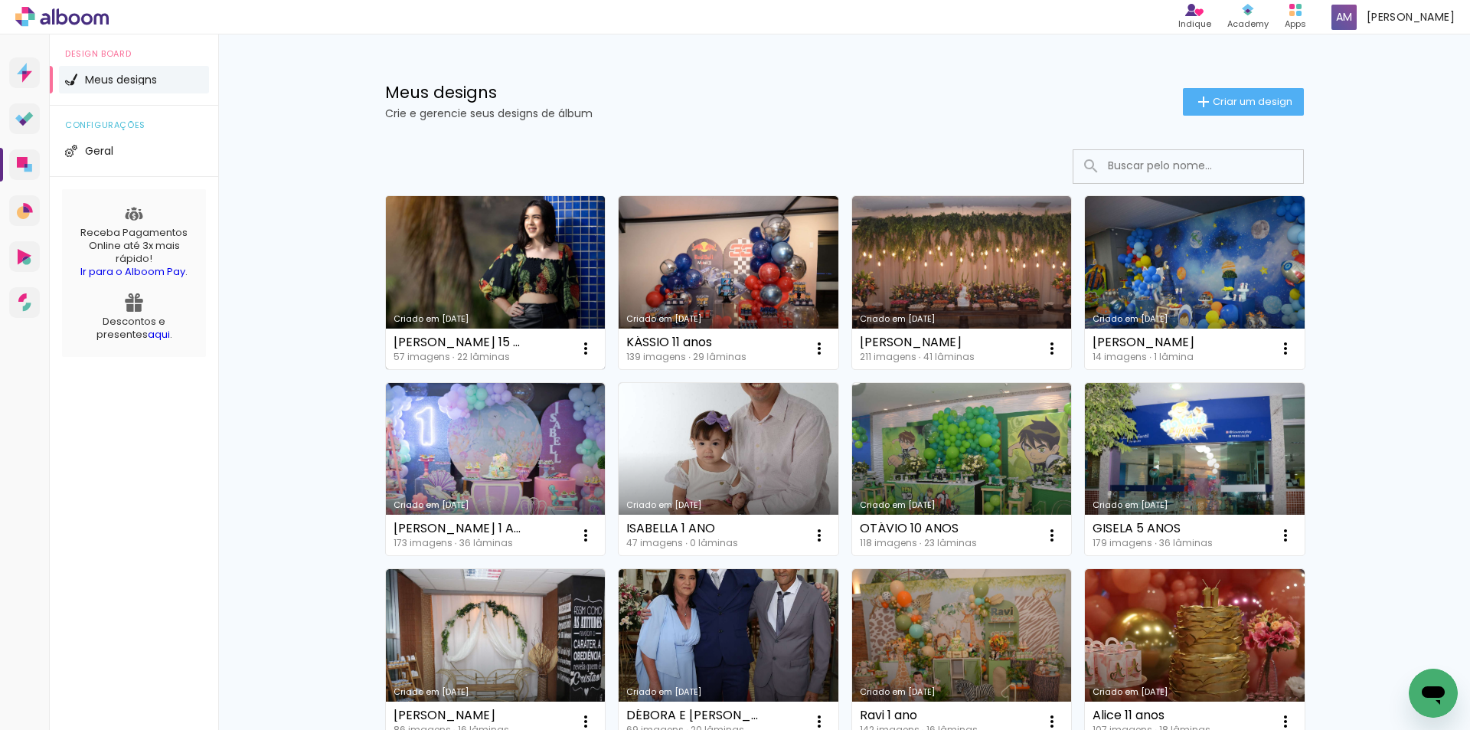
click at [489, 250] on link "Criado em [DATE]" at bounding box center [496, 282] width 220 height 173
click at [477, 283] on link "Criado em [DATE]" at bounding box center [496, 282] width 220 height 173
